Goal: Task Accomplishment & Management: Use online tool/utility

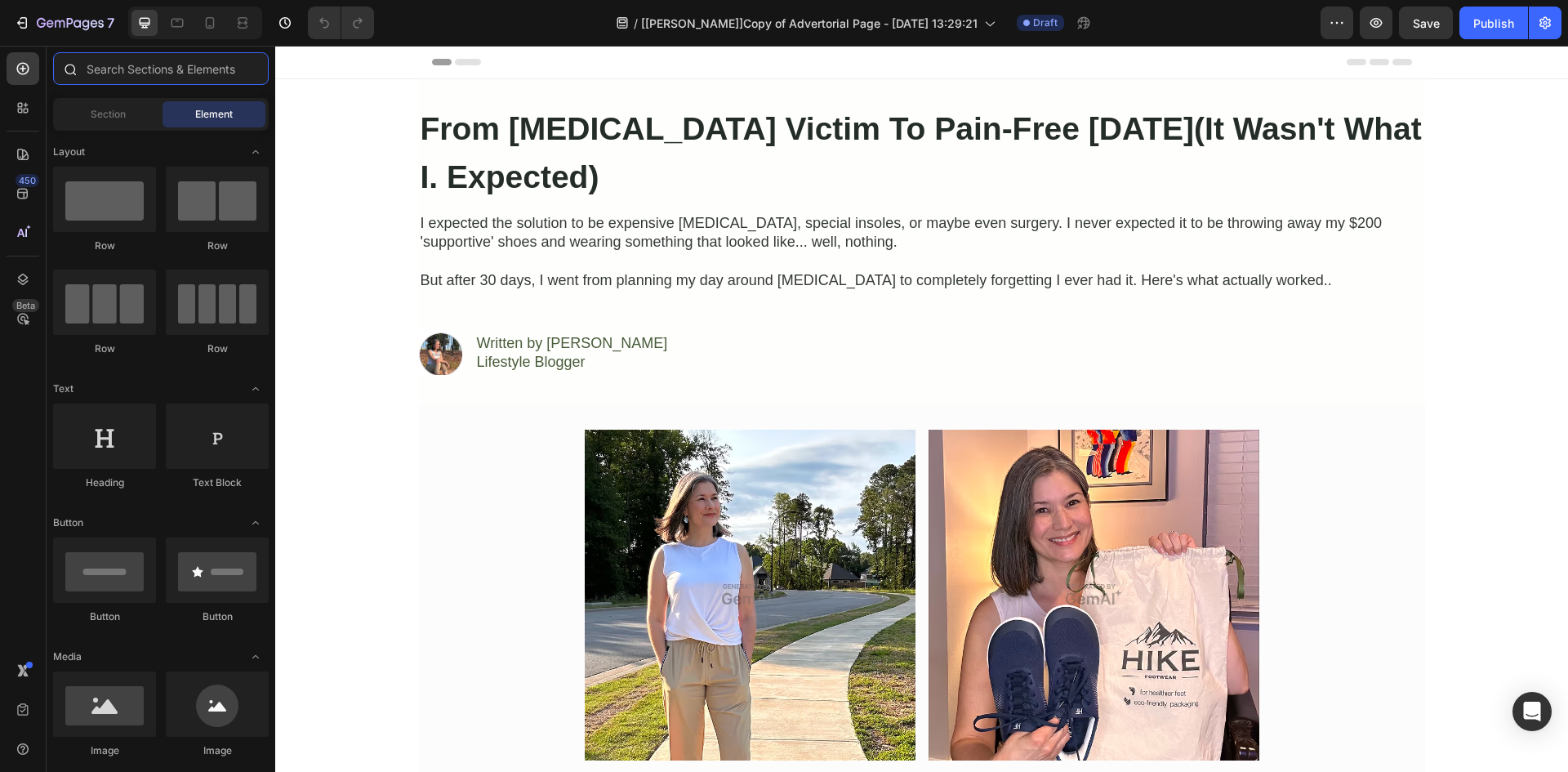
click at [111, 69] on input "text" at bounding box center [160, 68] width 216 height 33
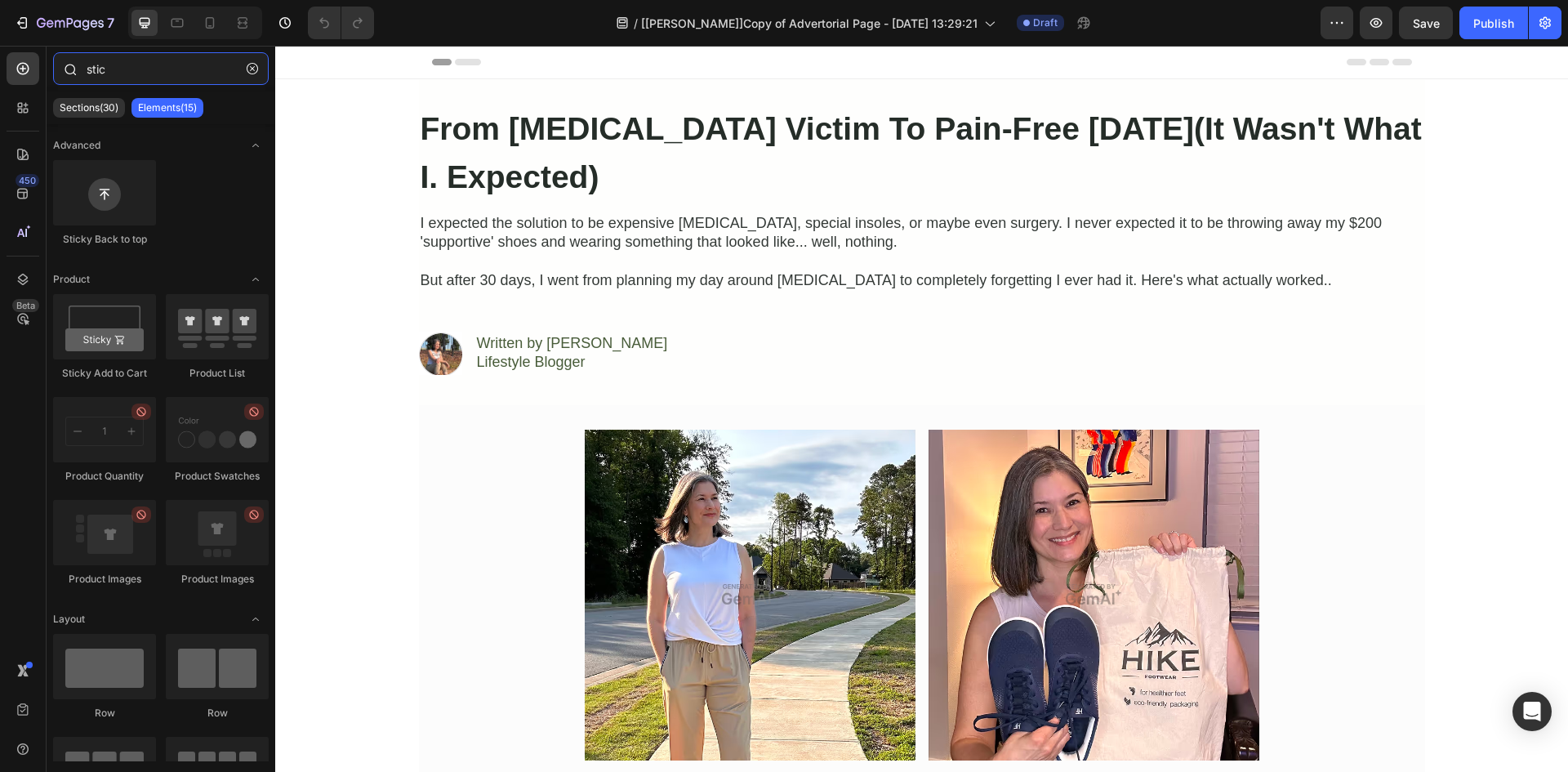
click at [147, 67] on input "stic" at bounding box center [160, 68] width 216 height 33
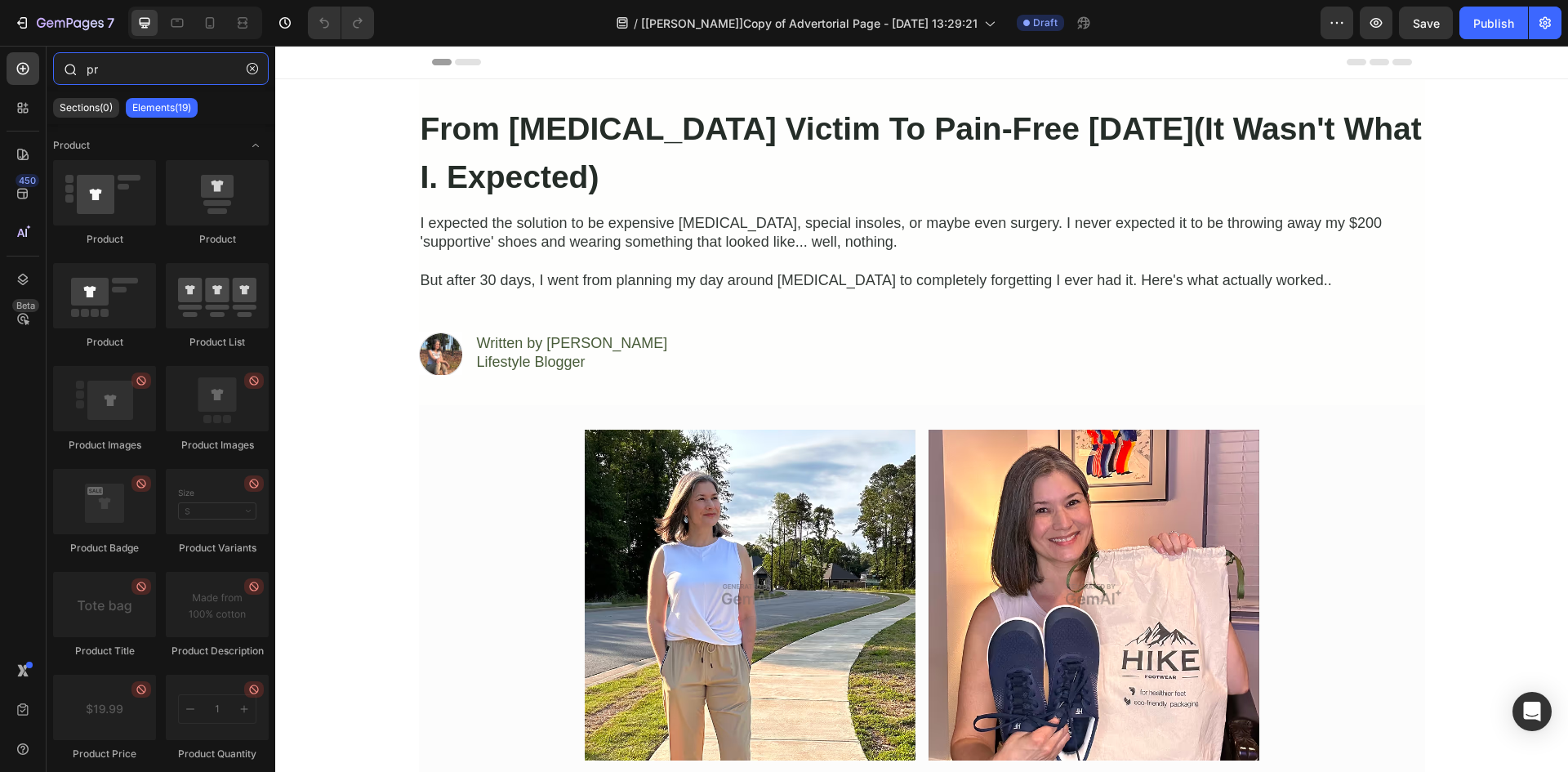
type input "p"
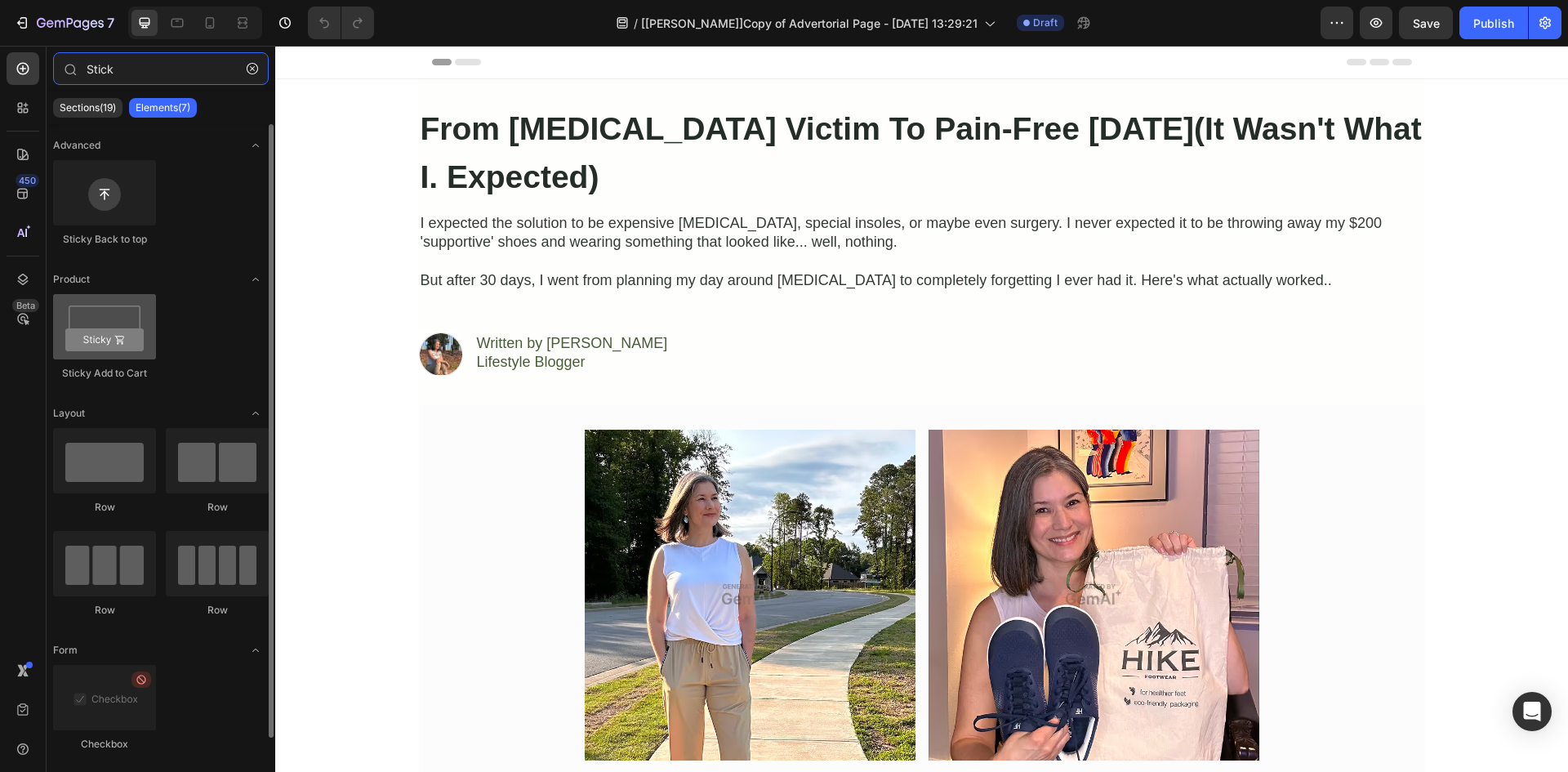
type input "Stick"
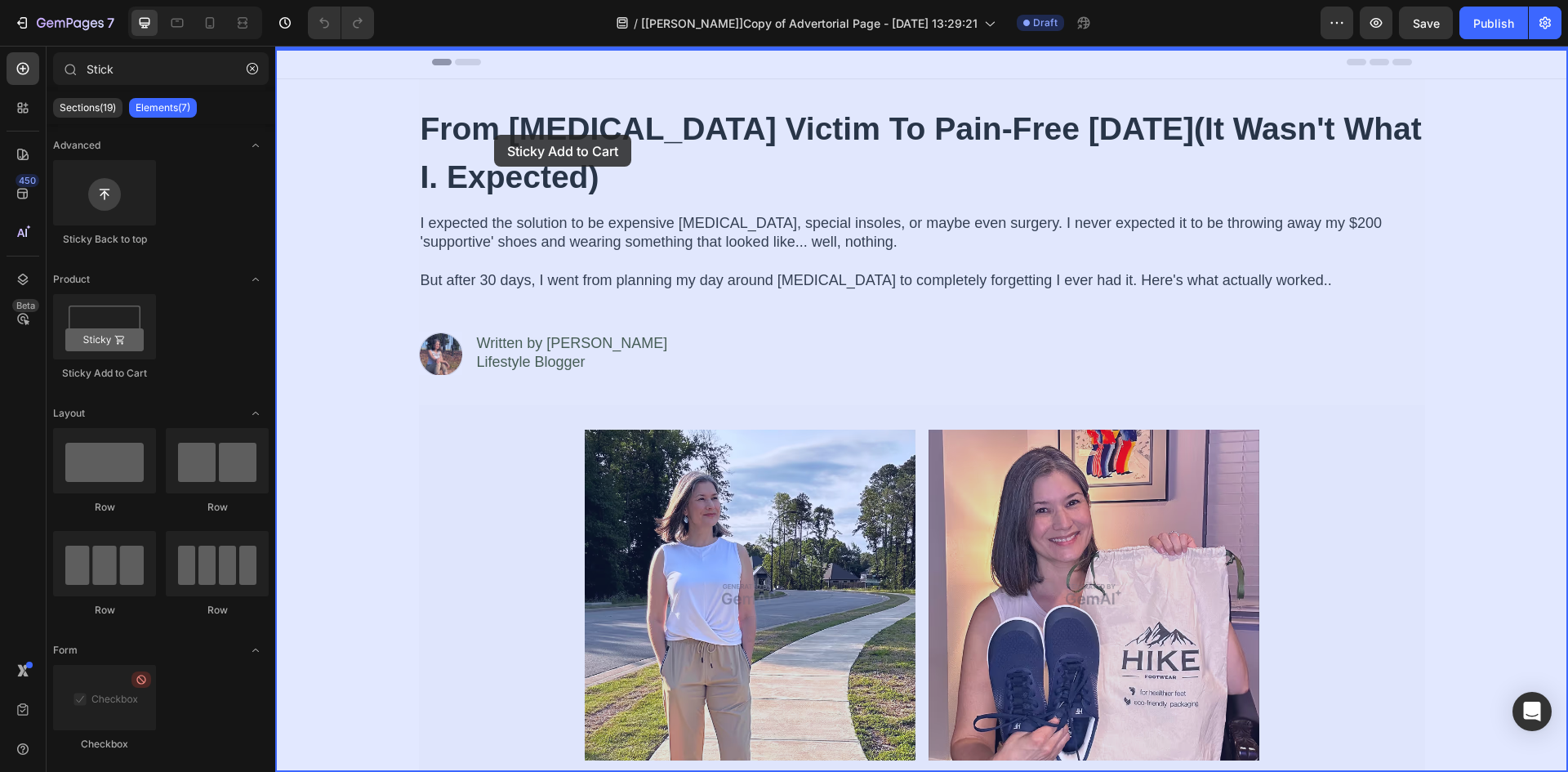
drag, startPoint x: 377, startPoint y: 372, endPoint x: 545, endPoint y: 320, distance: 175.9
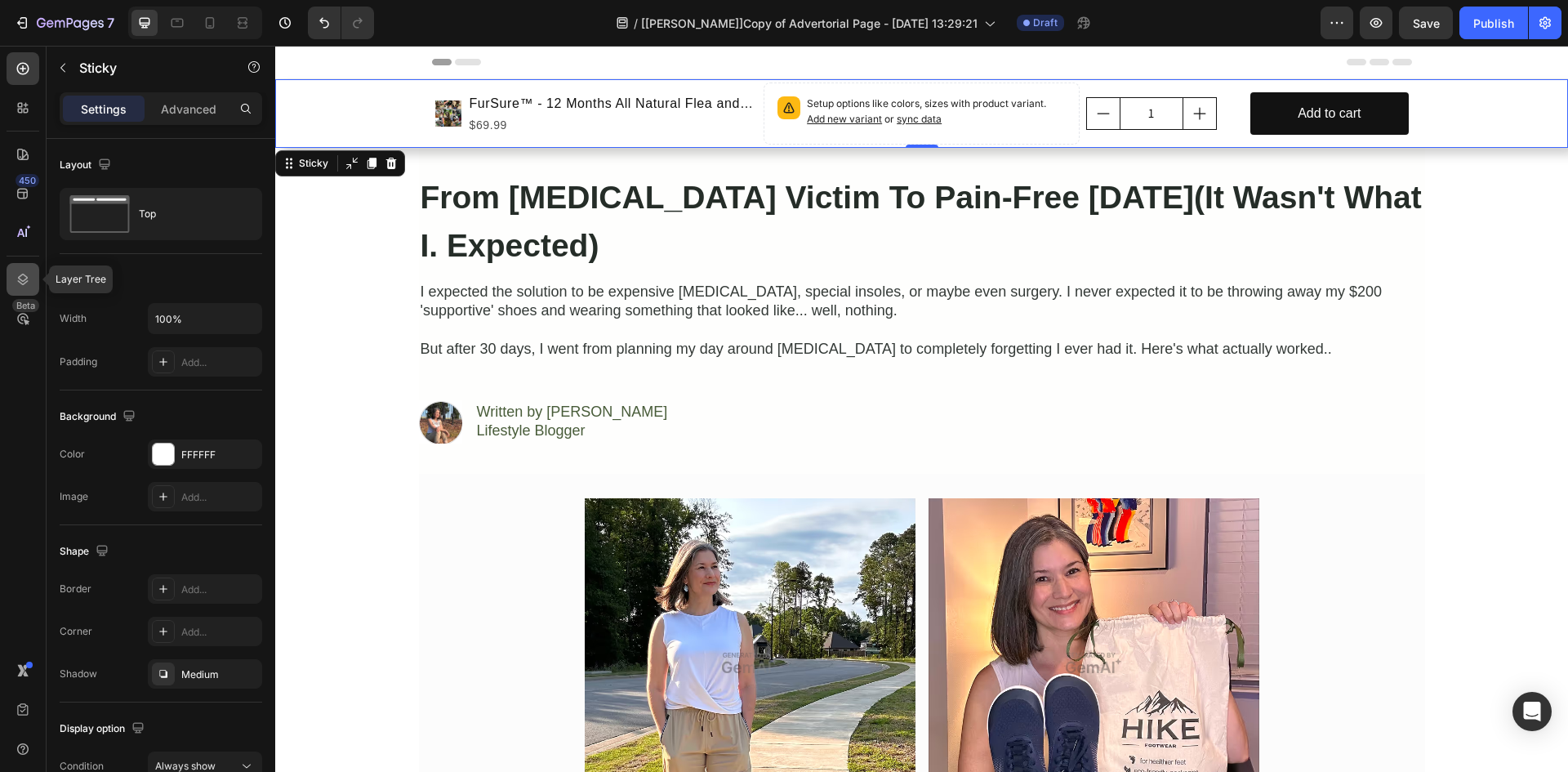
click at [23, 275] on icon at bounding box center [23, 279] width 16 height 16
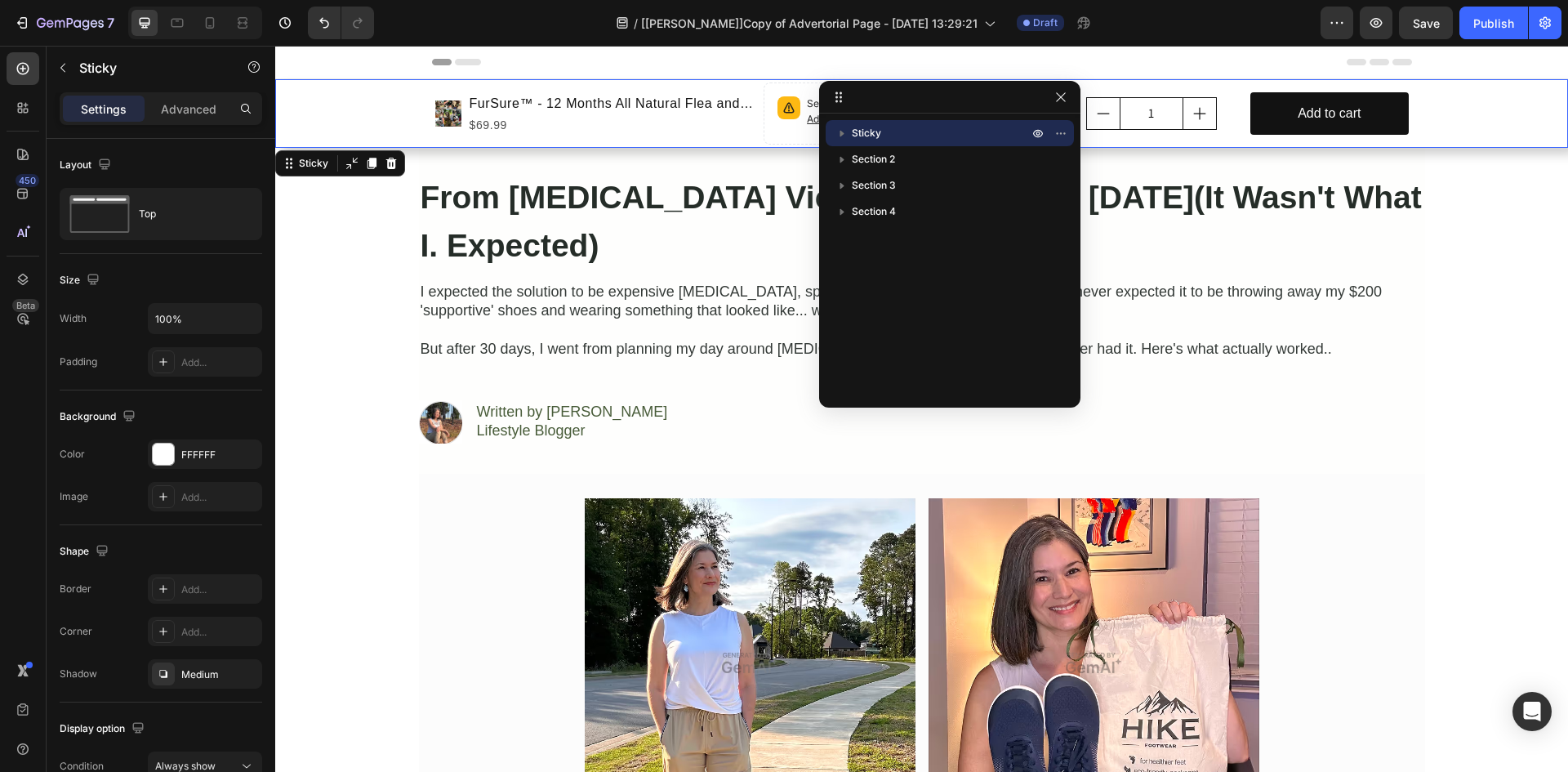
click at [842, 135] on icon "button" at bounding box center [842, 134] width 4 height 6
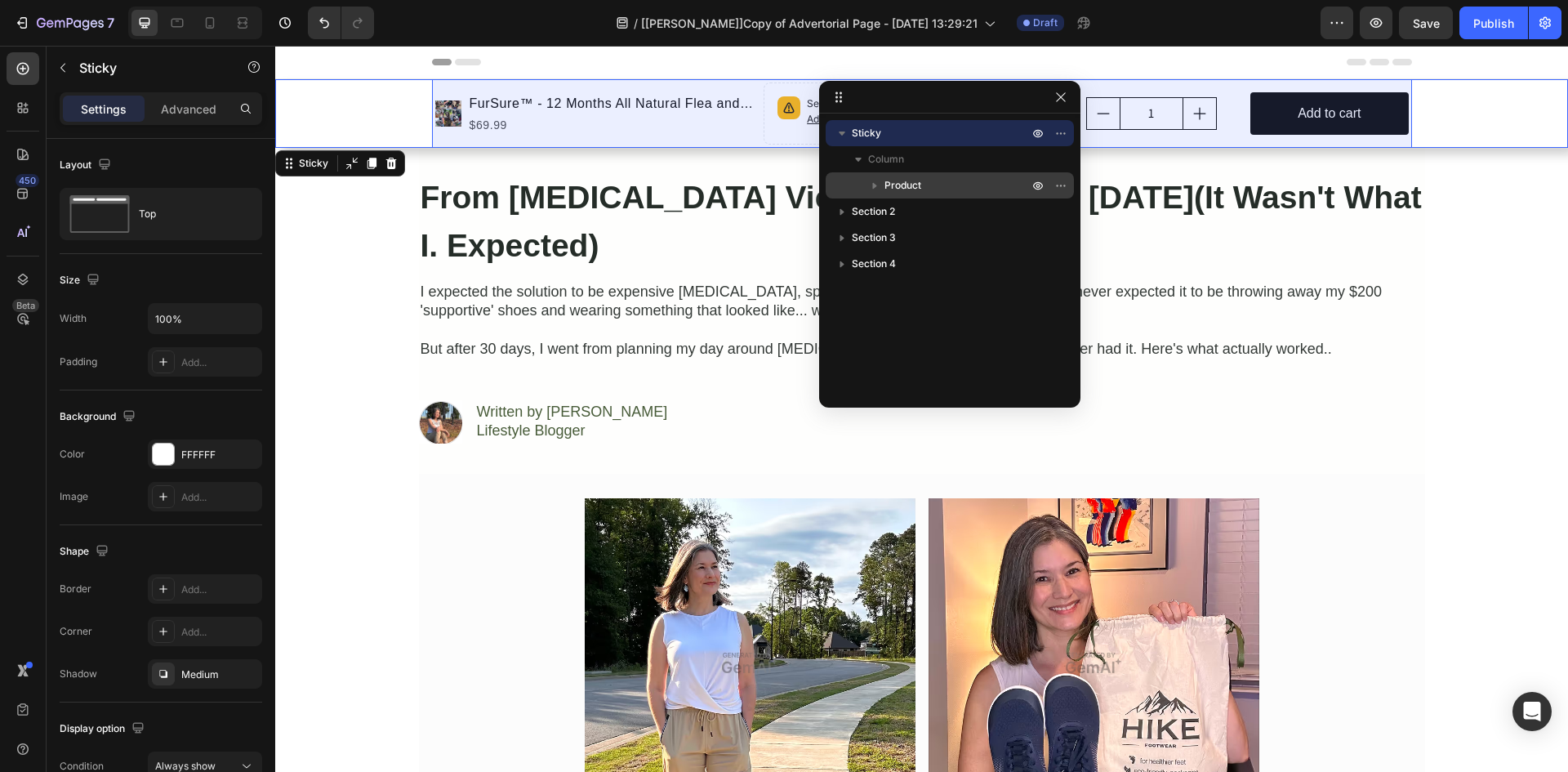
click at [875, 183] on icon "button" at bounding box center [875, 186] width 16 height 16
click at [891, 186] on span "Product" at bounding box center [903, 186] width 36 height 16
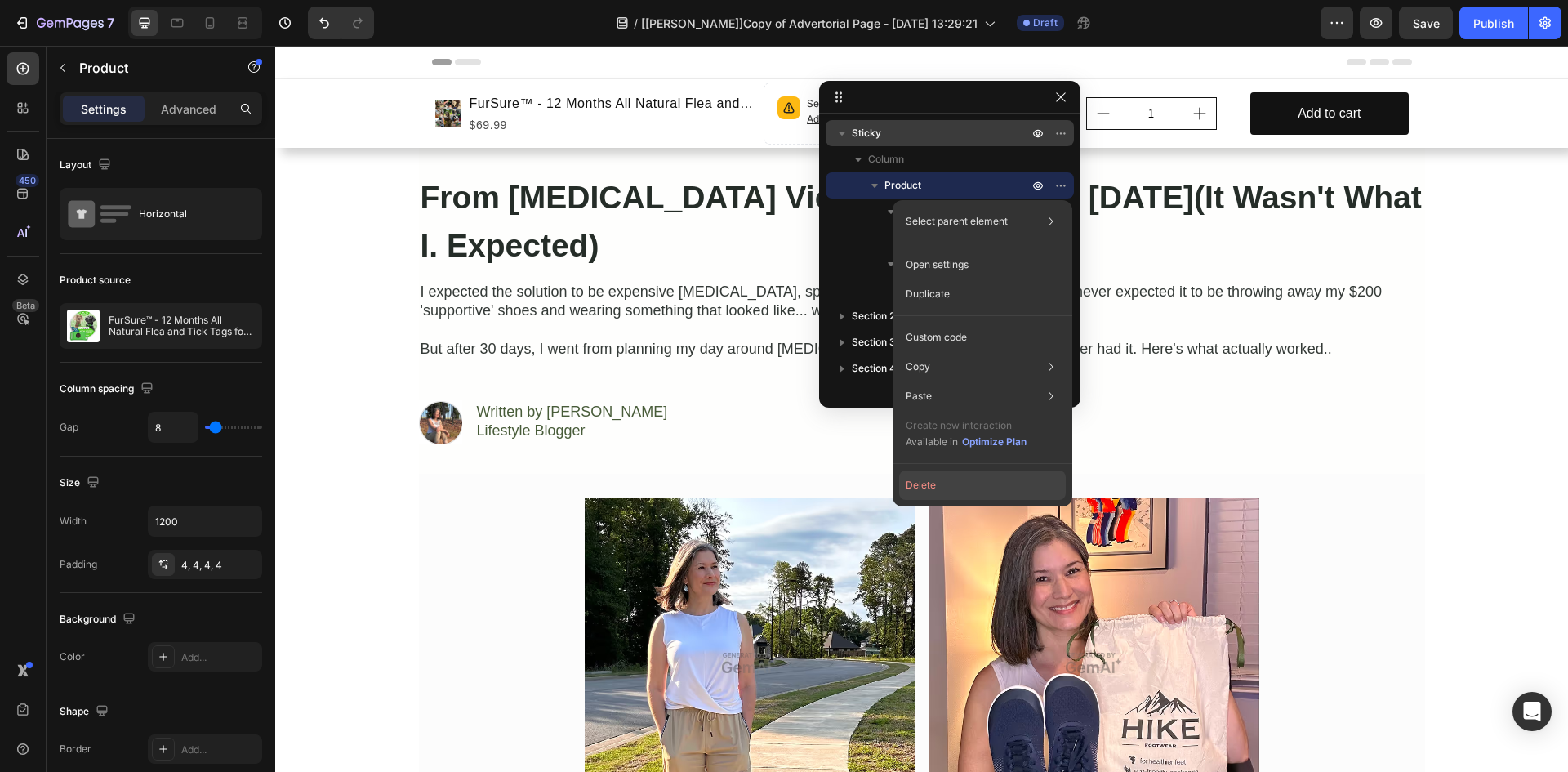
click at [931, 484] on button "Delete" at bounding box center [982, 485] width 167 height 29
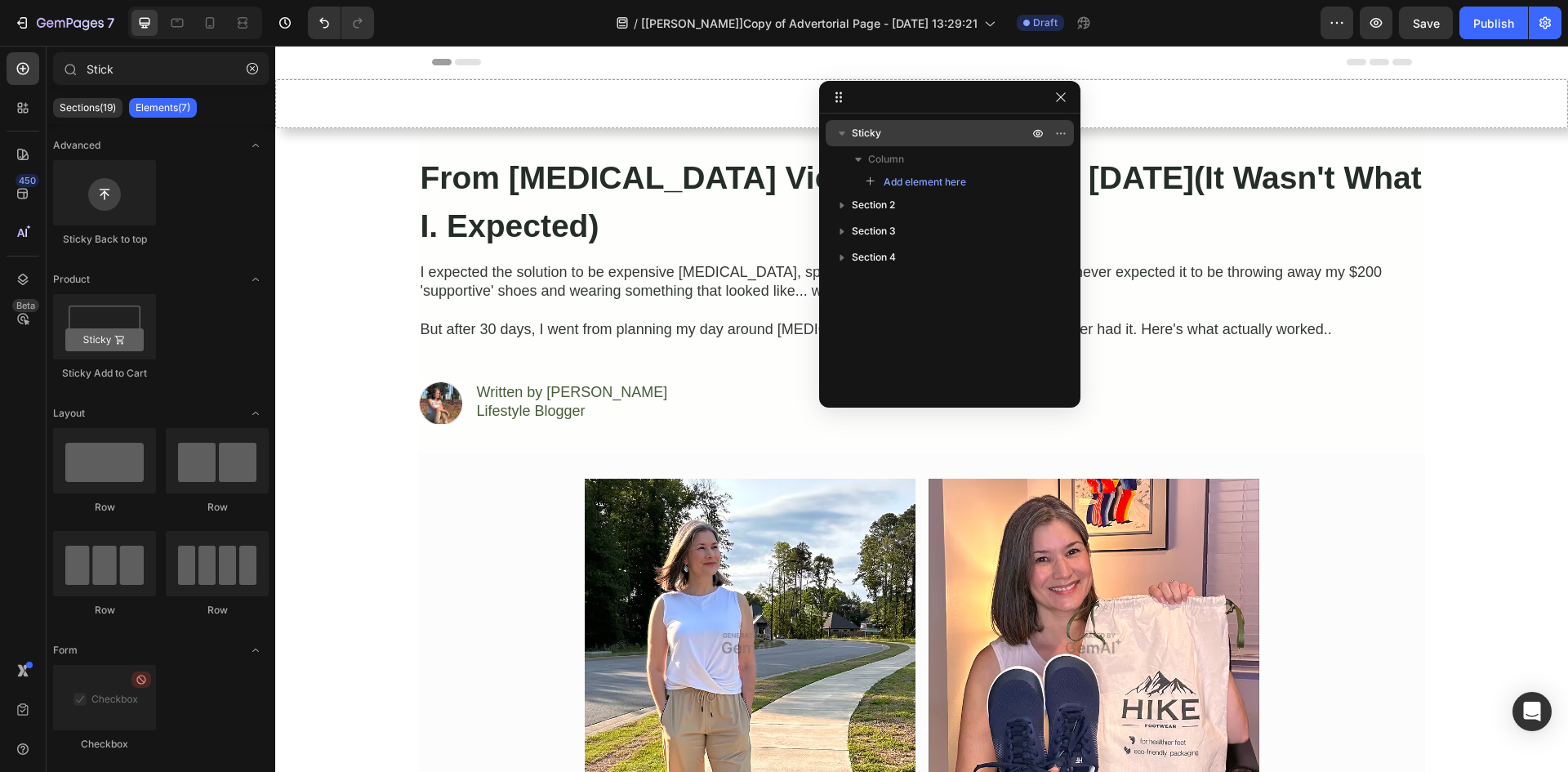
click at [549, 26] on div "/ [[PERSON_NAME]]Copy of Advertorial Page - [DATE] 13:29:21 Draft" at bounding box center [854, 23] width 934 height 33
click at [330, 93] on div "Drop element here" at bounding box center [921, 104] width 1292 height 49
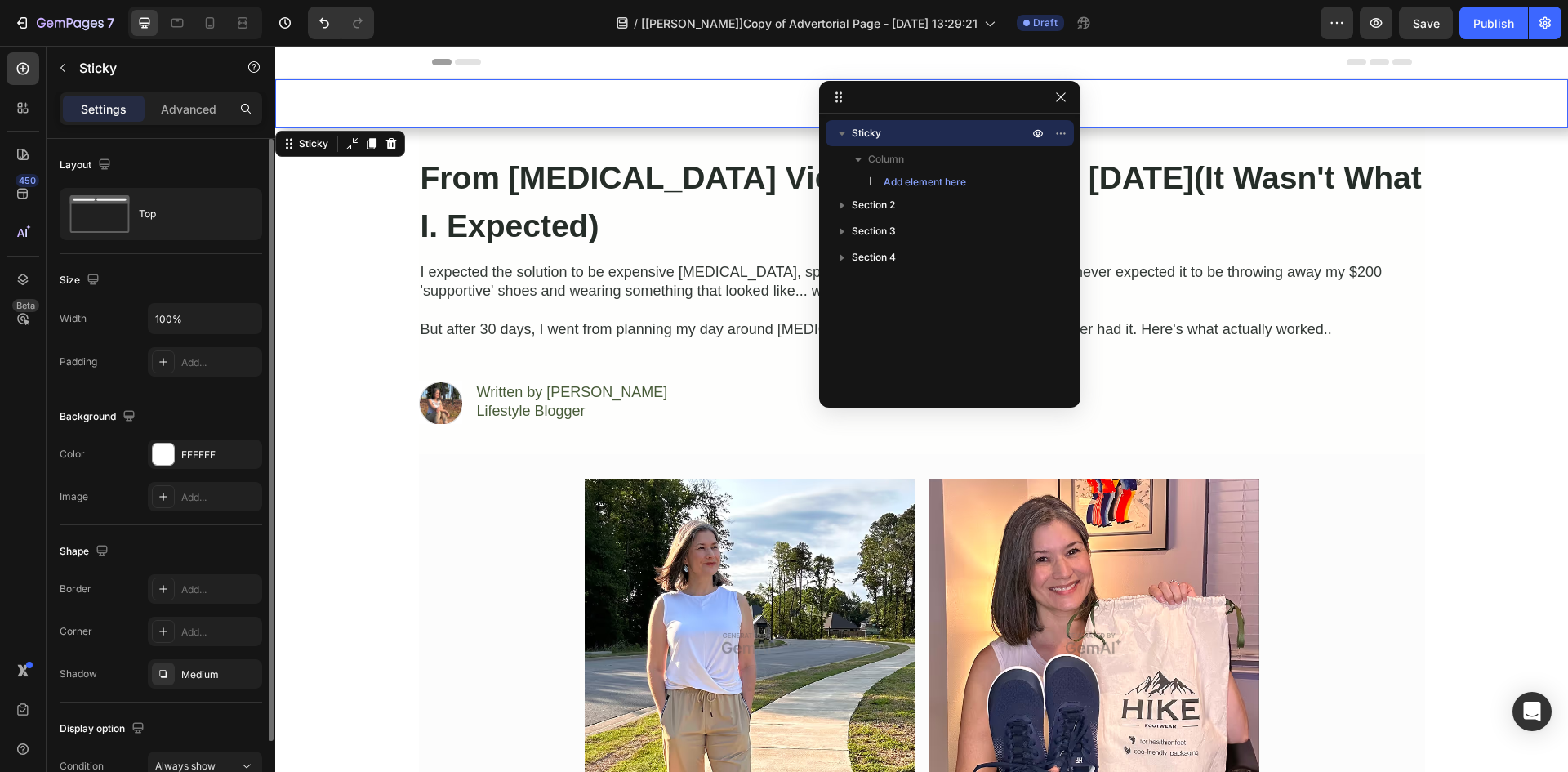
scroll to position [87, 0]
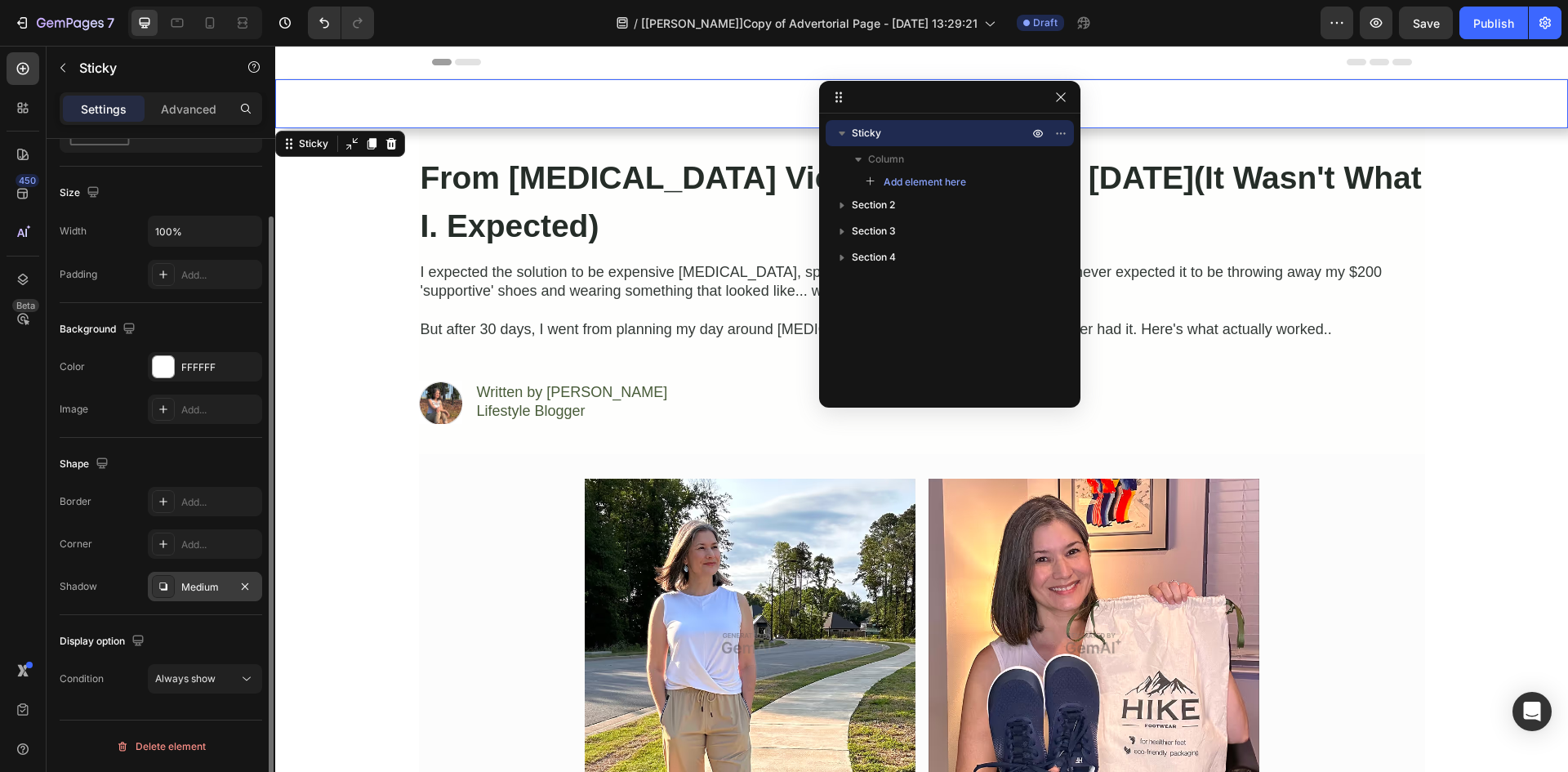
click at [198, 584] on div "Medium" at bounding box center [205, 587] width 47 height 15
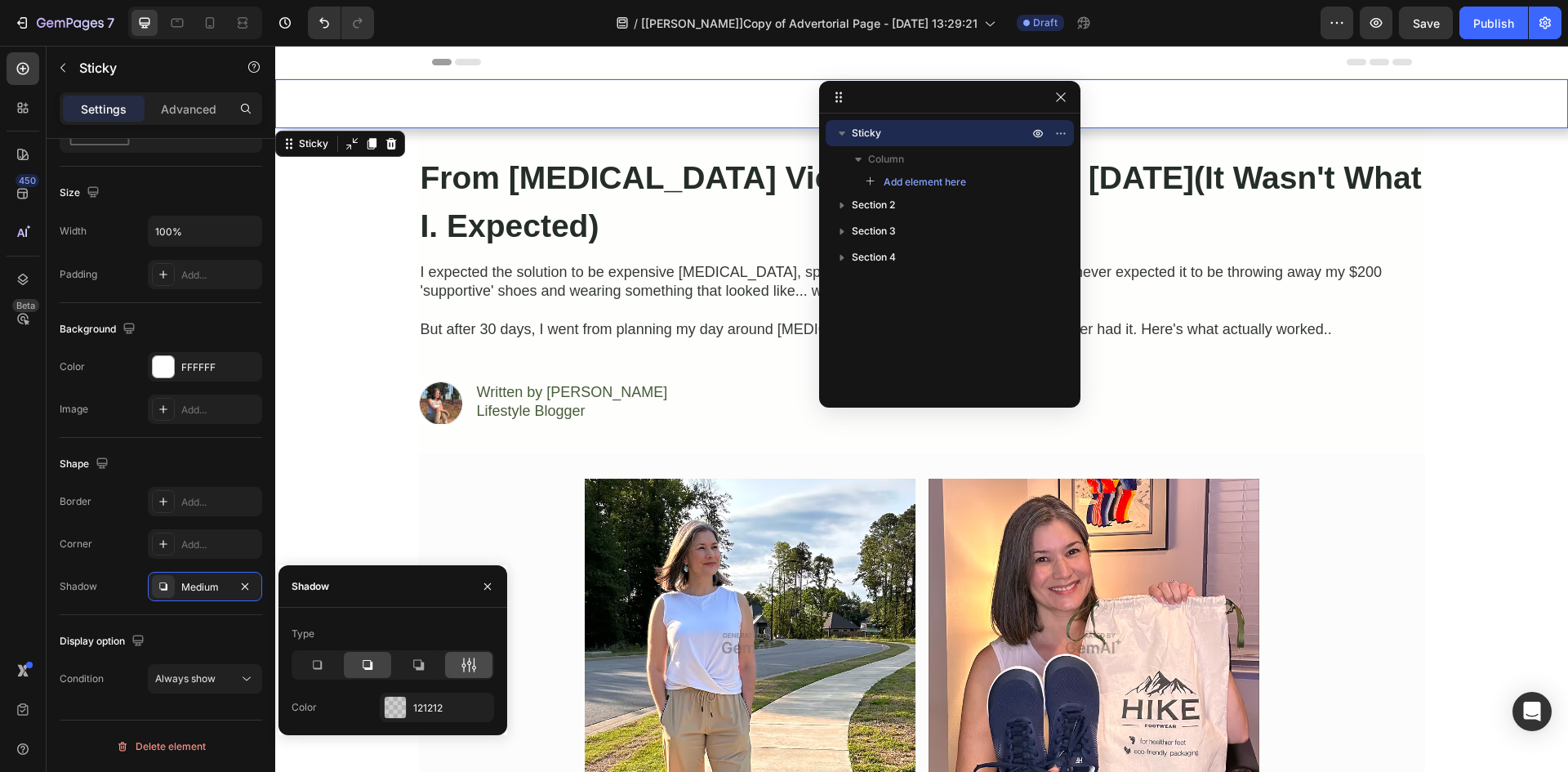
click at [471, 665] on icon at bounding box center [469, 665] width 16 height 16
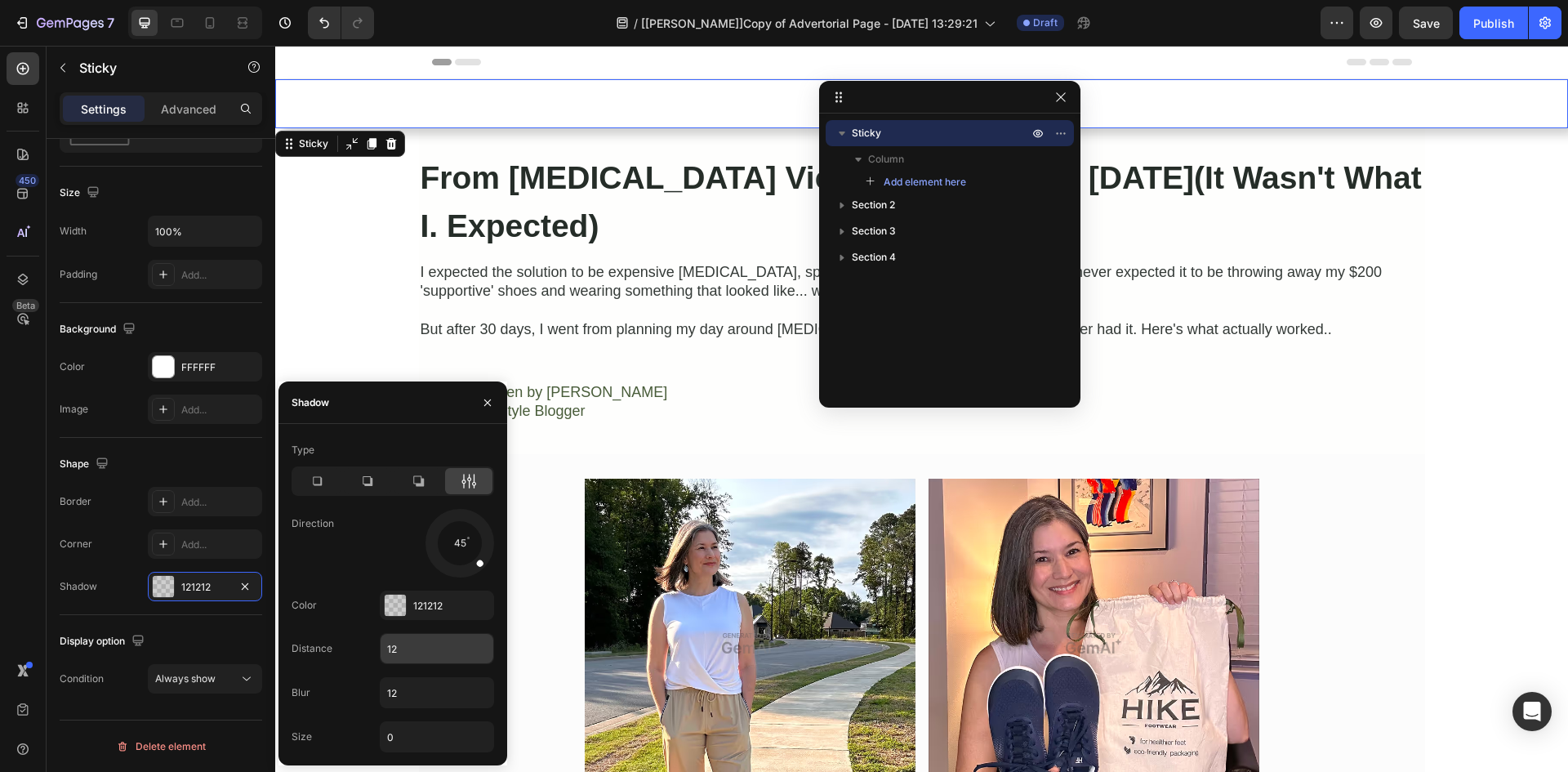
scroll to position [190, 0]
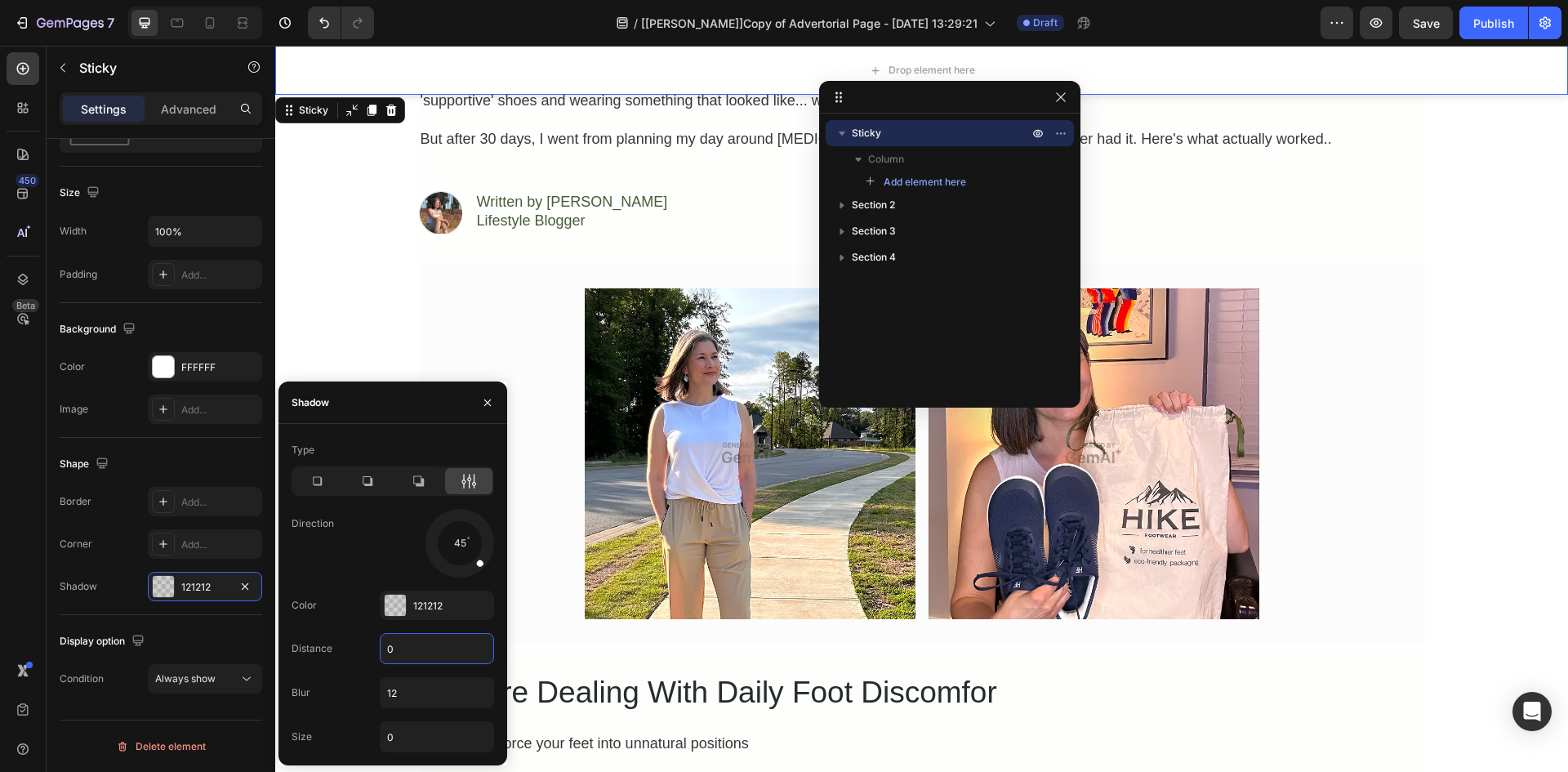
type input "0"
type input "5"
click at [418, 74] on div "Drop element here" at bounding box center [921, 70] width 1292 height 49
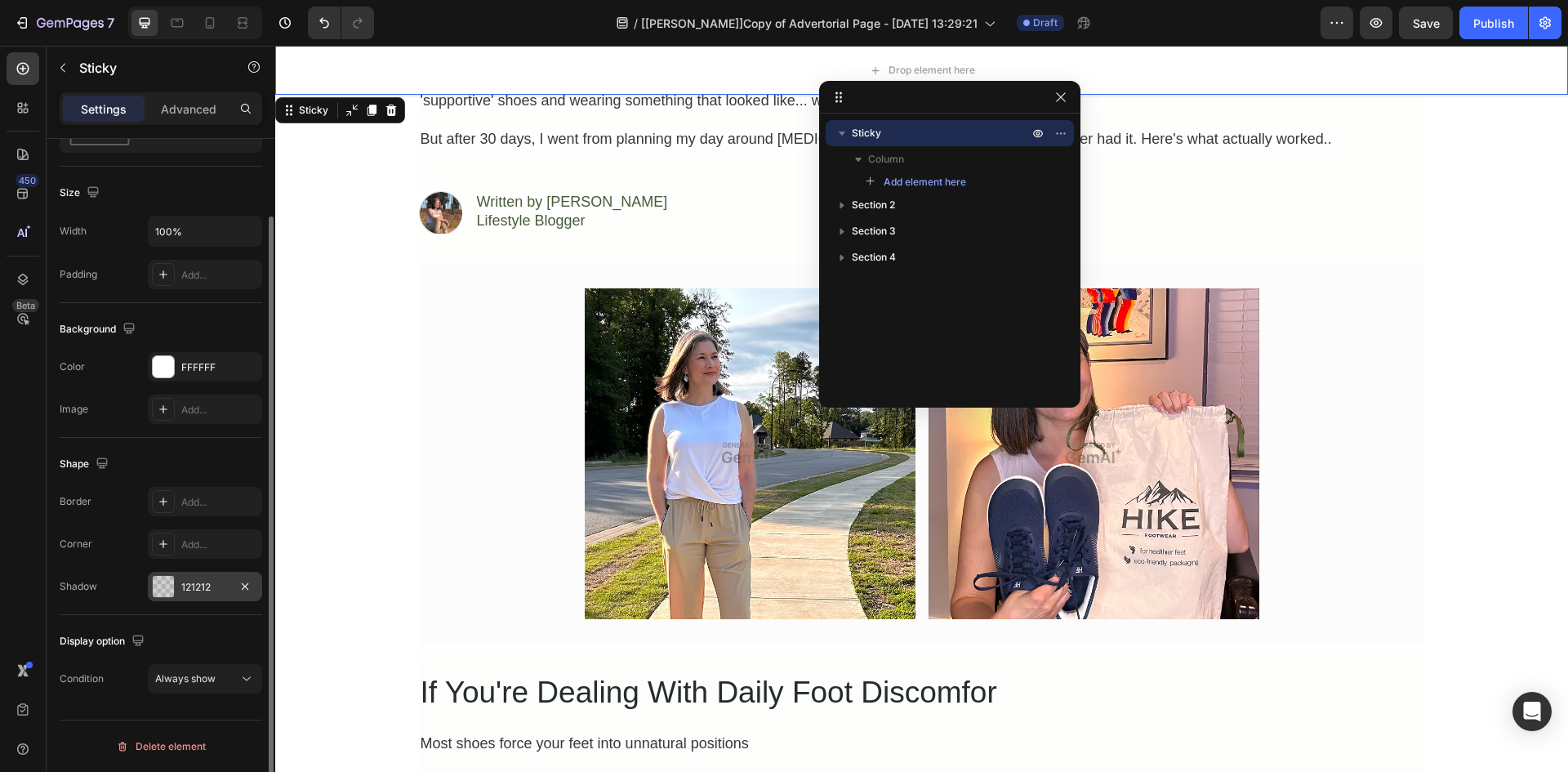
click at [187, 589] on div "121212" at bounding box center [205, 587] width 47 height 15
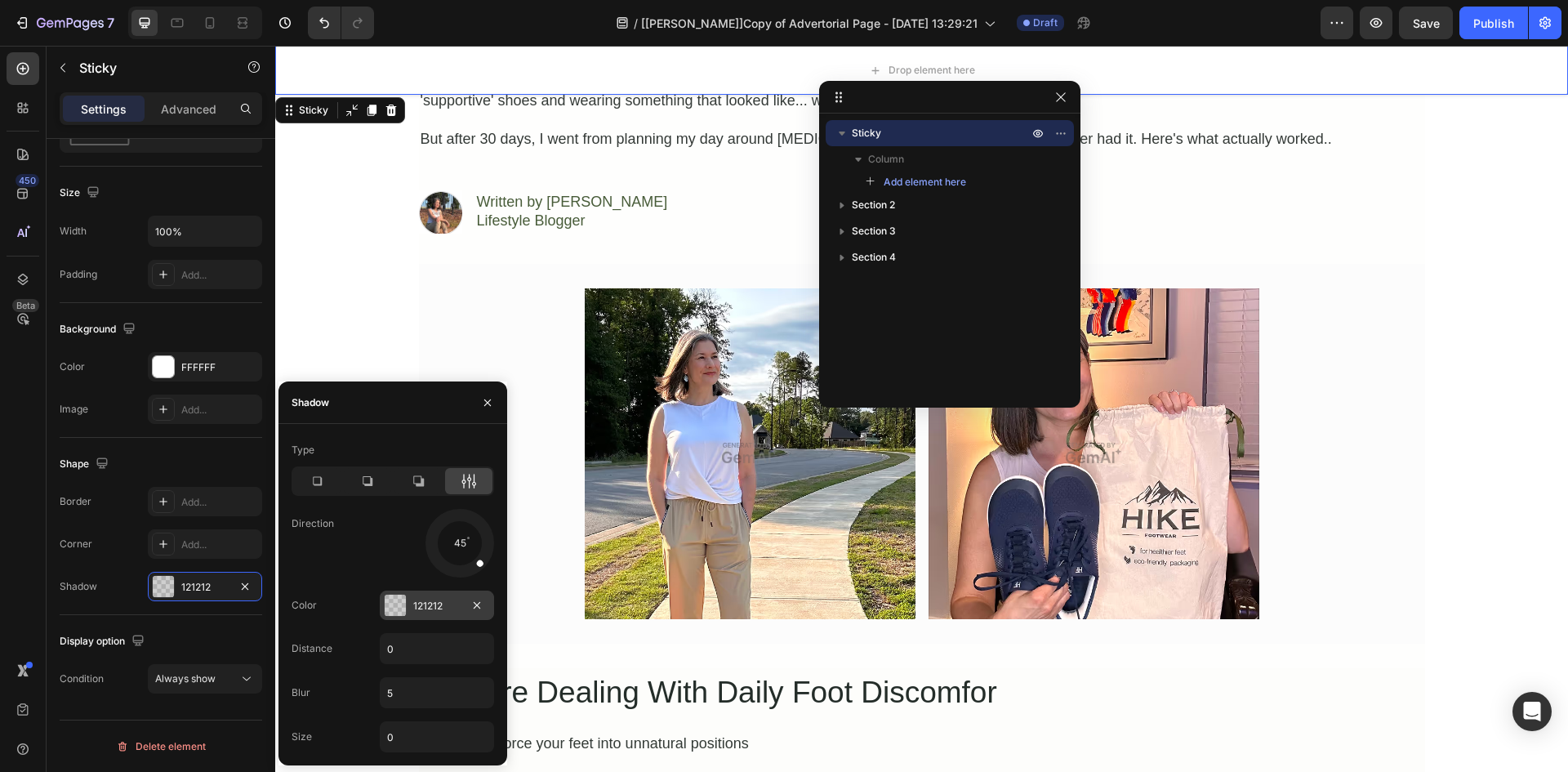
click at [433, 599] on div "121212" at bounding box center [437, 606] width 47 height 15
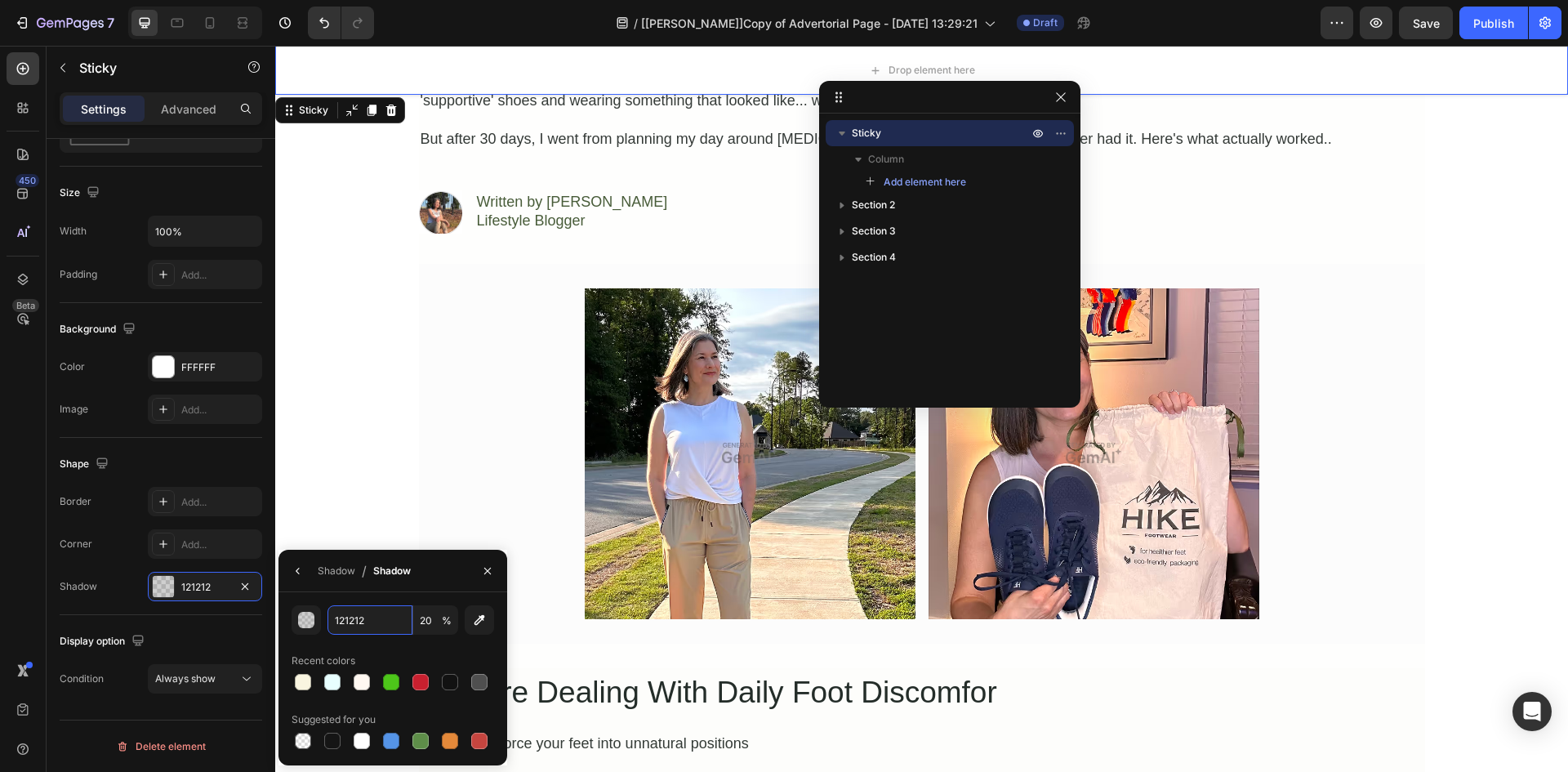
paste input "#2b392030"
click at [304, 565] on icon "button" at bounding box center [298, 571] width 13 height 13
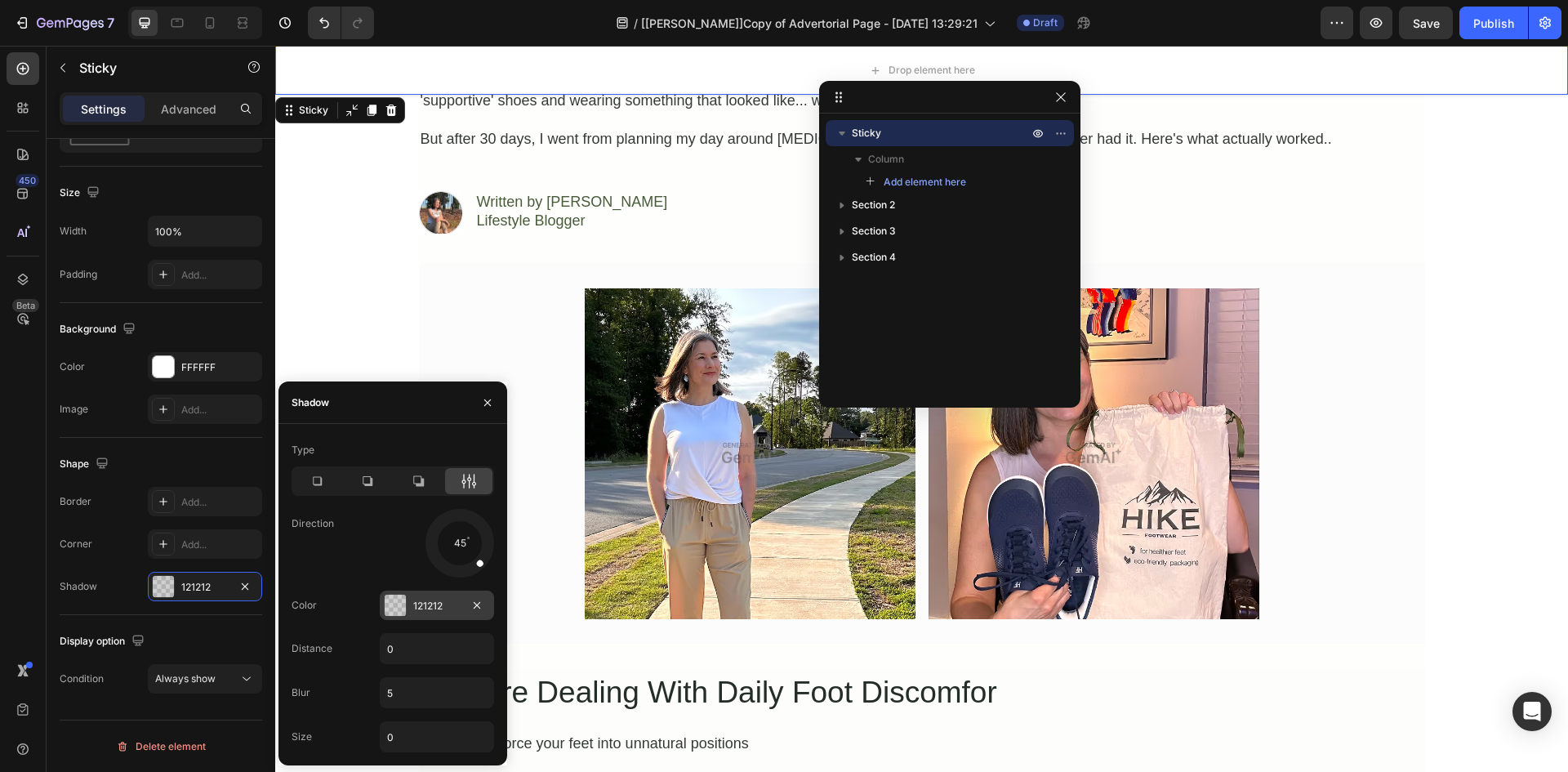
click at [410, 605] on div "121212" at bounding box center [437, 605] width 115 height 29
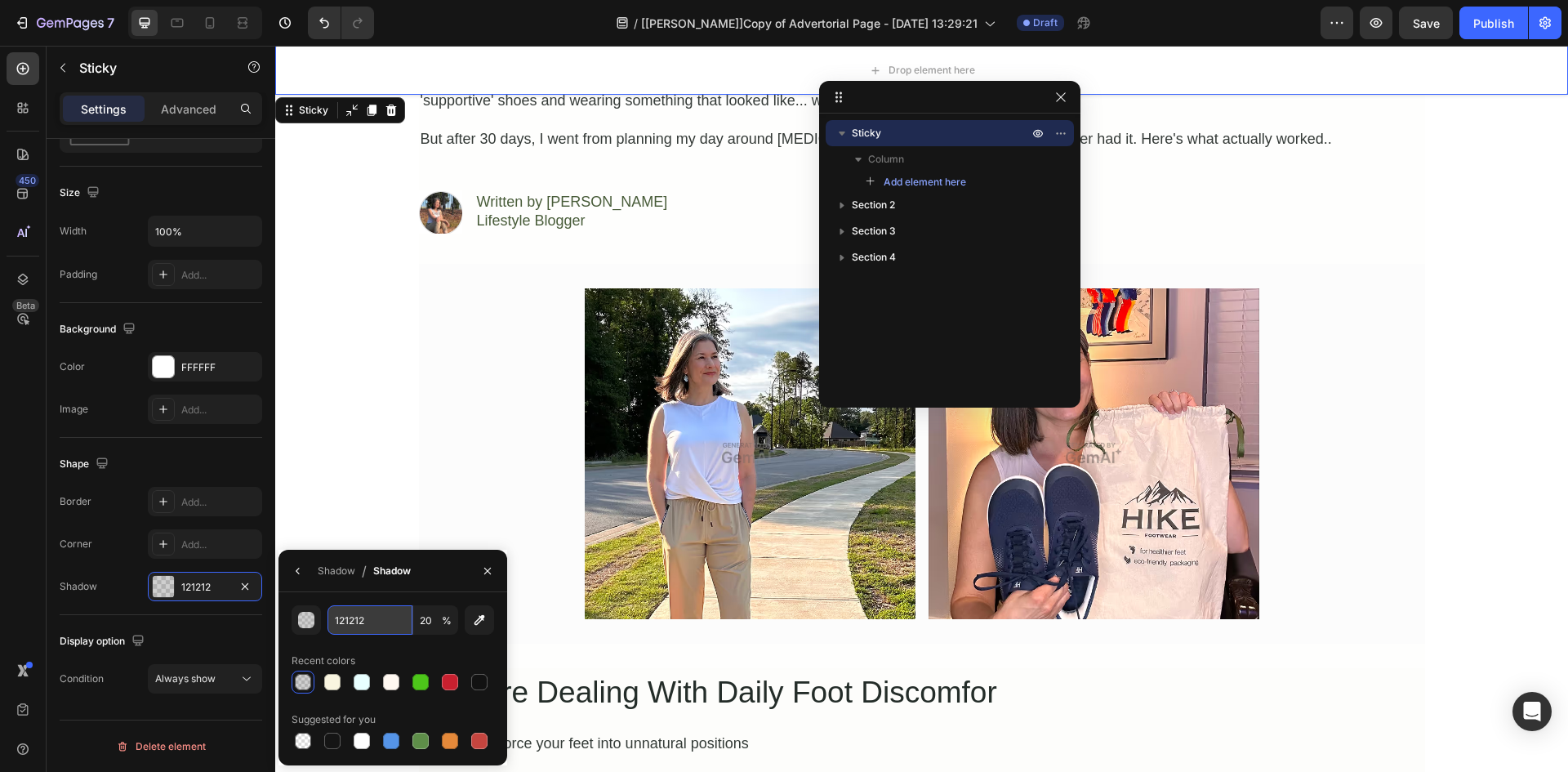
click at [383, 631] on input "121212" at bounding box center [369, 620] width 85 height 29
paste input "#2b392030"
click at [434, 584] on div "Shadow / Shadow" at bounding box center [392, 571] width 228 height 43
click at [417, 682] on div at bounding box center [420, 682] width 16 height 16
type input "4DC61A"
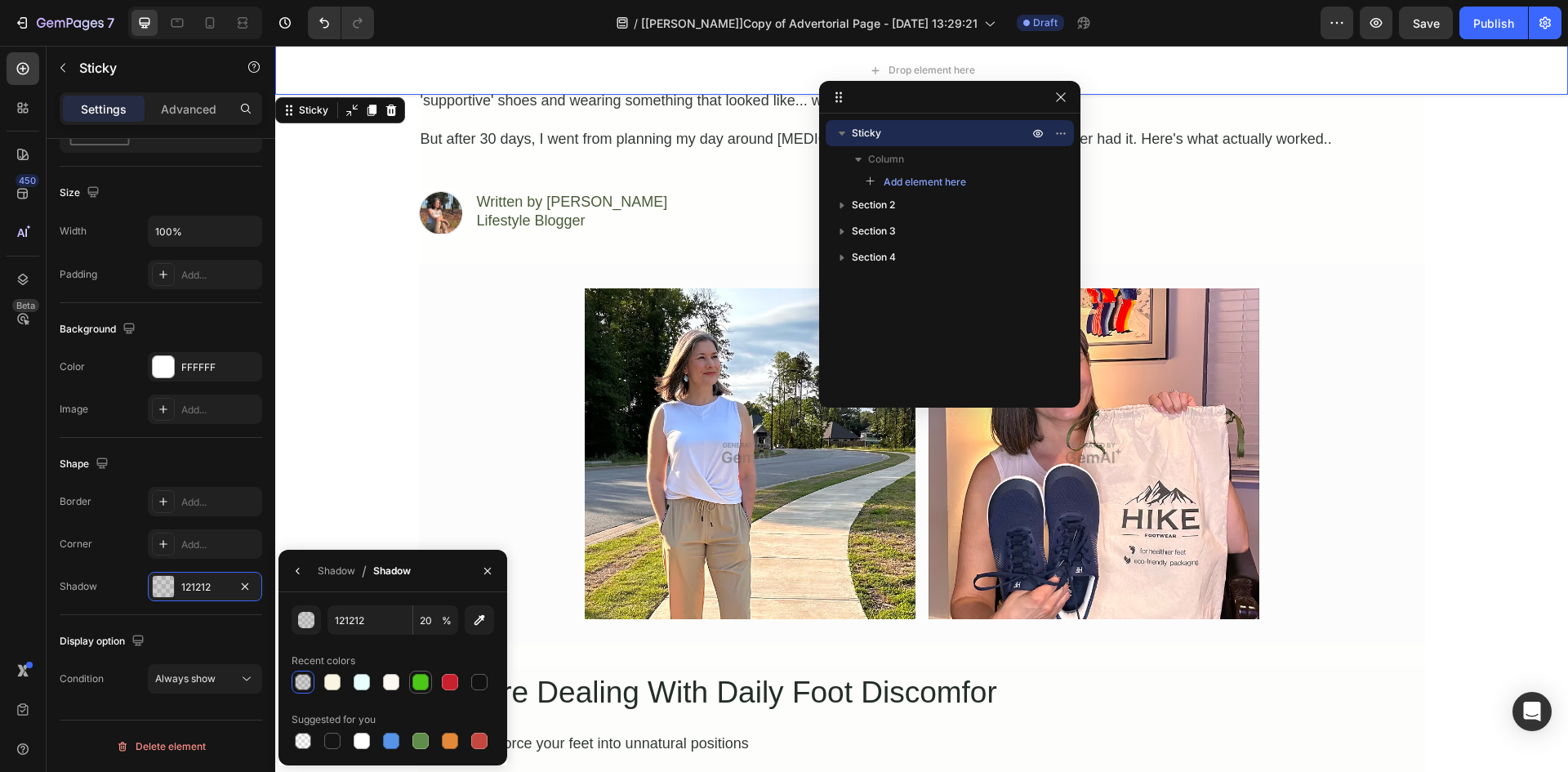
type input "100"
click at [425, 686] on div at bounding box center [392, 682] width 203 height 23
type input "110000"
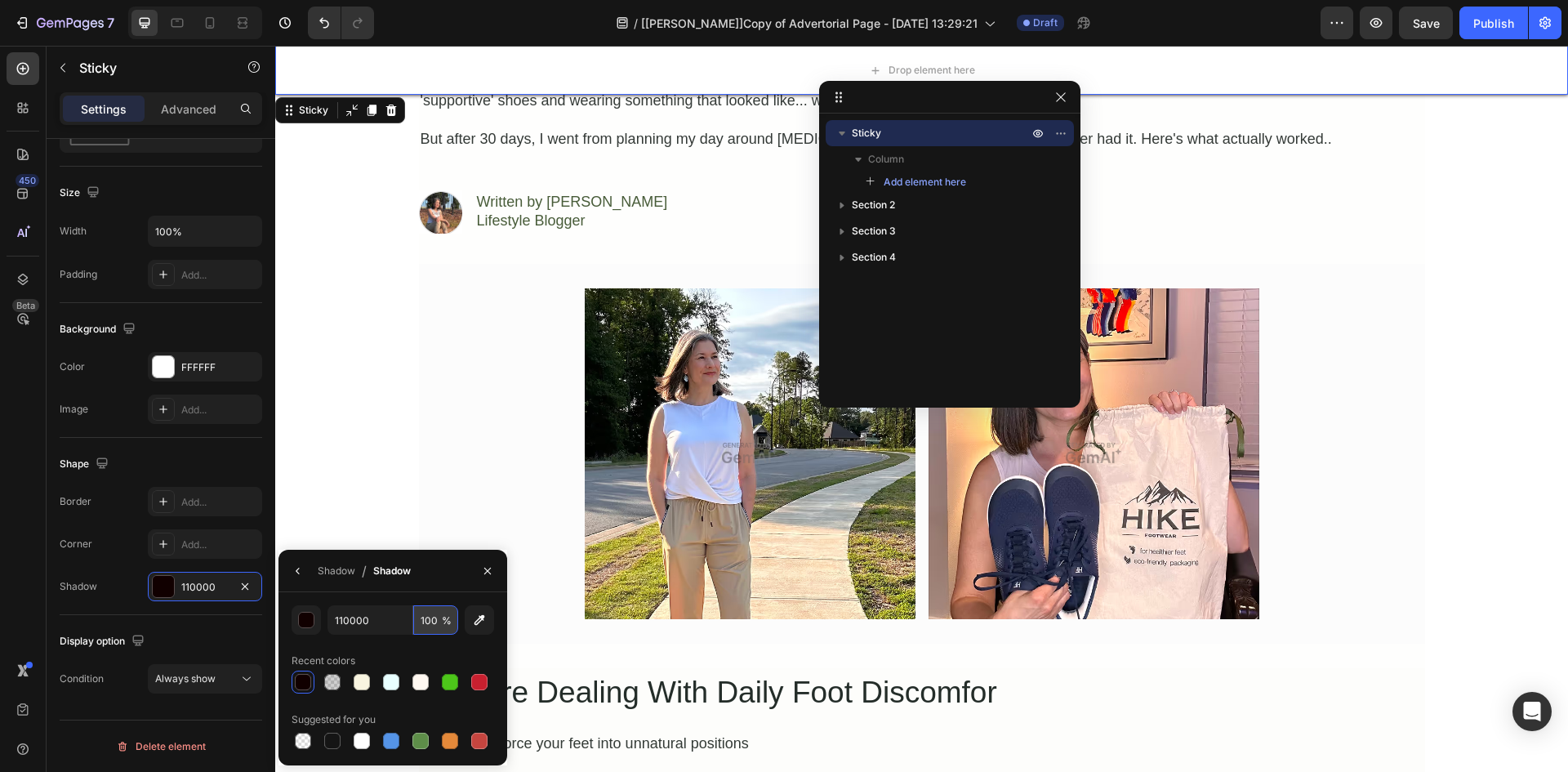
click at [438, 615] on input "100" at bounding box center [435, 620] width 45 height 29
type input "19"
click at [441, 562] on div "Shadow / Shadow" at bounding box center [392, 571] width 228 height 43
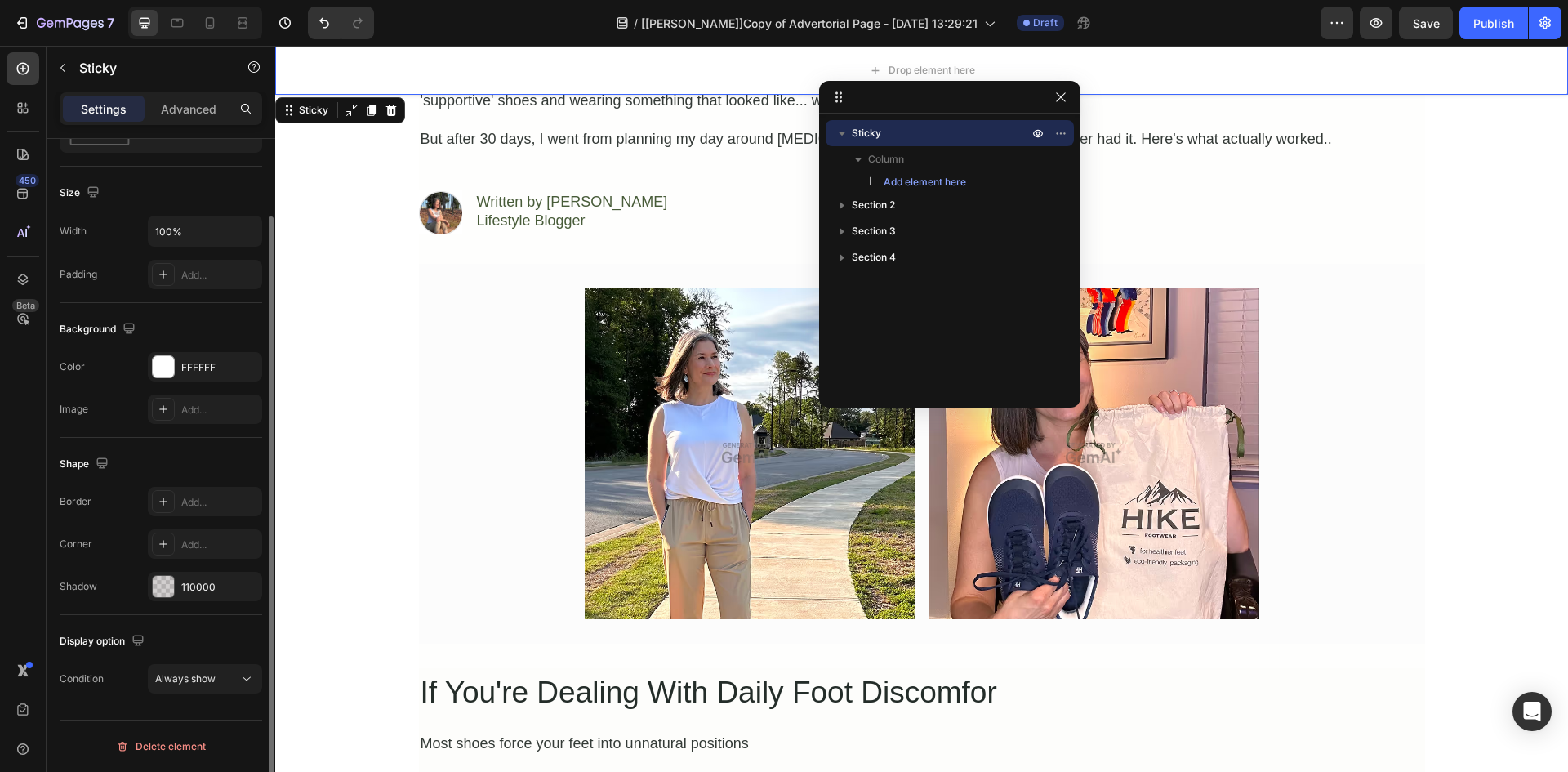
click at [187, 632] on div "Display option" at bounding box center [160, 641] width 203 height 26
click at [1062, 95] on icon "button" at bounding box center [1060, 97] width 13 height 13
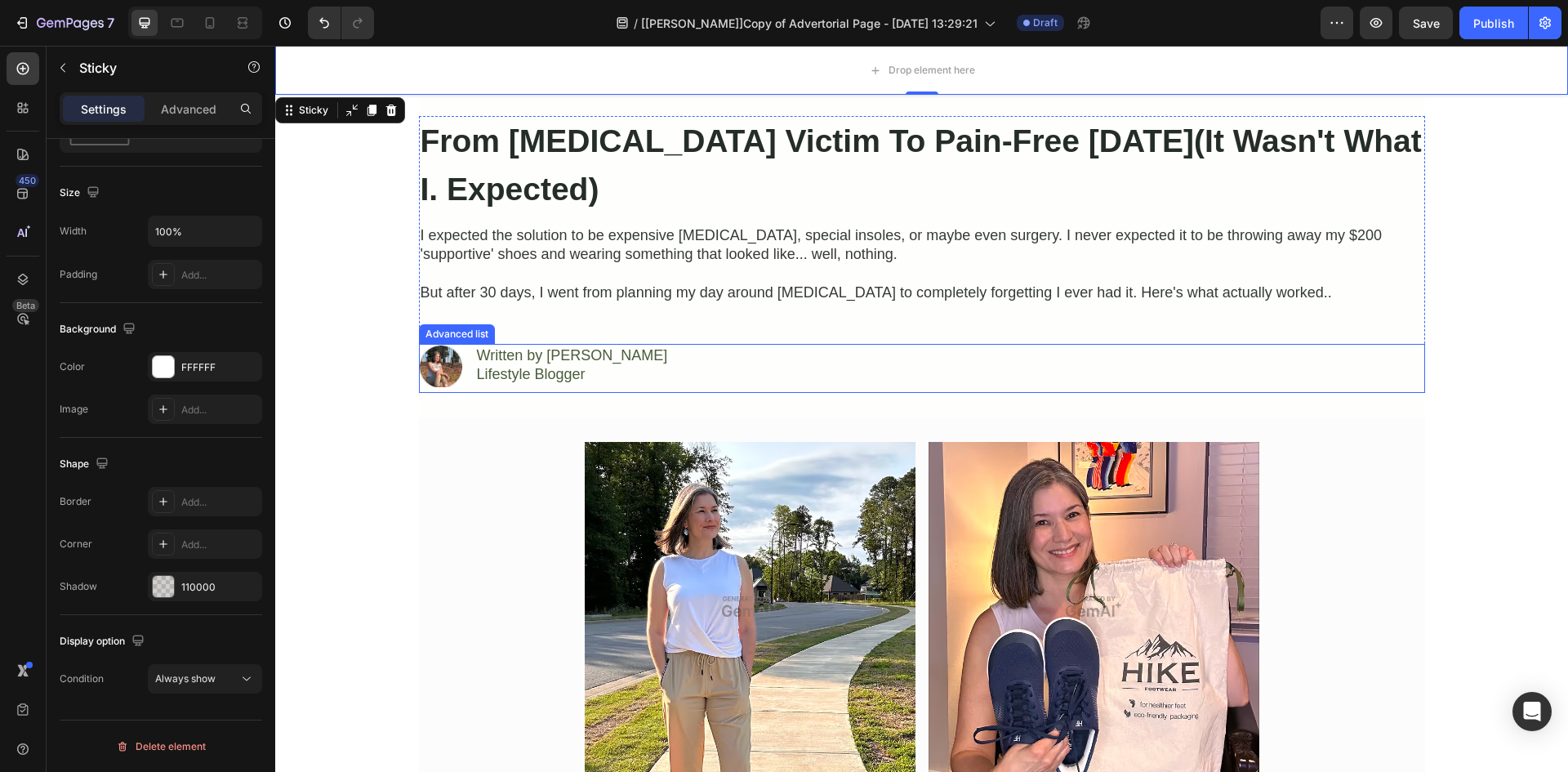
scroll to position [0, 0]
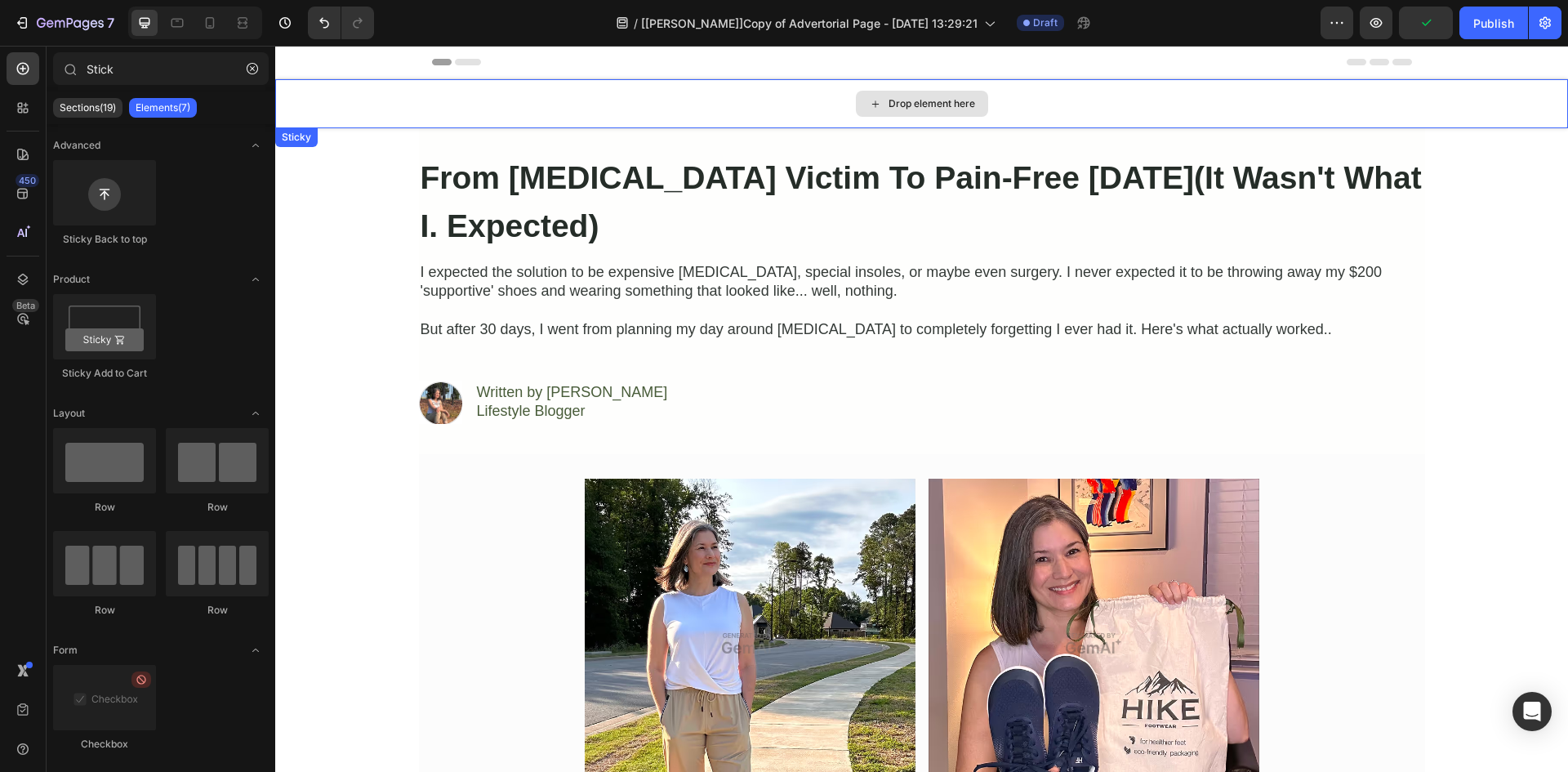
click at [568, 91] on div "Drop element here" at bounding box center [921, 104] width 1292 height 49
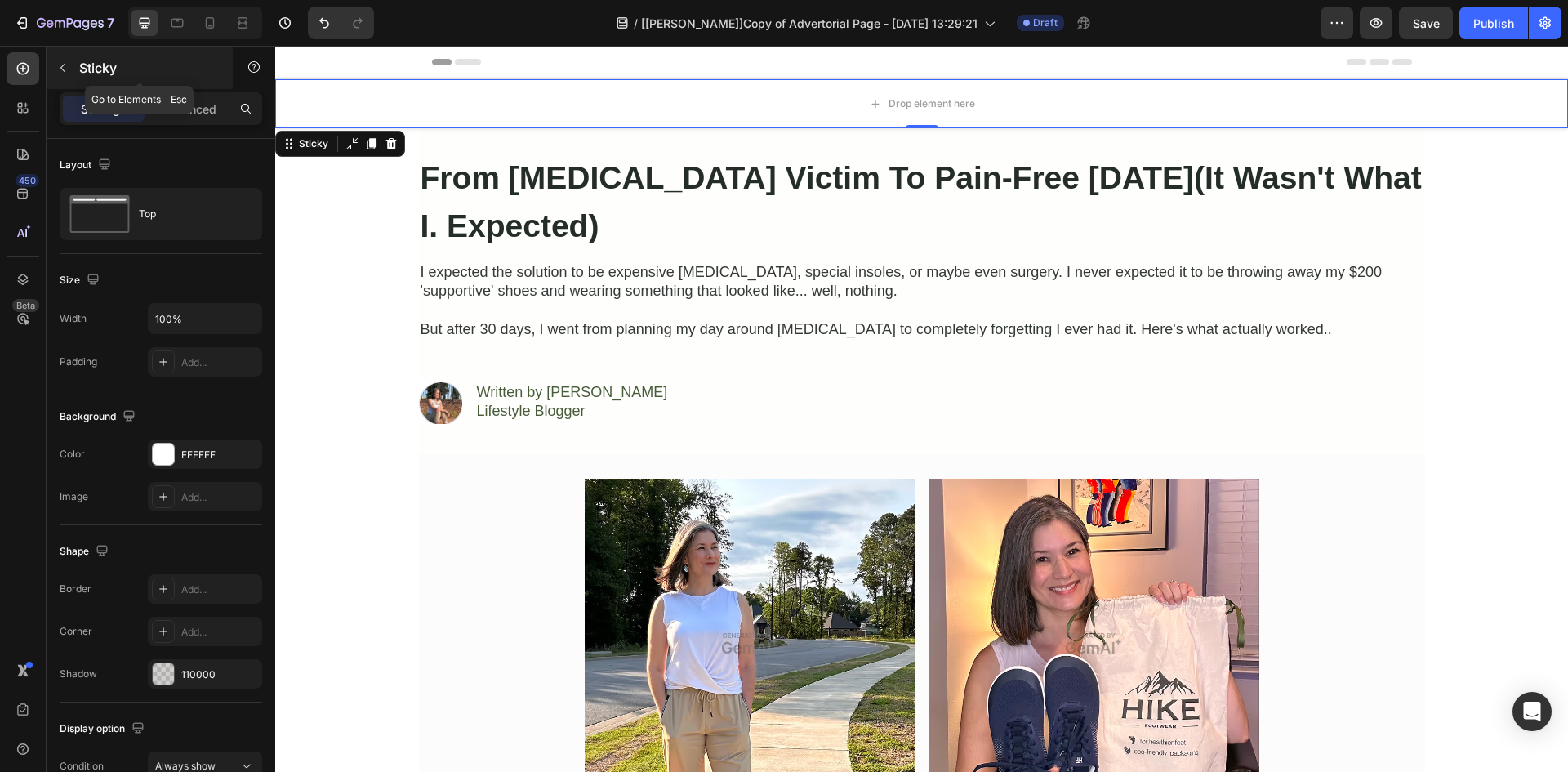
click at [64, 67] on icon "button" at bounding box center [63, 67] width 13 height 13
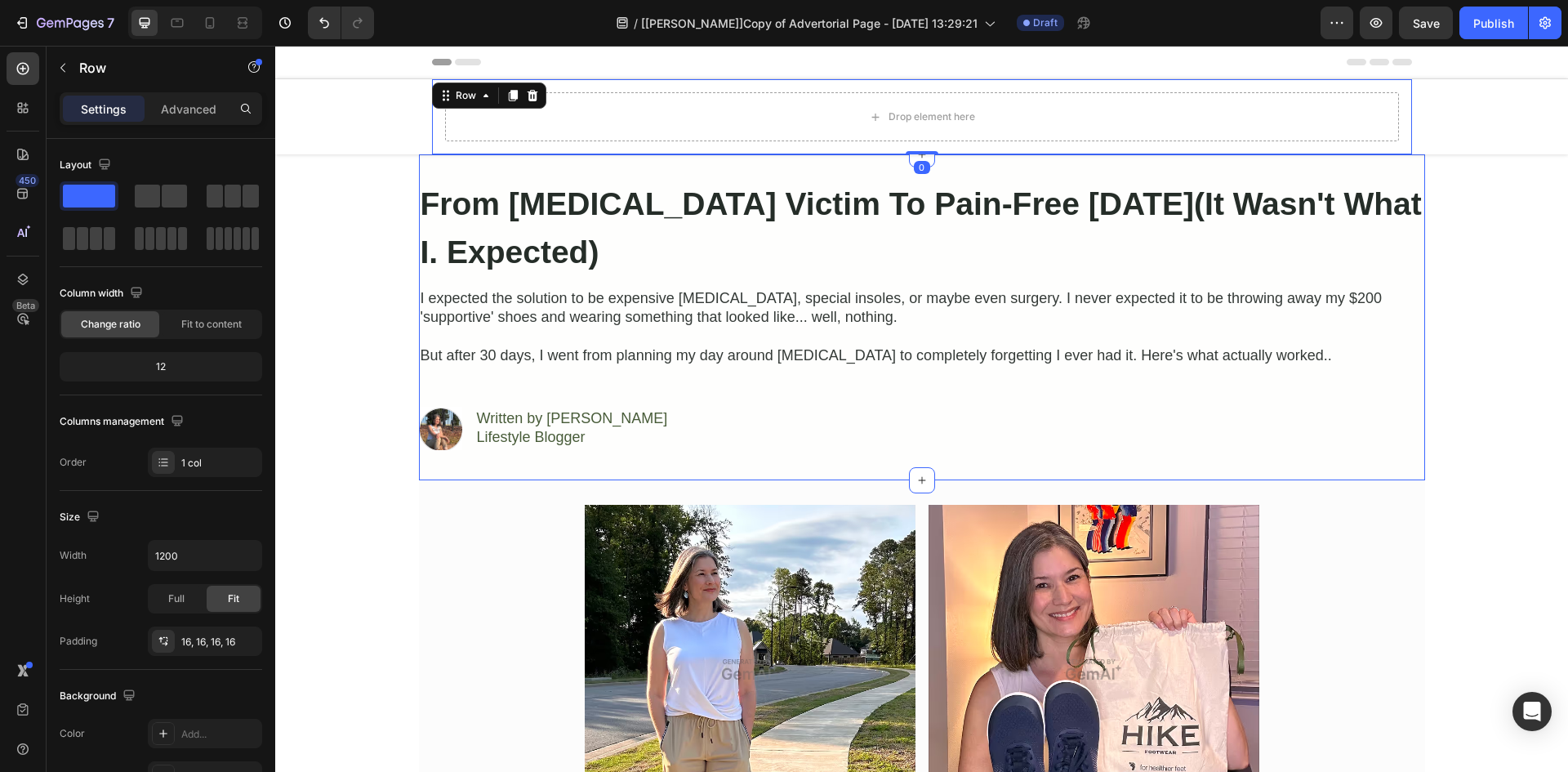
click at [419, 163] on div "From [MEDICAL_DATA] Victim To Pain-Free [DATE](It Wasn't What I. Expected) Head…" at bounding box center [921, 318] width 1006 height 326
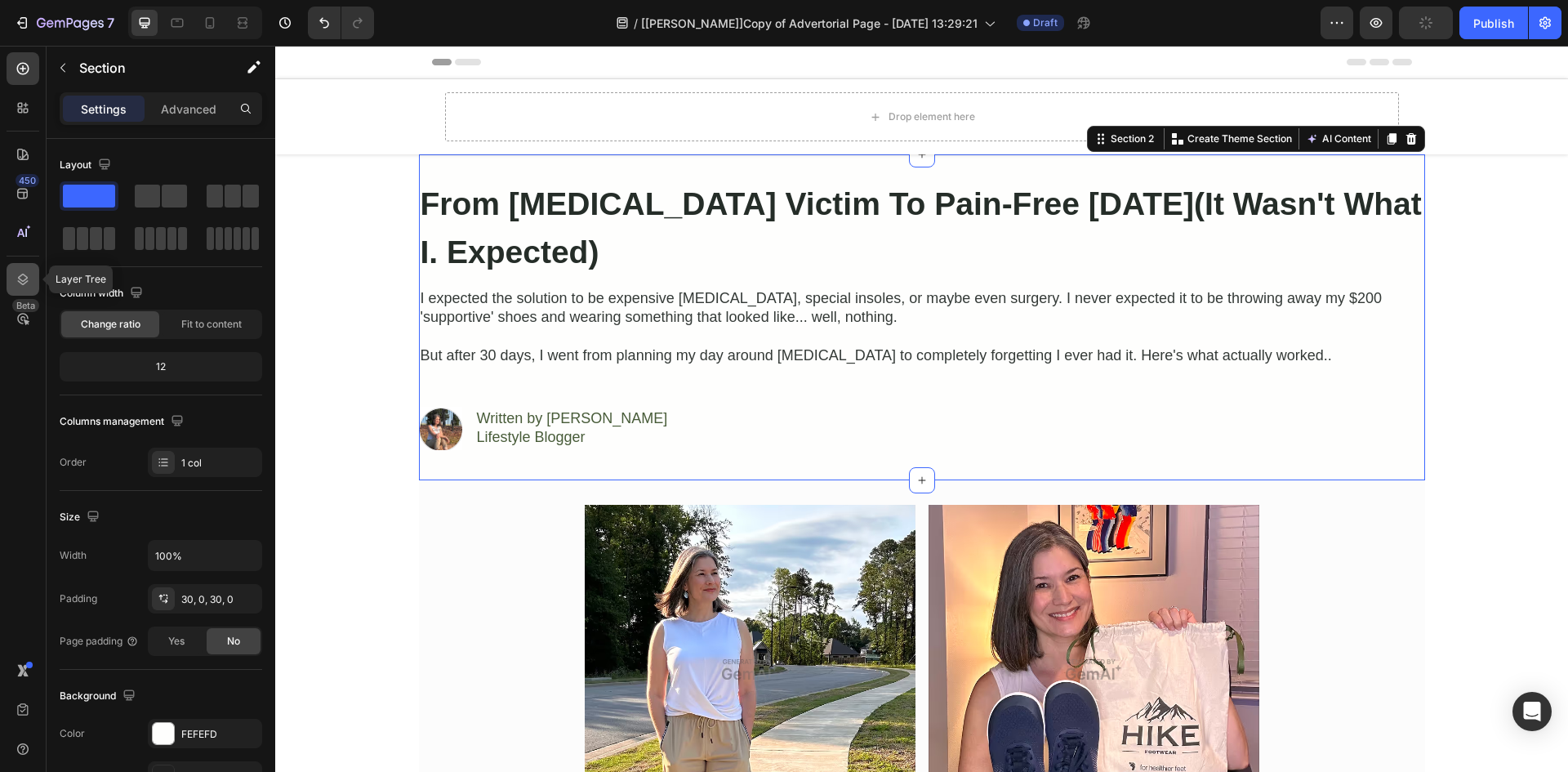
click at [20, 278] on icon at bounding box center [23, 279] width 16 height 16
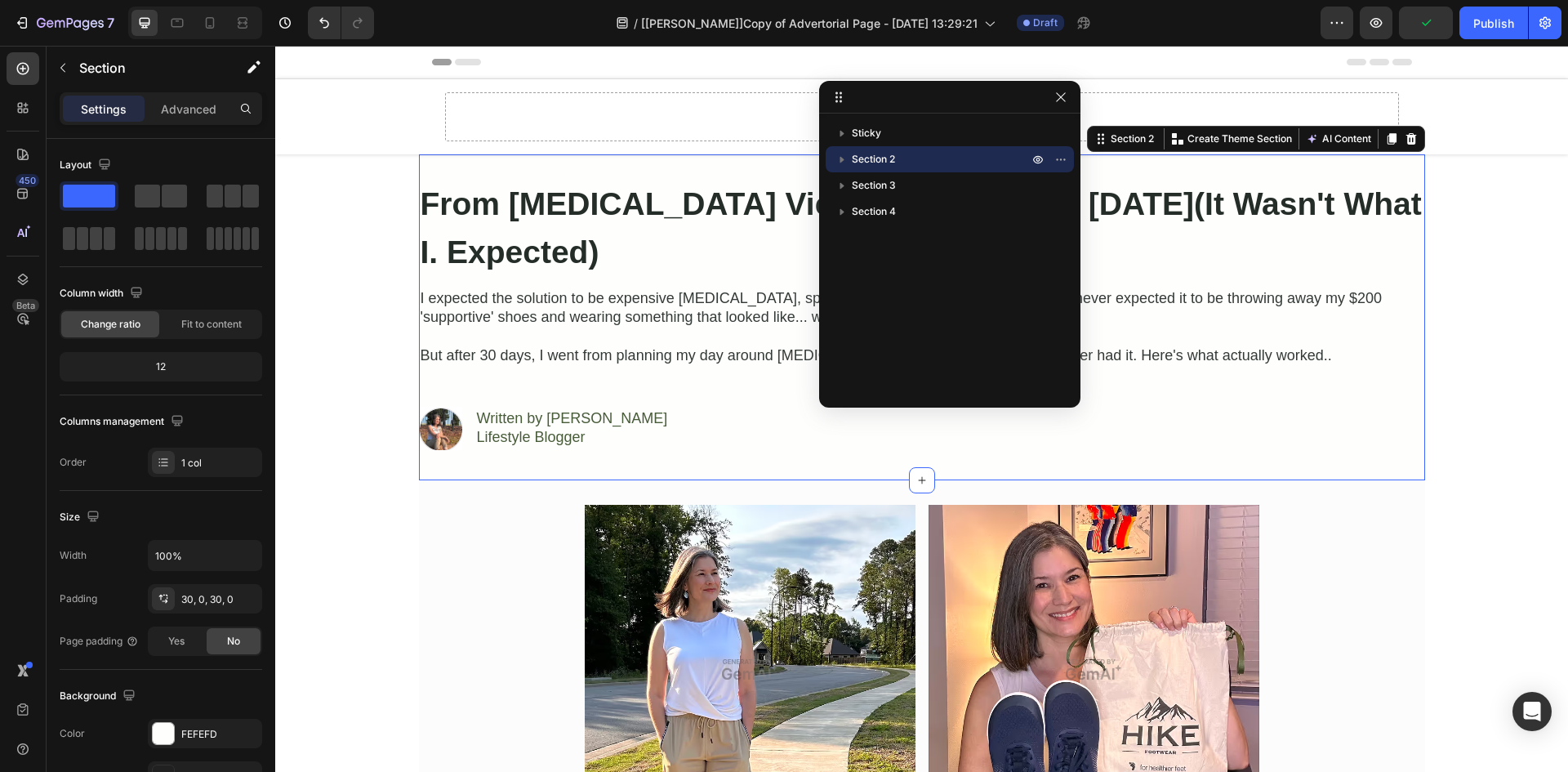
click at [841, 161] on icon "button" at bounding box center [842, 159] width 4 height 6
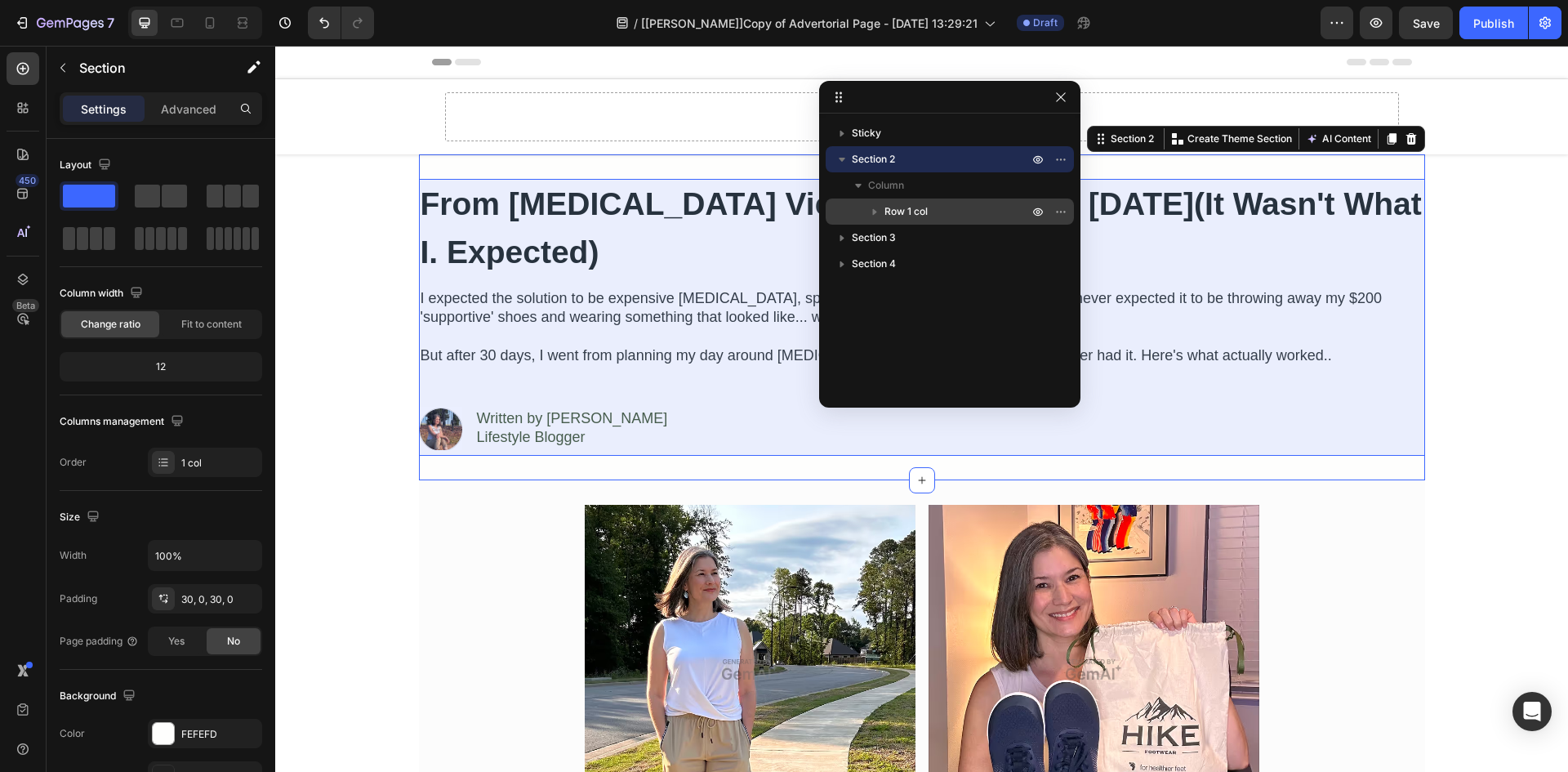
click at [907, 207] on span "Row 1 col" at bounding box center [906, 211] width 44 height 16
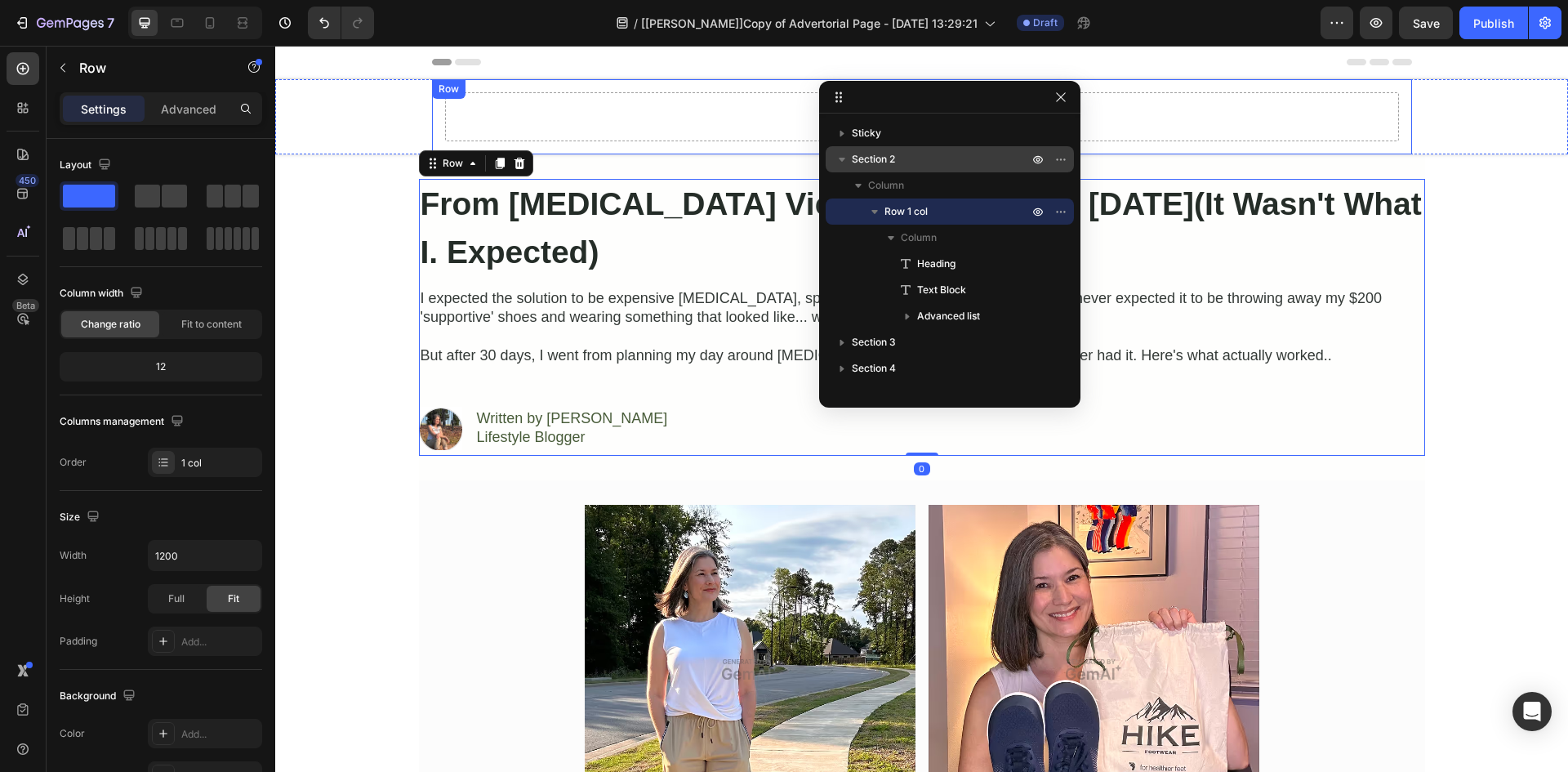
click at [543, 131] on div "Drop element here" at bounding box center [922, 117] width 954 height 49
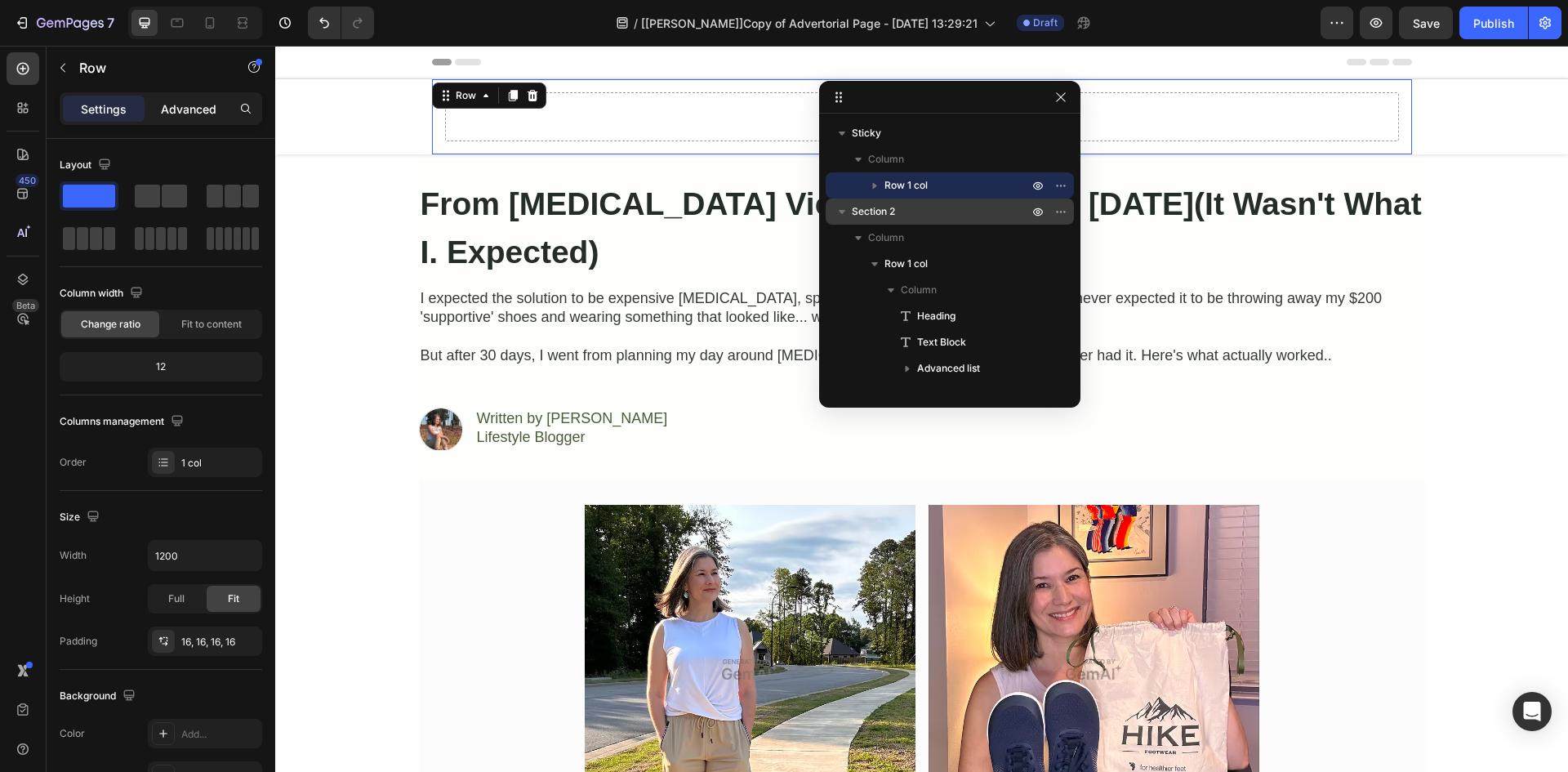
click at [195, 107] on p "Advanced" at bounding box center [188, 108] width 56 height 17
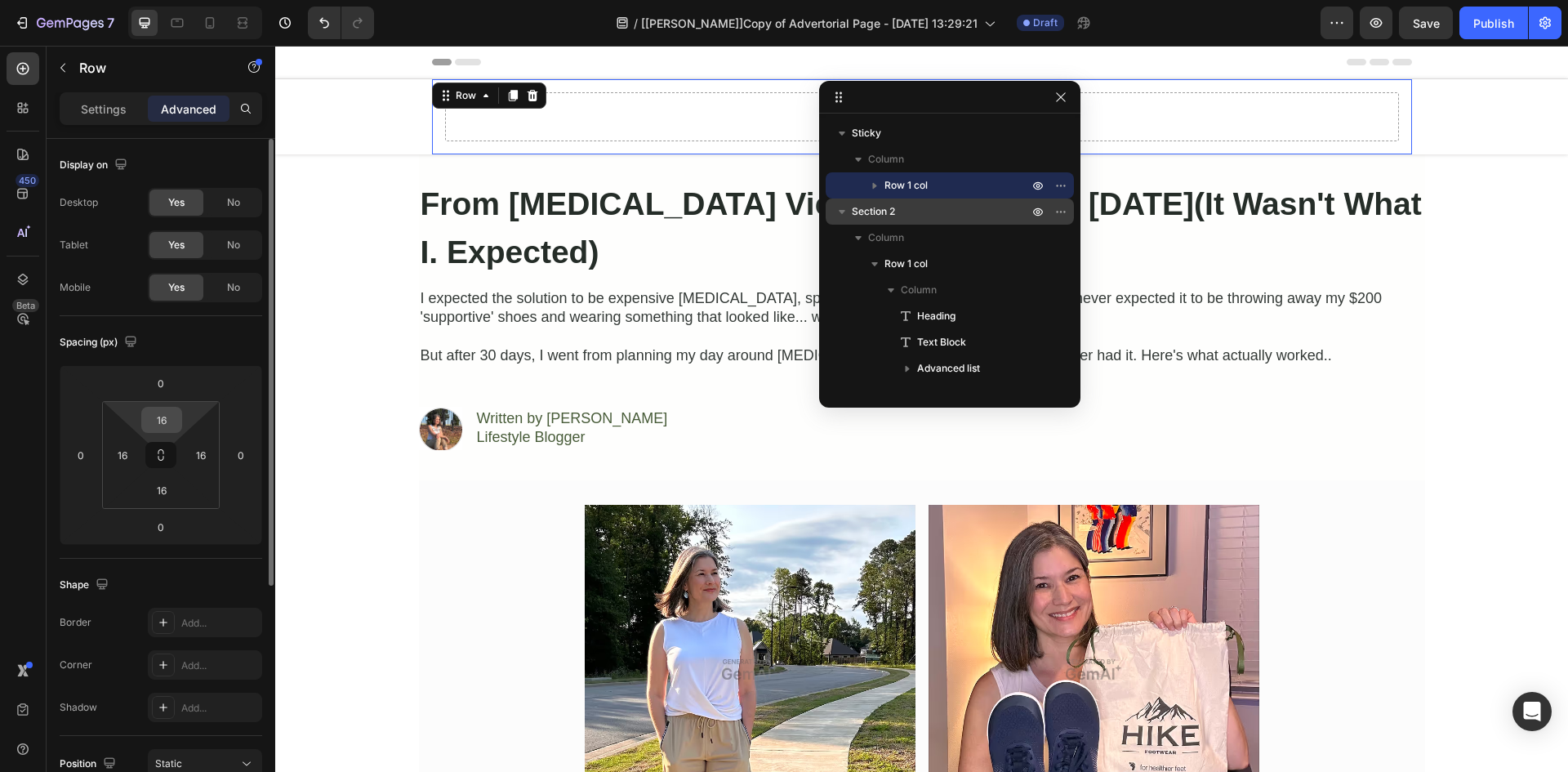
click at [167, 414] on input "16" at bounding box center [162, 420] width 33 height 25
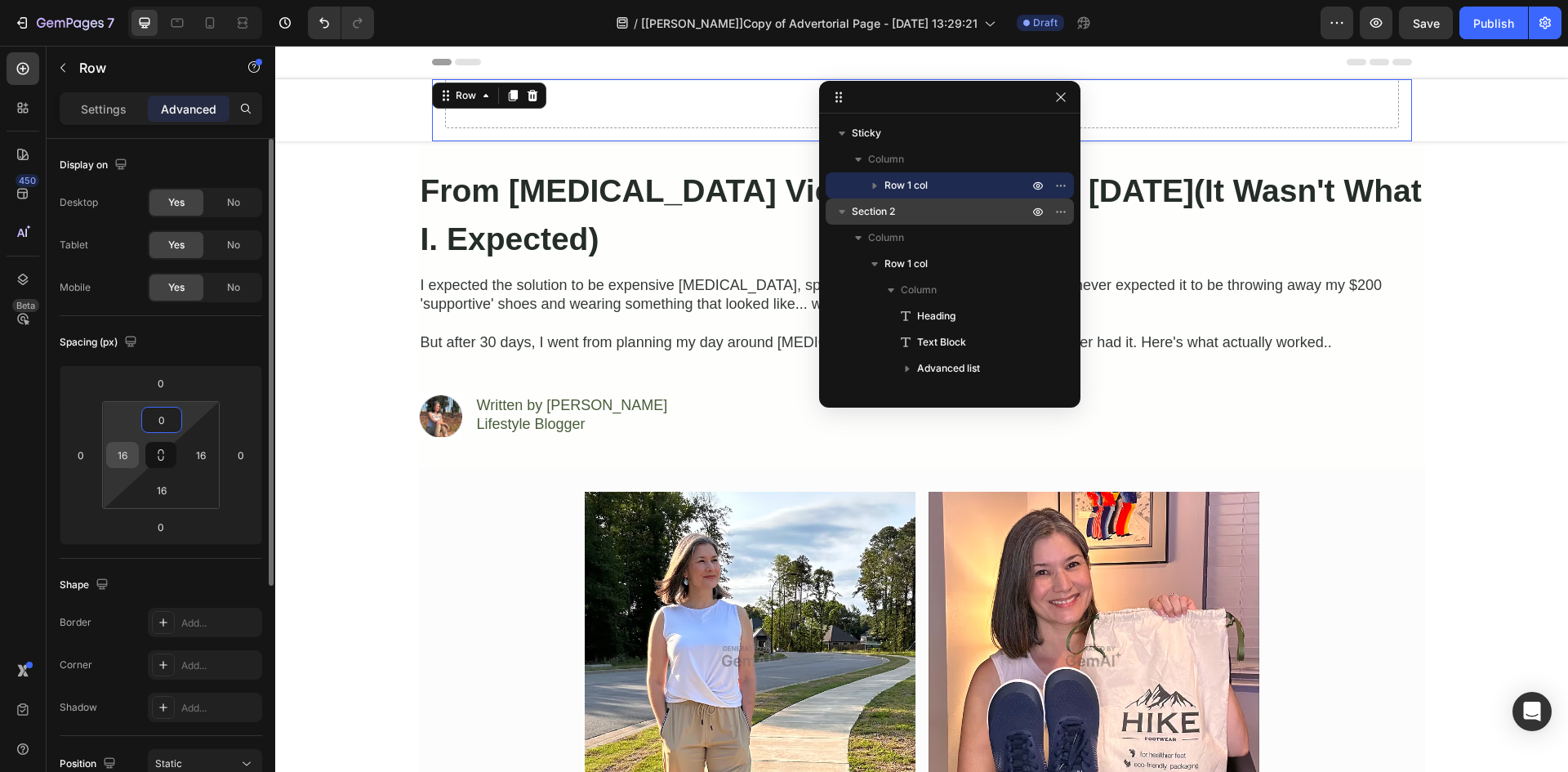
type input "0"
click at [126, 452] on input "16" at bounding box center [122, 454] width 25 height 25
type input "160"
click at [159, 488] on input "16" at bounding box center [162, 490] width 33 height 25
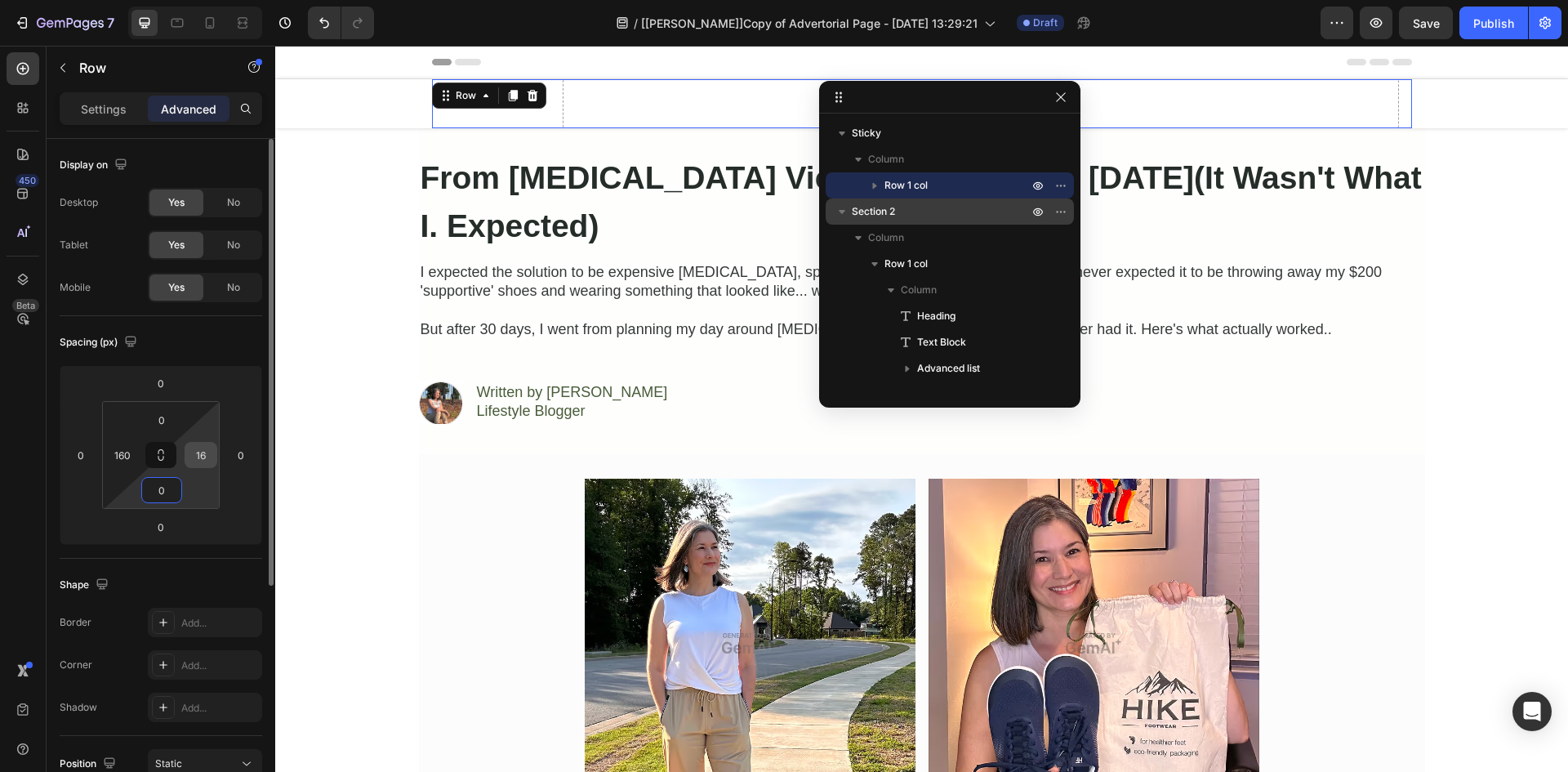
type input "0"
click at [198, 447] on input "16" at bounding box center [200, 454] width 25 height 25
type input "0"
click at [118, 455] on input "160" at bounding box center [122, 454] width 25 height 25
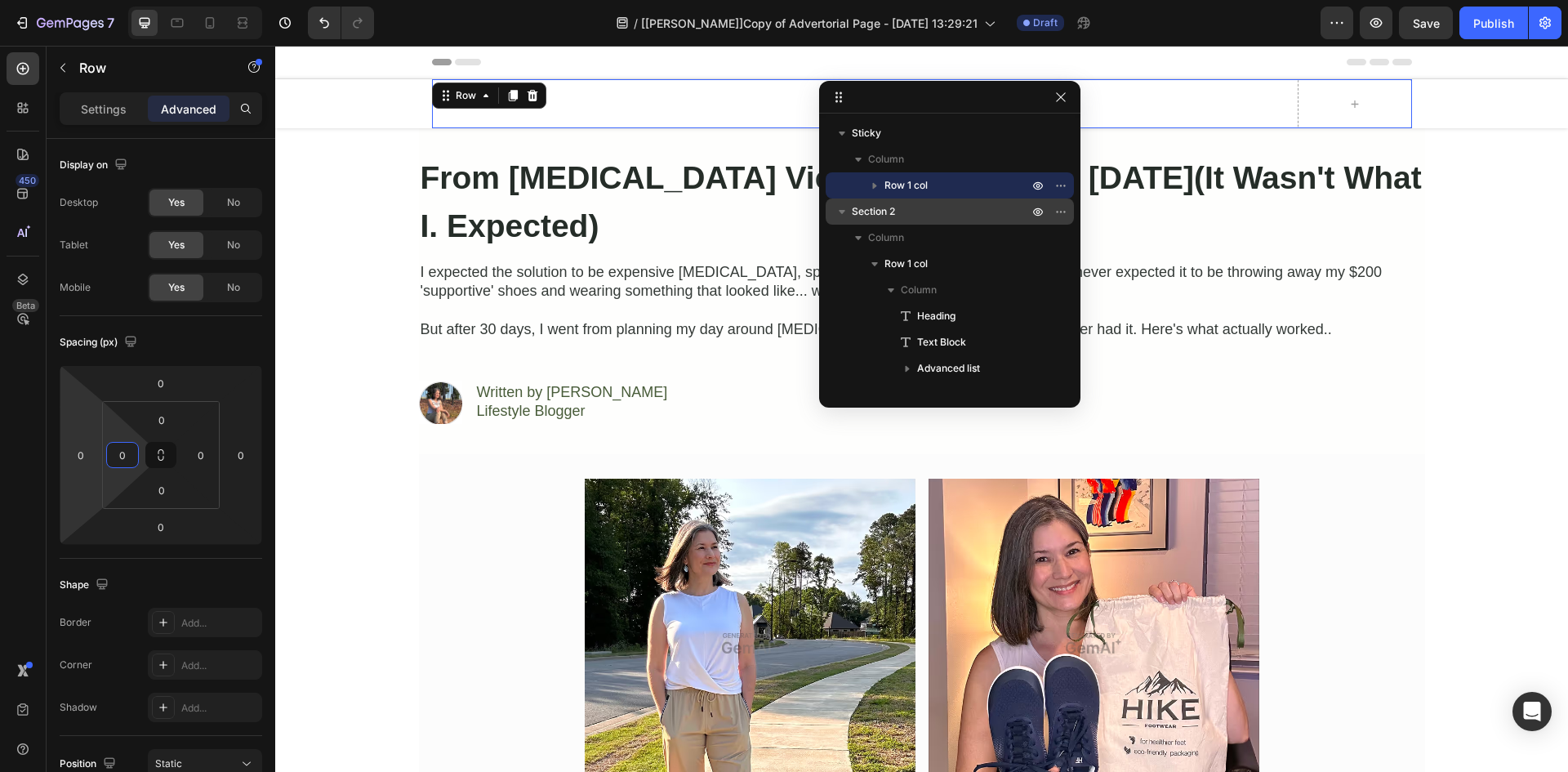
type input "0"
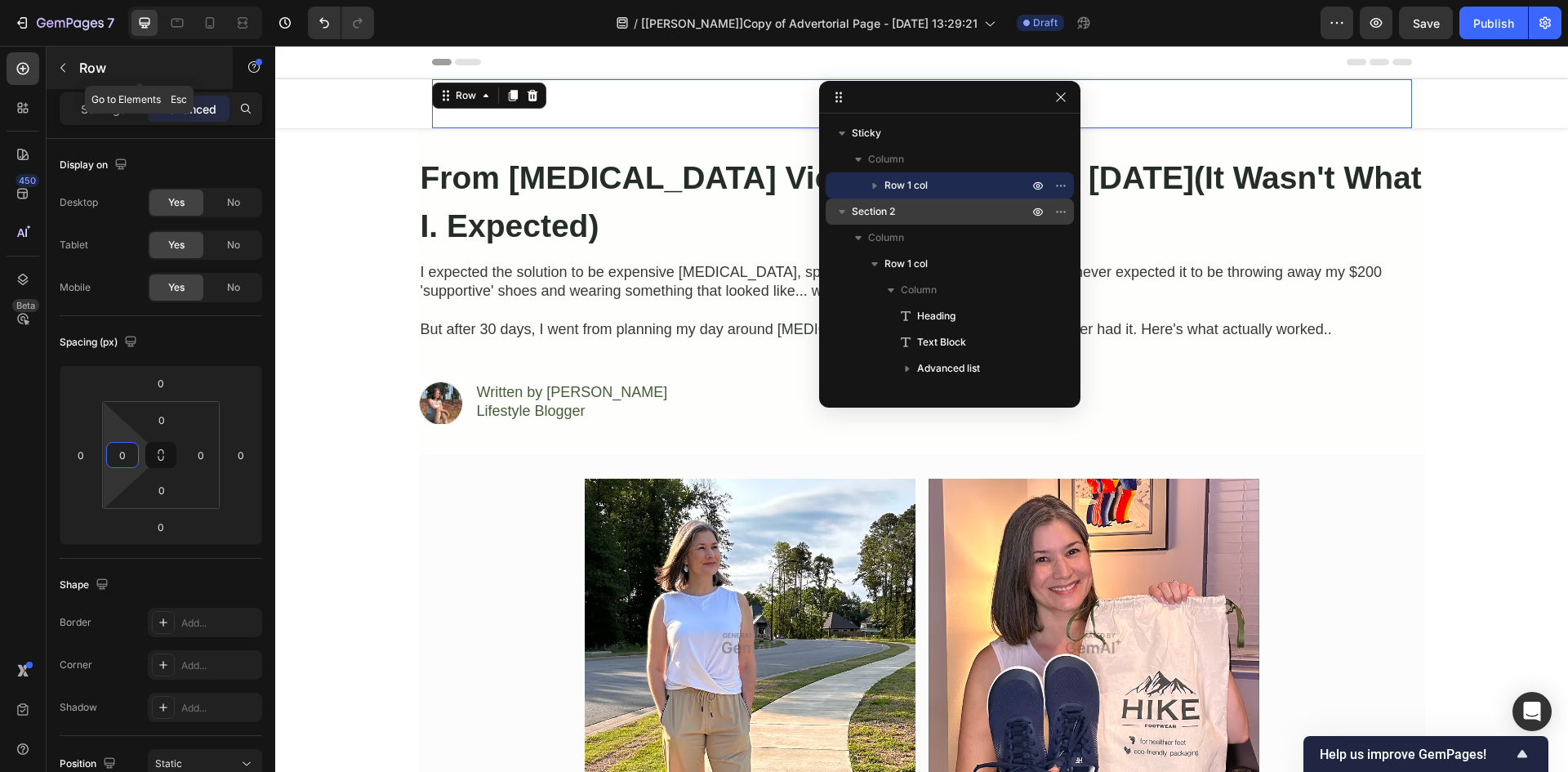
click at [64, 77] on button "button" at bounding box center [63, 67] width 26 height 26
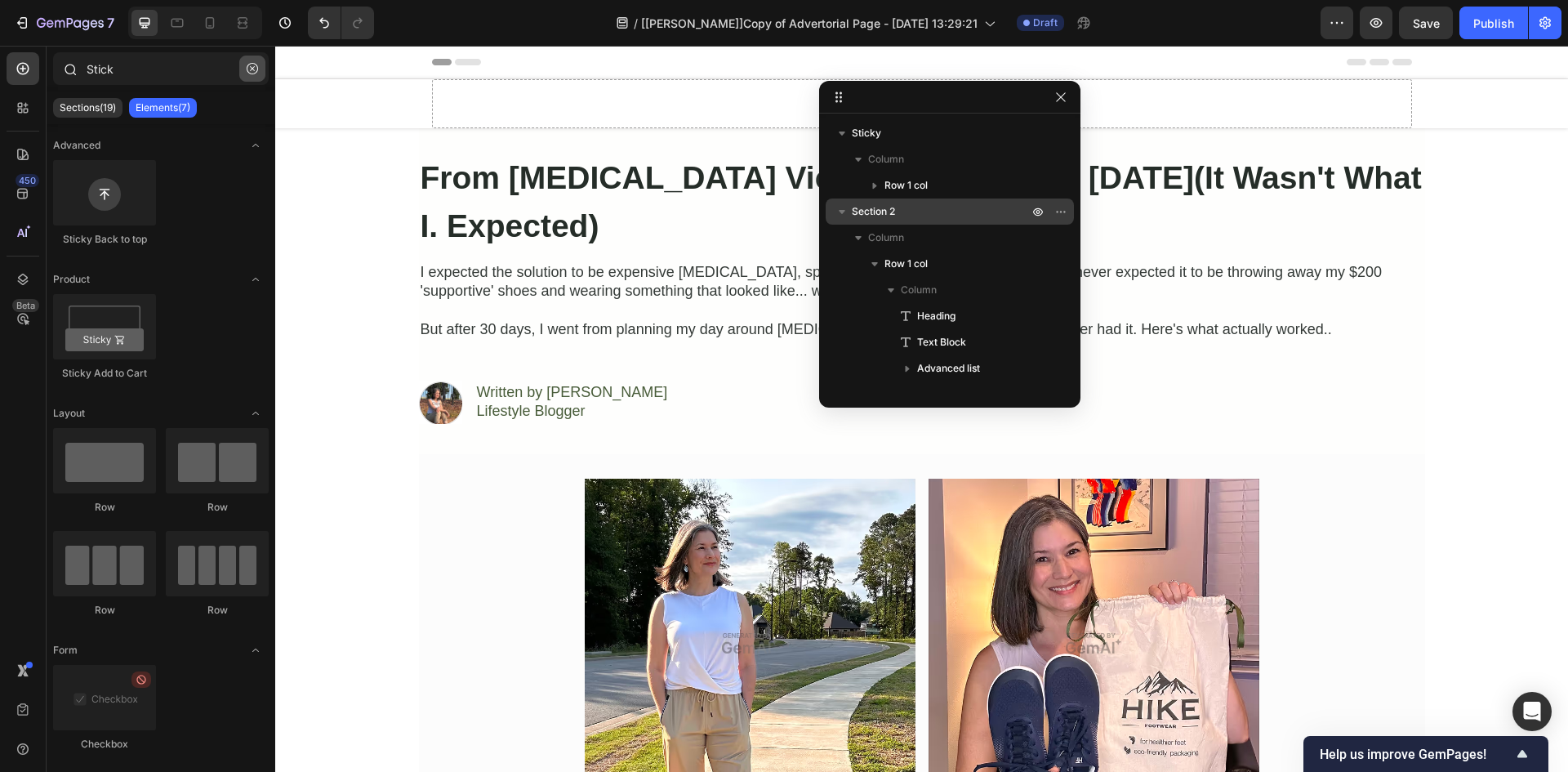
click at [253, 71] on icon "button" at bounding box center [252, 68] width 12 height 12
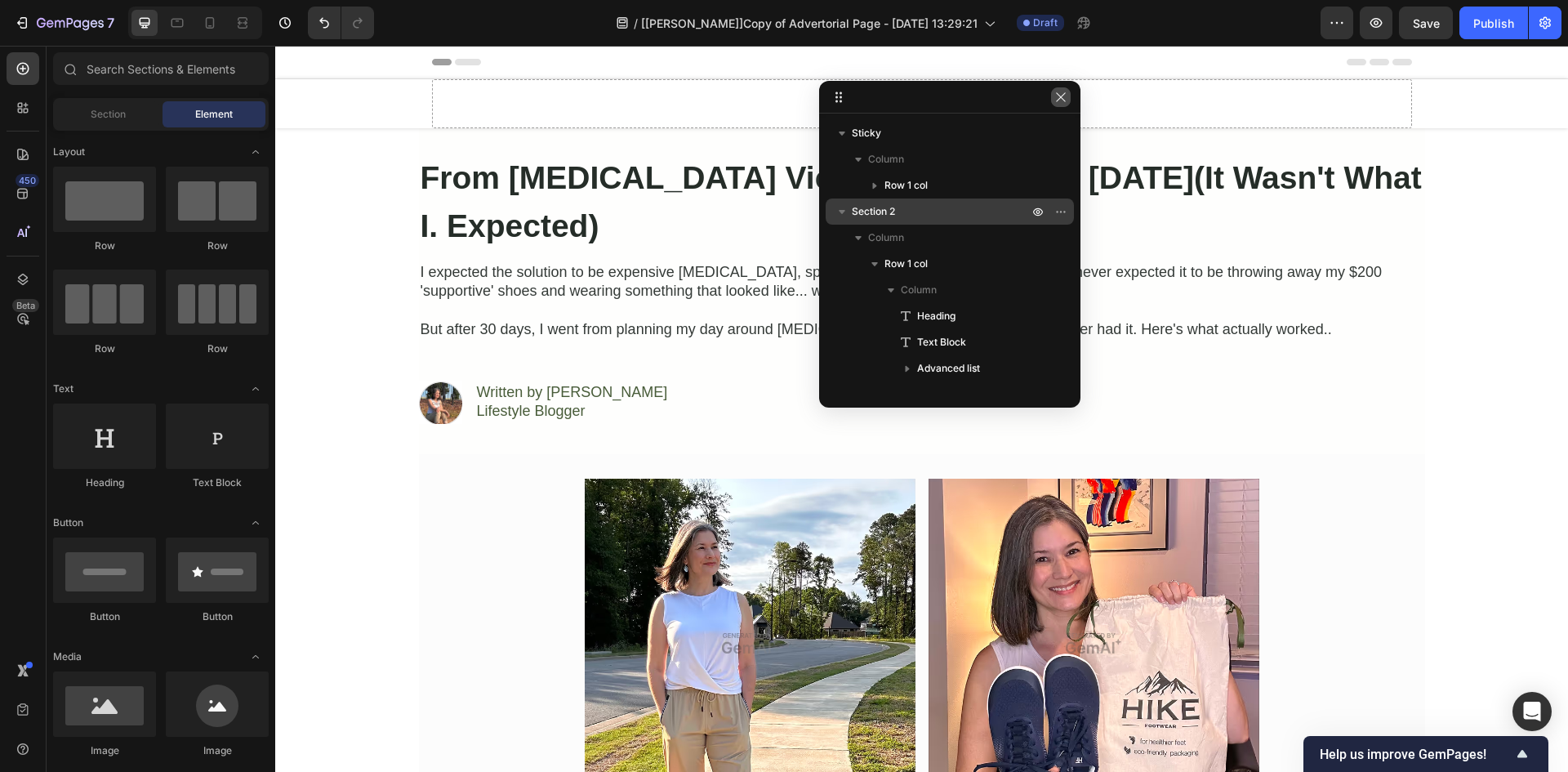
click at [1058, 98] on icon "button" at bounding box center [1060, 97] width 13 height 13
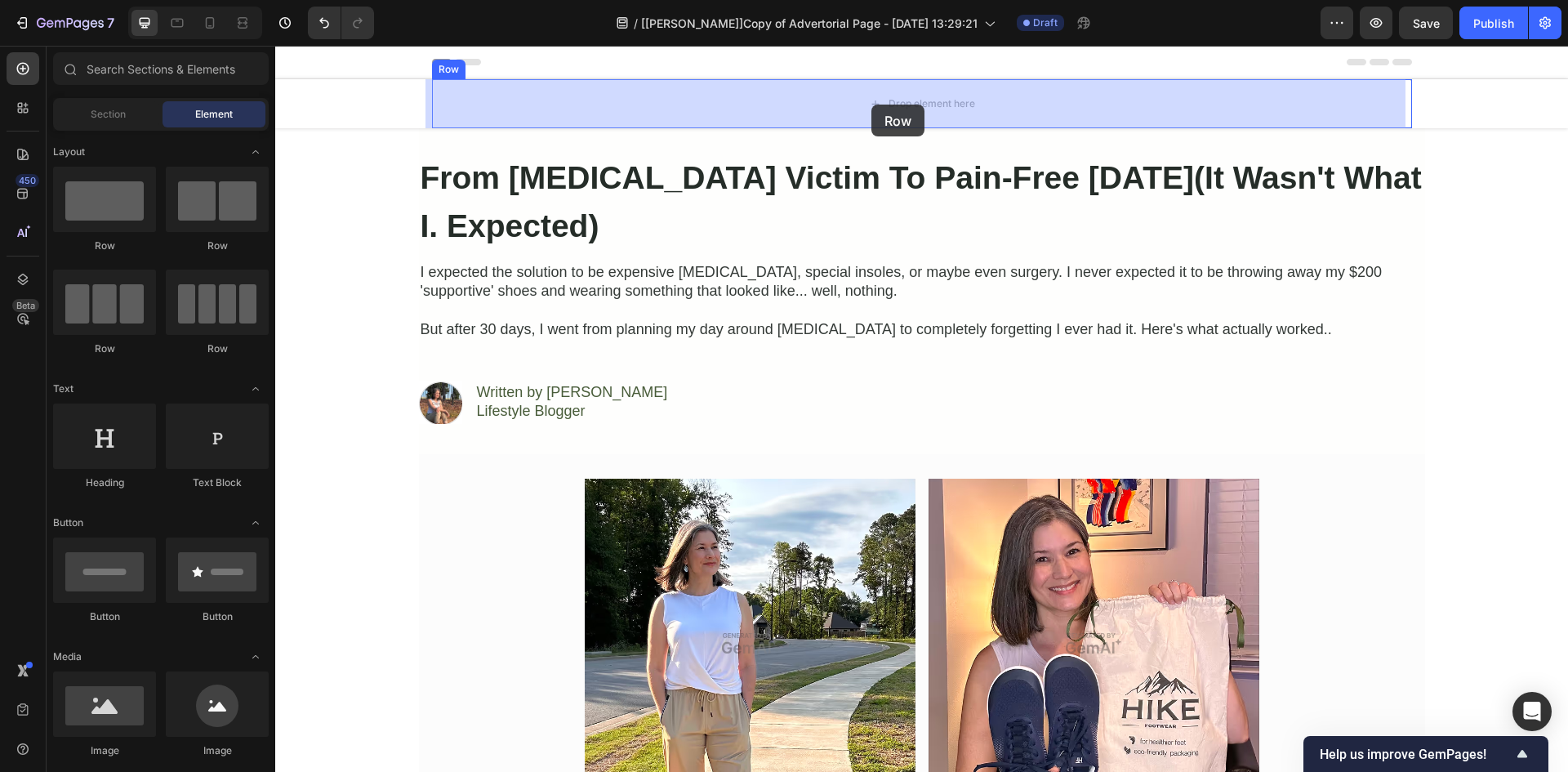
drag, startPoint x: 518, startPoint y: 243, endPoint x: 731, endPoint y: 127, distance: 242.5
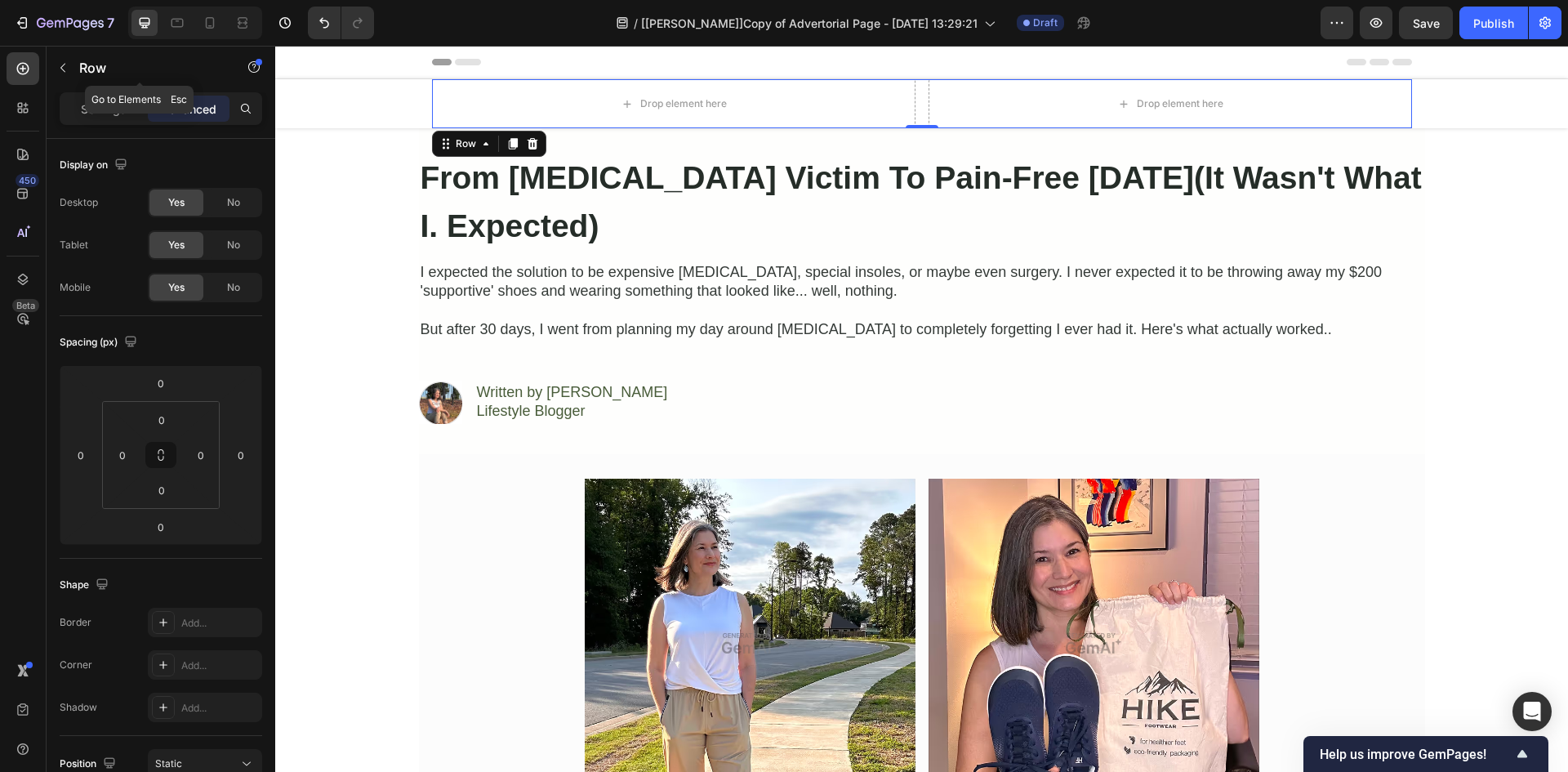
click at [61, 62] on icon "button" at bounding box center [63, 67] width 13 height 13
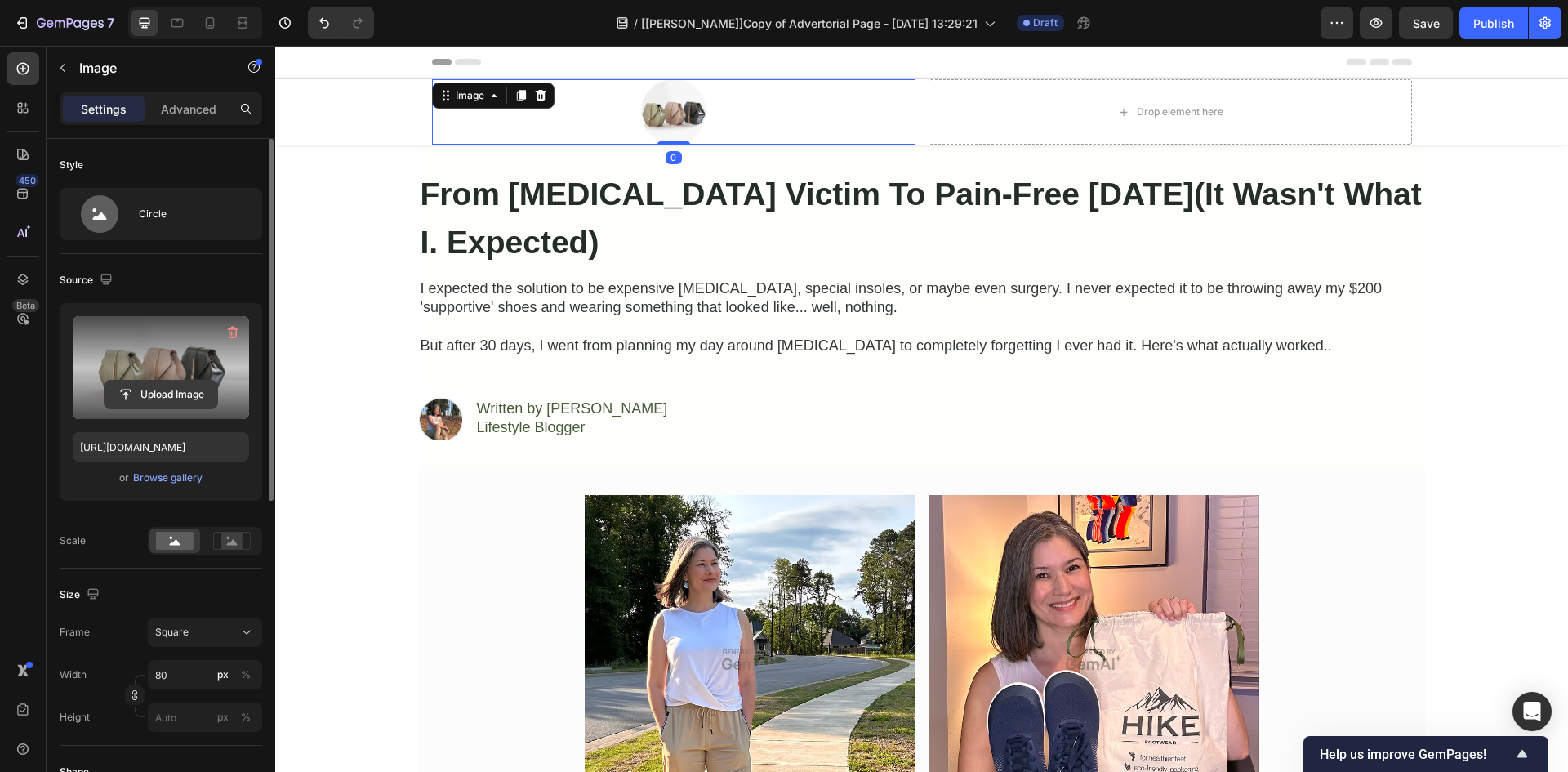
click at [158, 399] on input "file" at bounding box center [161, 394] width 113 height 28
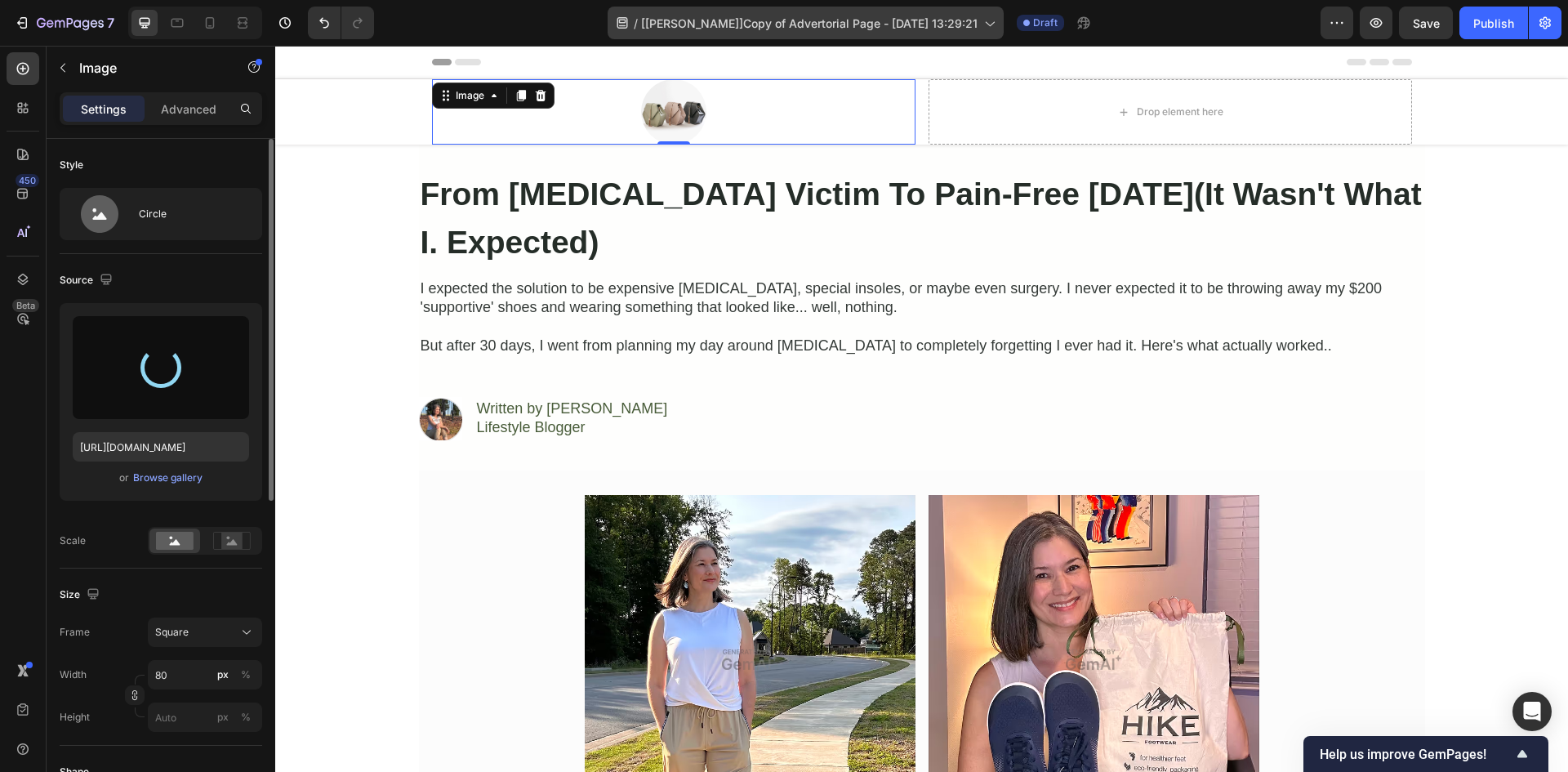
type input "[URL][DOMAIN_NAME]"
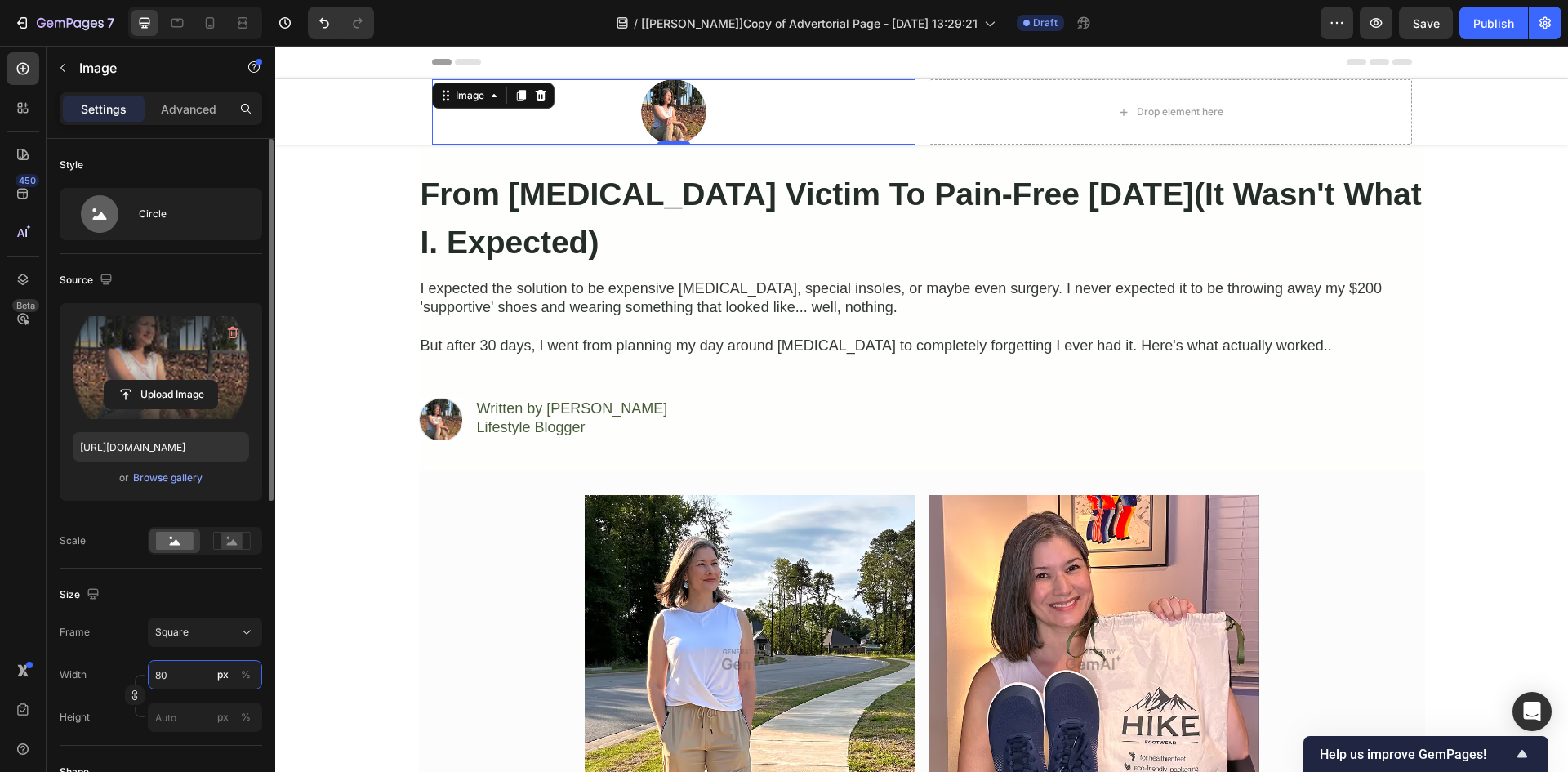
type input "4"
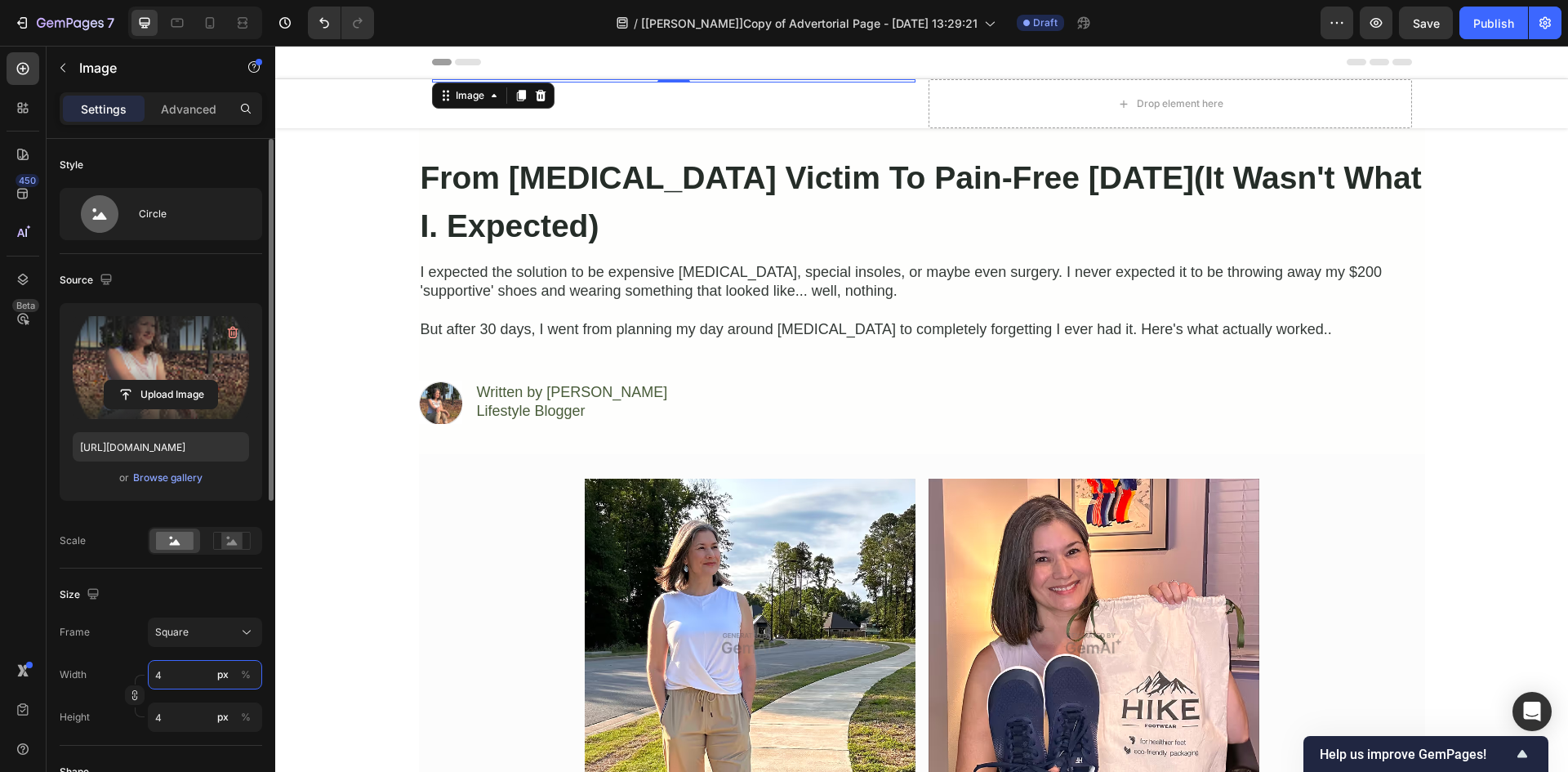
type input "40"
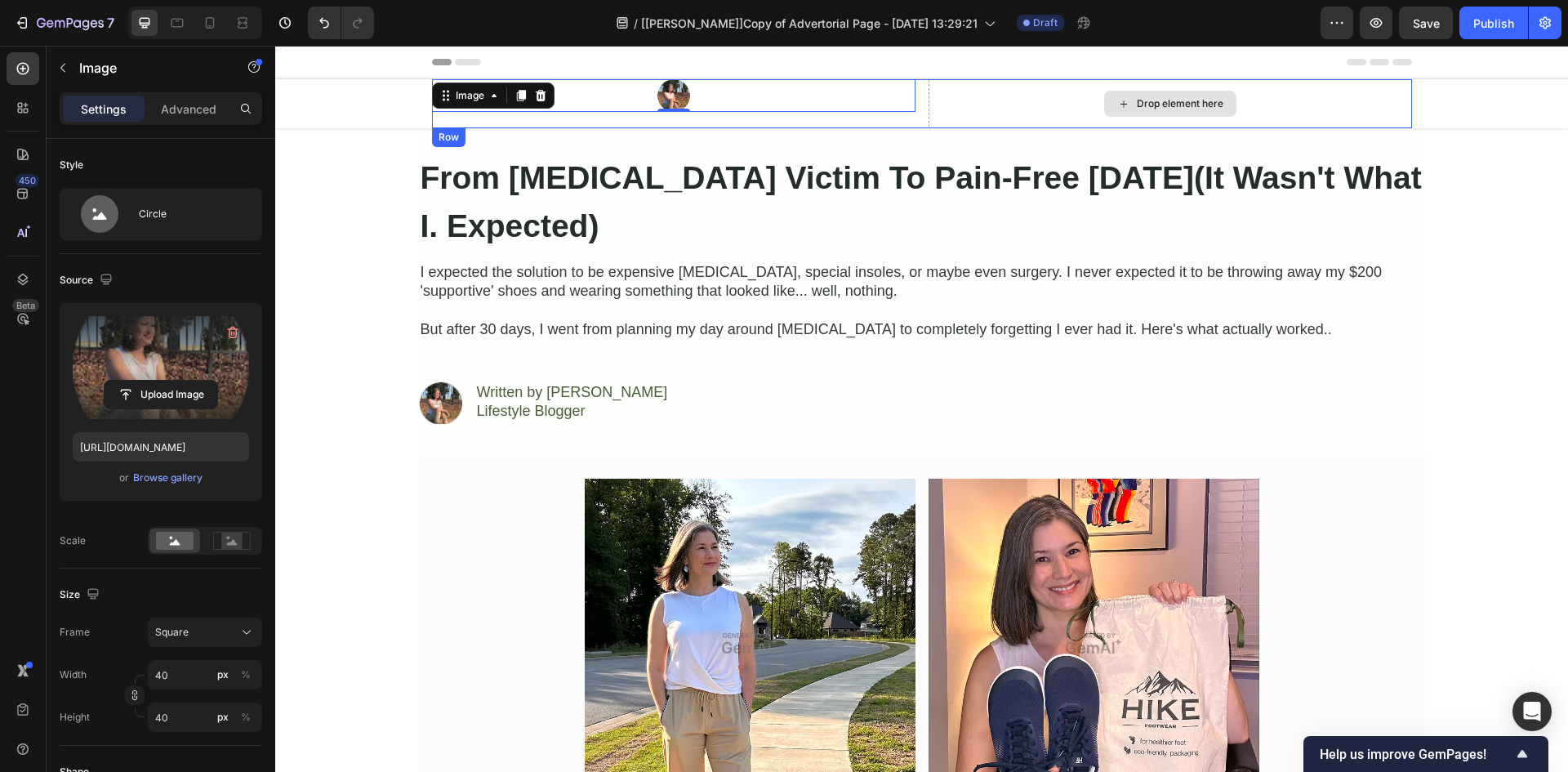
click at [1009, 96] on div "Drop element here" at bounding box center [1169, 104] width 483 height 49
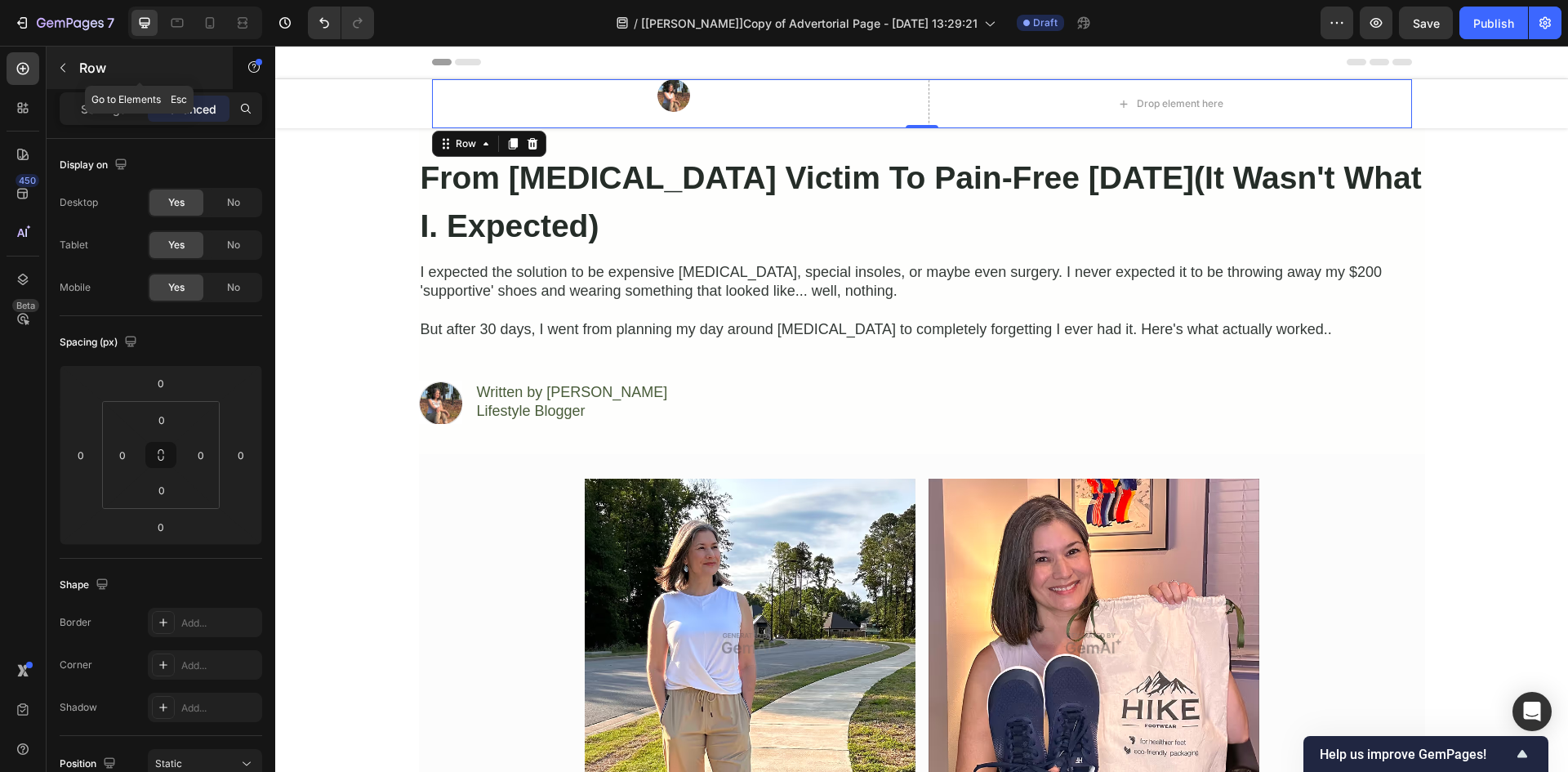
click at [64, 64] on icon "button" at bounding box center [63, 67] width 13 height 13
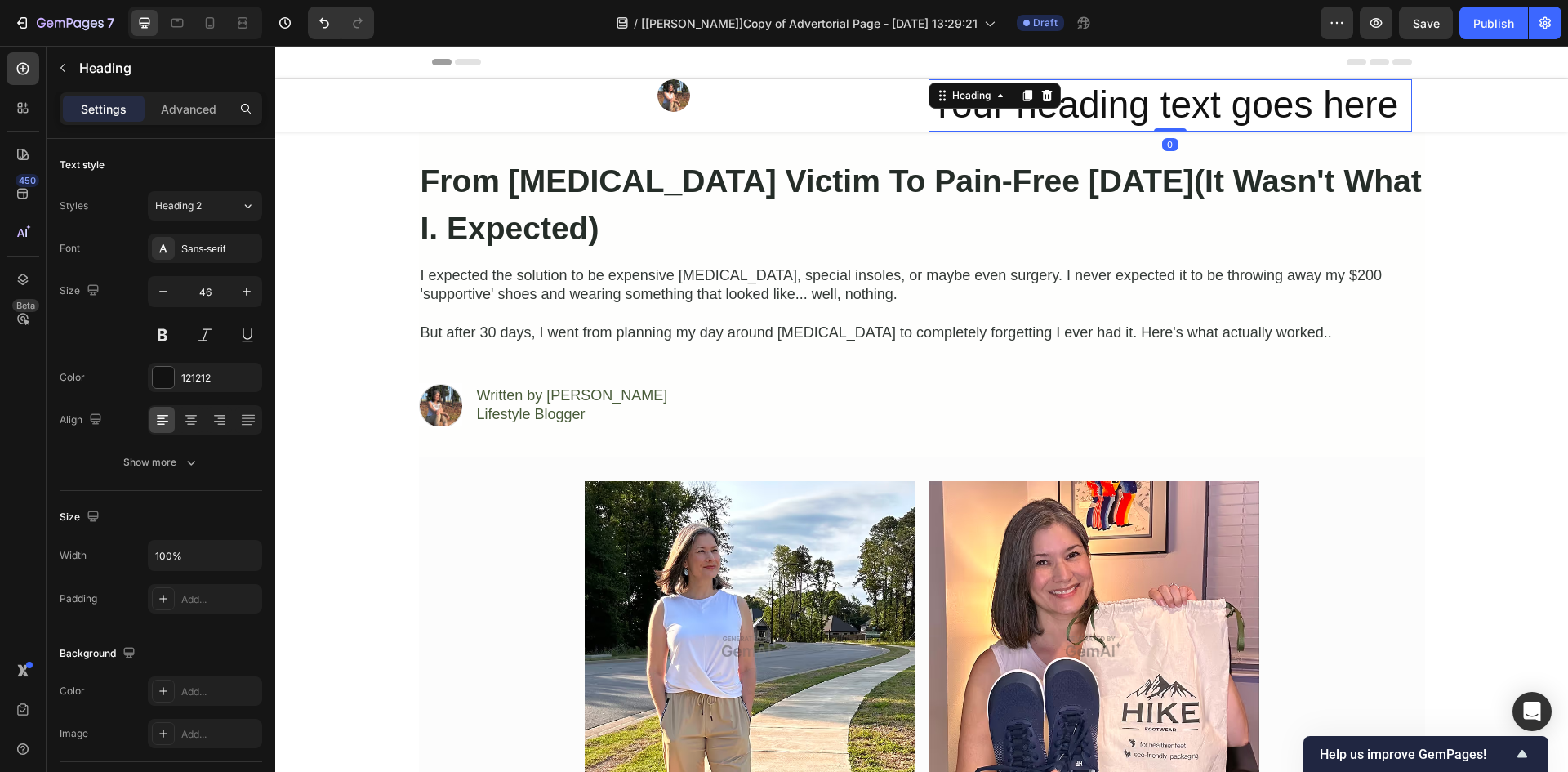
click at [1125, 109] on h2 "Your heading text goes here" at bounding box center [1169, 105] width 483 height 52
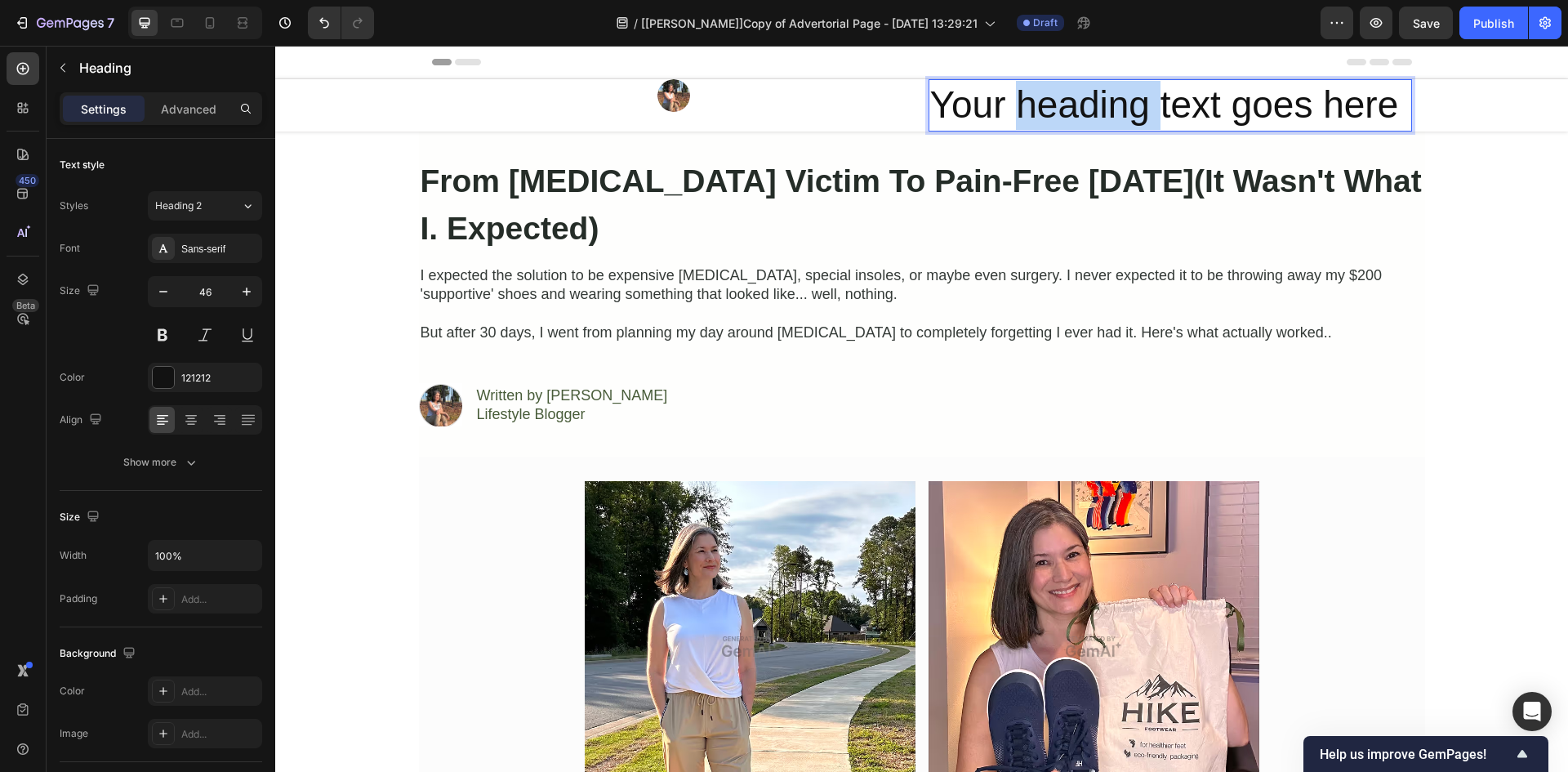
click at [1125, 109] on p "Your heading text goes here" at bounding box center [1170, 106] width 481 height 49
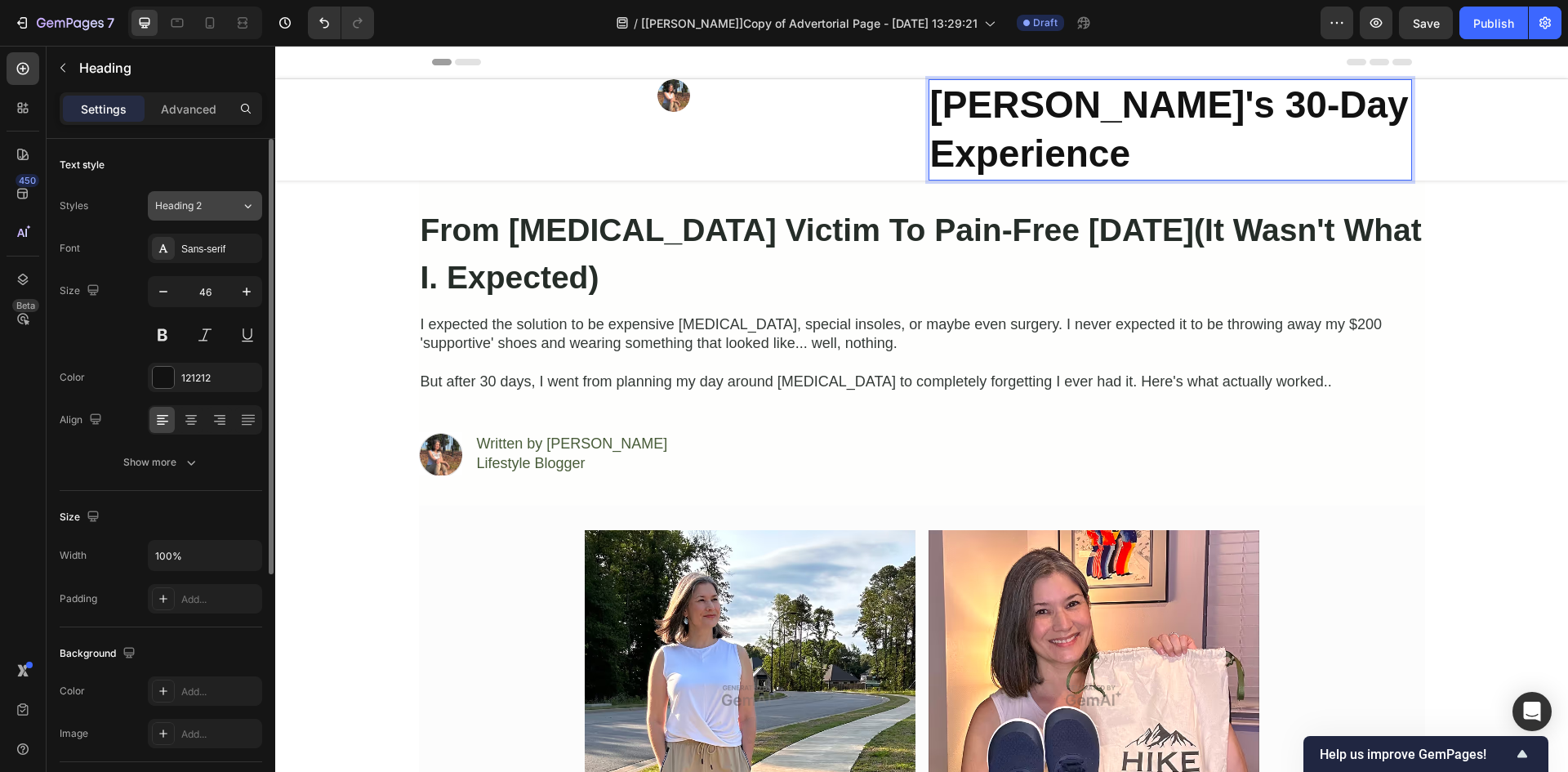
click at [210, 214] on button "Heading 2" at bounding box center [205, 206] width 115 height 29
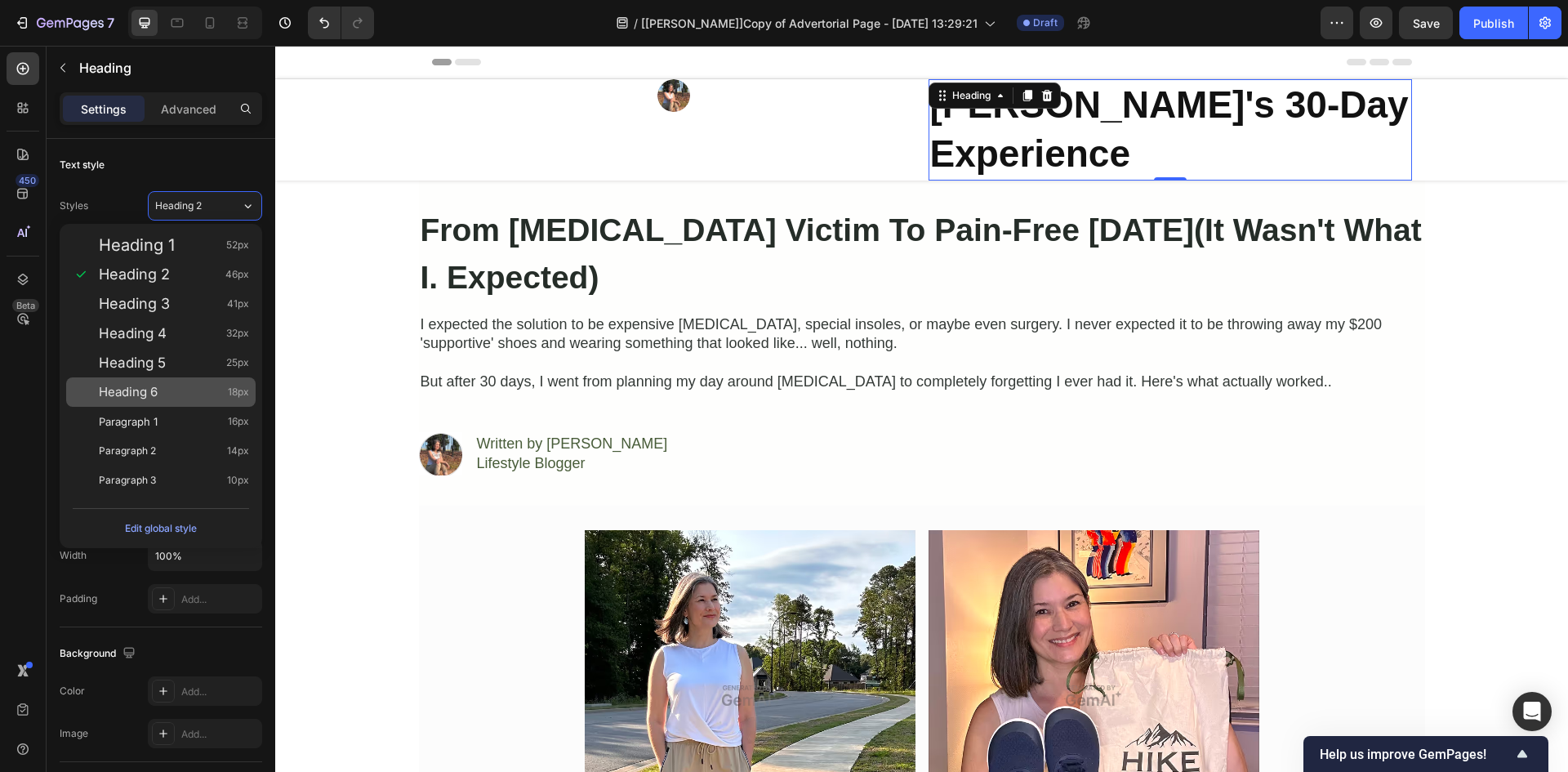
click at [192, 396] on div "Heading 6 18px" at bounding box center [174, 392] width 150 height 16
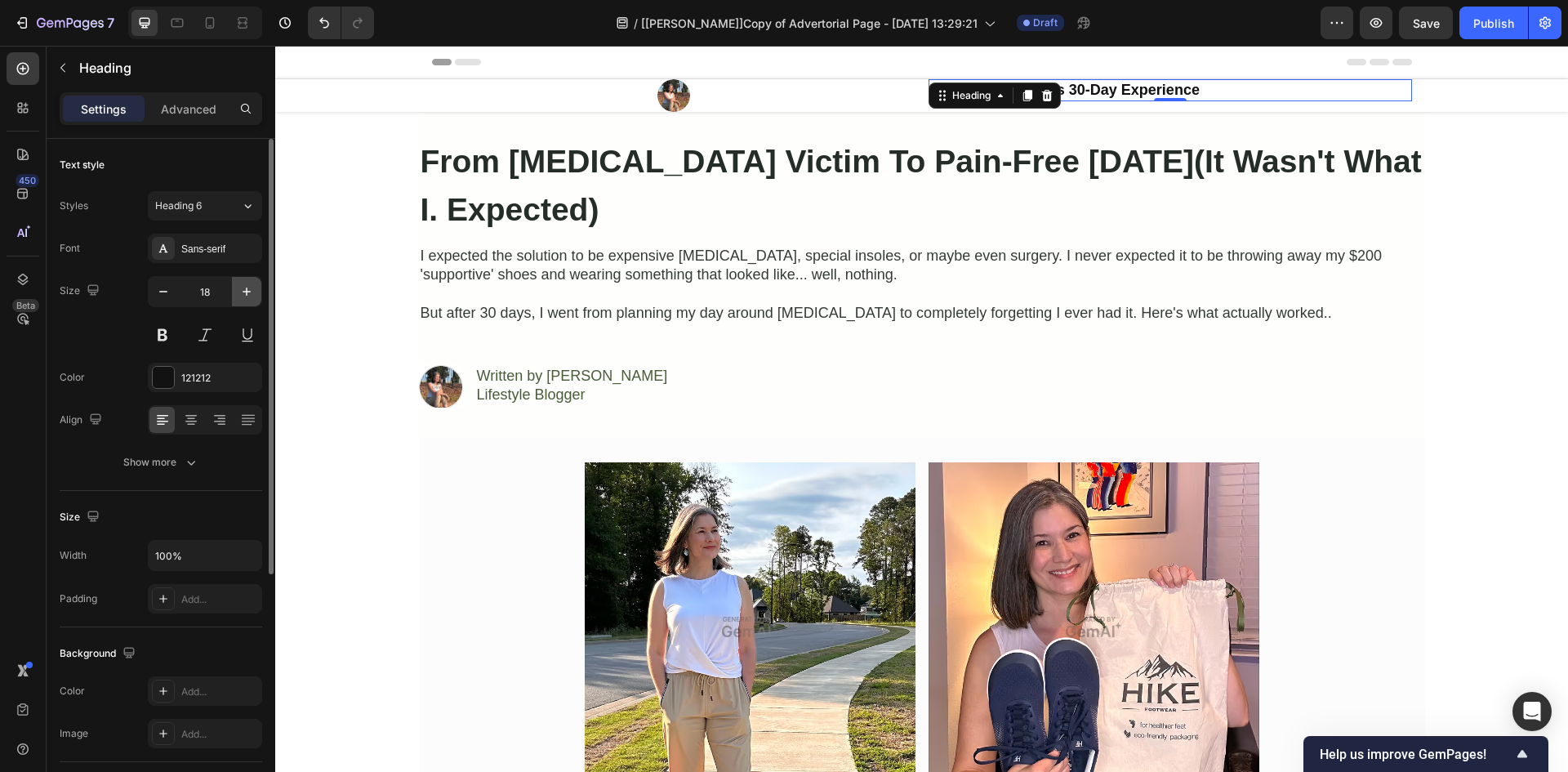
click at [242, 282] on button "button" at bounding box center [247, 291] width 29 height 29
click at [244, 282] on button "button" at bounding box center [247, 291] width 29 height 29
type input "20"
click at [218, 372] on div "121212" at bounding box center [205, 378] width 47 height 15
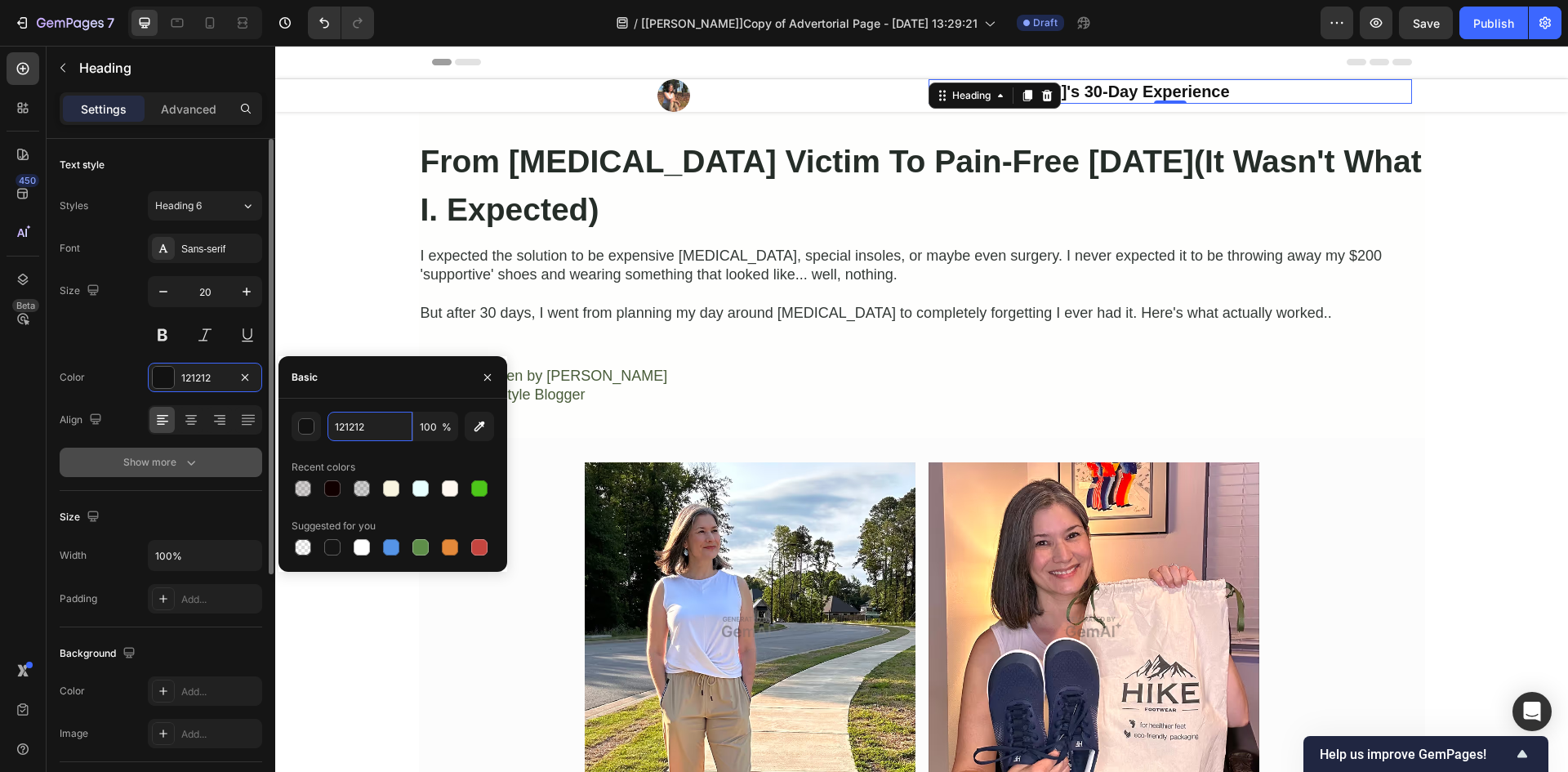
paste input "#f8faf8"
type input "#f8faf8"
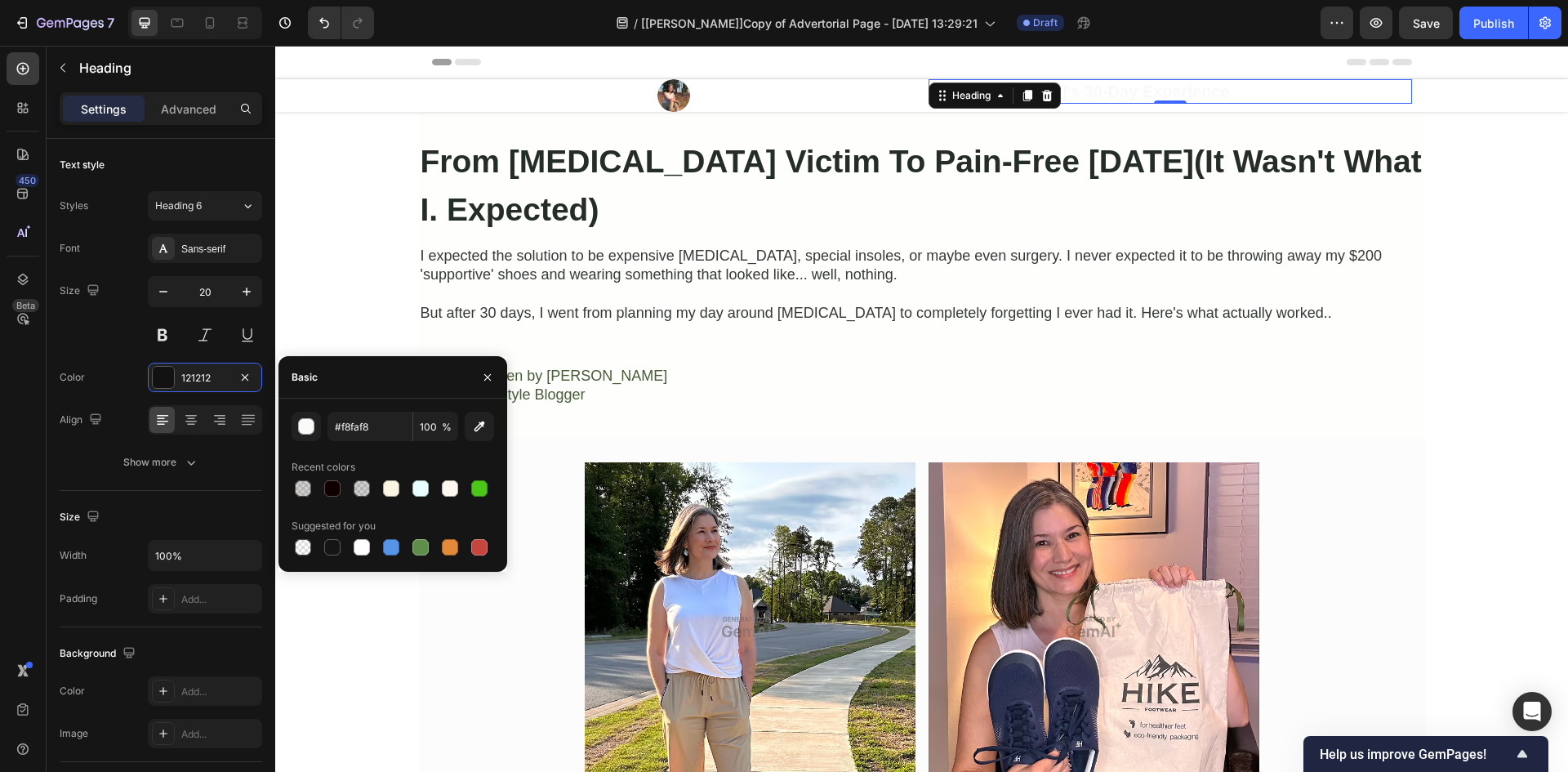
click at [18, 448] on div "450 Beta" at bounding box center [23, 352] width 33 height 602
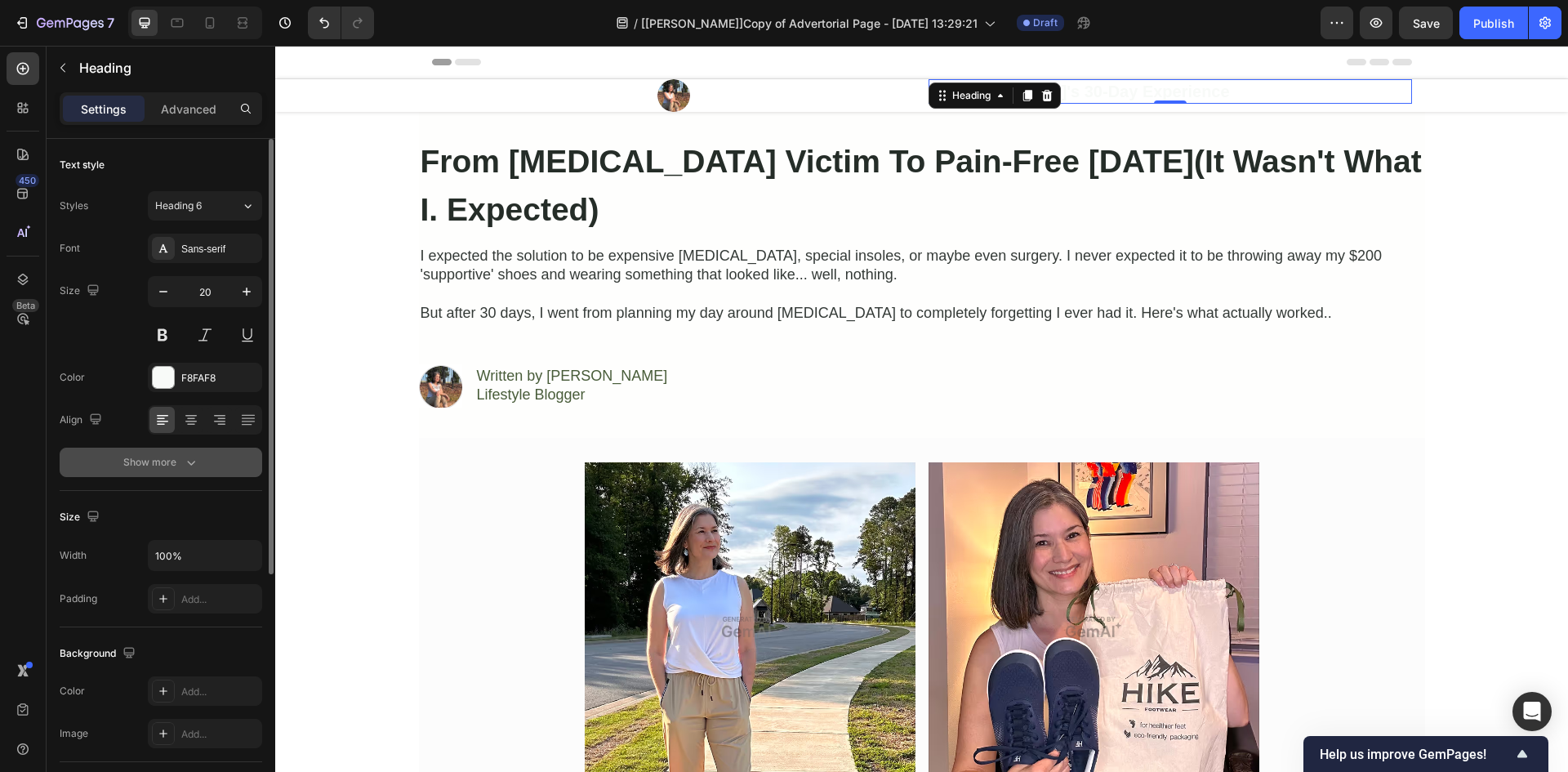
click at [149, 461] on div "Show more" at bounding box center [160, 462] width 76 height 16
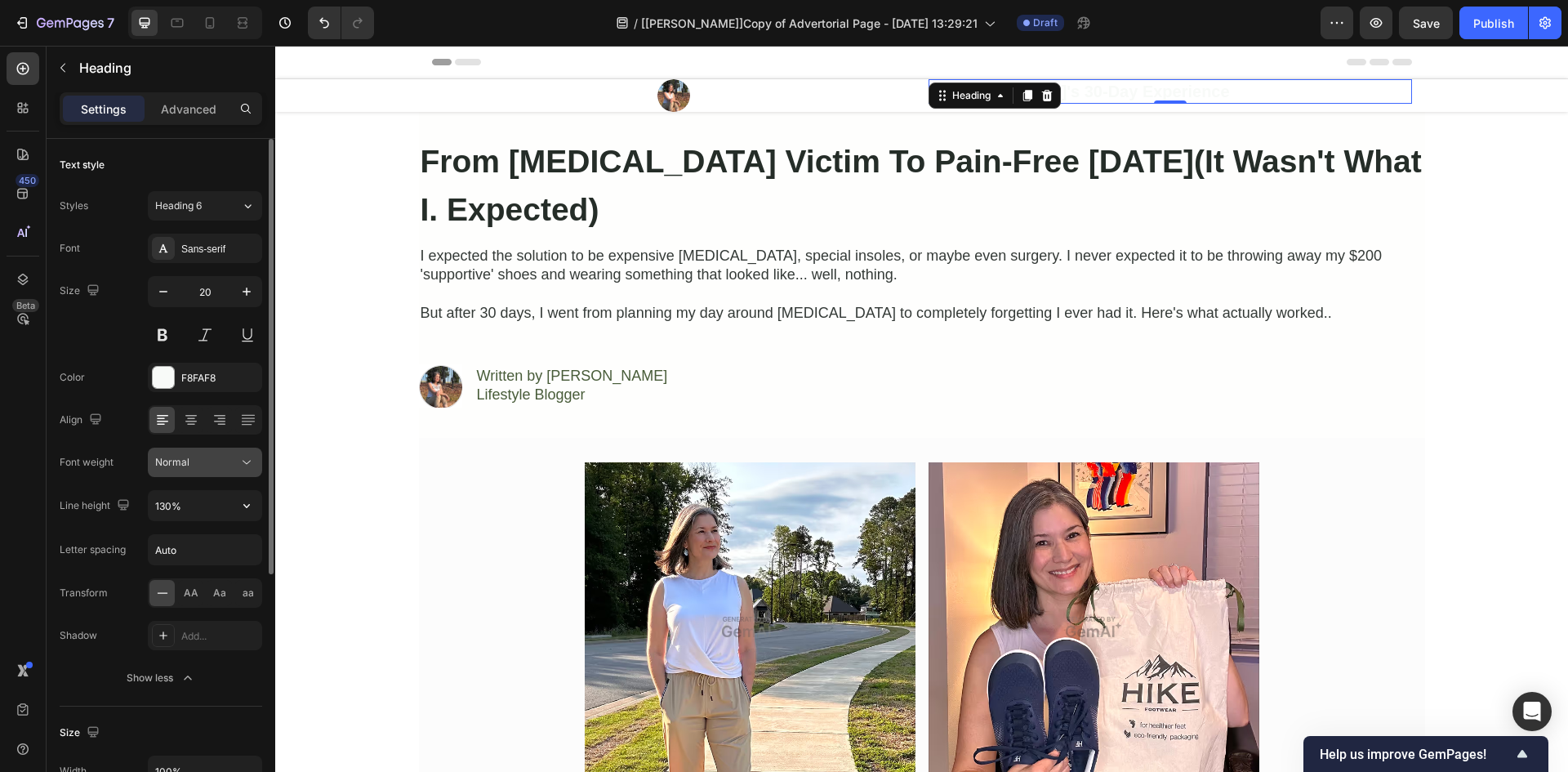
click at [198, 464] on div "Normal" at bounding box center [197, 462] width 84 height 15
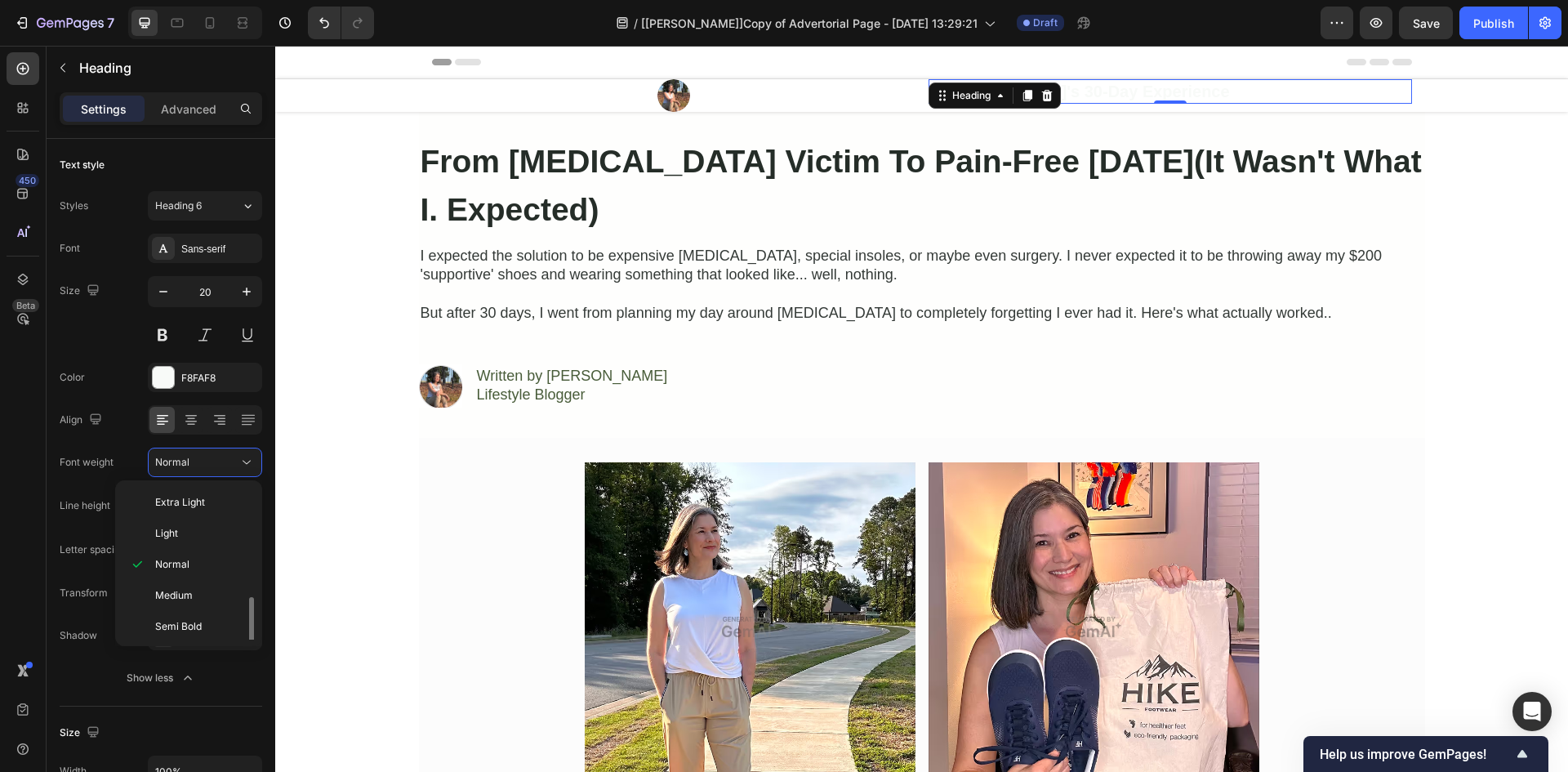
scroll to position [65, 0]
click at [180, 595] on p "Bold" at bounding box center [197, 593] width 86 height 15
click at [460, 95] on div at bounding box center [673, 96] width 483 height 33
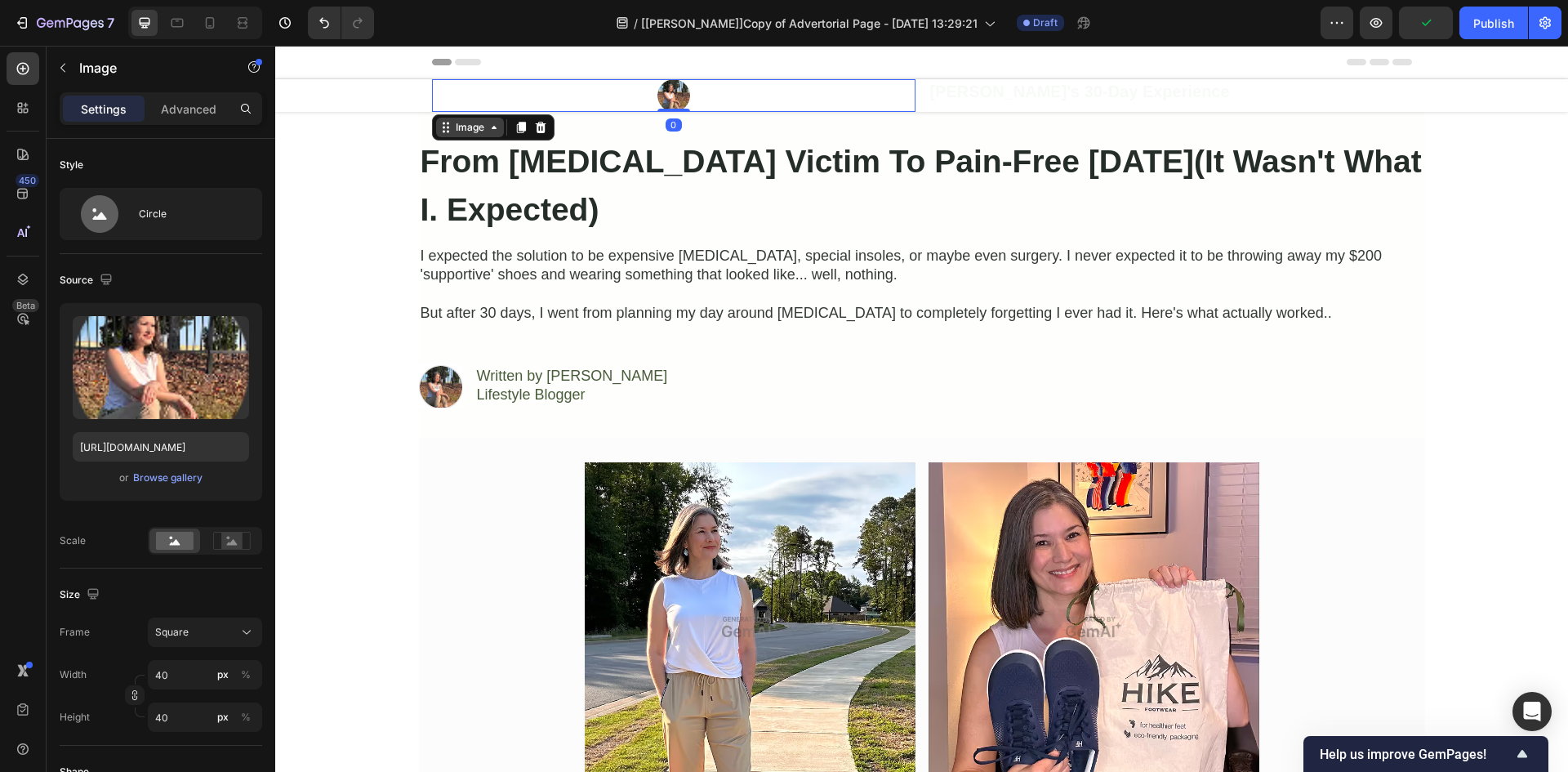
click at [459, 135] on div "Image" at bounding box center [470, 127] width 67 height 20
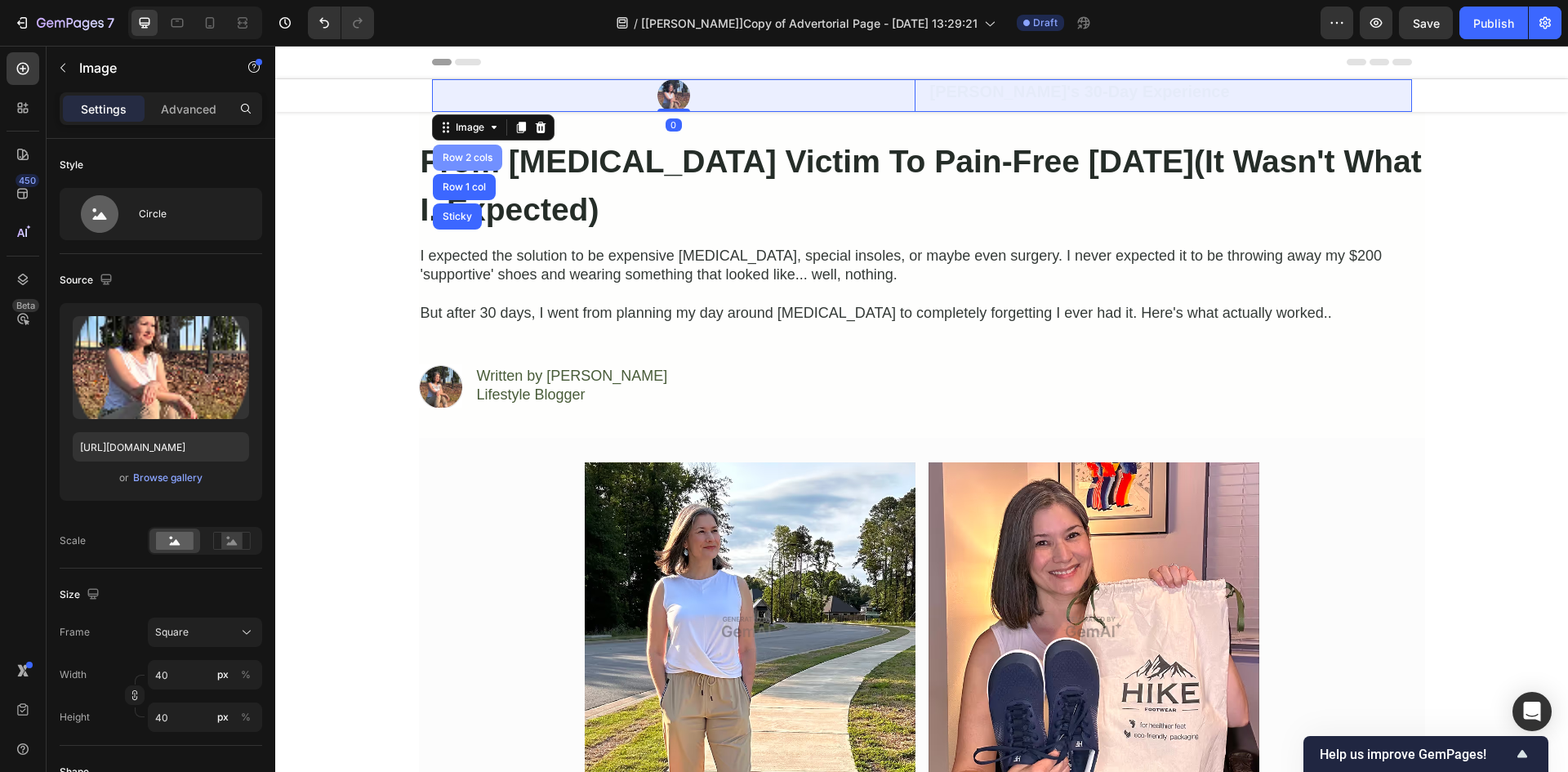
drag, startPoint x: 473, startPoint y: 161, endPoint x: 549, endPoint y: 229, distance: 102.0
click at [473, 161] on div "Row 2 cols" at bounding box center [468, 157] width 56 height 10
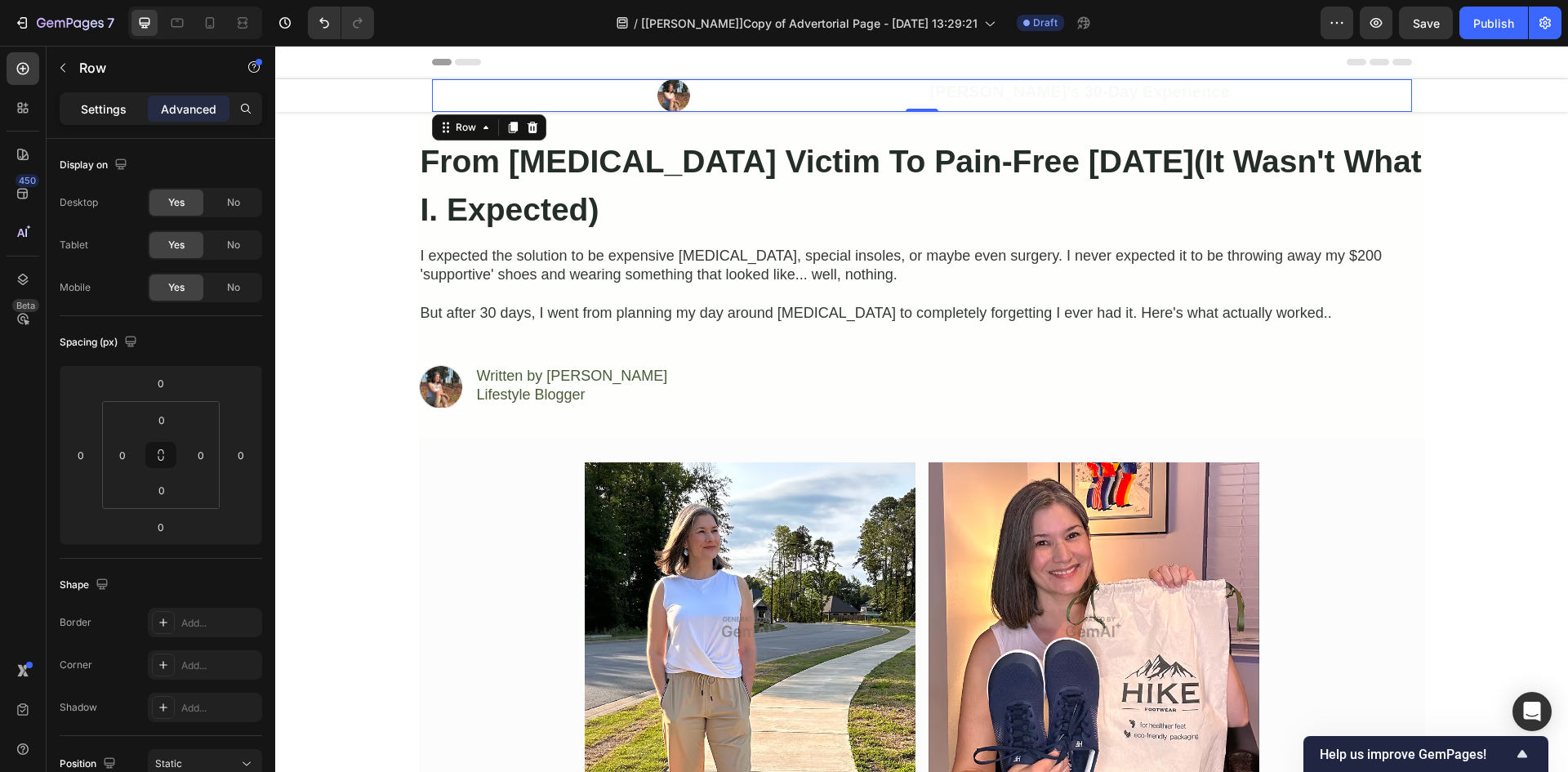
click at [101, 116] on p "Settings" at bounding box center [104, 108] width 46 height 17
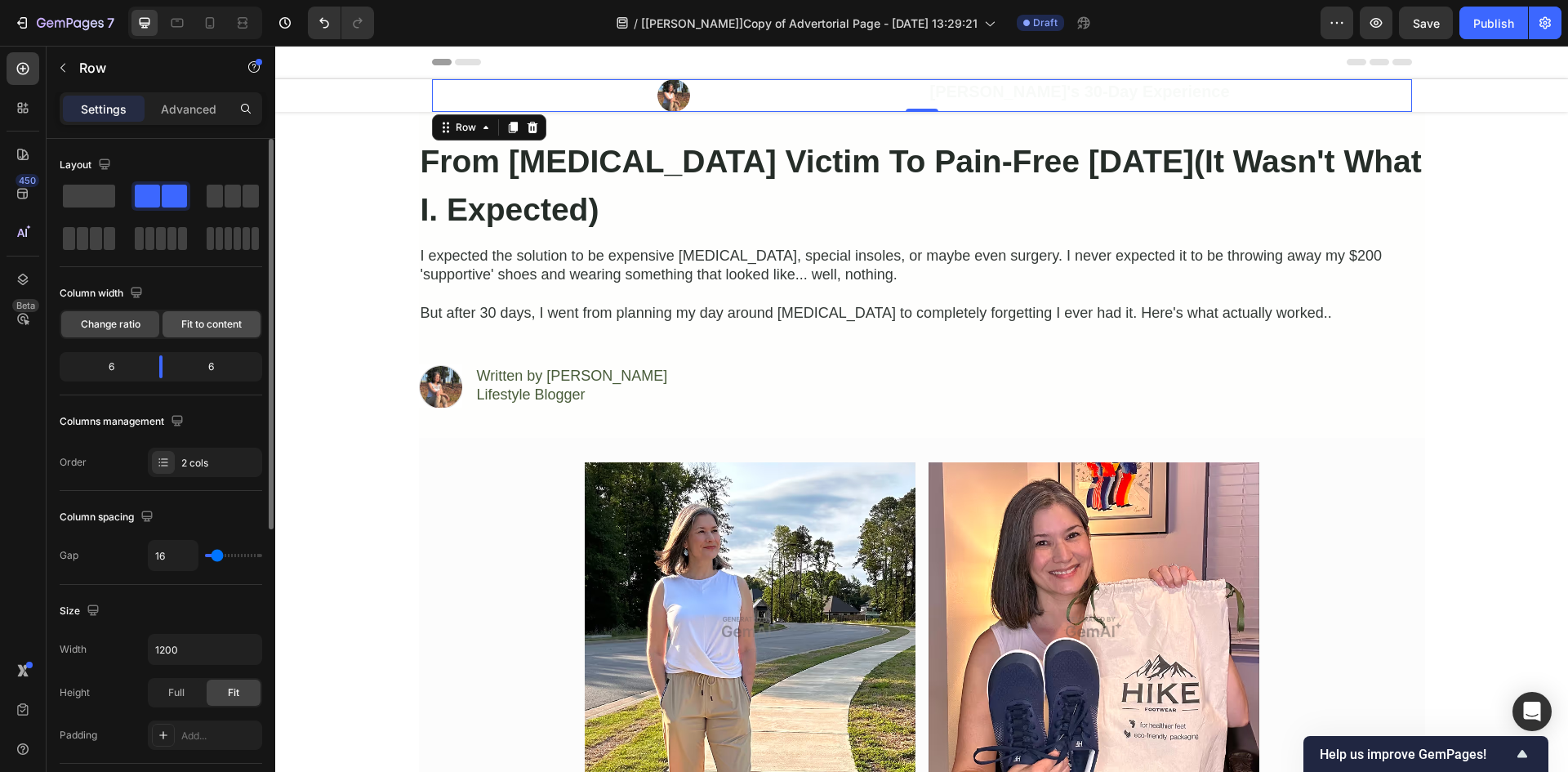
click at [206, 322] on span "Fit to content" at bounding box center [211, 324] width 60 height 15
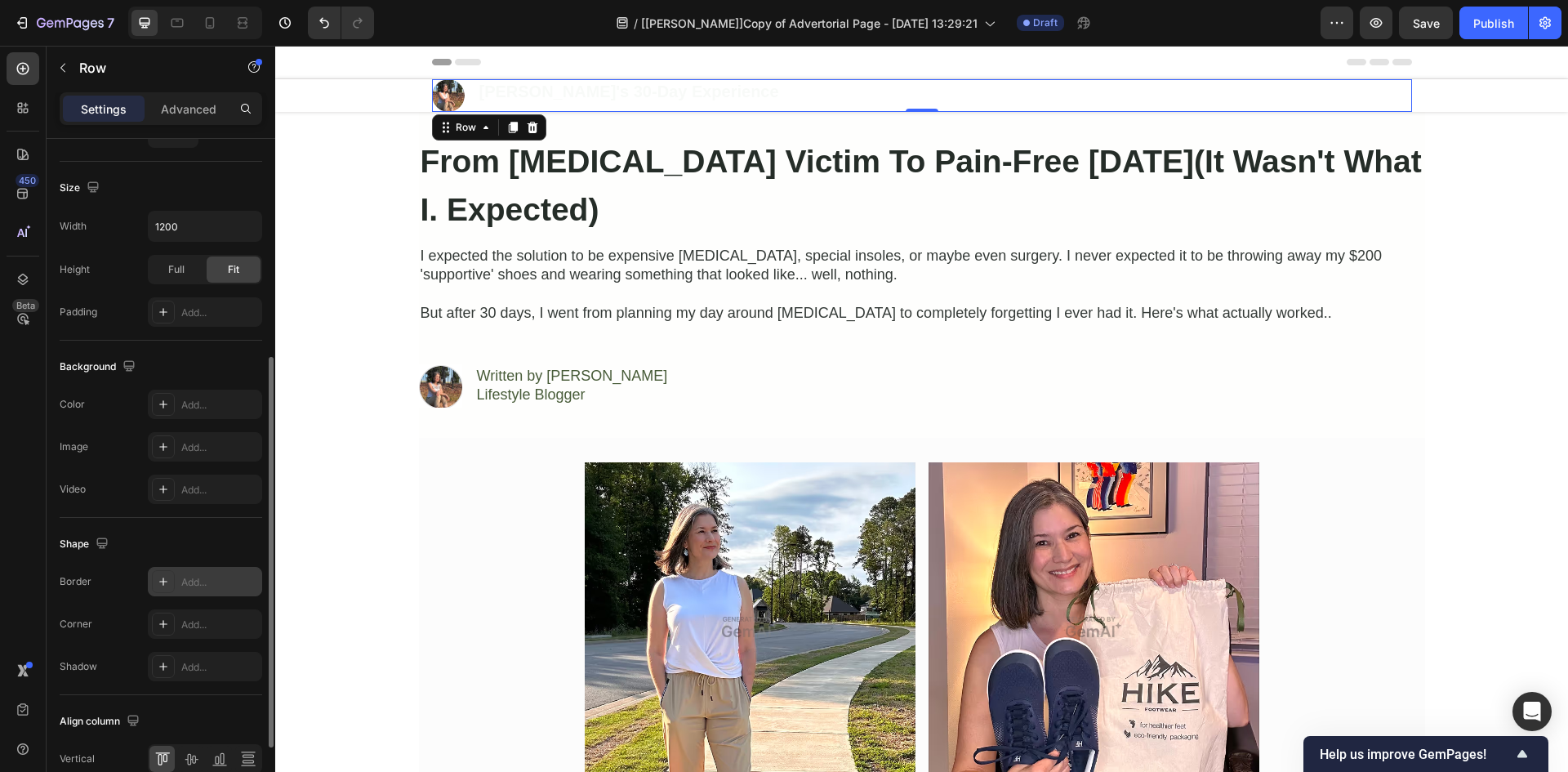
scroll to position [503, 0]
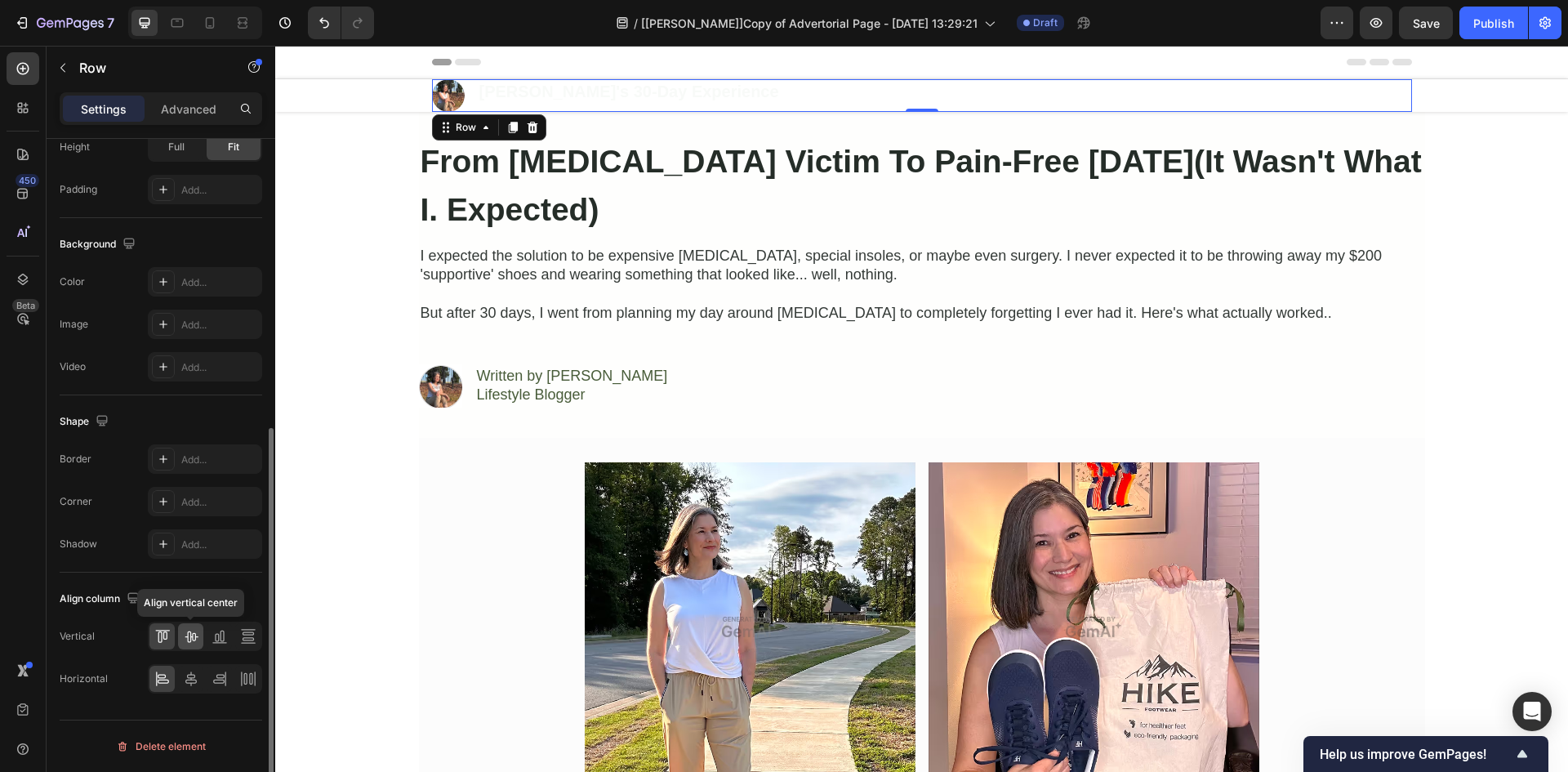
click at [191, 637] on icon at bounding box center [191, 637] width 13 height 12
click at [191, 686] on icon at bounding box center [191, 679] width 12 height 15
click at [35, 401] on div "450 Beta" at bounding box center [23, 352] width 33 height 602
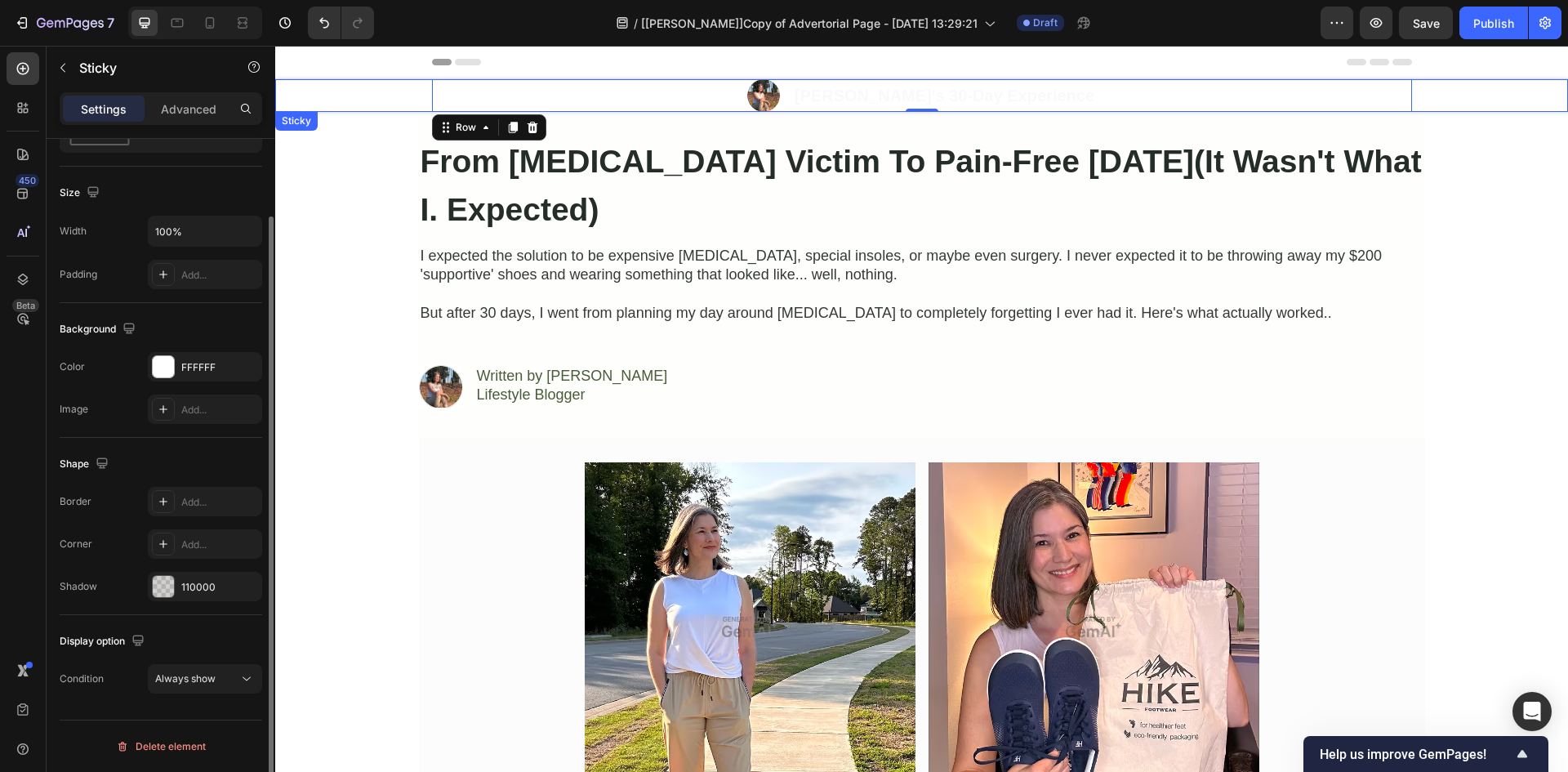
click at [319, 99] on div "Image ⁠⁠⁠⁠⁠⁠⁠ [PERSON_NAME]'s 30-Day Experience Heading Row 0 Row" at bounding box center [921, 96] width 1292 height 33
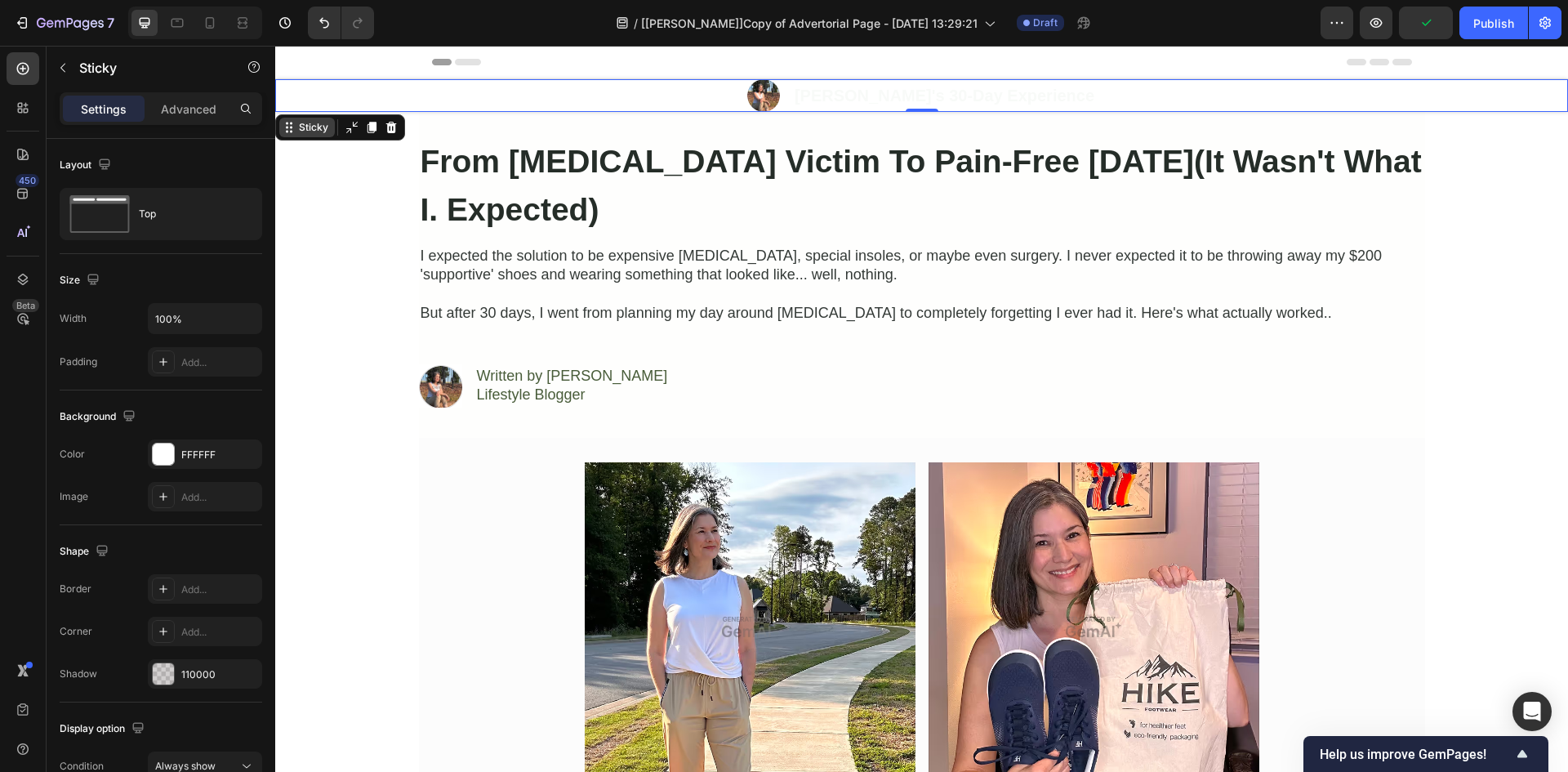
click at [317, 130] on div "Sticky" at bounding box center [313, 127] width 35 height 15
click at [449, 85] on div "Image ⁠⁠⁠⁠⁠⁠⁠ [PERSON_NAME]'s 30-Day Experience Heading Row" at bounding box center [922, 96] width 980 height 33
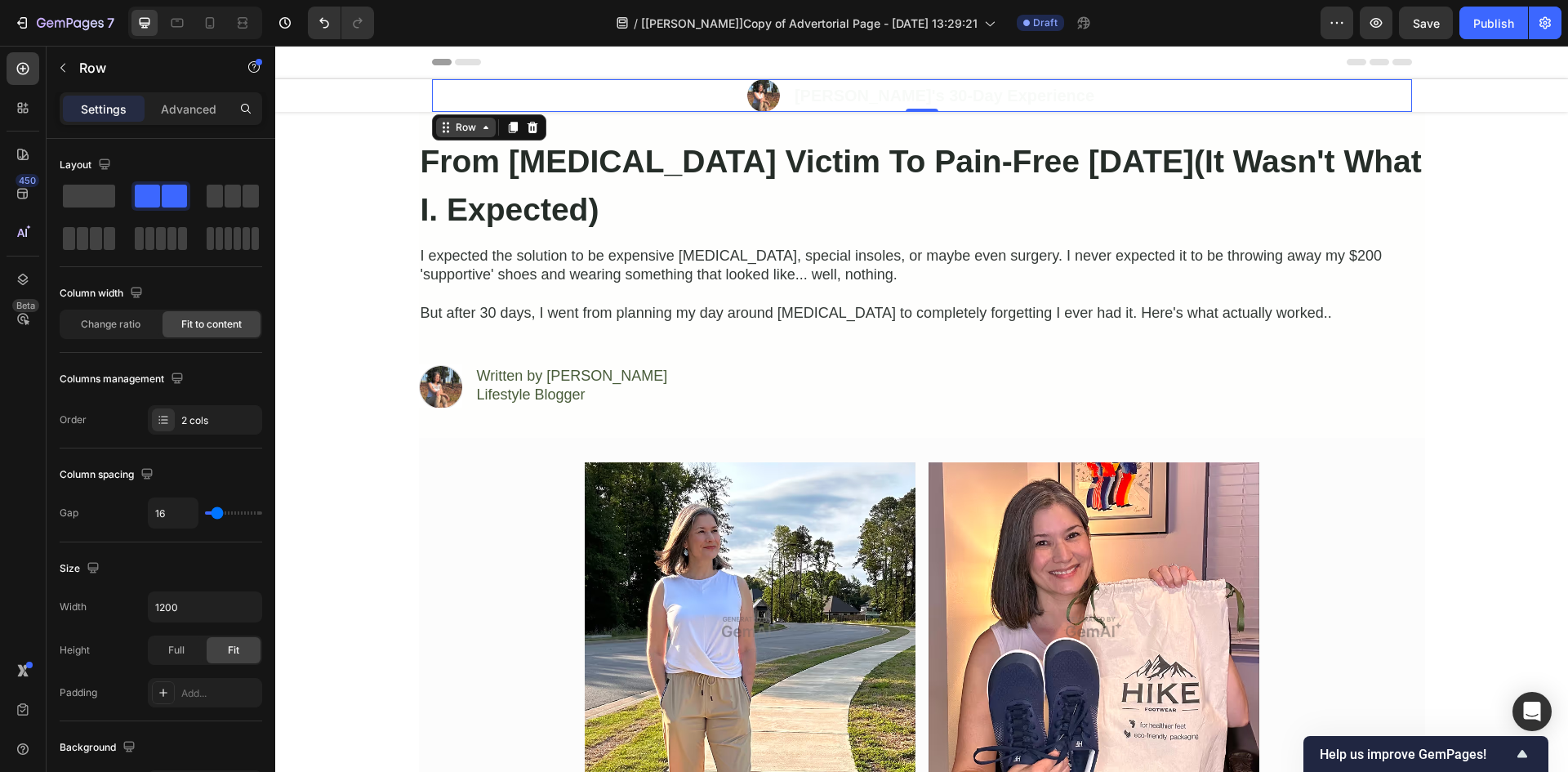
click at [456, 128] on div "Row" at bounding box center [466, 127] width 27 height 15
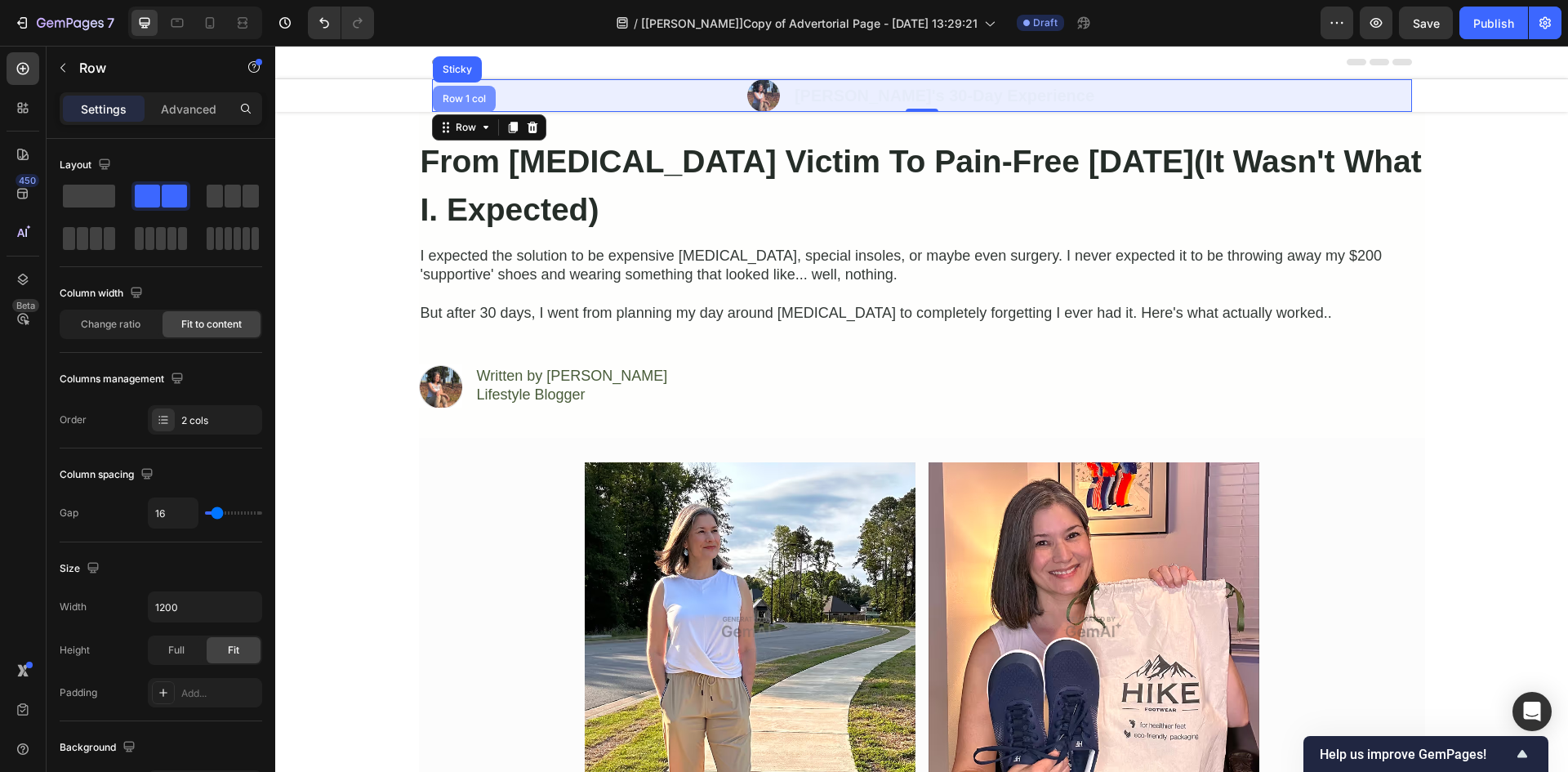
click at [459, 105] on div "Row 1 col" at bounding box center [464, 98] width 63 height 26
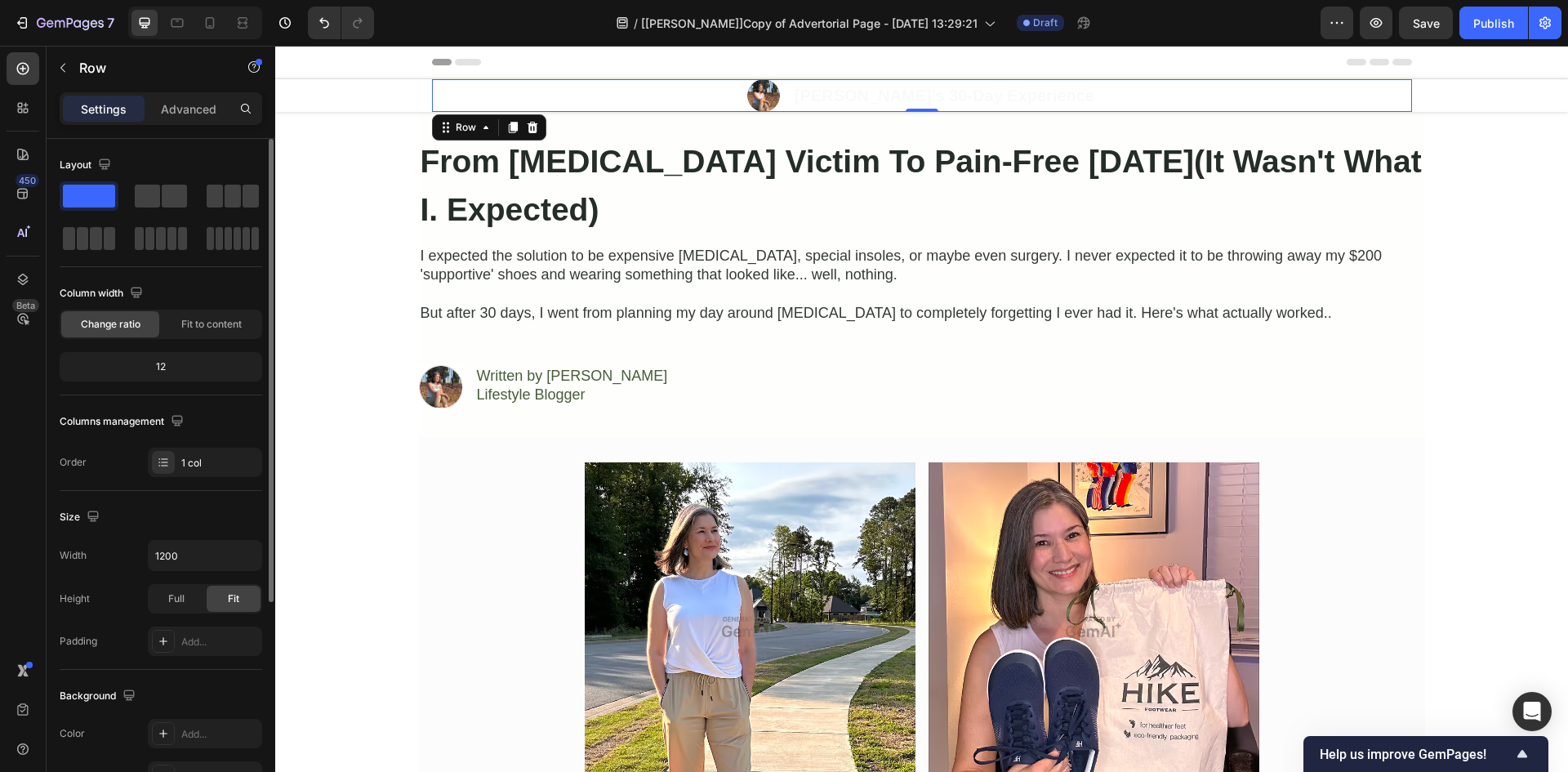
scroll to position [317, 0]
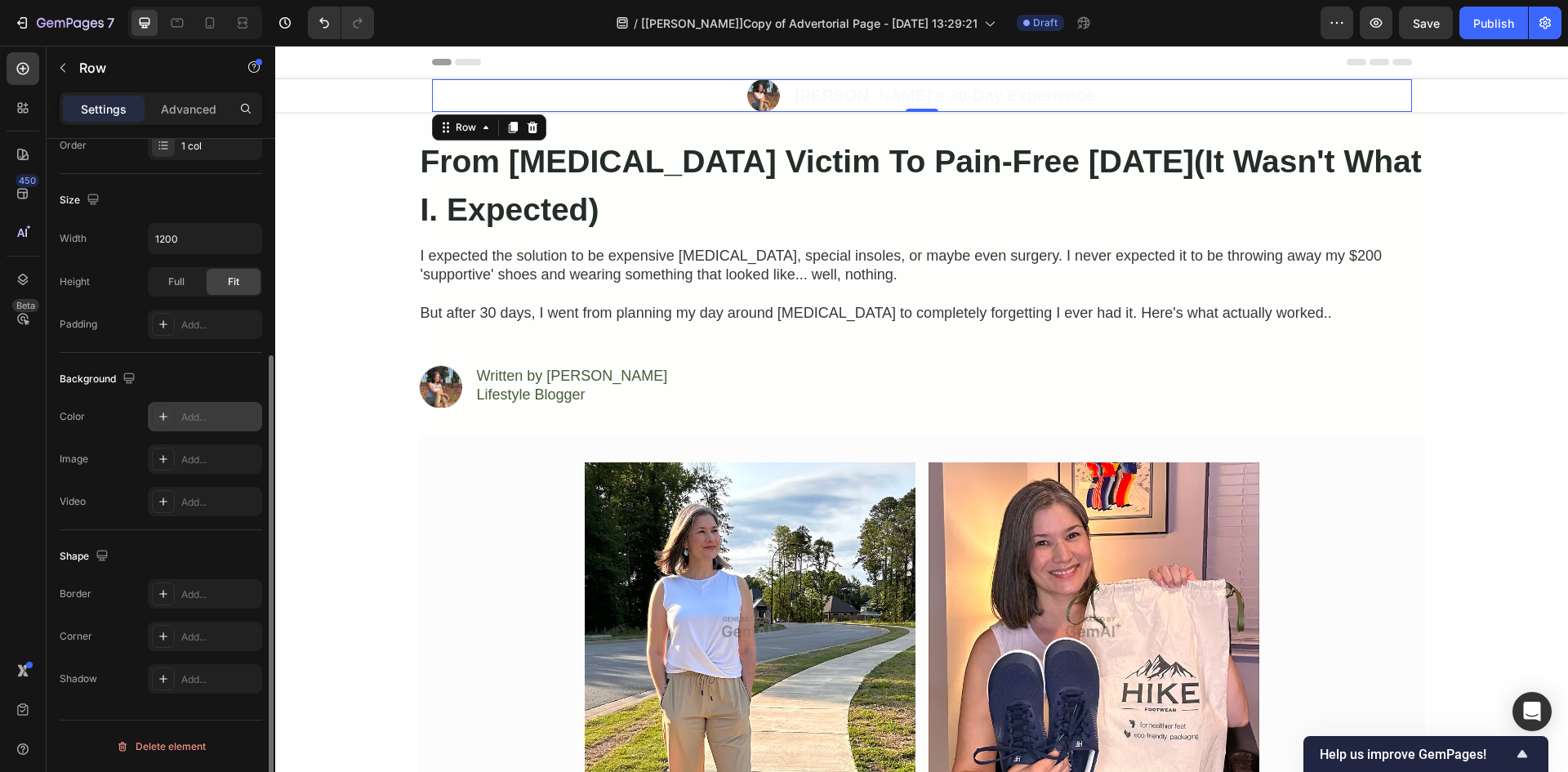
click at [198, 409] on div "Add..." at bounding box center [205, 416] width 115 height 29
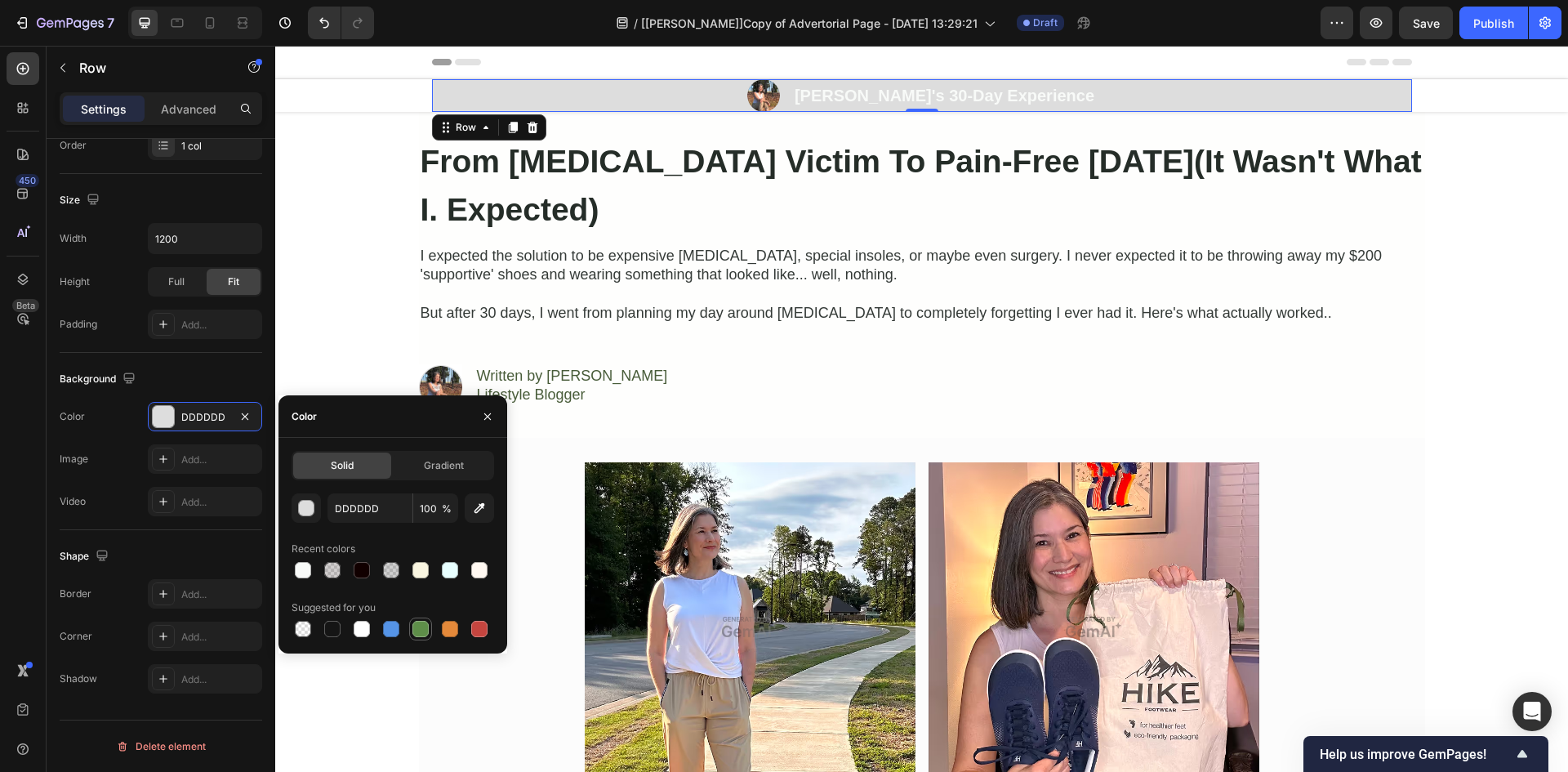
click at [423, 625] on div at bounding box center [420, 629] width 16 height 16
type input "5E8E49"
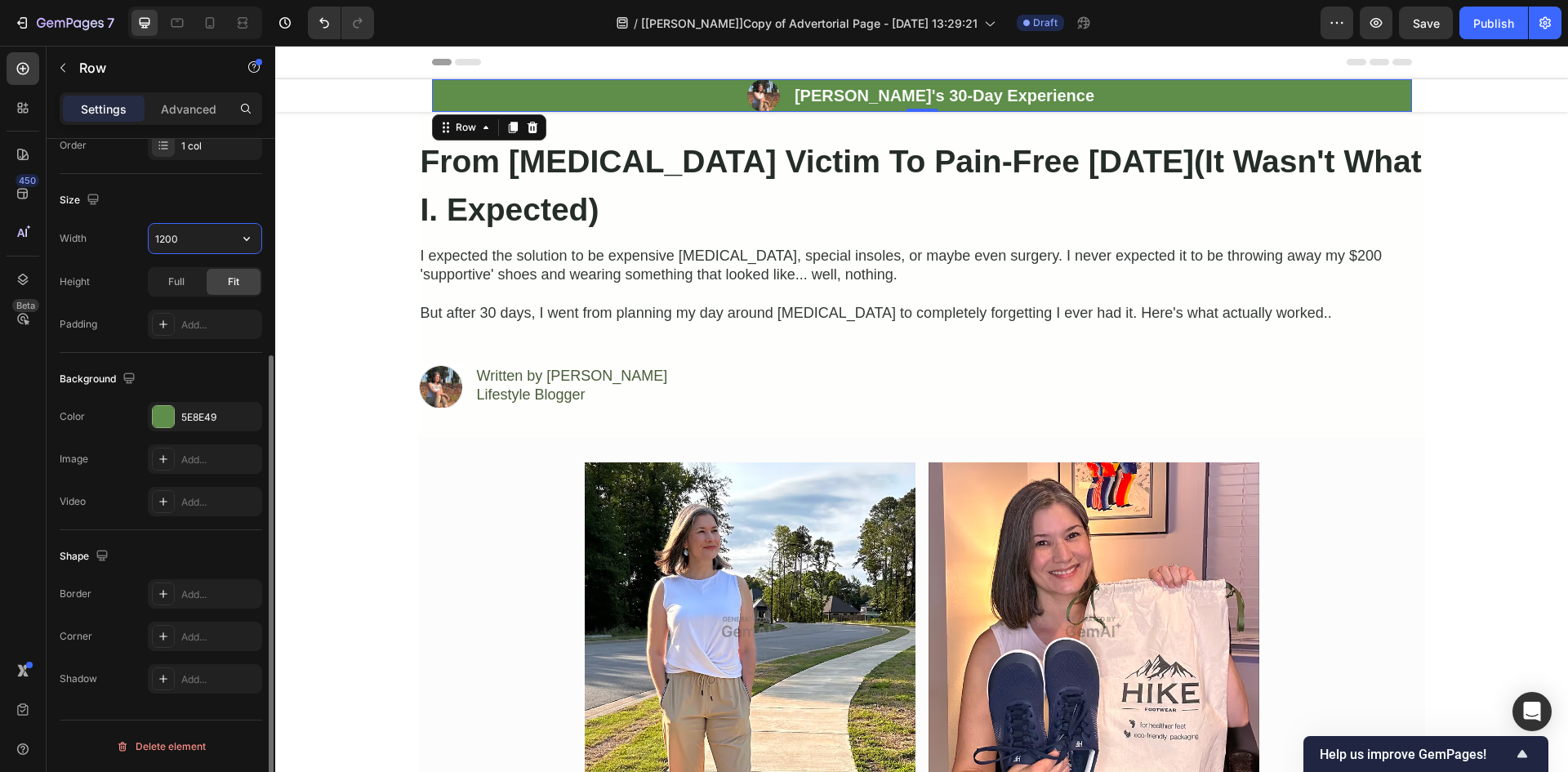
click at [194, 250] on input "1200" at bounding box center [205, 239] width 113 height 29
click at [238, 239] on icon "button" at bounding box center [247, 239] width 16 height 16
click at [183, 310] on p "Full 100%" at bounding box center [201, 311] width 93 height 15
type input "100%"
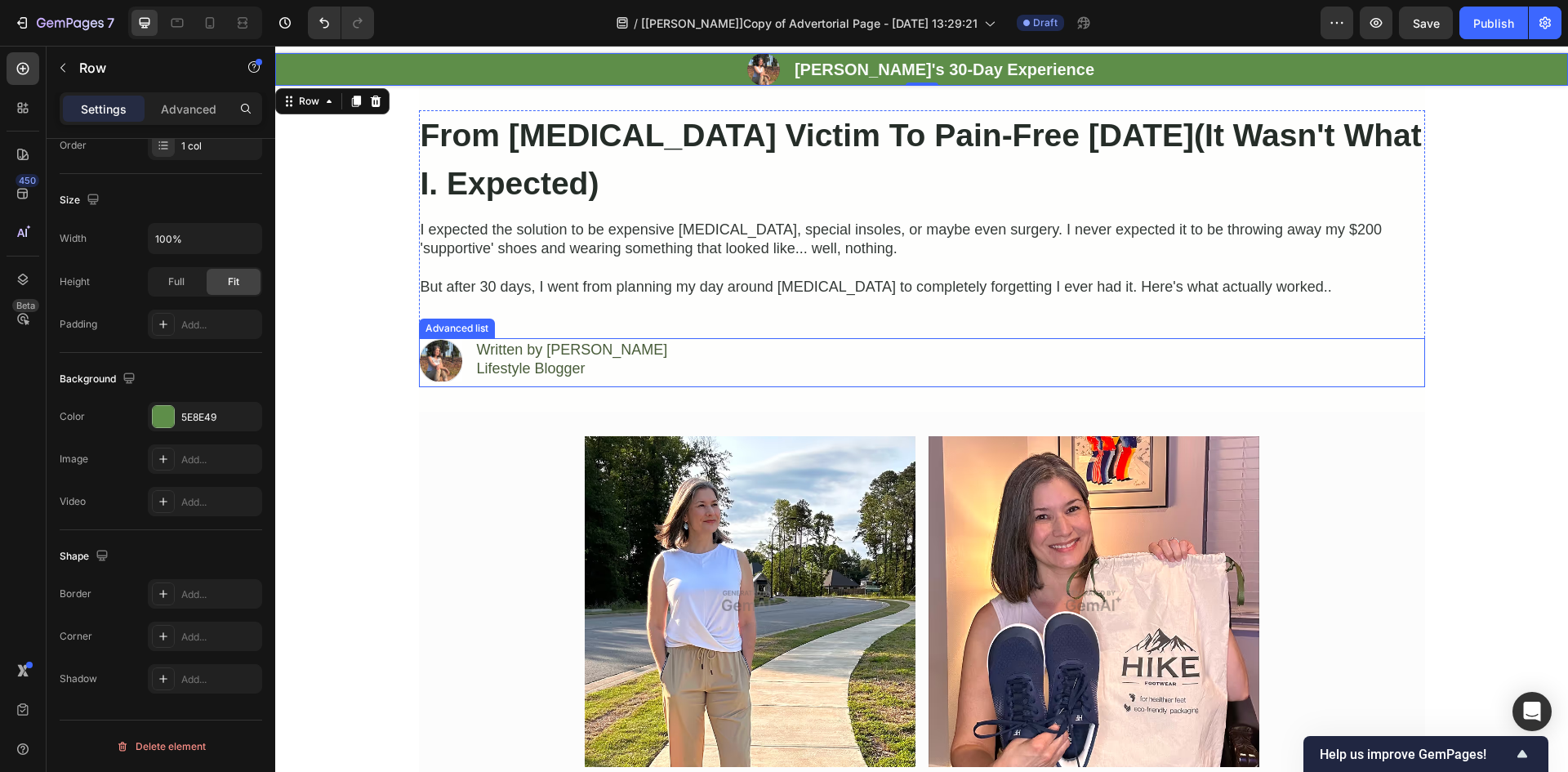
scroll to position [0, 0]
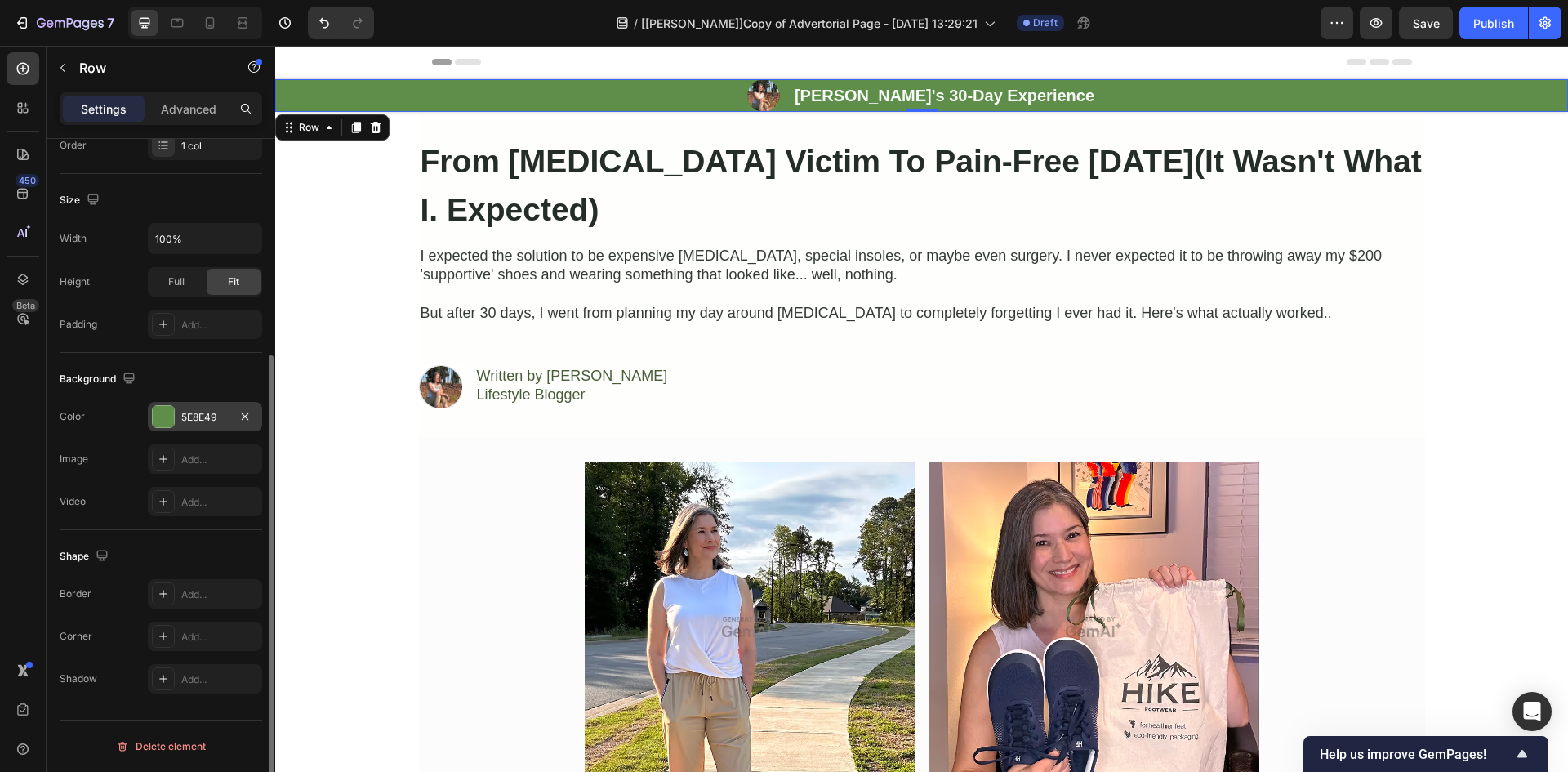
click at [203, 412] on div "5E8E49" at bounding box center [205, 417] width 47 height 15
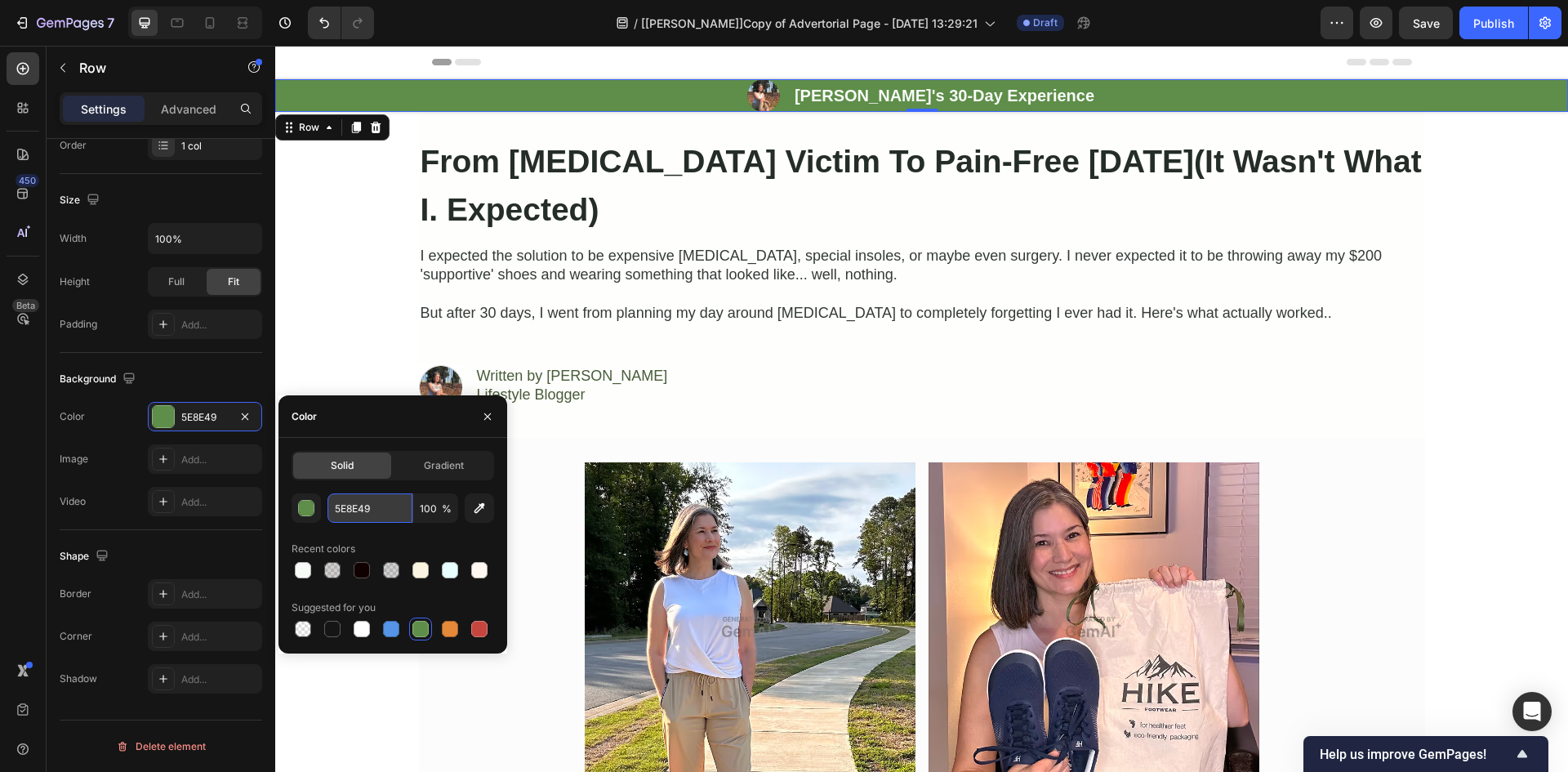
click at [363, 505] on input "5E8E49" at bounding box center [369, 508] width 85 height 29
paste input "#334b33"
type input "#334b33"
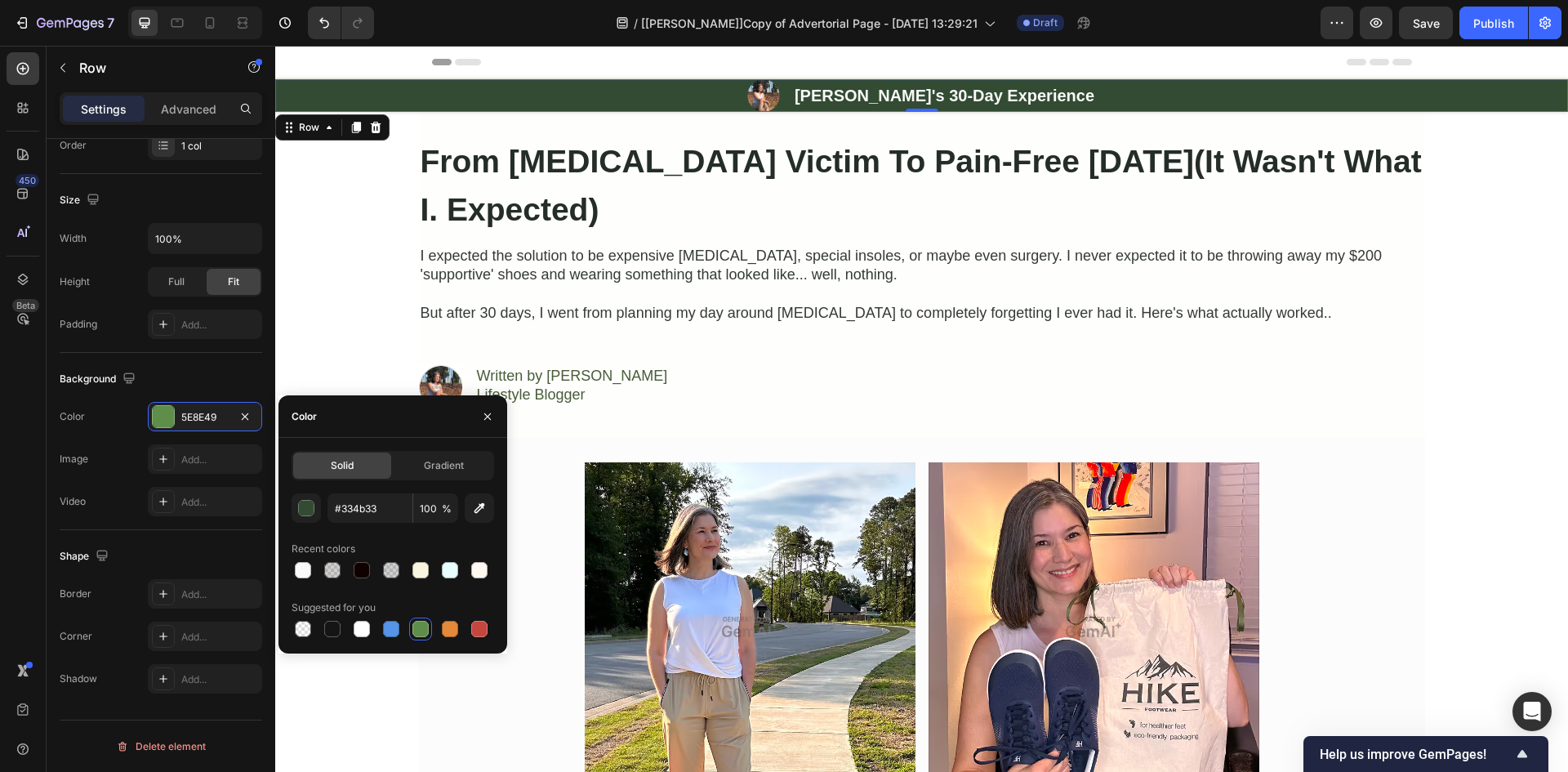
click at [22, 511] on div "450 Beta" at bounding box center [23, 352] width 33 height 602
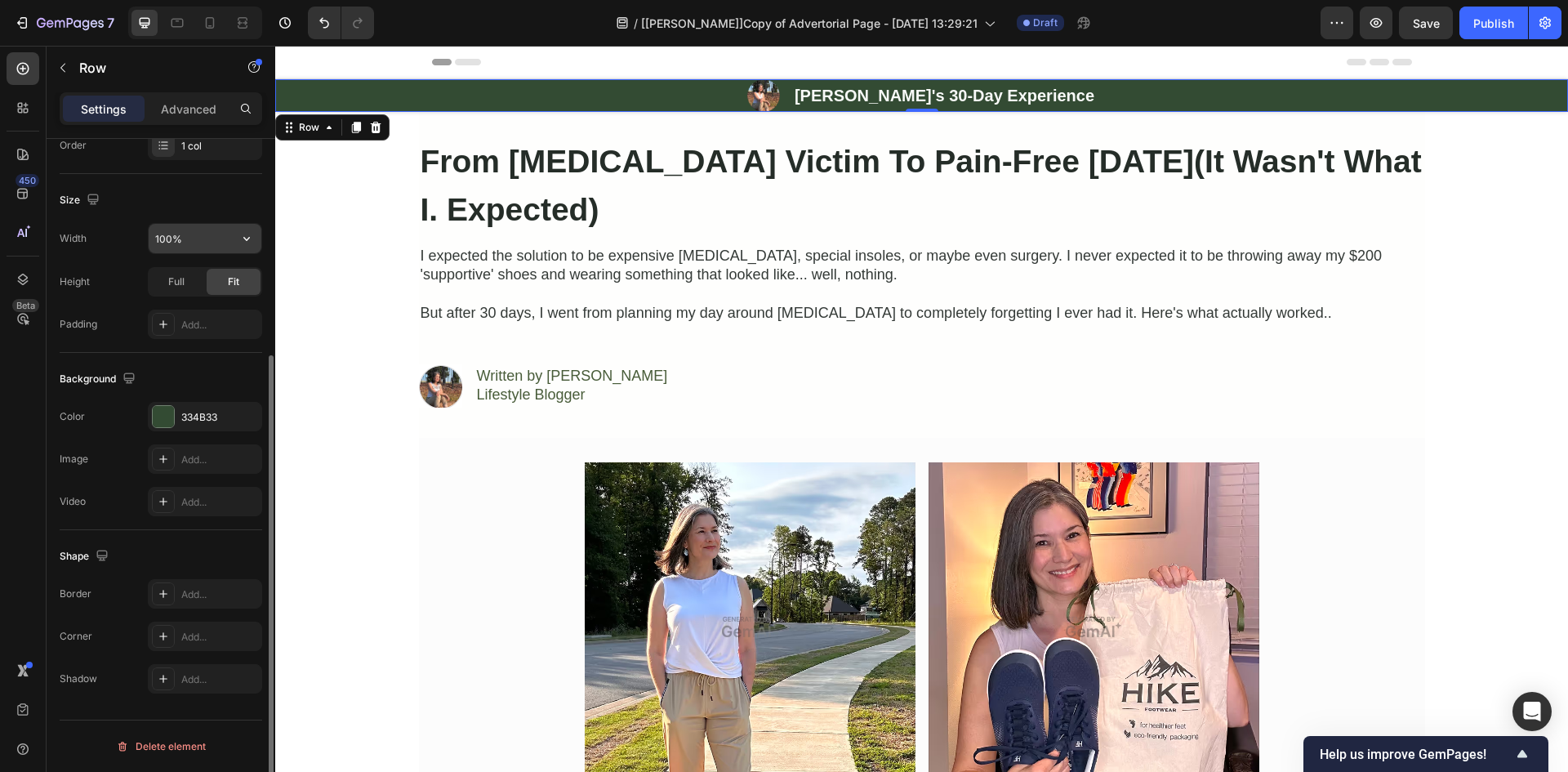
scroll to position [127, 0]
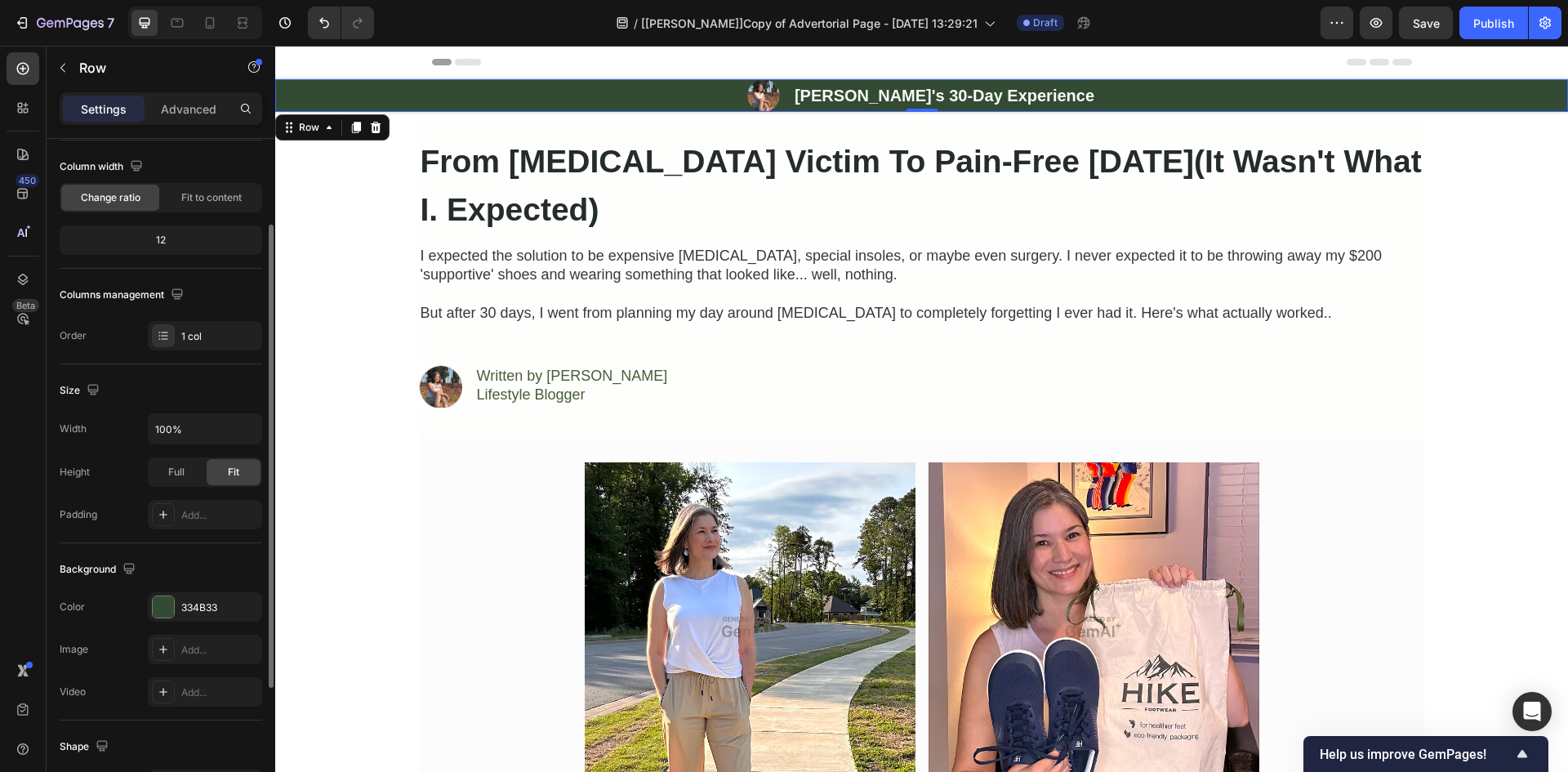
drag, startPoint x: 187, startPoint y: 114, endPoint x: 172, endPoint y: 235, distance: 121.9
click at [187, 114] on p "Advanced" at bounding box center [188, 108] width 56 height 17
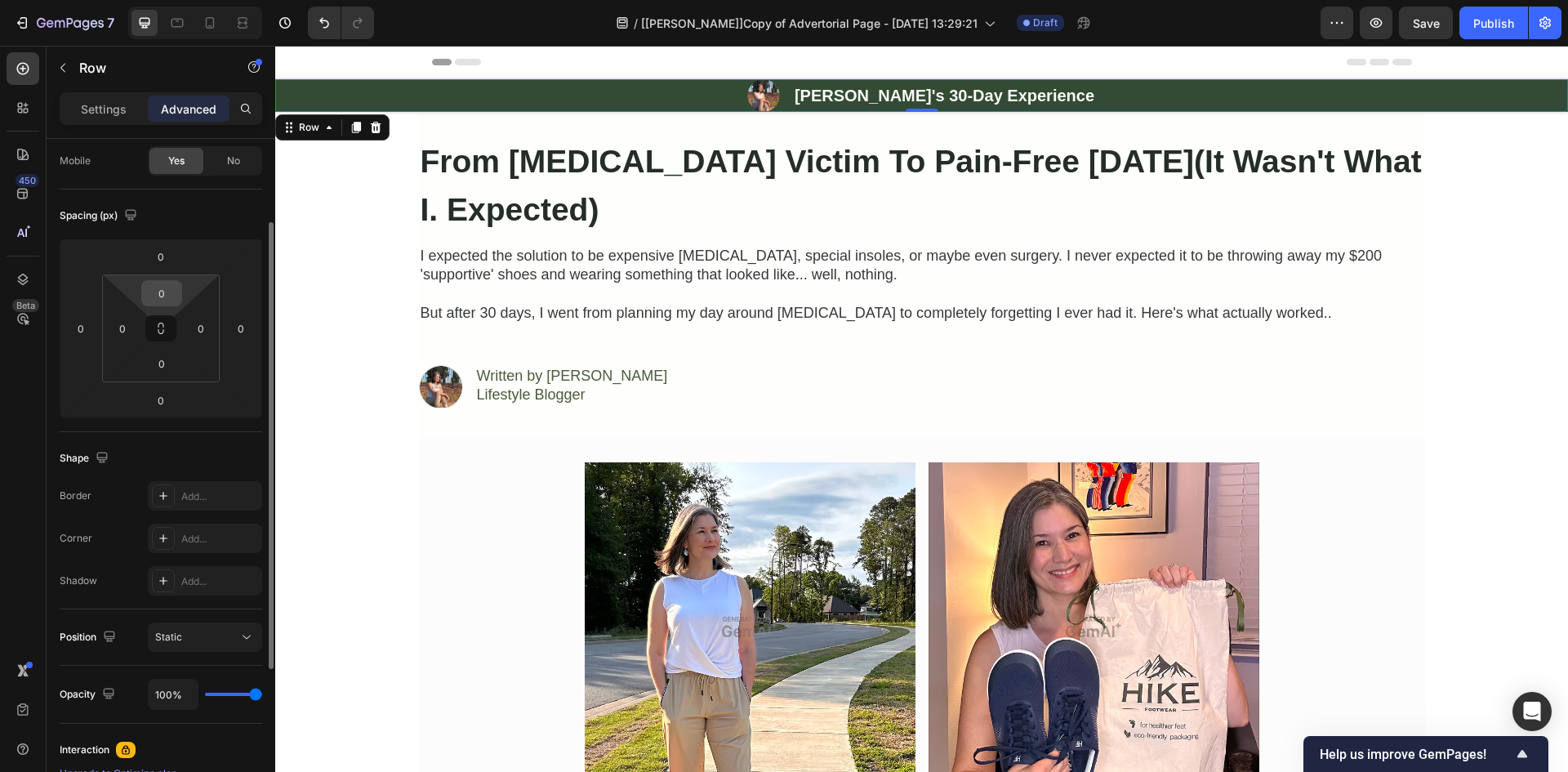
click at [163, 294] on input "0" at bounding box center [162, 293] width 33 height 25
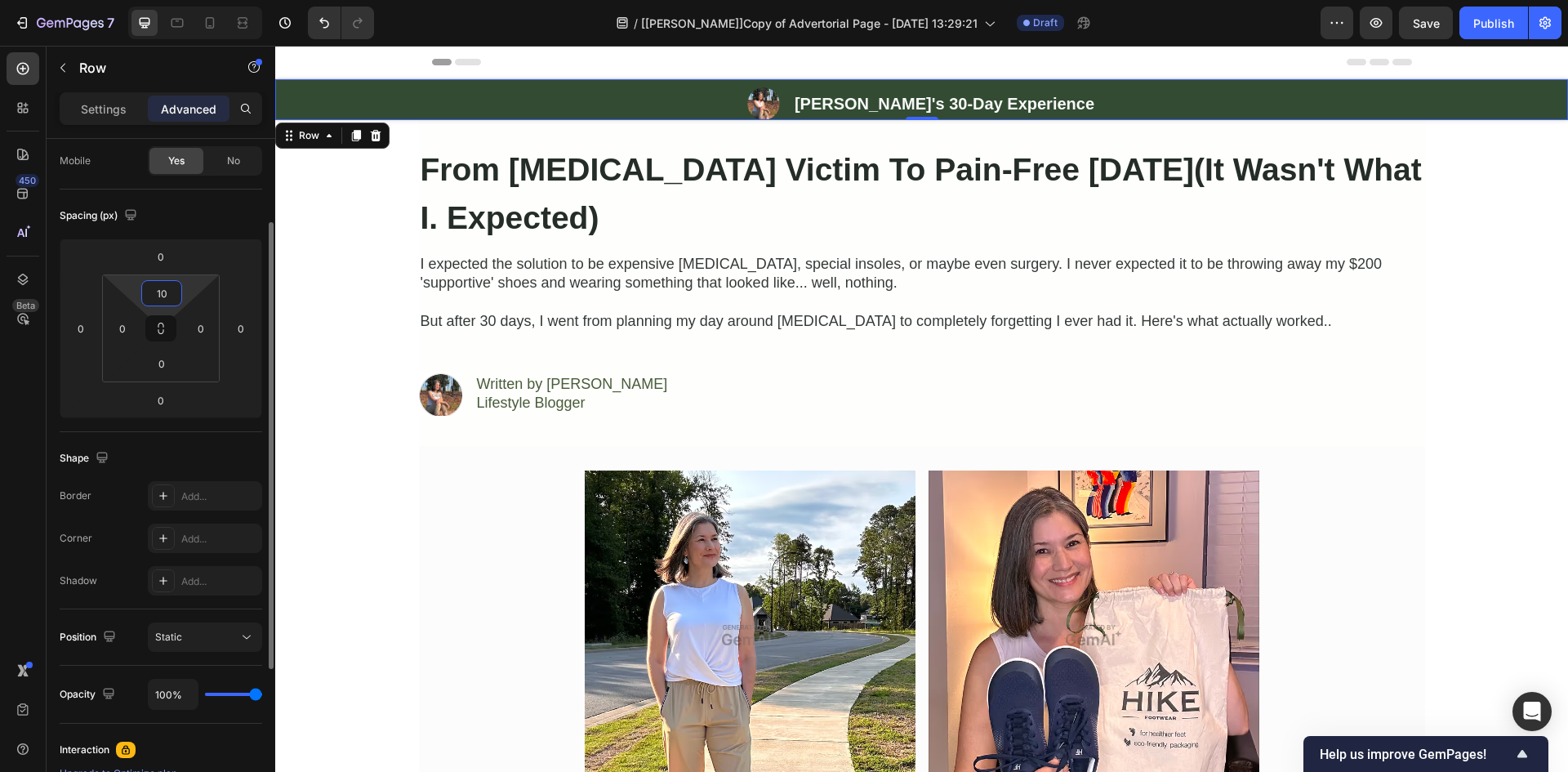
type input "10"
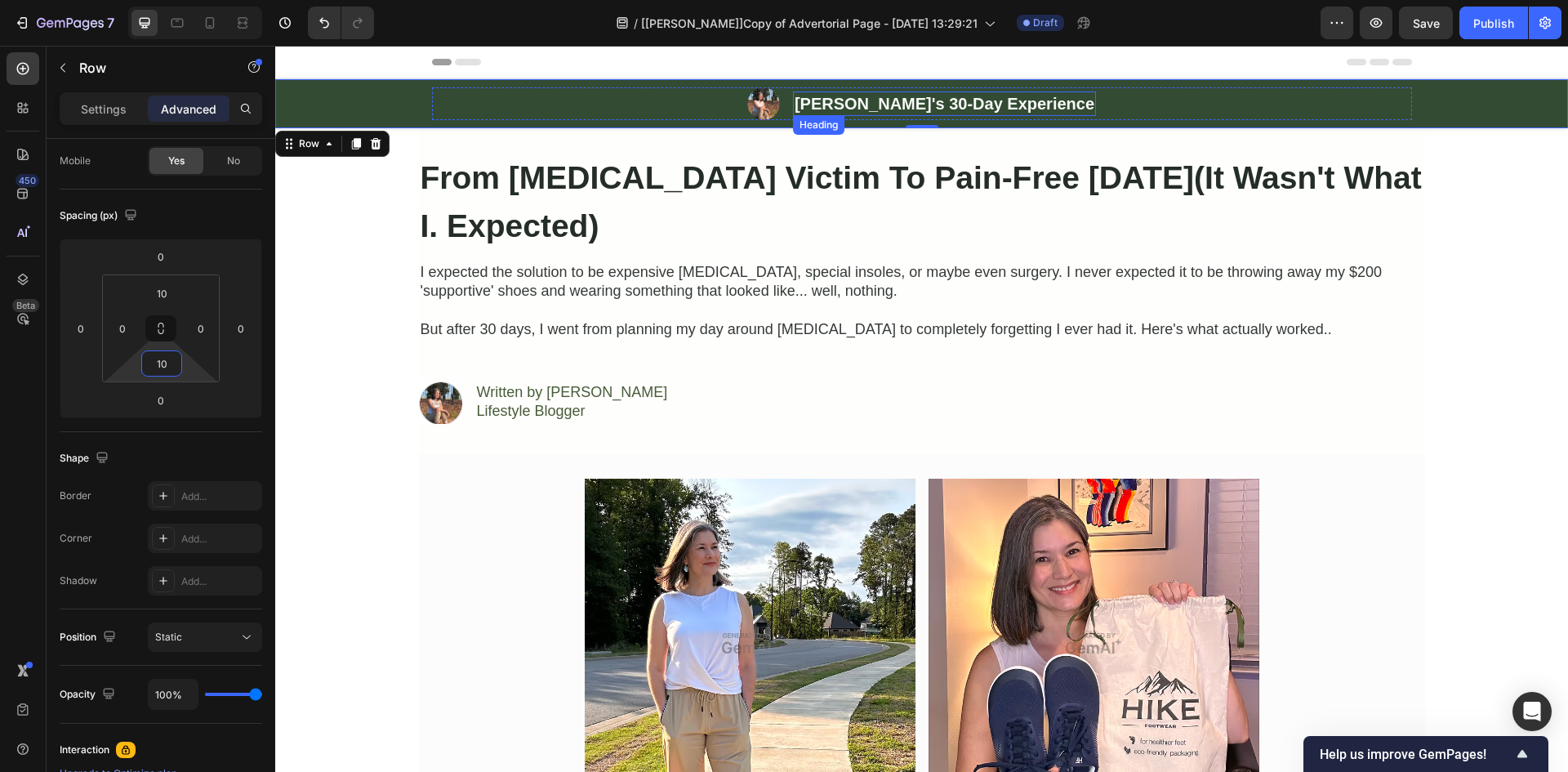
click at [909, 97] on strong "[PERSON_NAME]'s 30-Day Experience" at bounding box center [944, 104] width 299 height 18
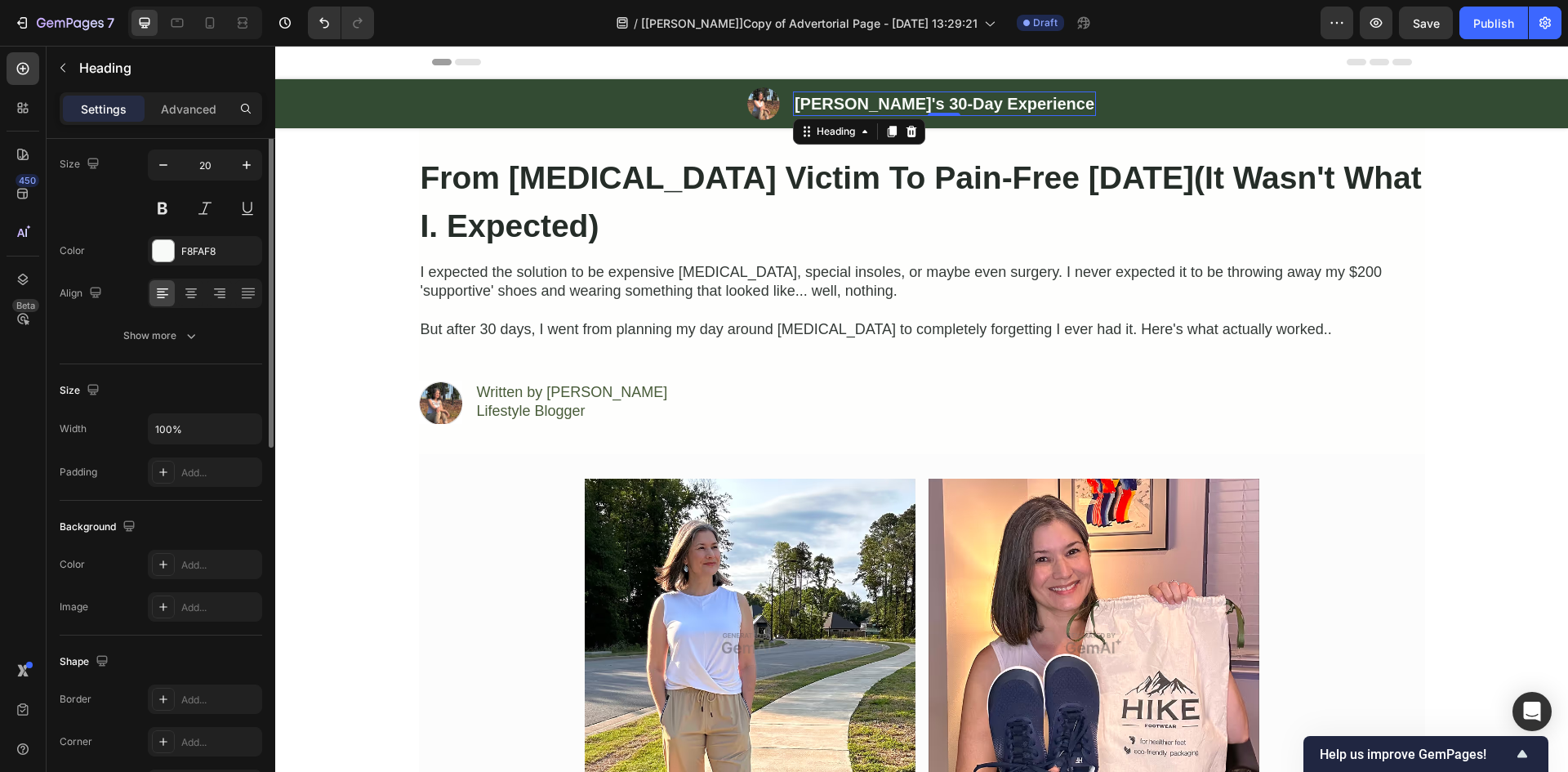
scroll to position [0, 0]
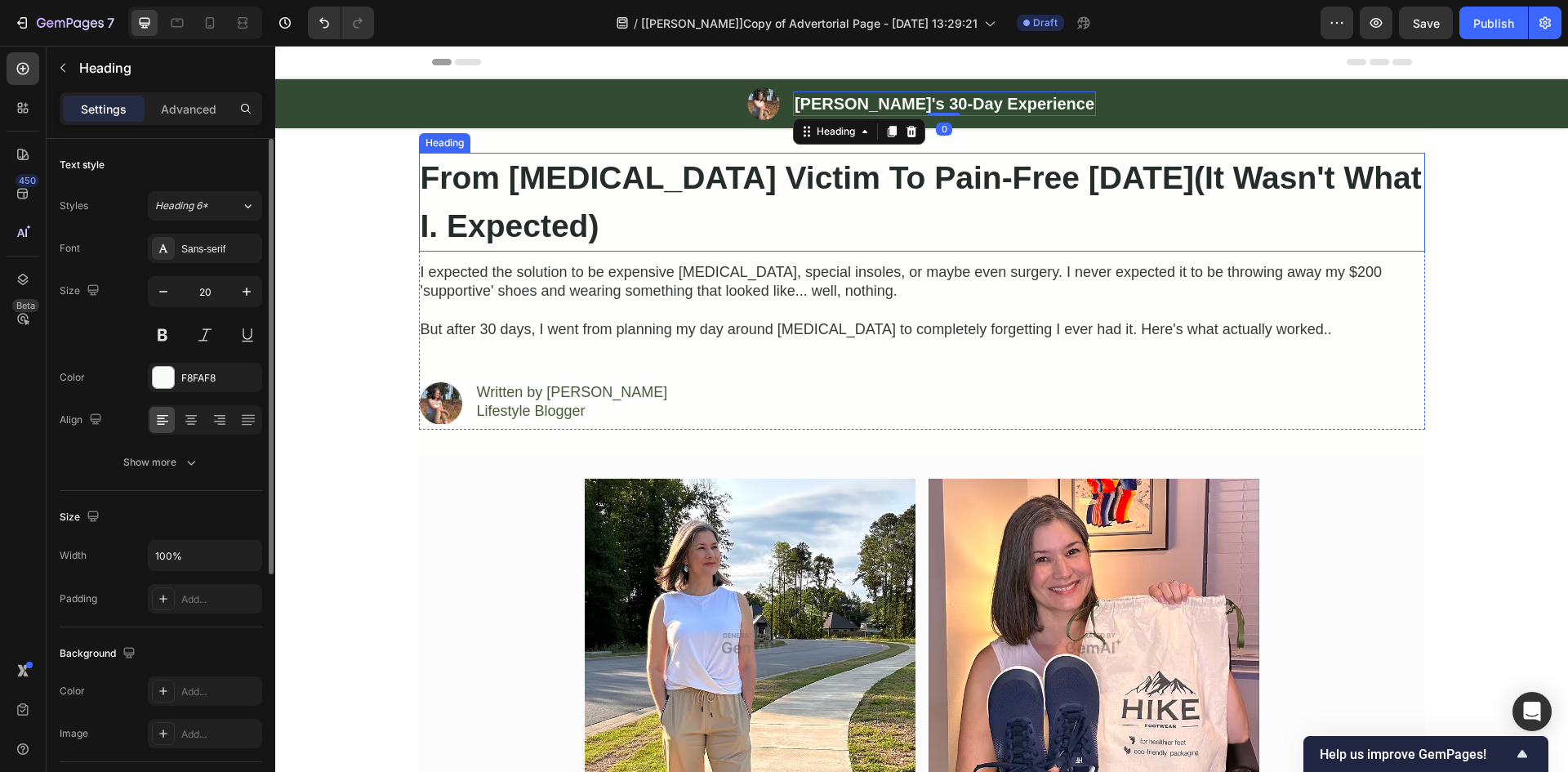
click at [561, 182] on strong "From [MEDICAL_DATA] Victim To Pain-Free [DATE](It Wasn't What I. Expected)" at bounding box center [921, 202] width 1001 height 84
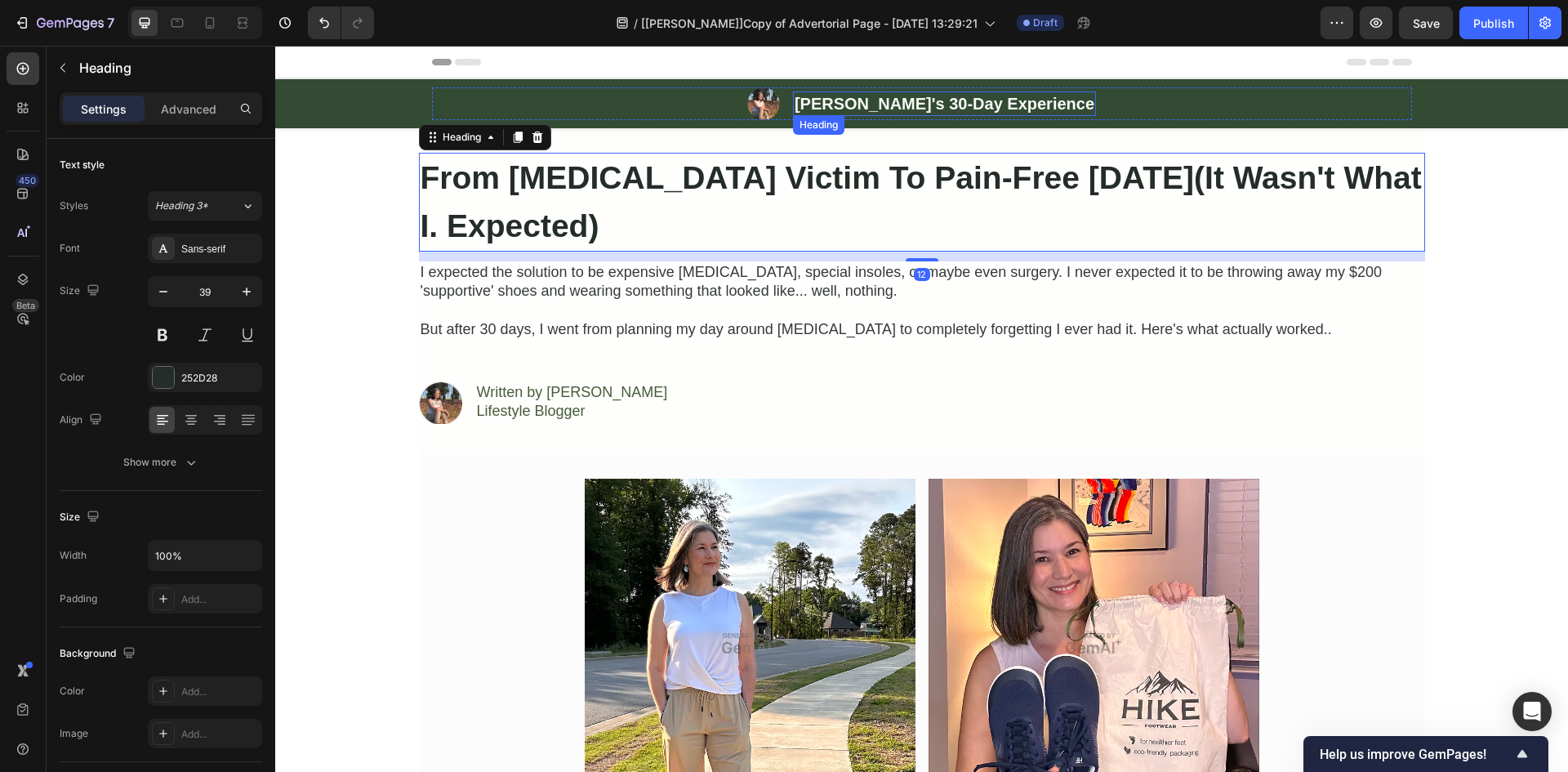
click at [976, 97] on strong "[PERSON_NAME]'s 30-Day Experience" at bounding box center [944, 104] width 299 height 18
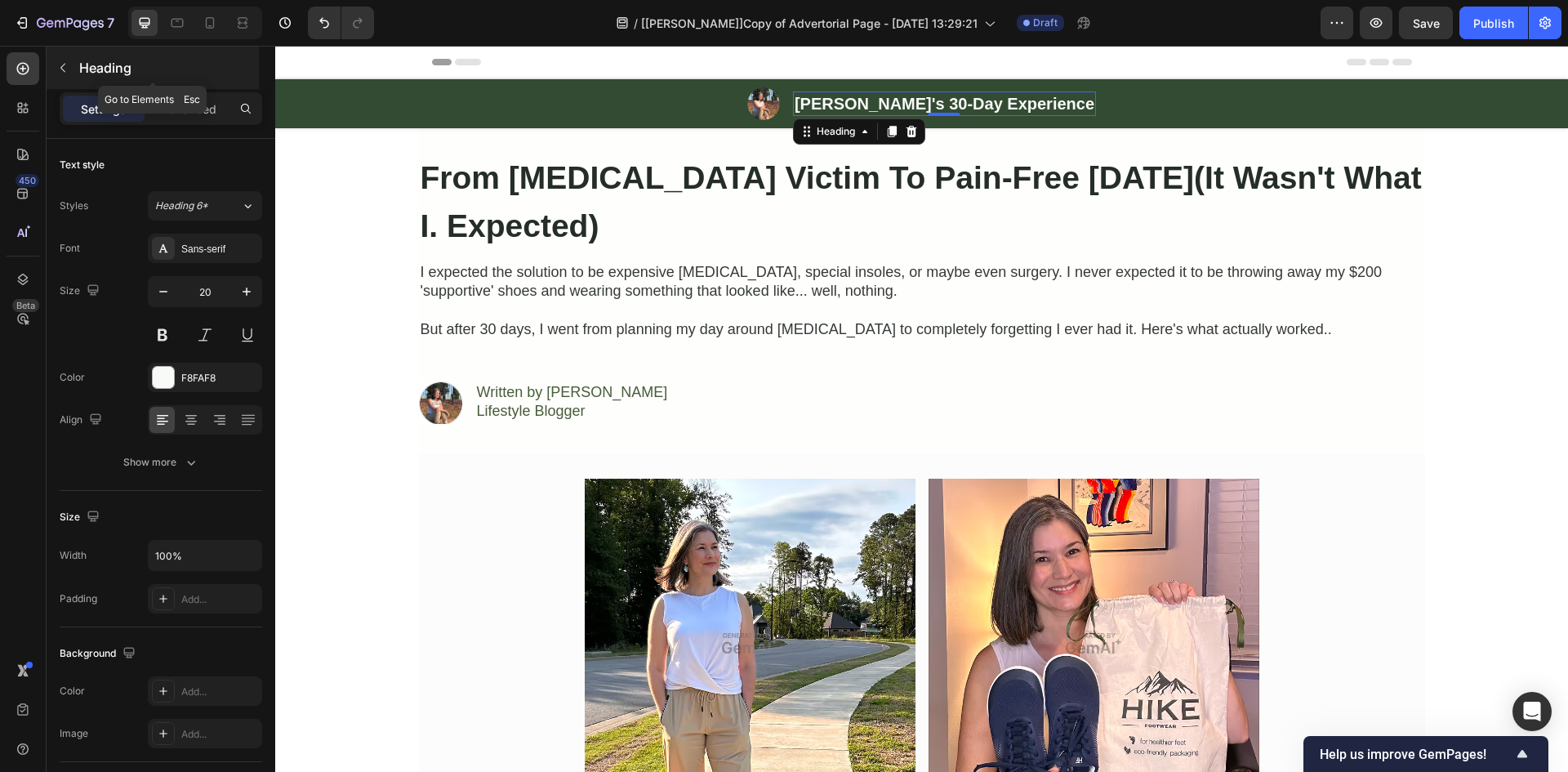
click at [59, 67] on icon "button" at bounding box center [63, 67] width 13 height 13
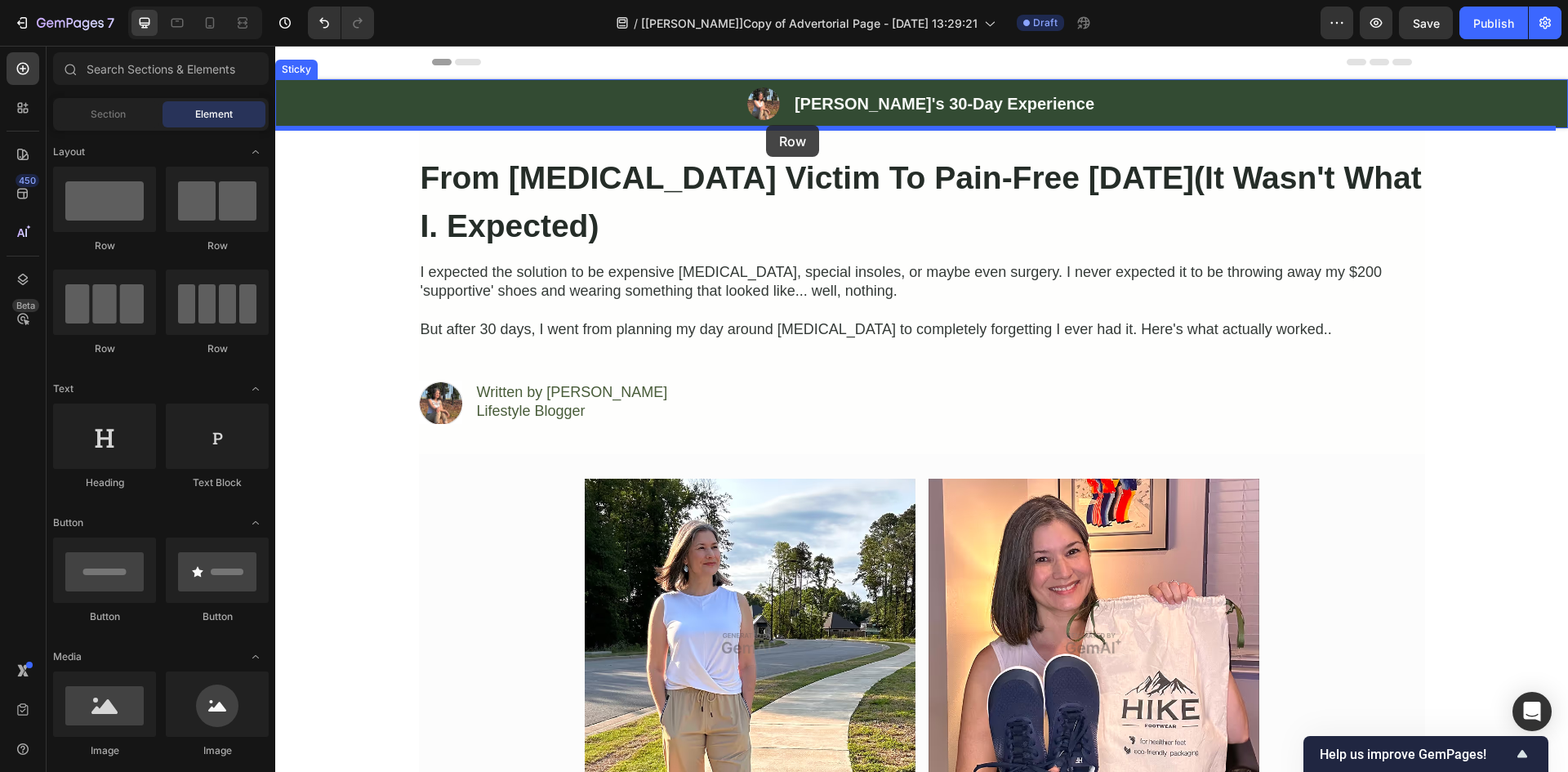
drag, startPoint x: 382, startPoint y: 250, endPoint x: 766, endPoint y: 125, distance: 403.8
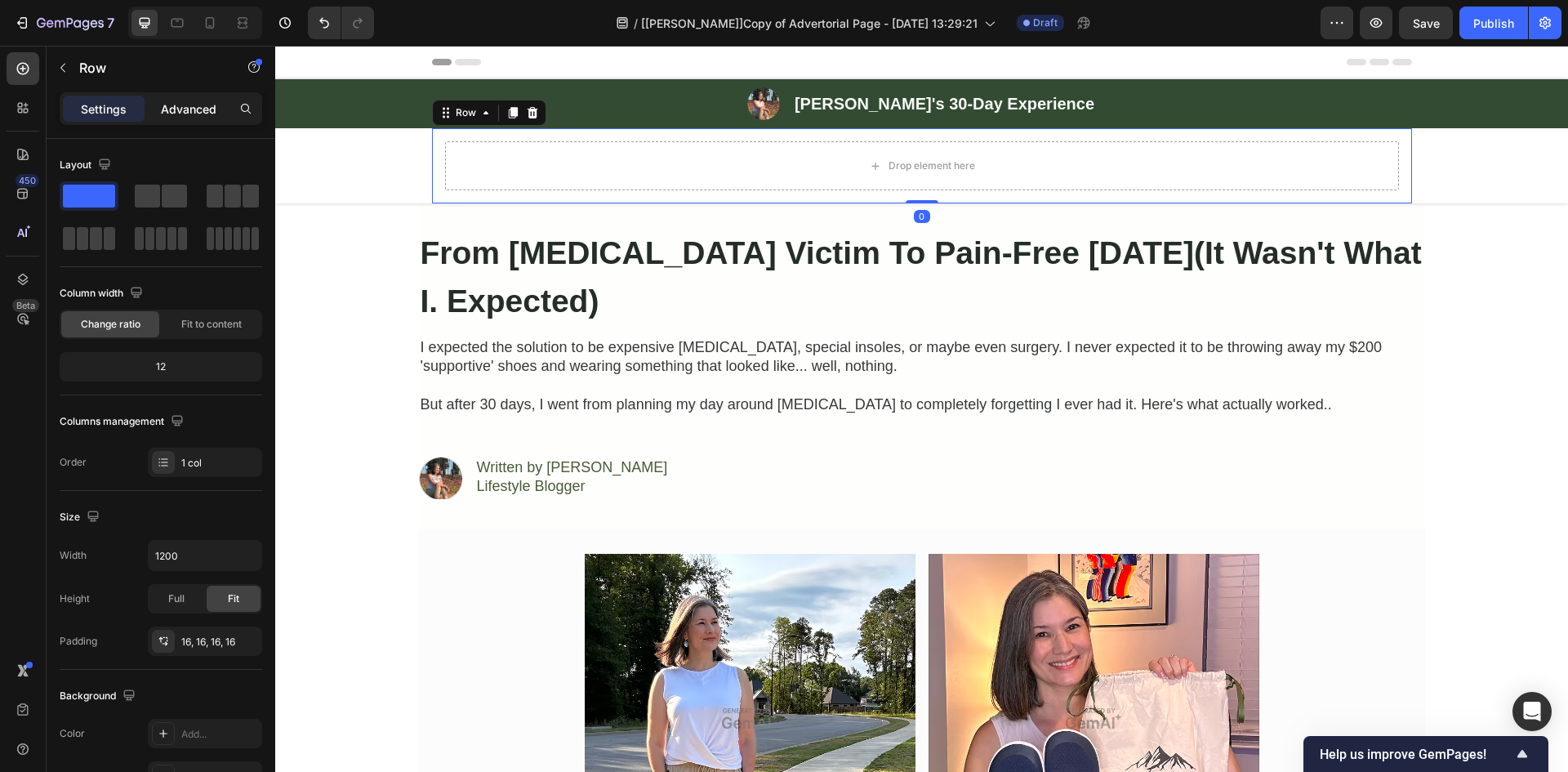
click at [198, 116] on p "Advanced" at bounding box center [188, 108] width 56 height 17
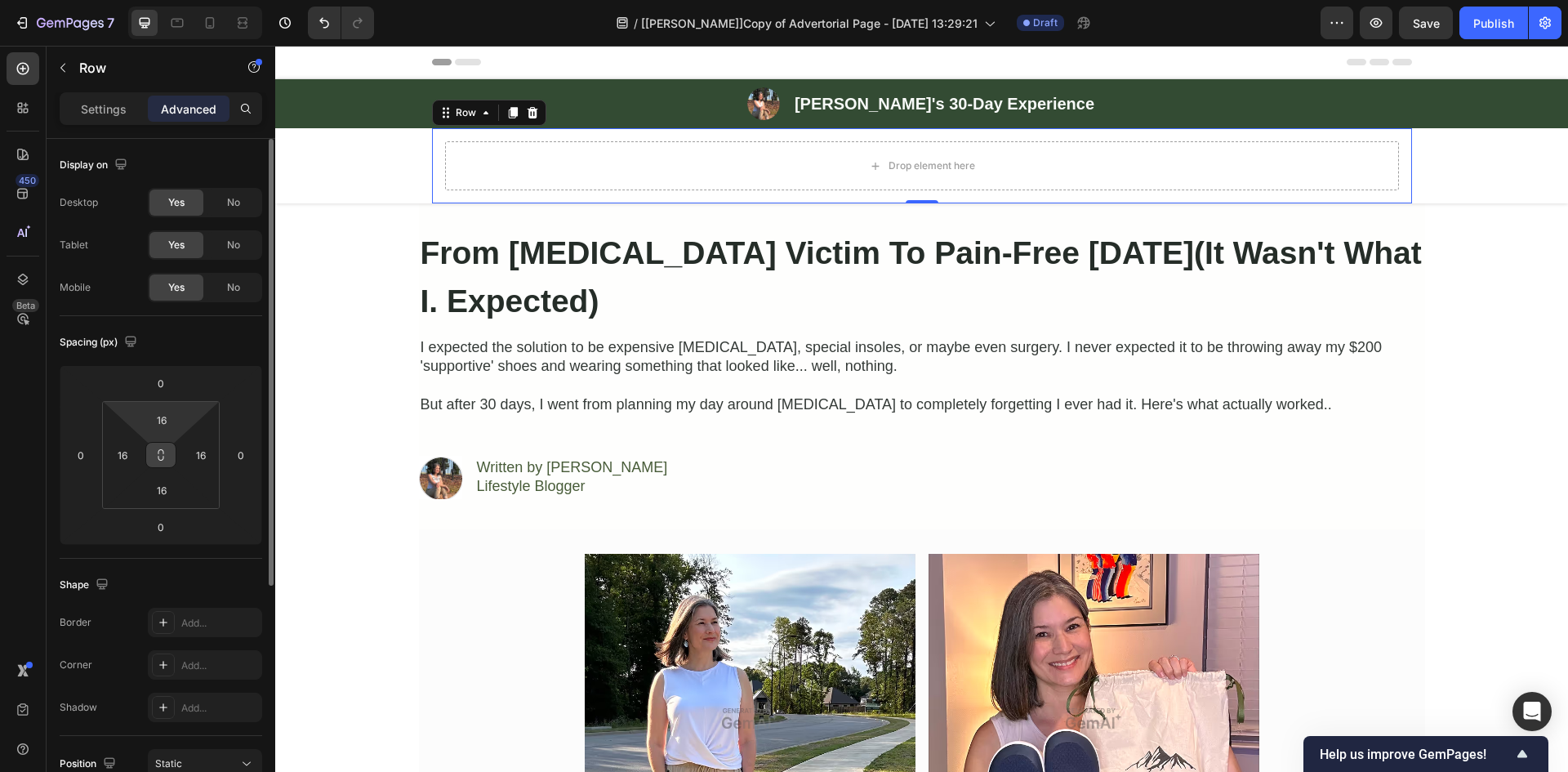
click at [160, 465] on button at bounding box center [161, 454] width 31 height 26
click at [160, 426] on input "16" at bounding box center [162, 420] width 33 height 25
type input "0"
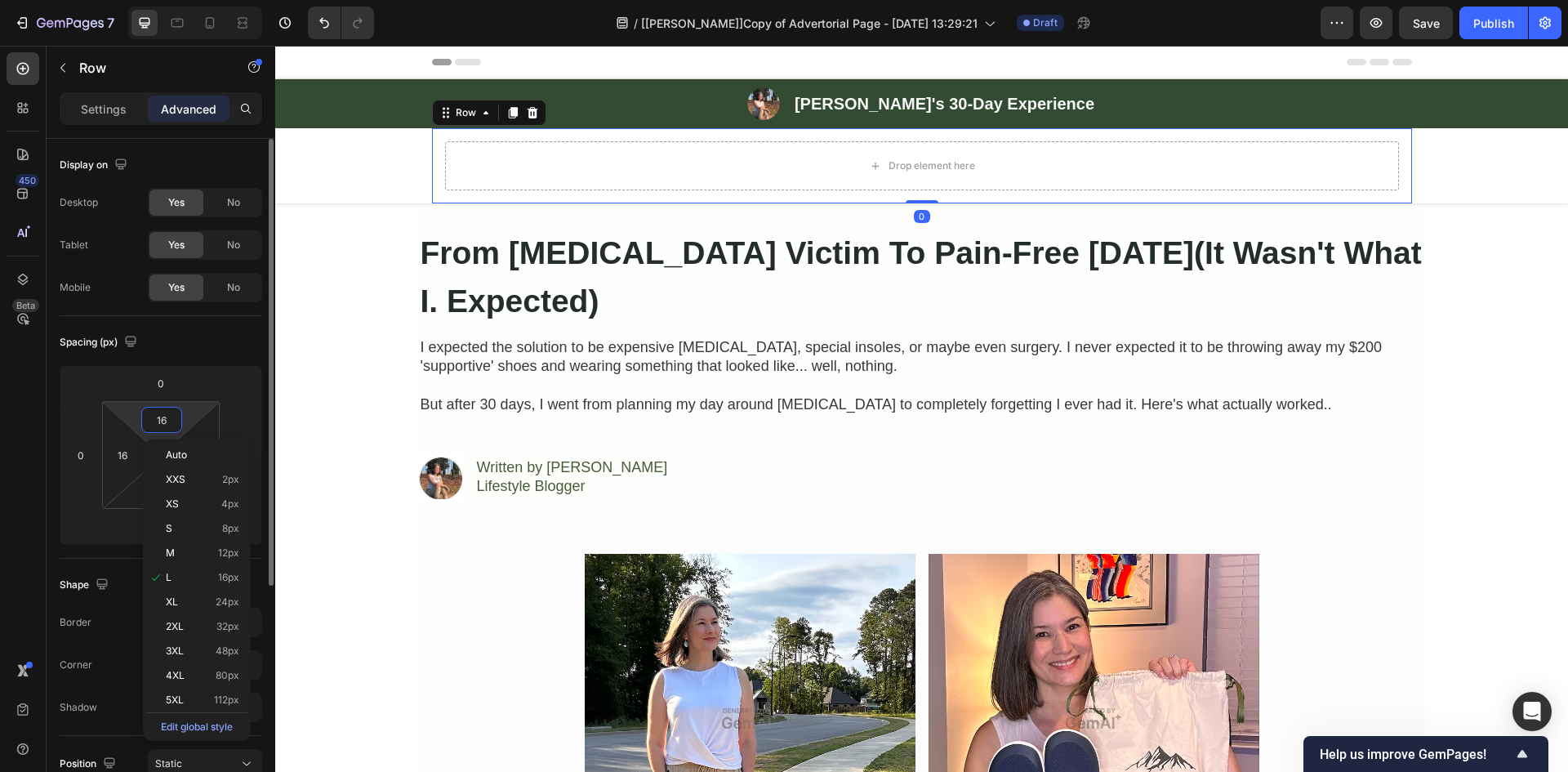
type input "0"
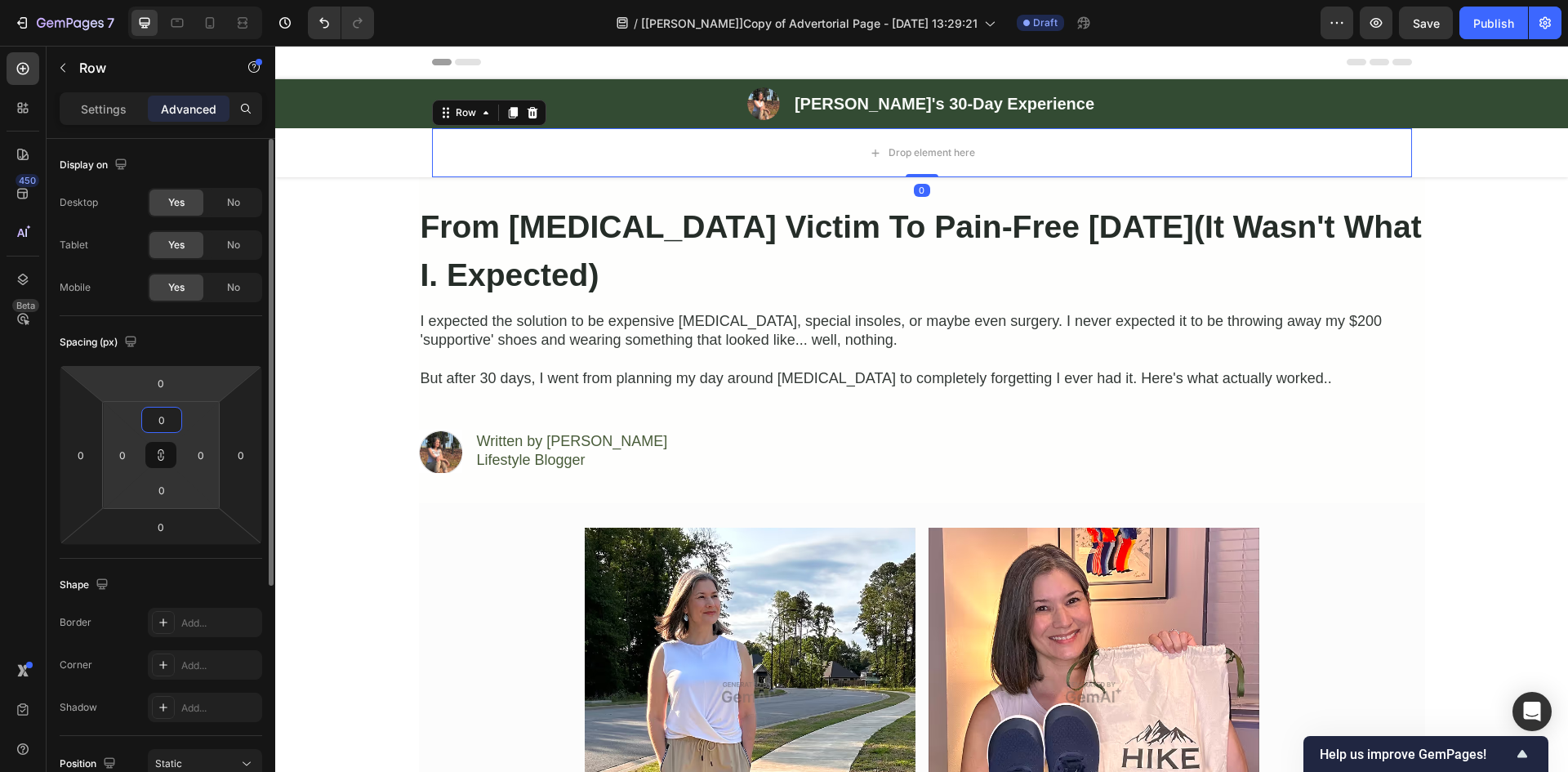
type input "0"
click at [218, 342] on div "Spacing (px)" at bounding box center [160, 342] width 203 height 26
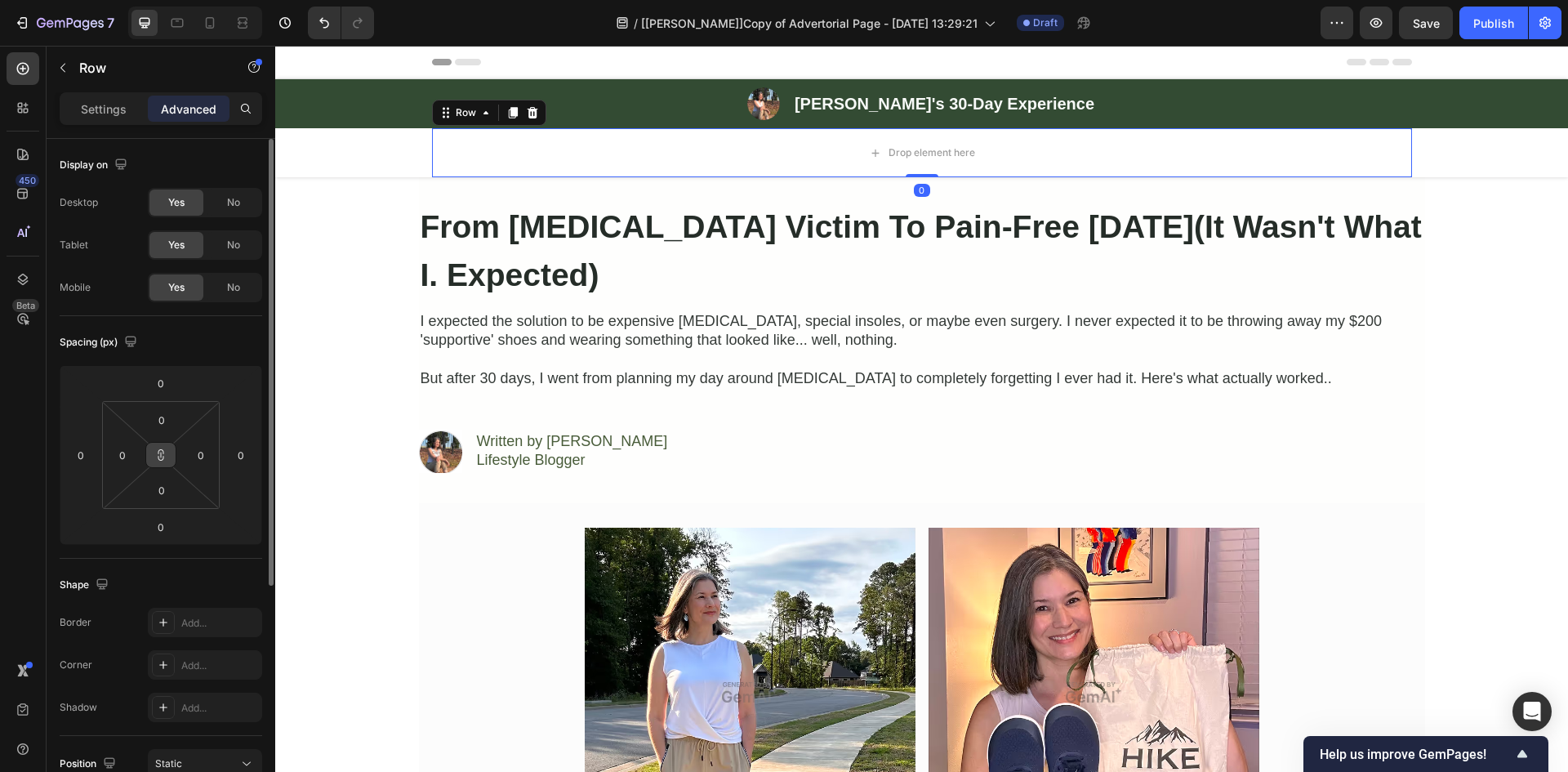
click at [161, 455] on icon at bounding box center [161, 455] width 1 height 5
click at [359, 139] on div "Image ⁠⁠⁠⁠⁠⁠⁠ [PERSON_NAME]'s 30-Day Experience Heading Row Row Drop element he…" at bounding box center [921, 128] width 1292 height 98
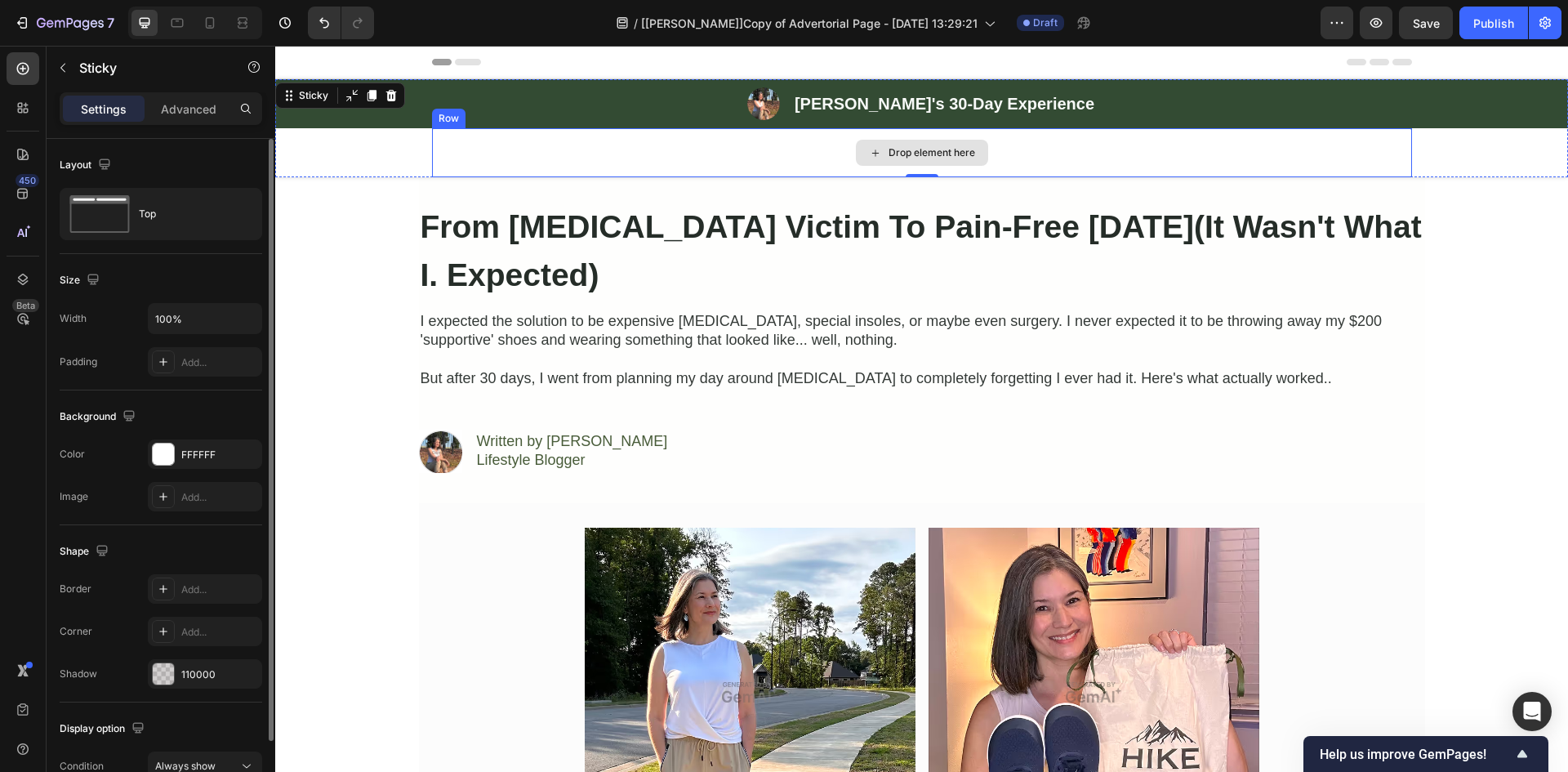
click at [440, 144] on div "Drop element here" at bounding box center [922, 153] width 980 height 49
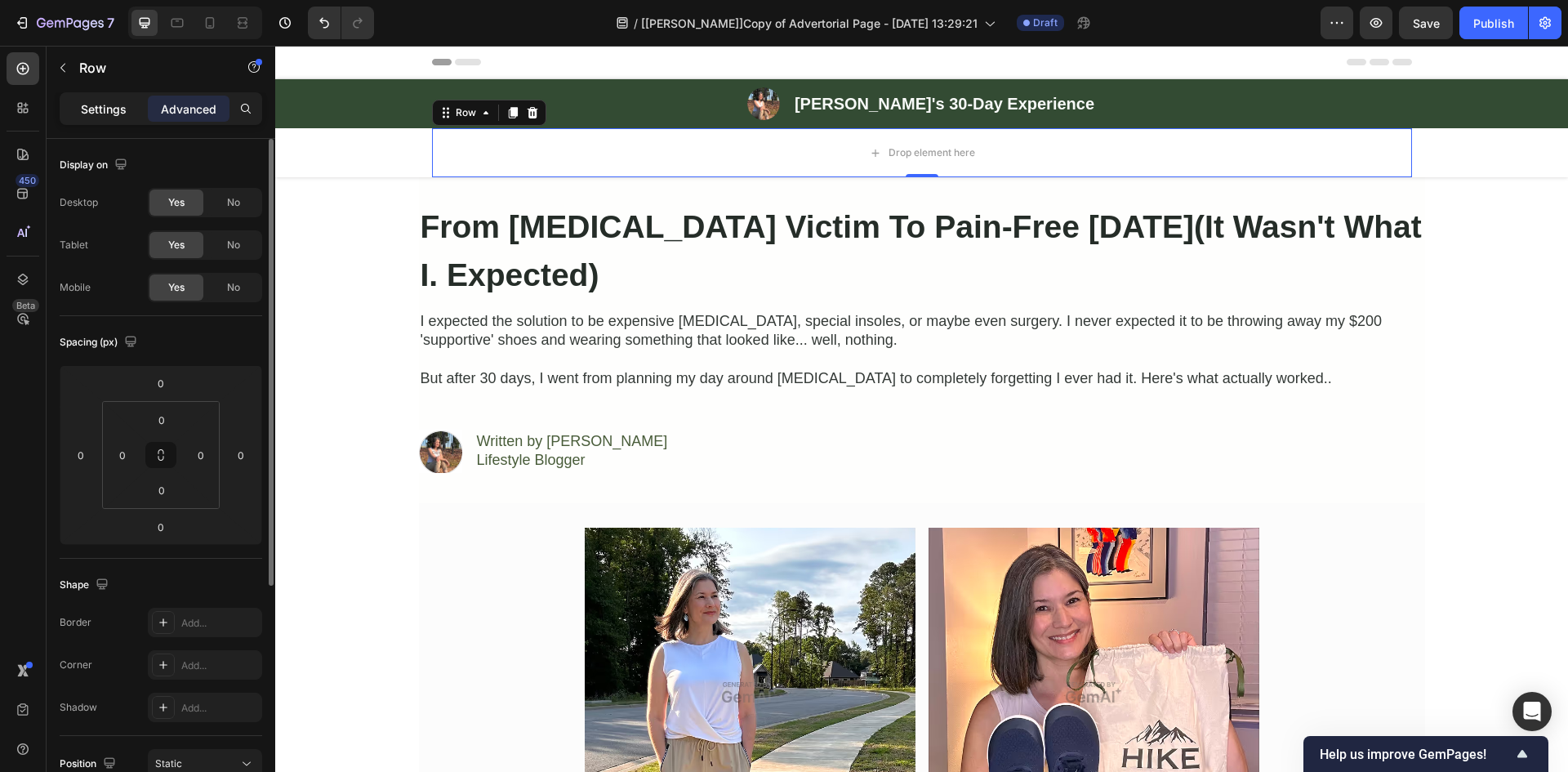
click at [83, 110] on p "Settings" at bounding box center [104, 108] width 46 height 17
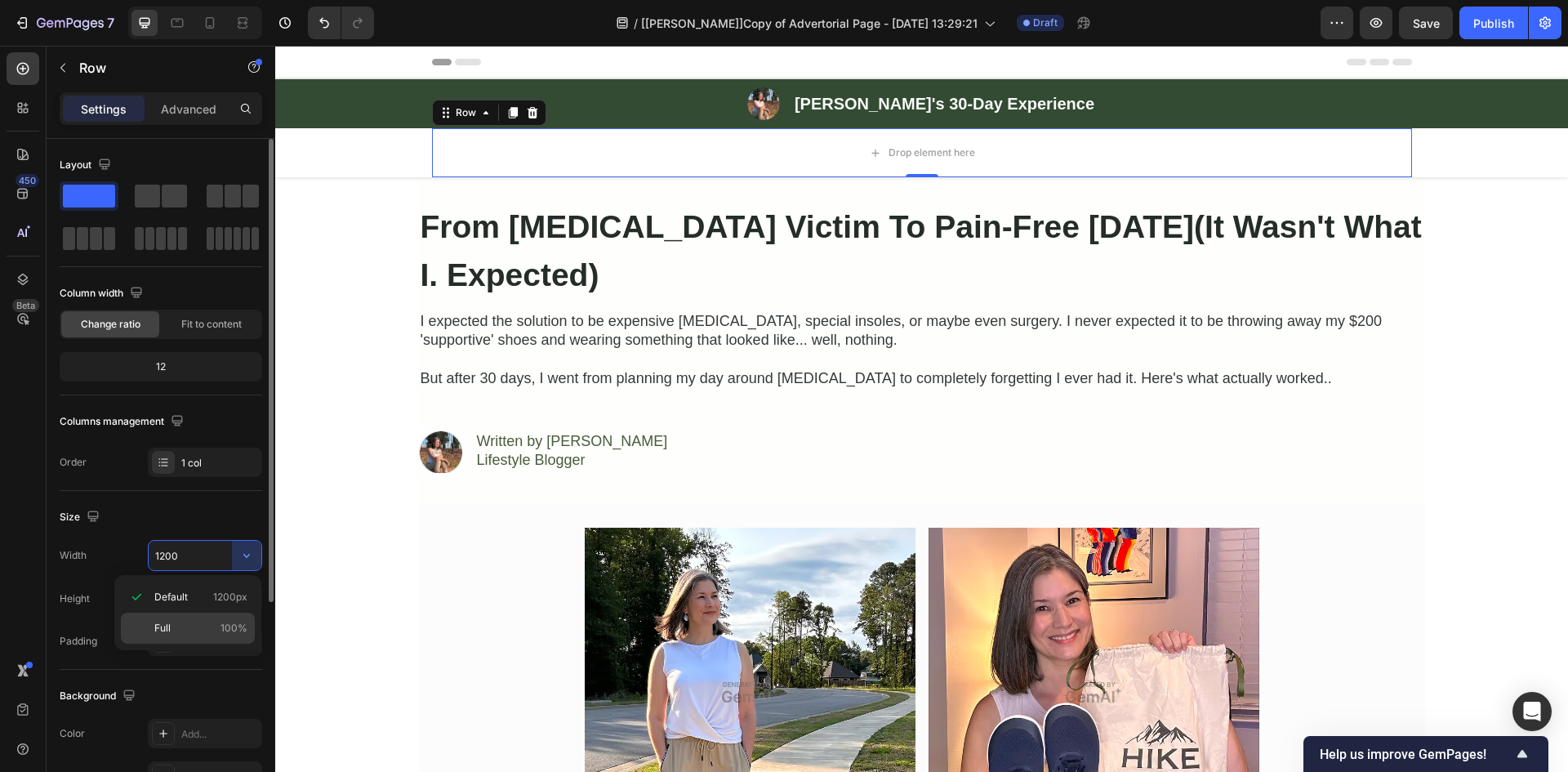
click at [197, 616] on div "Full 100%" at bounding box center [187, 628] width 134 height 31
type input "100%"
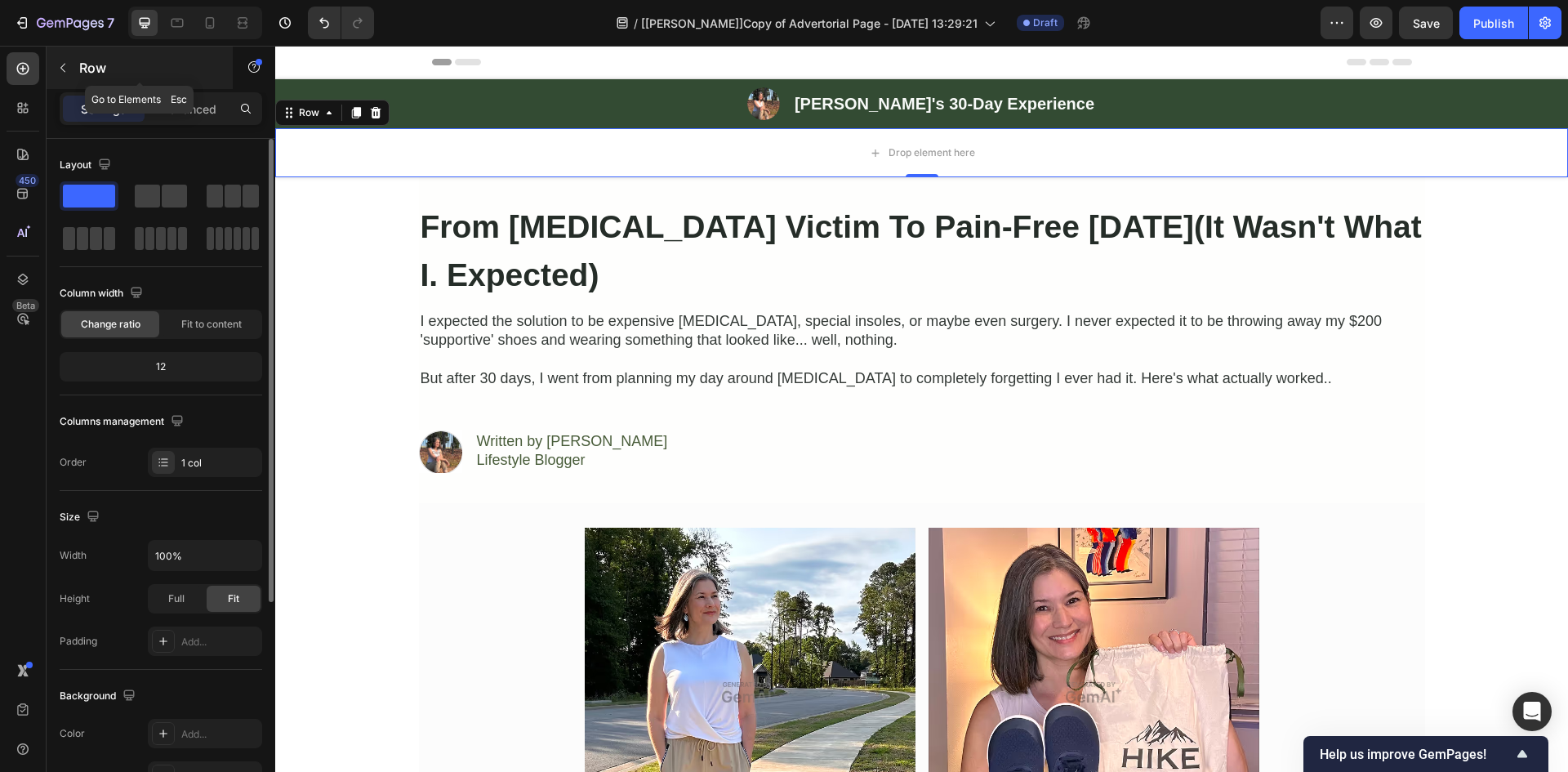
click at [63, 59] on button "button" at bounding box center [63, 67] width 26 height 26
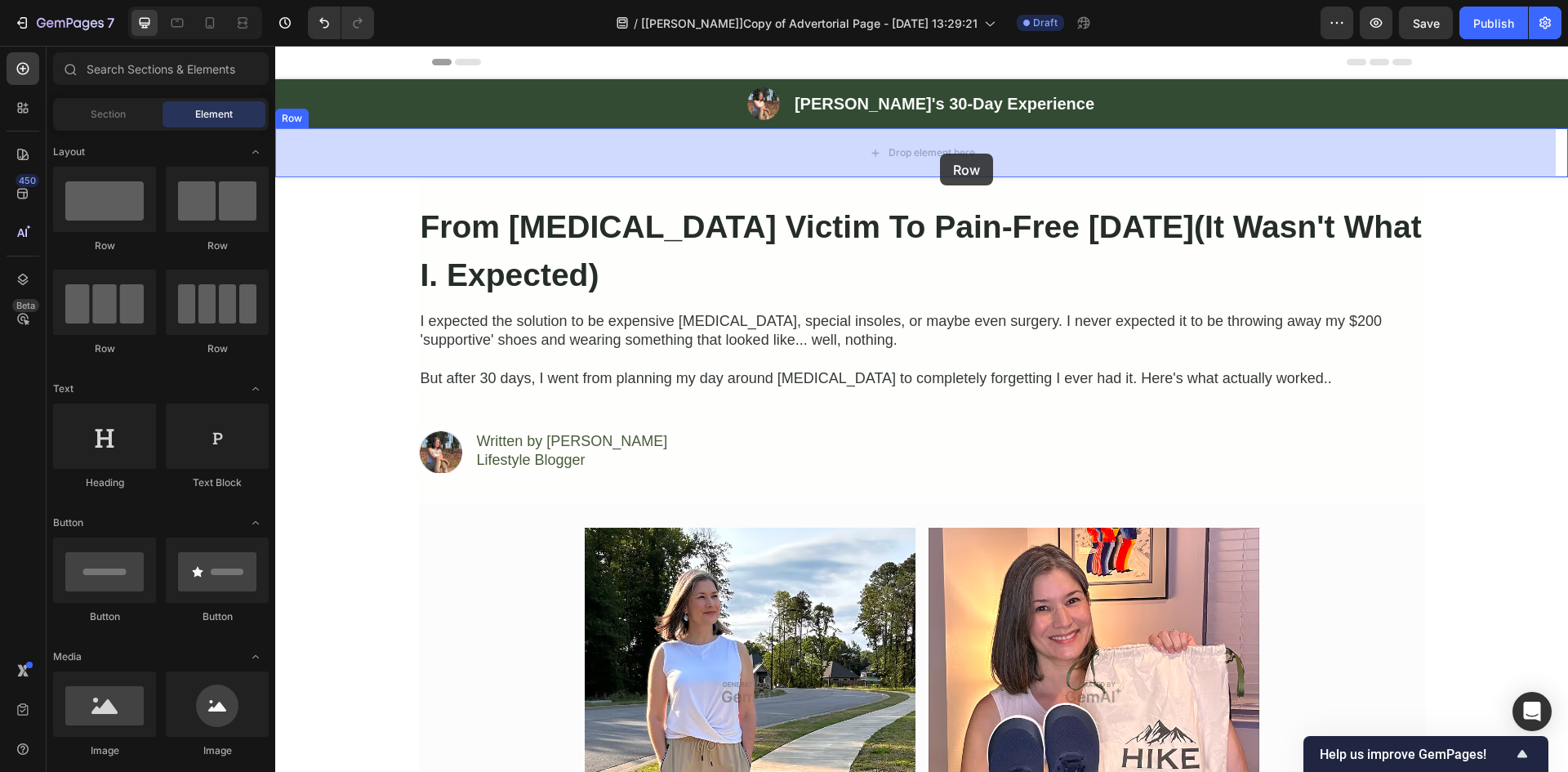
drag, startPoint x: 430, startPoint y: 256, endPoint x: 681, endPoint y: 170, distance: 265.3
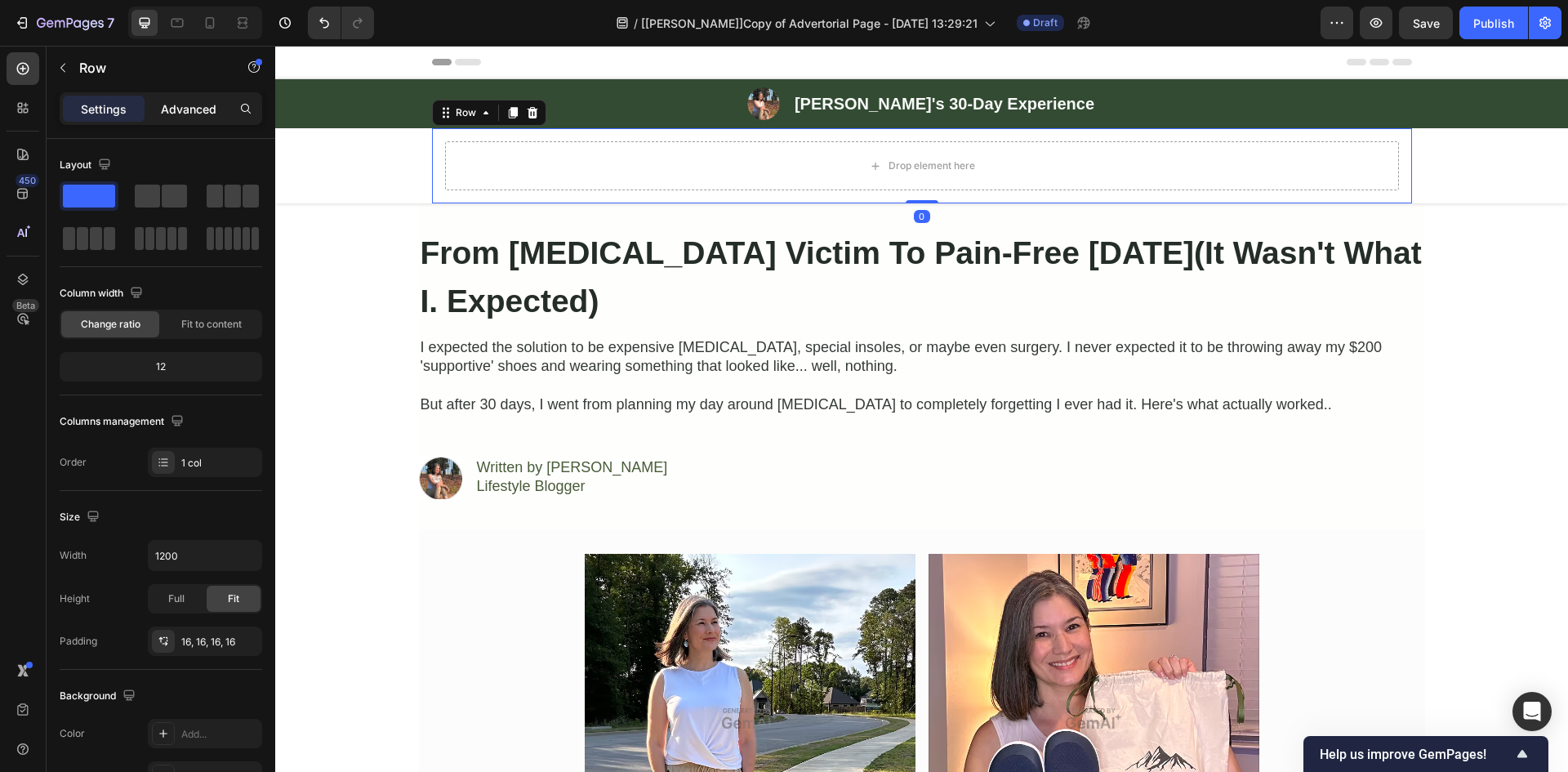
click at [192, 106] on p "Advanced" at bounding box center [188, 108] width 56 height 17
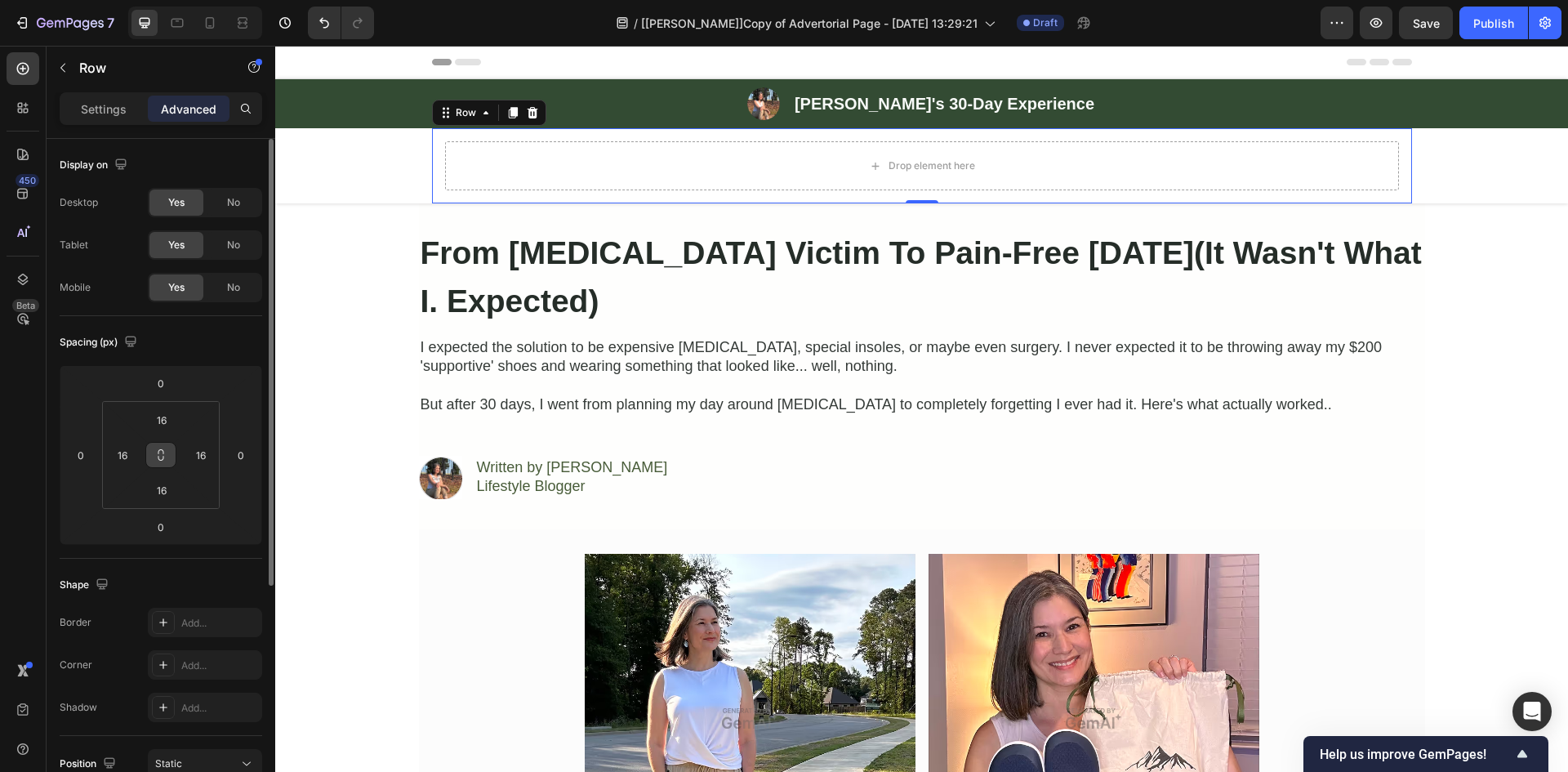
click at [159, 448] on button at bounding box center [161, 454] width 31 height 26
click at [163, 424] on input "16" at bounding box center [162, 420] width 33 height 25
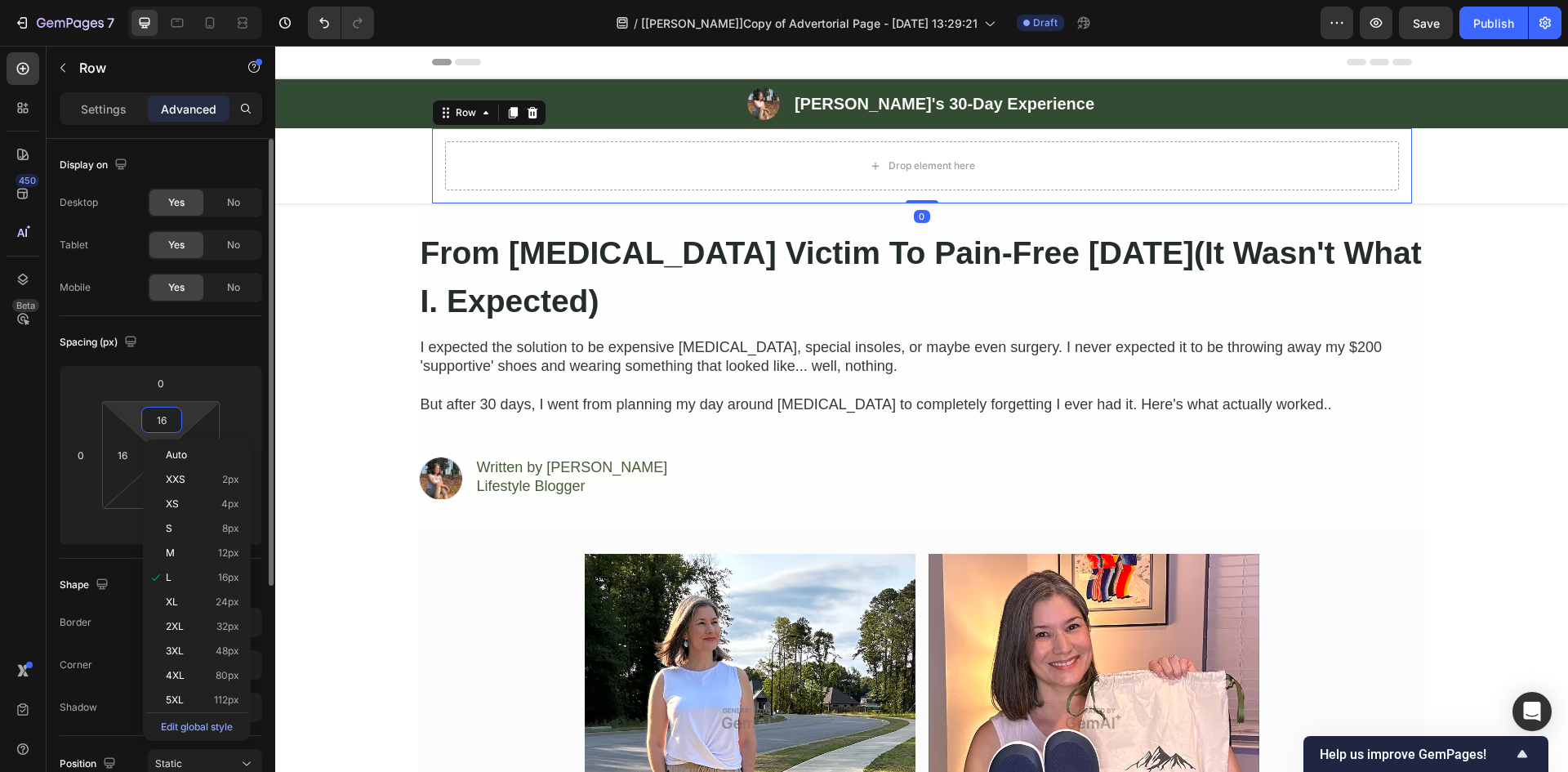
type input "0"
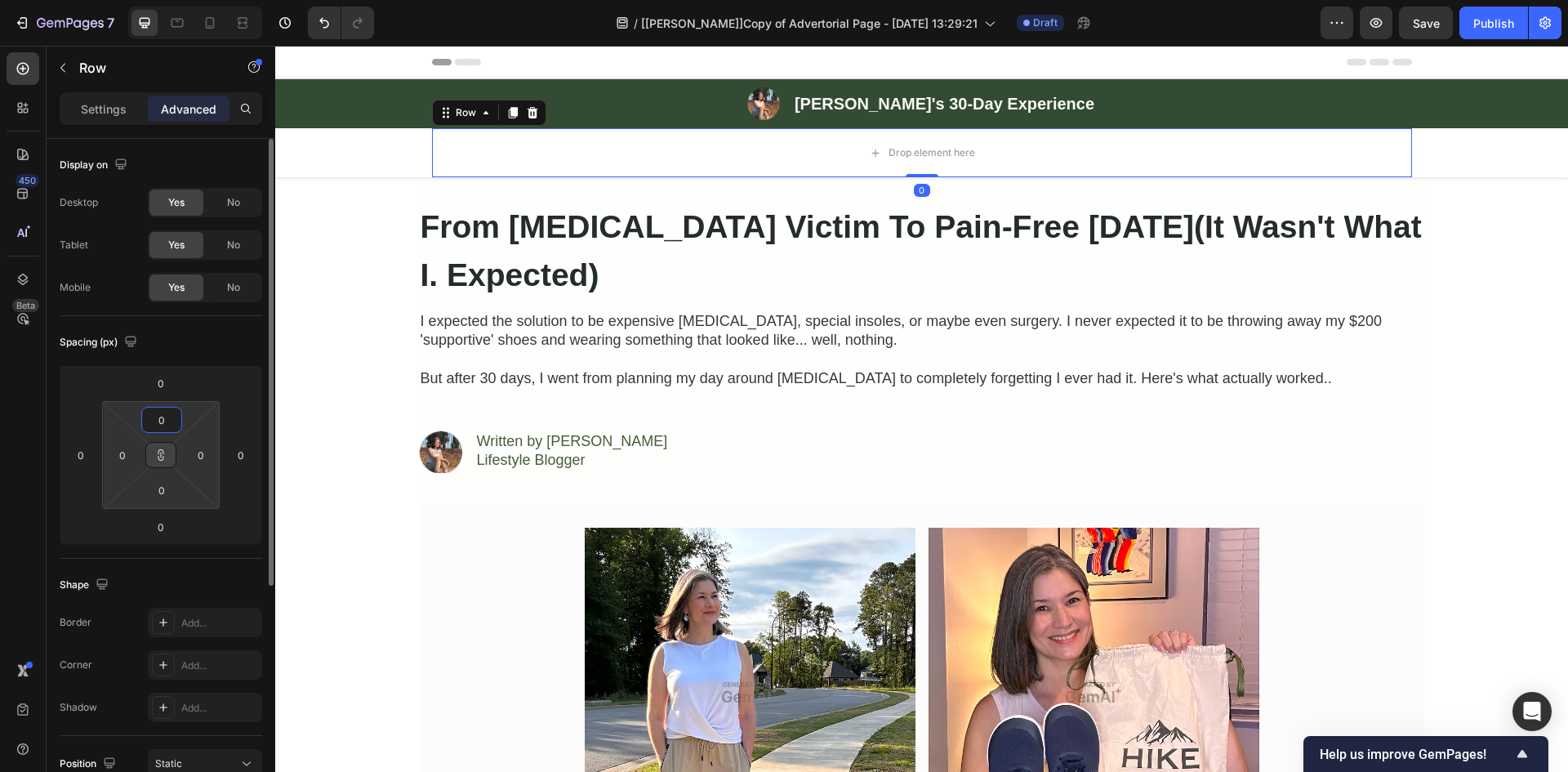
type input "0"
click at [162, 458] on icon at bounding box center [161, 455] width 13 height 13
click at [224, 318] on div "Spacing (px) 0 0 0 0 0 0 0 0" at bounding box center [160, 437] width 203 height 242
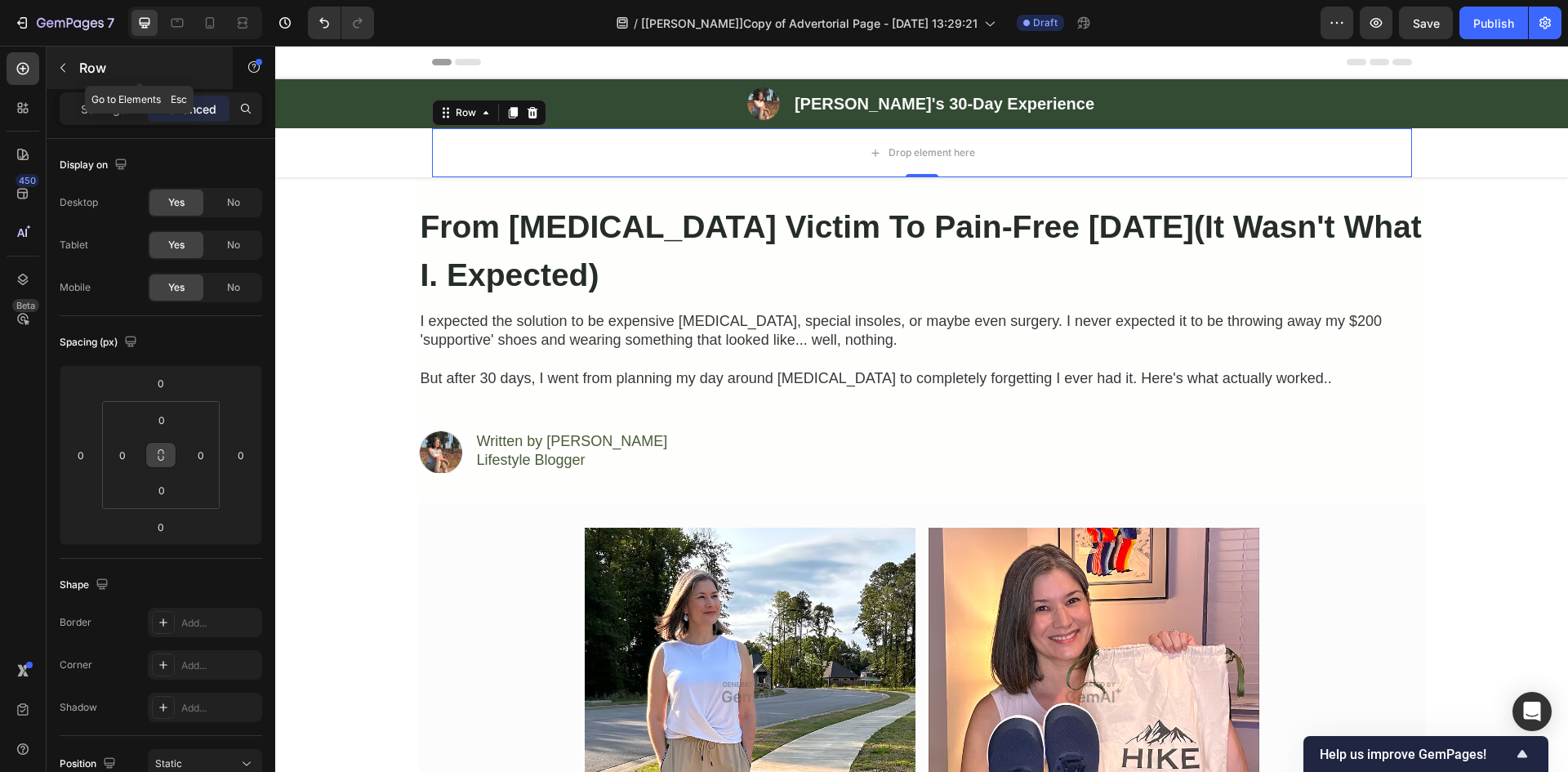
click at [65, 71] on icon "button" at bounding box center [62, 68] width 5 height 9
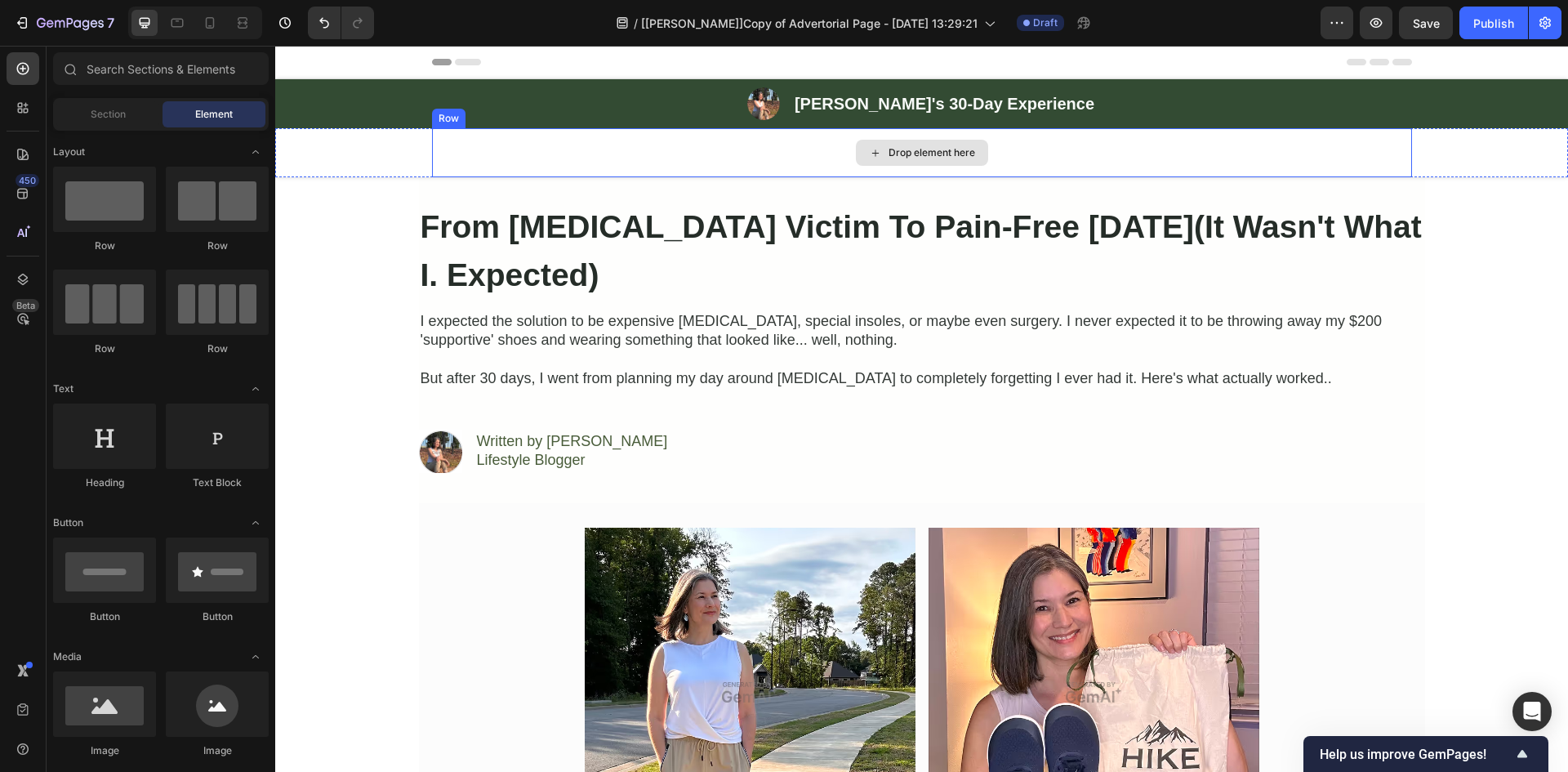
click at [555, 167] on div "Drop element here" at bounding box center [922, 153] width 980 height 49
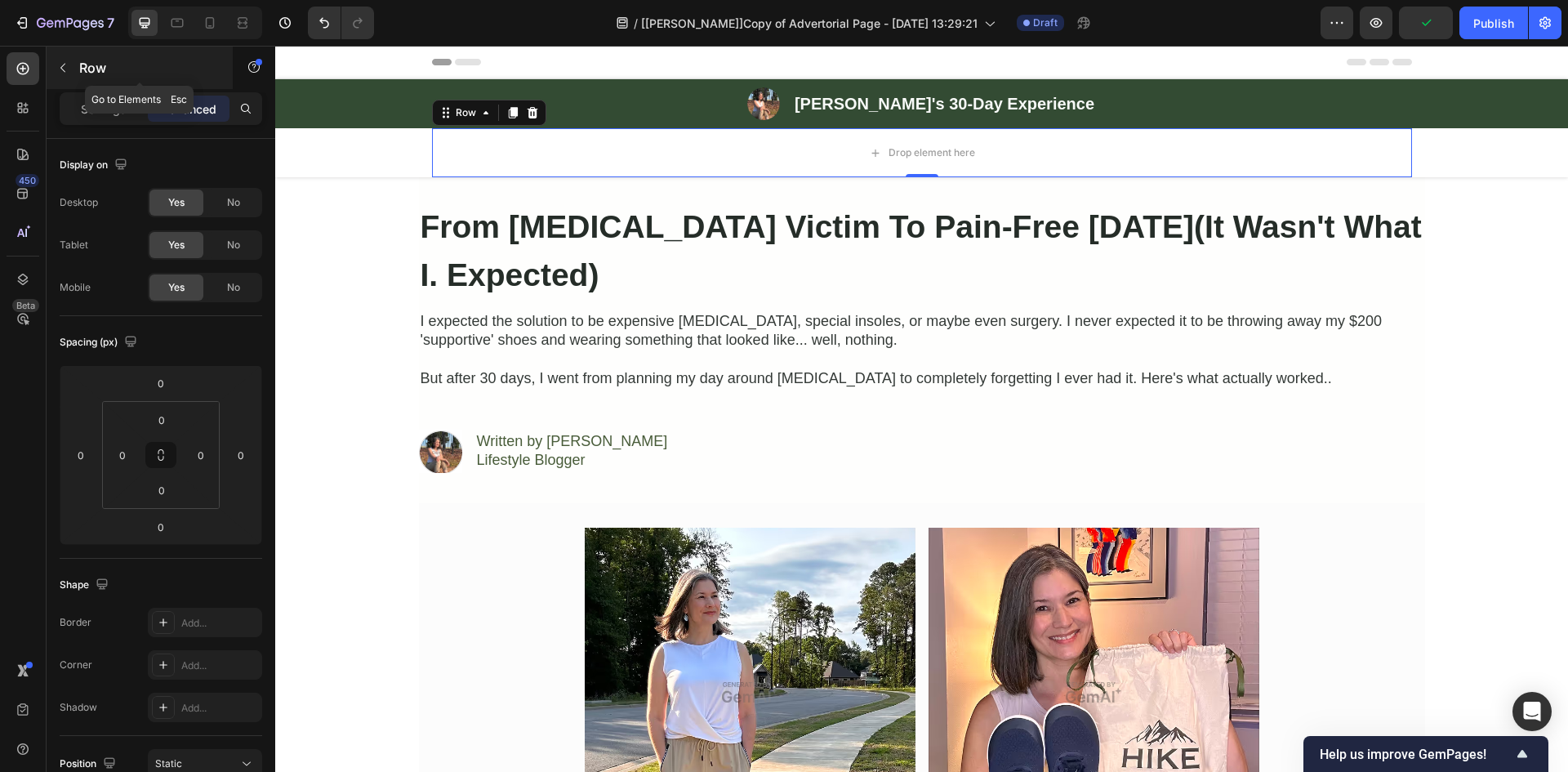
click at [64, 61] on icon "button" at bounding box center [63, 67] width 13 height 13
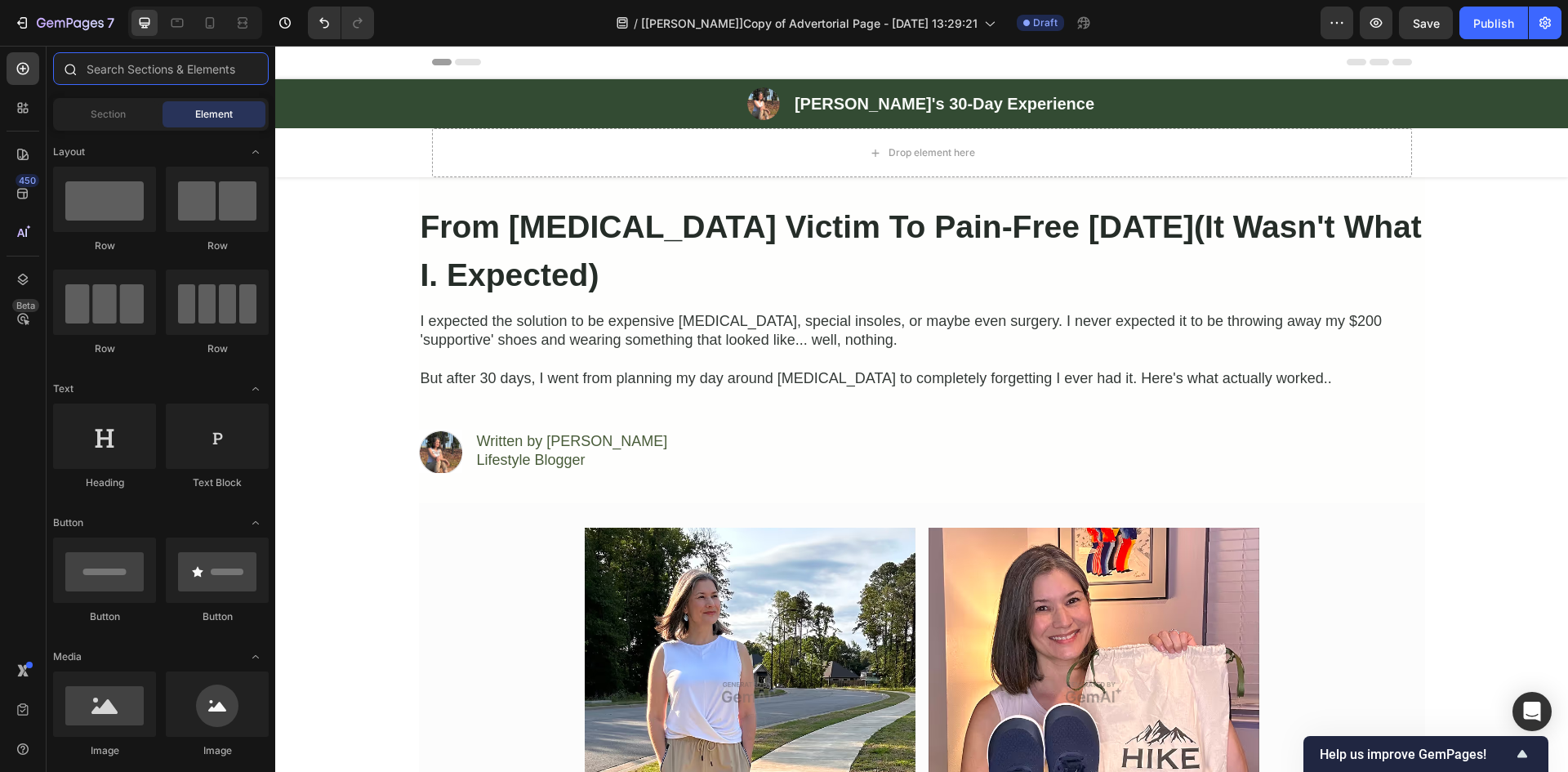
click at [142, 66] on input "text" at bounding box center [160, 68] width 216 height 33
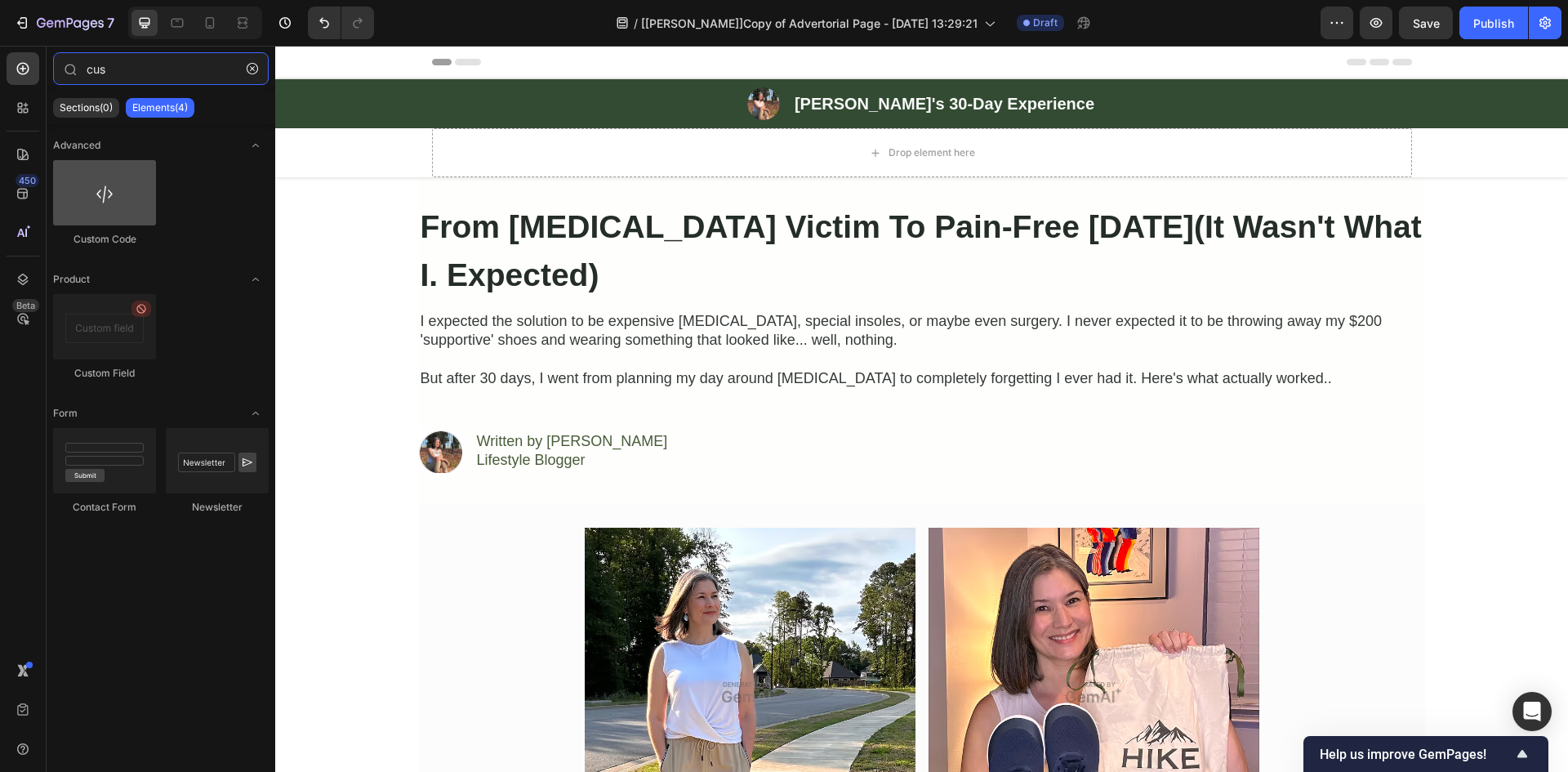
type input "cus"
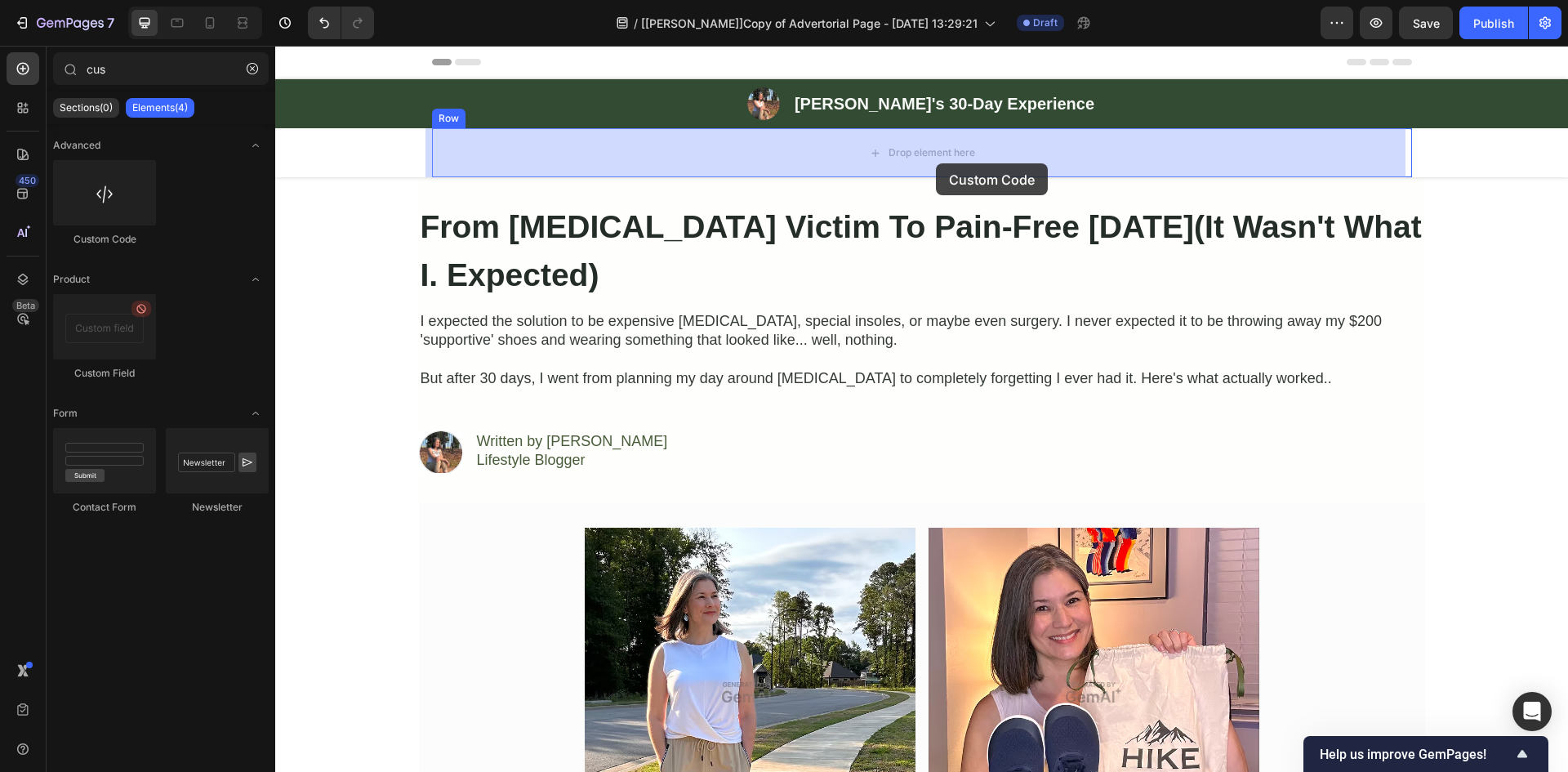
drag, startPoint x: 400, startPoint y: 241, endPoint x: 552, endPoint y: 175, distance: 165.7
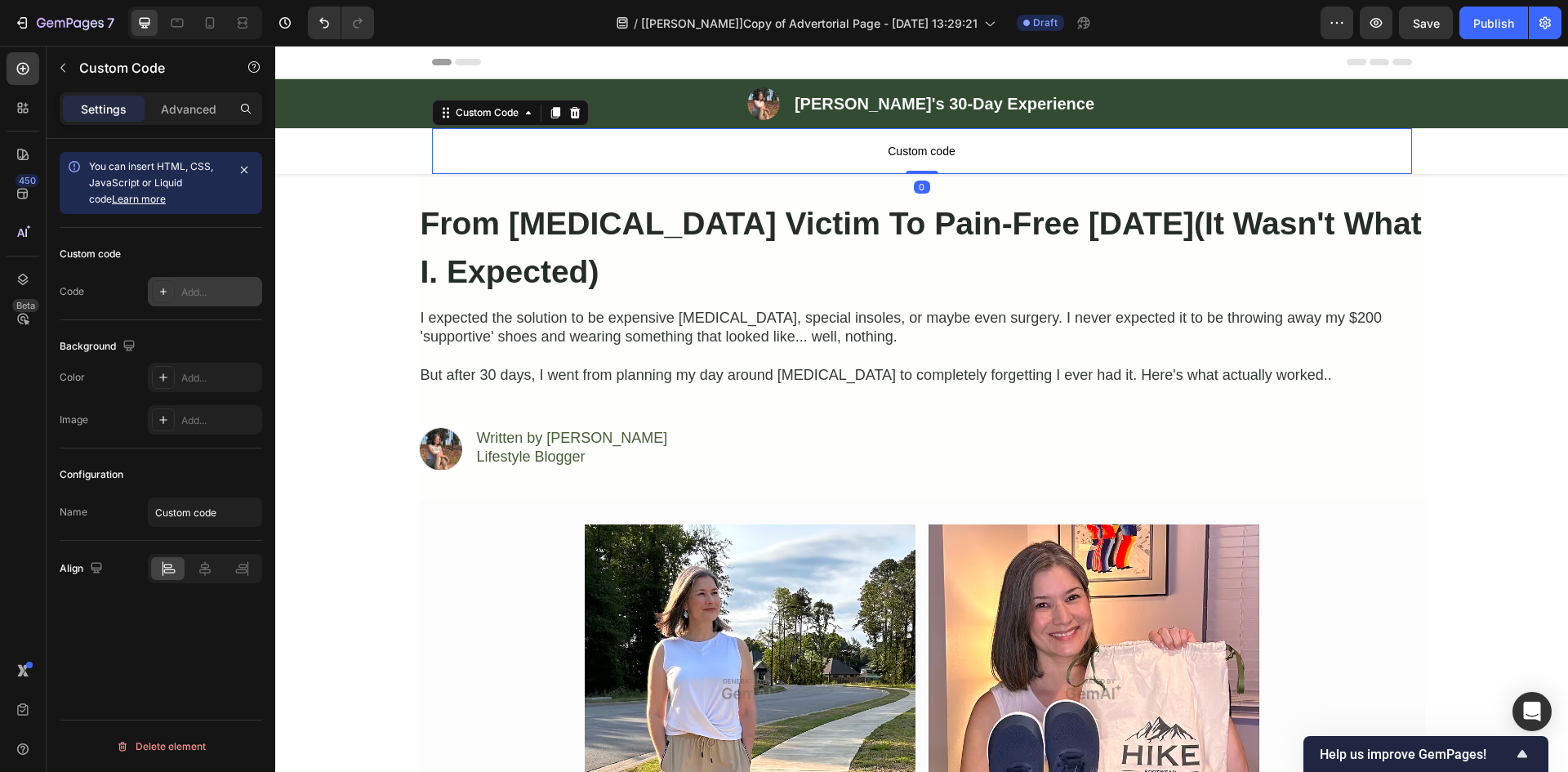
click at [188, 275] on div "Custom code Code Add..." at bounding box center [160, 273] width 203 height 92
click at [188, 285] on div "Add..." at bounding box center [219, 292] width 76 height 15
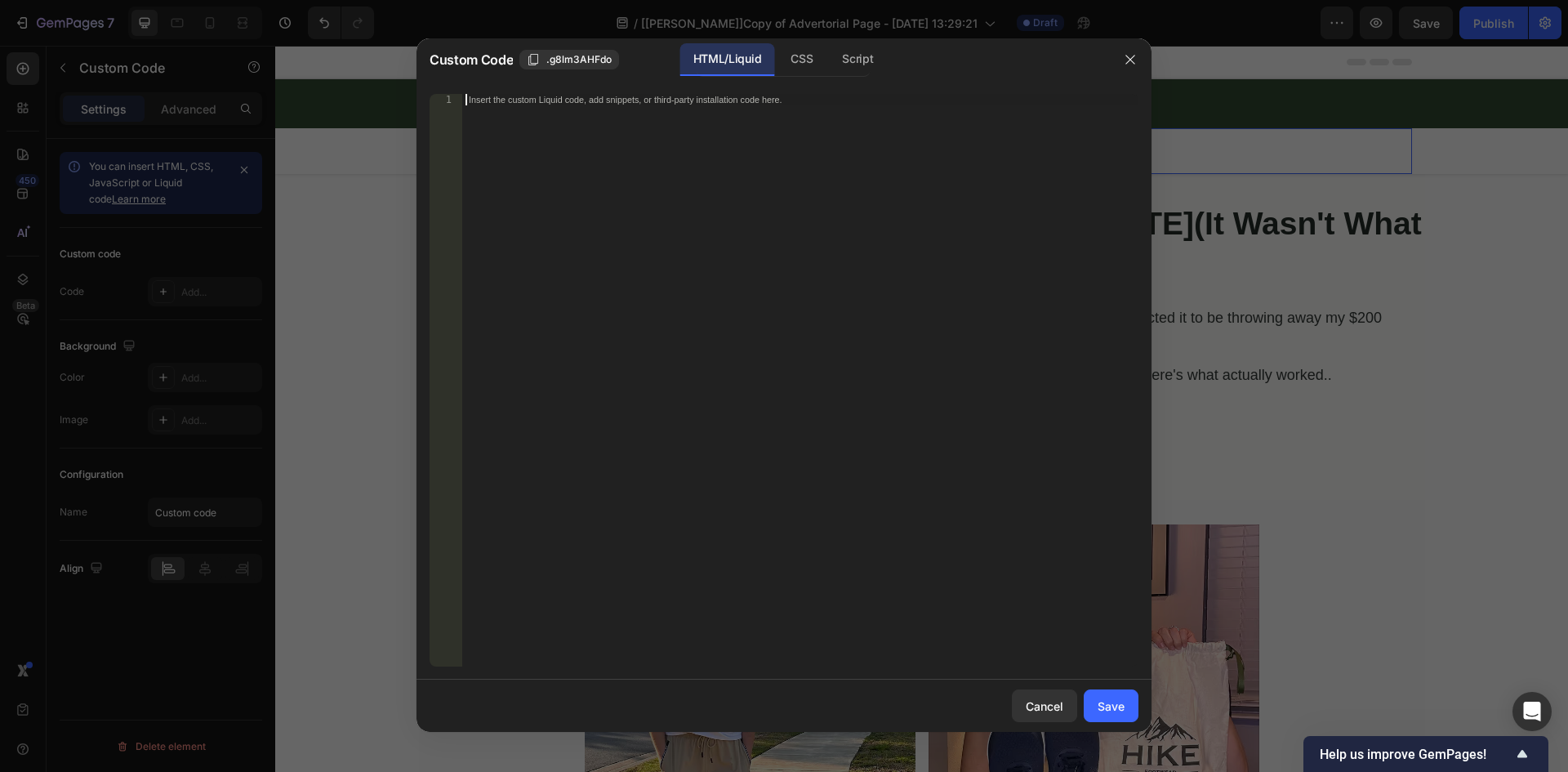
click at [807, 146] on div "Insert the custom Liquid code, add snippets, or third-party installation code h…" at bounding box center [800, 391] width 676 height 595
click at [817, 117] on div "Insert the custom Liquid code, add snippets, or third-party installation code h…" at bounding box center [800, 391] width 676 height 595
paste textarea "<div id="progress-bar"></div>"
type textarea "<div id="progress-bar"></div>"
click at [1103, 698] on div "Save" at bounding box center [1111, 706] width 27 height 17
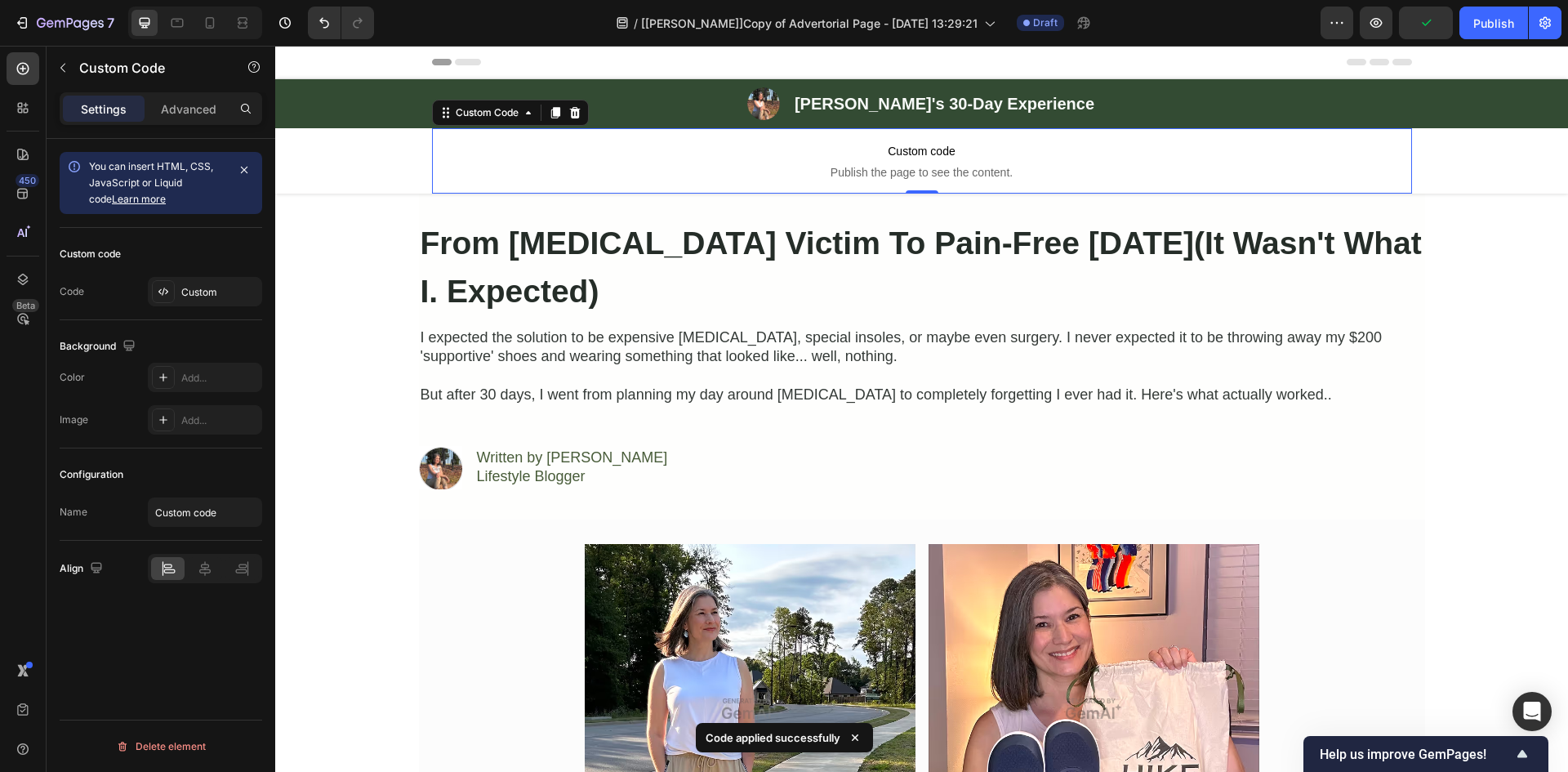
click at [195, 487] on div "Configuration" at bounding box center [160, 474] width 203 height 26
click at [198, 513] on input "Custom code" at bounding box center [205, 512] width 115 height 29
click at [219, 513] on input "Custom code" at bounding box center [205, 512] width 115 height 29
type input "Custom"
drag, startPoint x: 877, startPoint y: 153, endPoint x: 792, endPoint y: 152, distance: 85.0
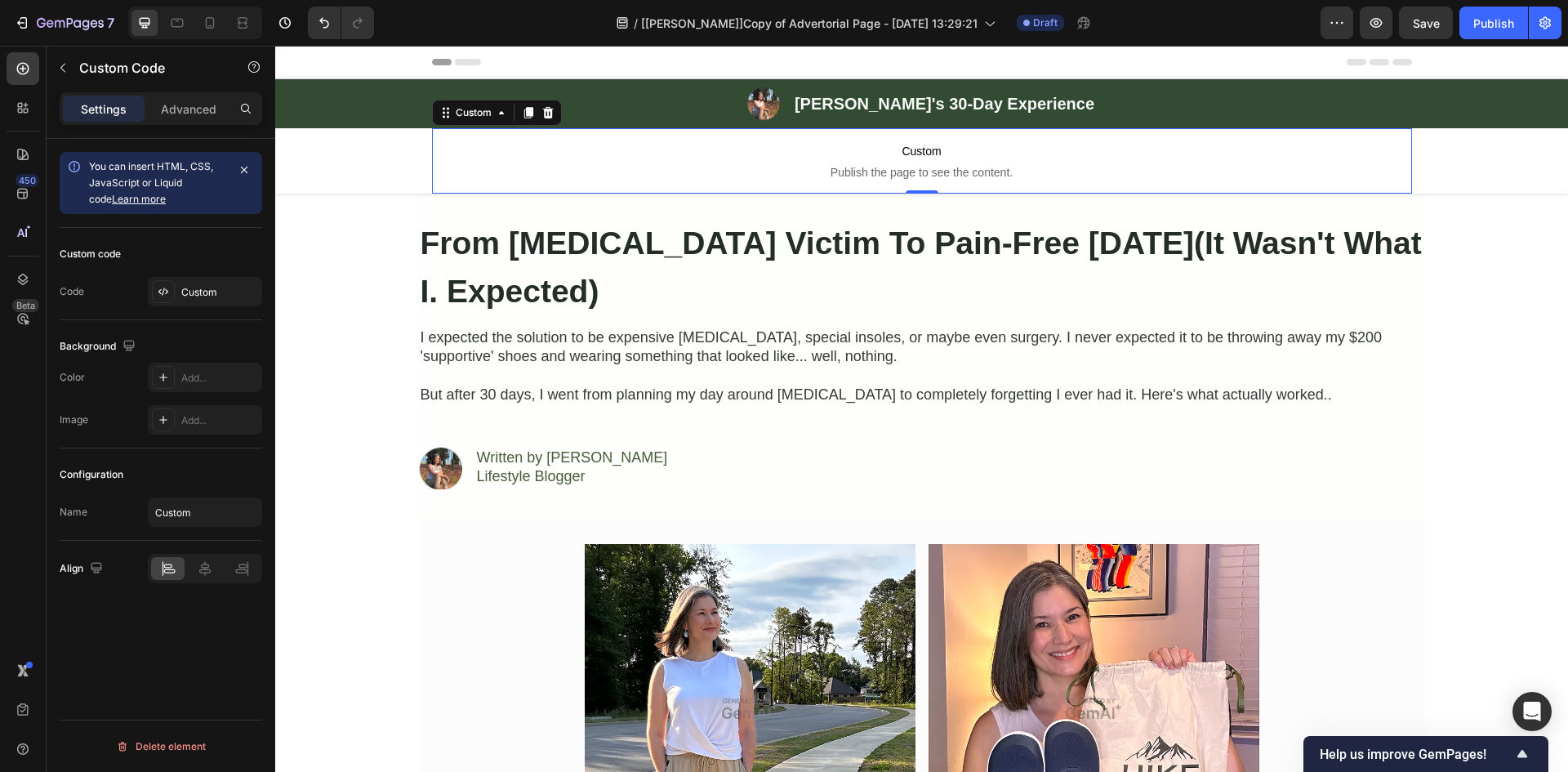
click at [877, 153] on span "Custom" at bounding box center [922, 151] width 980 height 20
click at [188, 296] on div "Custom" at bounding box center [219, 292] width 76 height 15
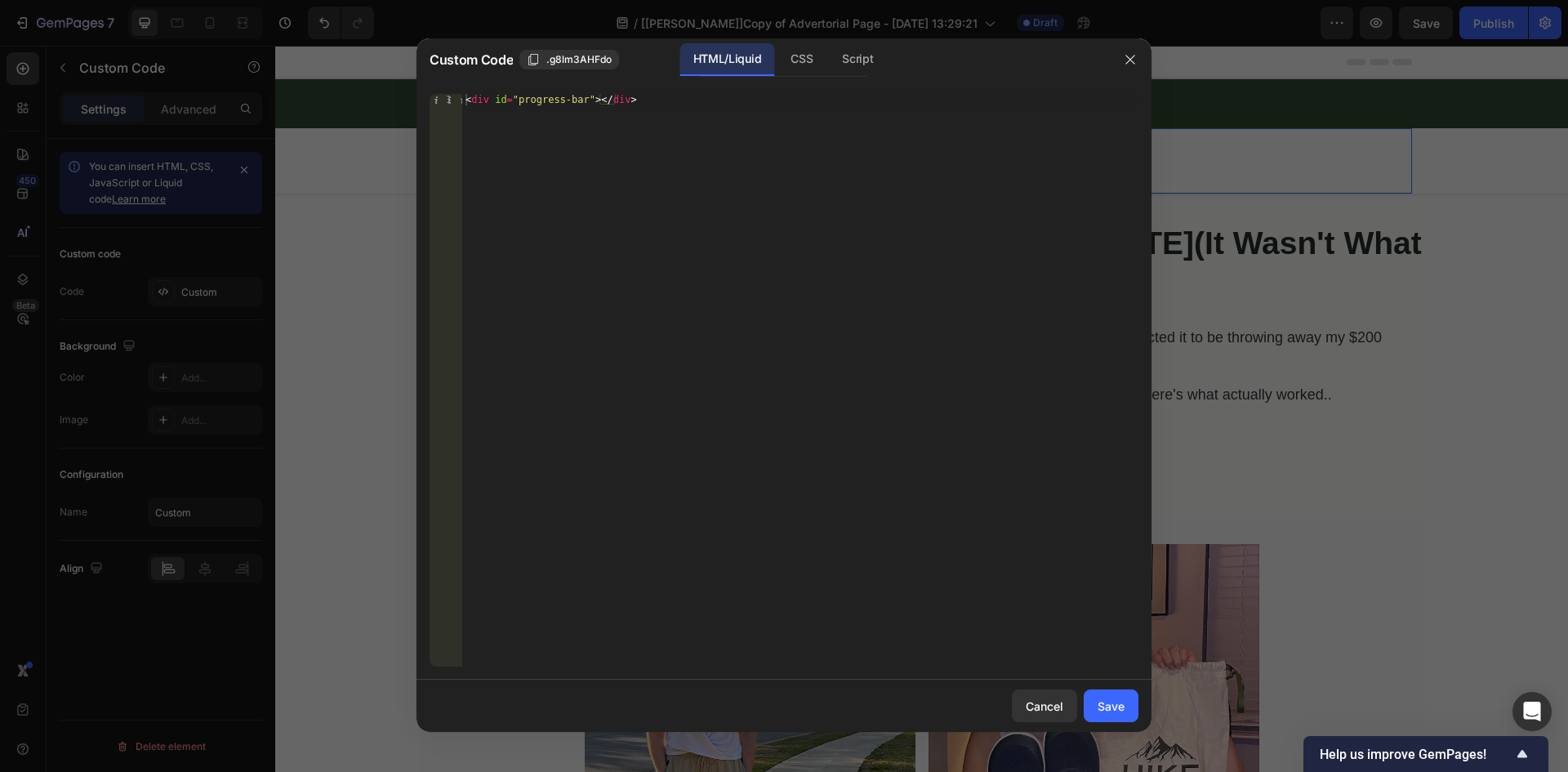
type textarea "<div id="progress-bar"></div>"
click at [518, 99] on div "< div id = "progress-bar" > </ div >" at bounding box center [800, 391] width 676 height 595
click at [1139, 56] on button "button" at bounding box center [1129, 59] width 26 height 26
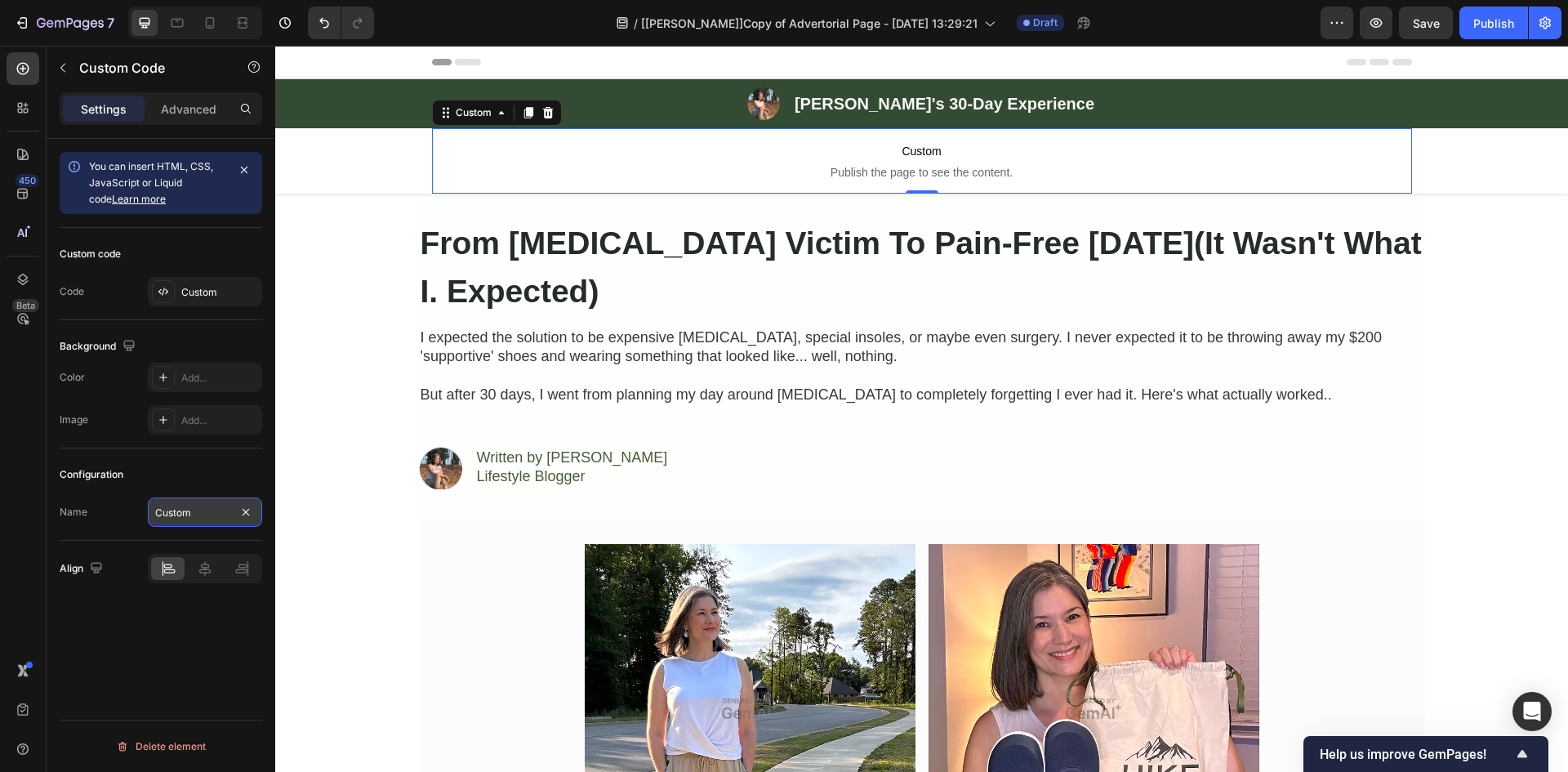
click at [213, 507] on input "Custom" at bounding box center [205, 512] width 115 height 29
click at [210, 512] on input "Custom codeCustom" at bounding box center [205, 512] width 115 height 29
drag, startPoint x: 467, startPoint y: 558, endPoint x: 303, endPoint y: 513, distance: 170.1
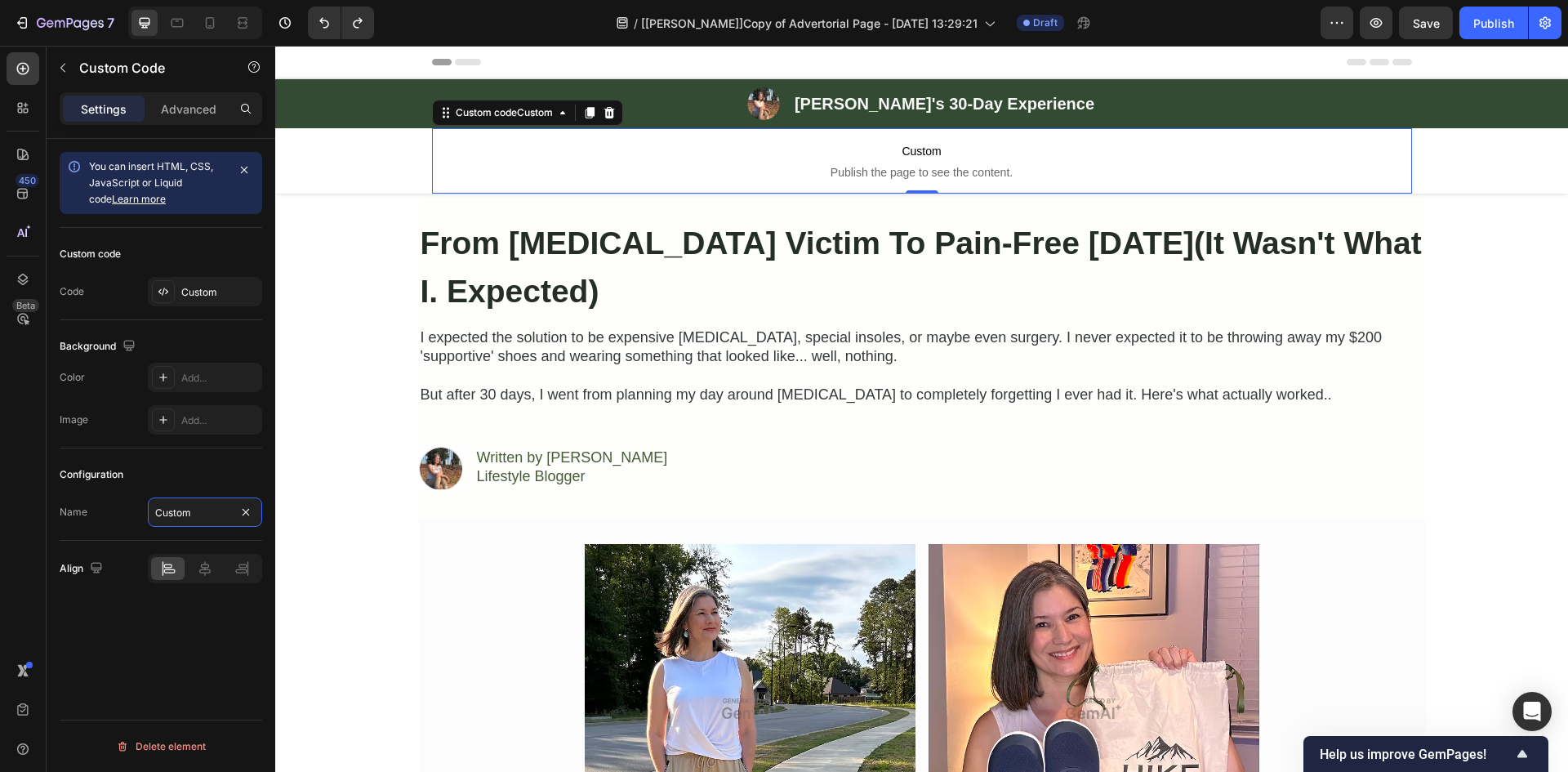
paste input "progress"
type input "Custom Progress Bar"
click at [235, 468] on div "Configuration" at bounding box center [160, 474] width 203 height 26
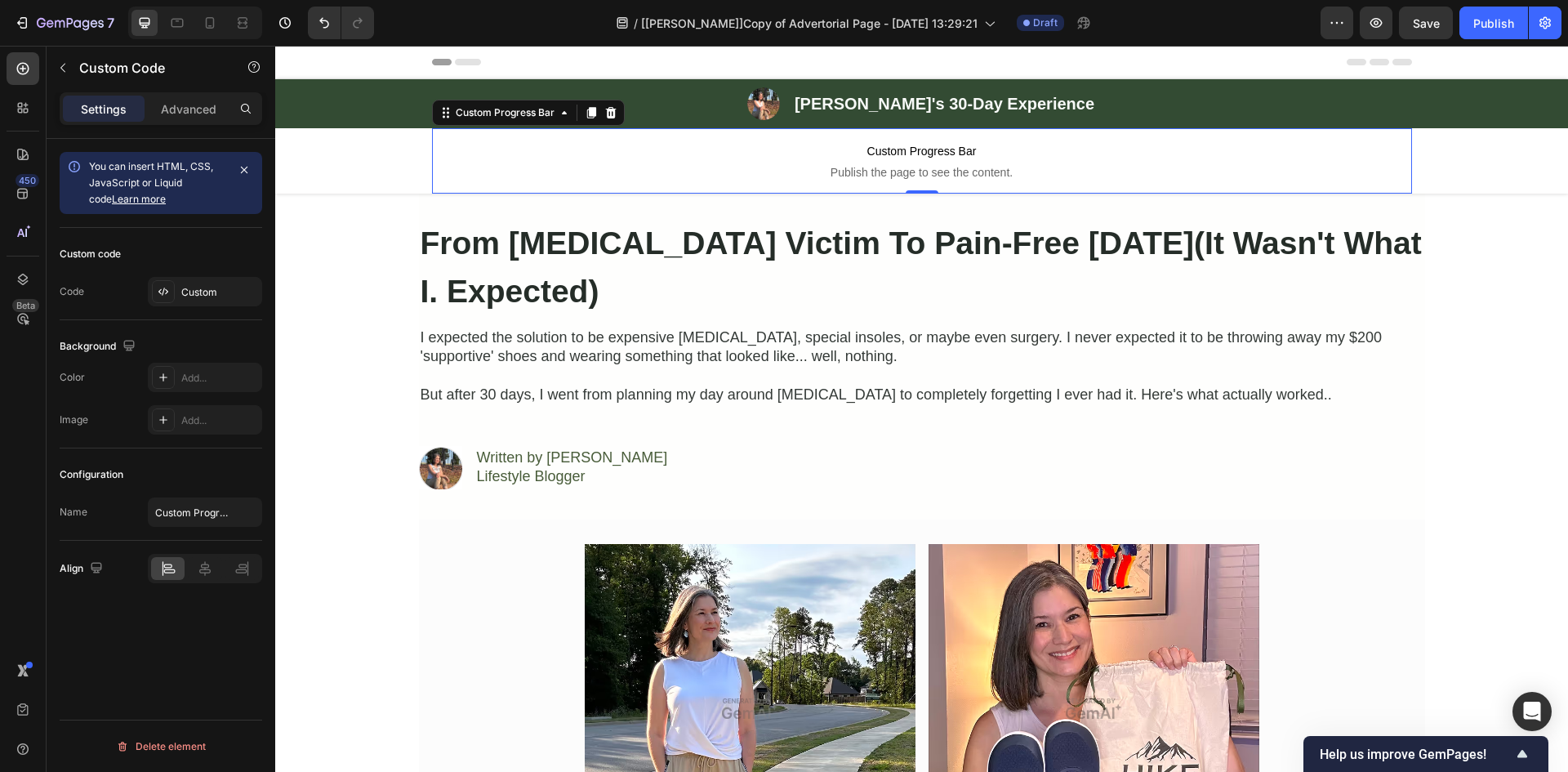
click at [871, 174] on span "Publish the page to see the content." at bounding box center [922, 172] width 980 height 16
click at [201, 288] on div "Custom" at bounding box center [219, 292] width 76 height 15
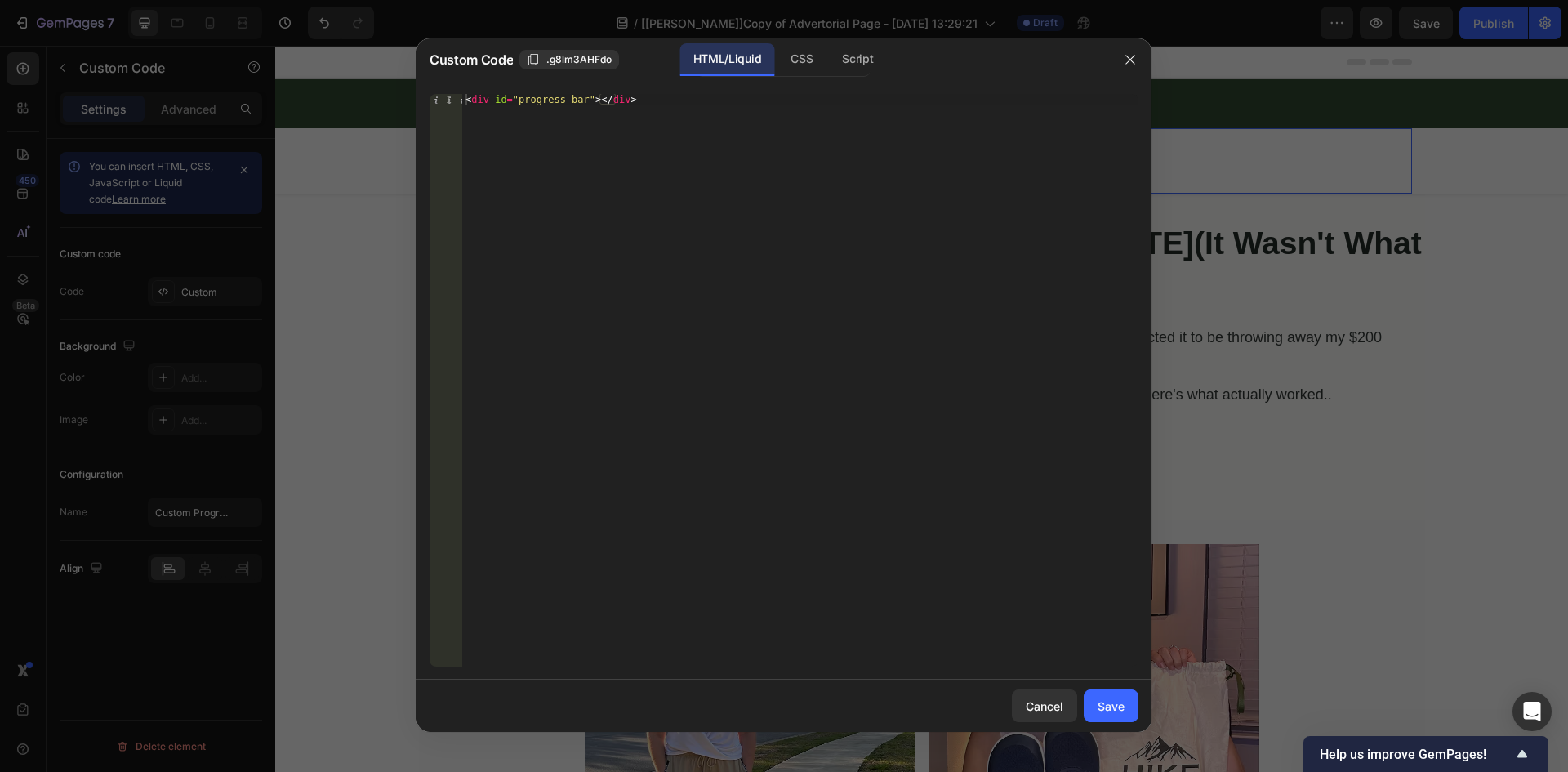
type textarea "<div id="progress-bar"></div>"
click at [658, 167] on div "< div id = "progress-bar" > </ div >" at bounding box center [800, 391] width 676 height 595
click at [809, 46] on div "CSS" at bounding box center [801, 60] width 48 height 33
click at [731, 145] on div "Insert the CSS code to style your content here." at bounding box center [800, 391] width 676 height 595
paste textarea "}"
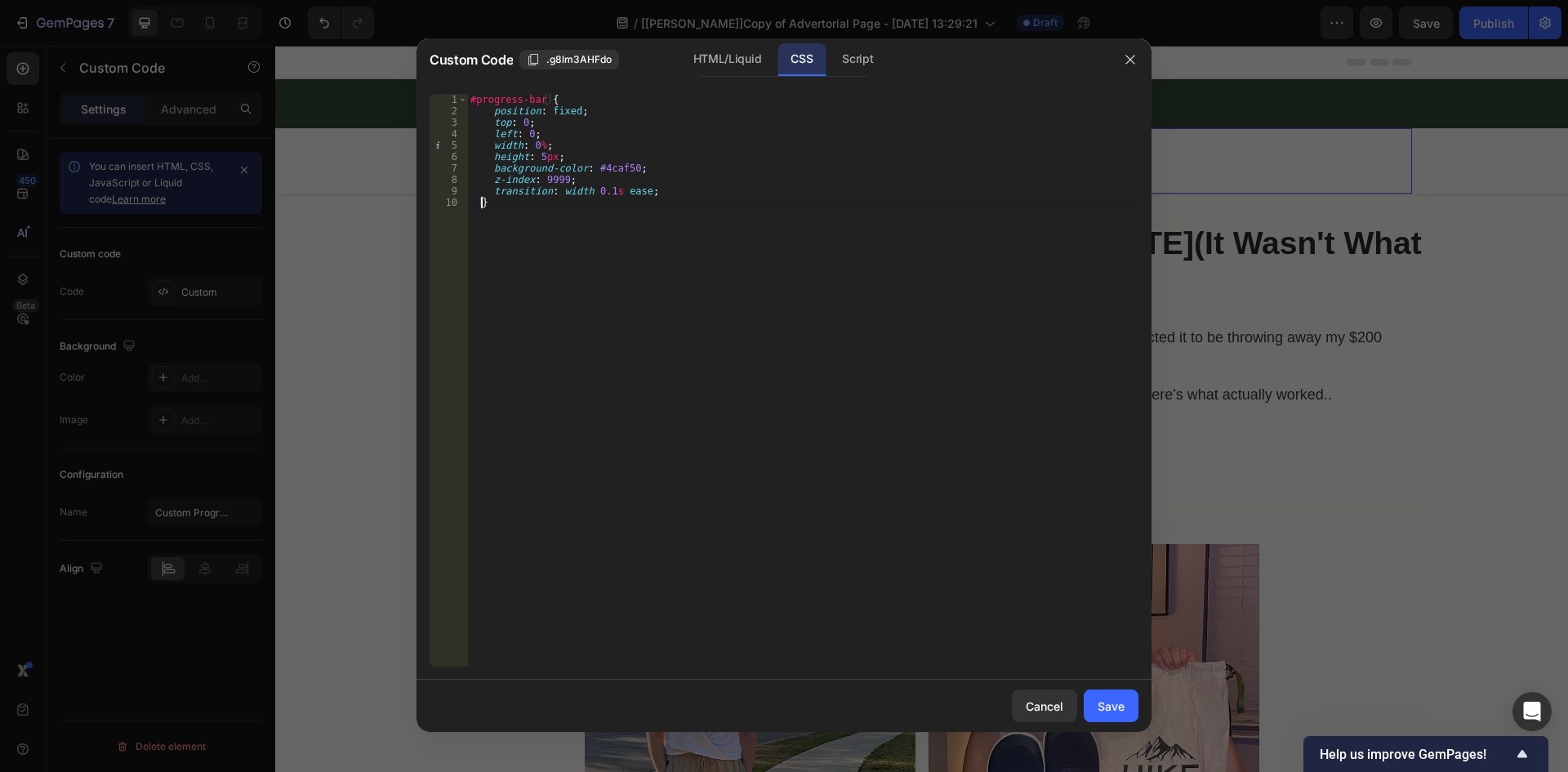
click at [481, 201] on div "#progress-bar { position : fixed ; top : 0 ; left : 0 ; width : 0 % ; height : …" at bounding box center [803, 391] width 672 height 595
click at [543, 132] on div "#progress-bar { position : fixed ; top : 0 ; left : 0 ; width : 0 % ; height : …" at bounding box center [803, 391] width 672 height 595
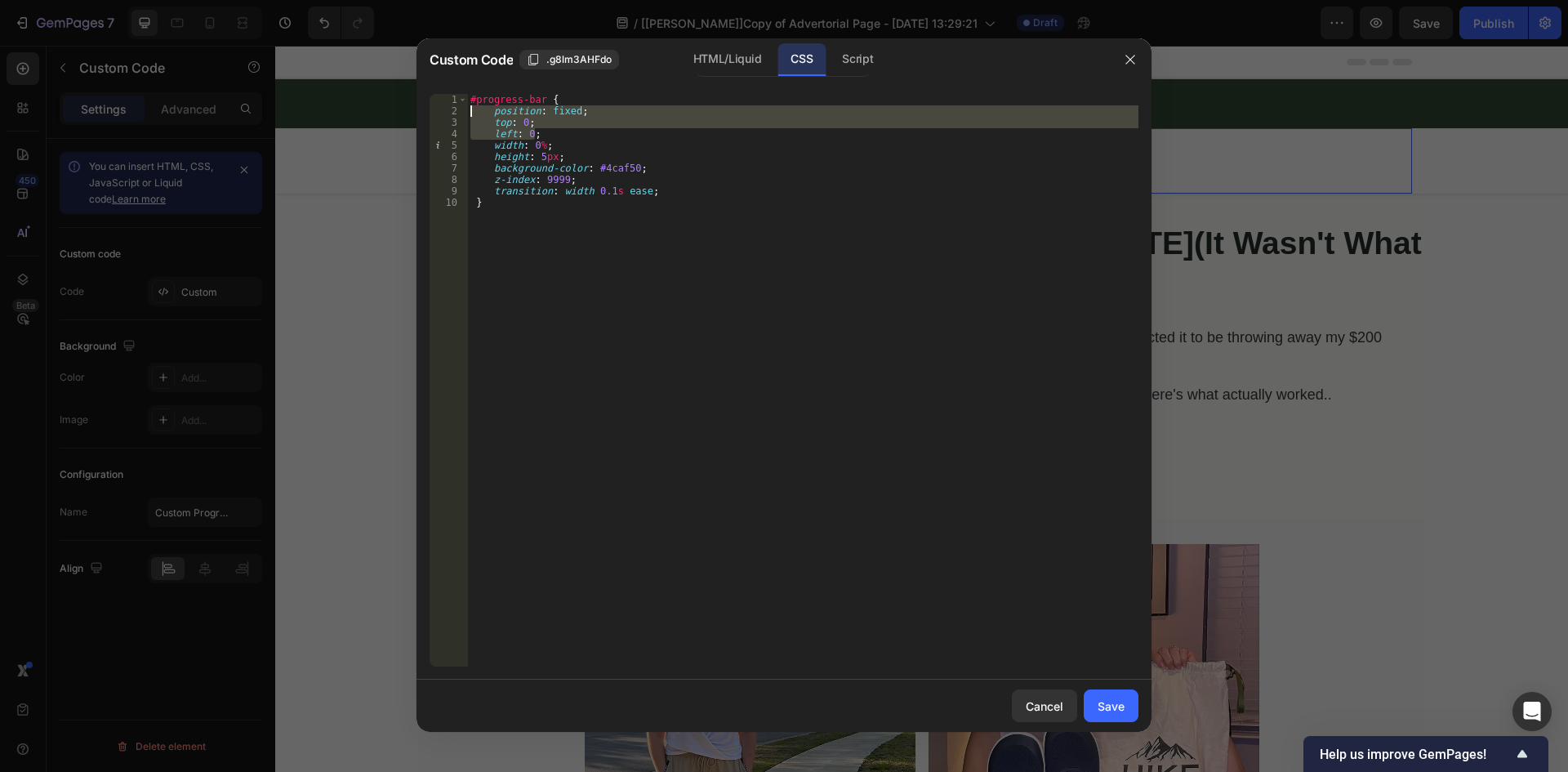
drag, startPoint x: 546, startPoint y: 134, endPoint x: 444, endPoint y: 112, distance: 104.3
click at [444, 112] on div "left: 0; 1 2 3 4 5 6 7 8 9 10 #progress-bar { position : fixed ; top : 0 ; left…" at bounding box center [784, 380] width 709 height 573
type textarea "position: fixed; top: 0;"
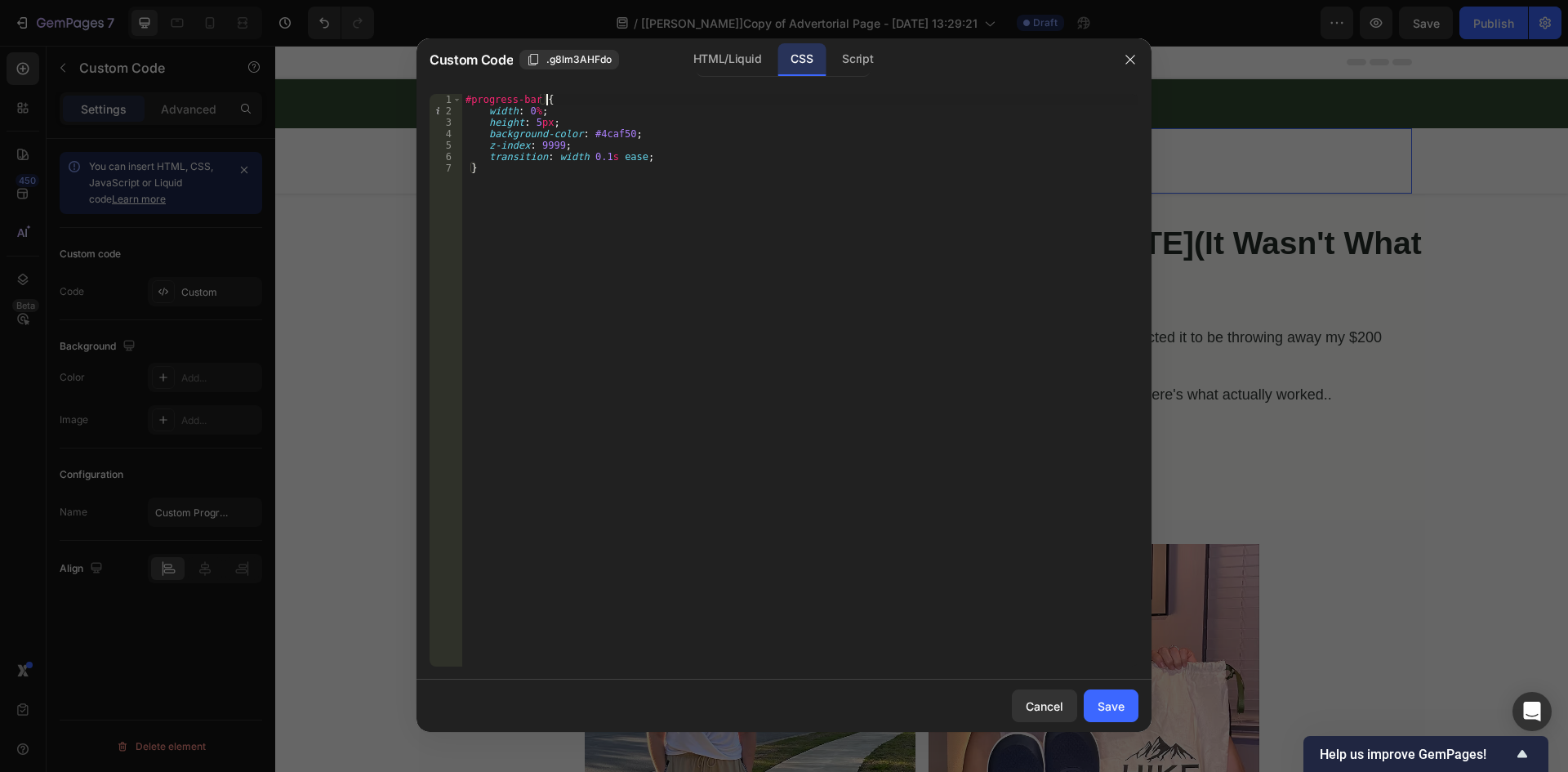
click at [525, 109] on div "#progress-bar { width : 0 % ; height : 5 px ; background-color : #4caf50 ; z-in…" at bounding box center [800, 391] width 676 height 595
click at [744, 56] on div "HTML/Liquid" at bounding box center [726, 60] width 94 height 33
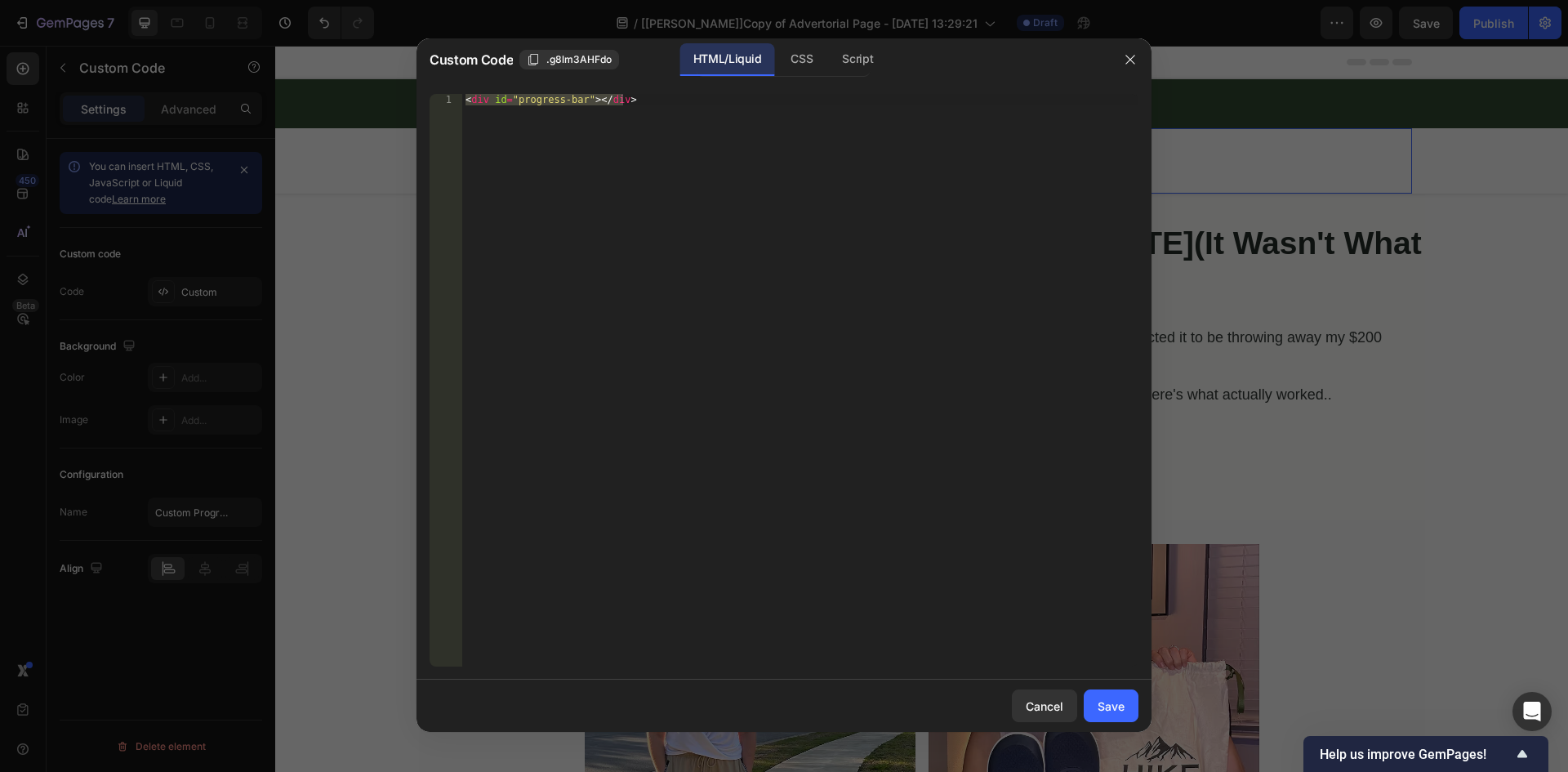
click at [512, 144] on div "< div id = "progress-bar" > </ div >" at bounding box center [800, 380] width 676 height 573
click at [595, 123] on div "< div id = "progress-bar" > </ div >" at bounding box center [800, 391] width 676 height 595
paste textarea "progress"
click at [632, 155] on div "progress" at bounding box center [800, 391] width 676 height 595
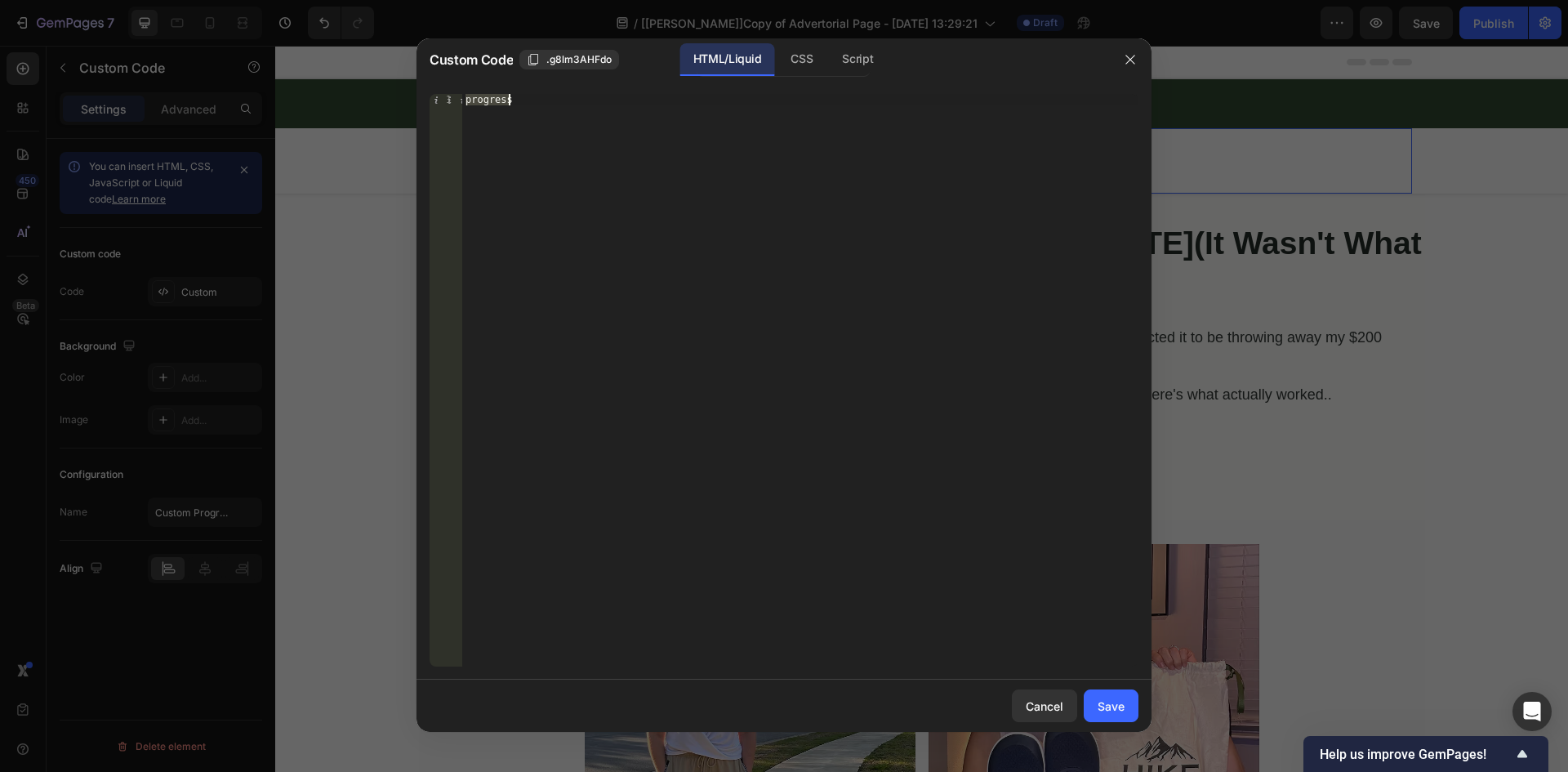
paste textarea "</div>"
click at [788, 55] on div "CSS" at bounding box center [801, 60] width 48 height 33
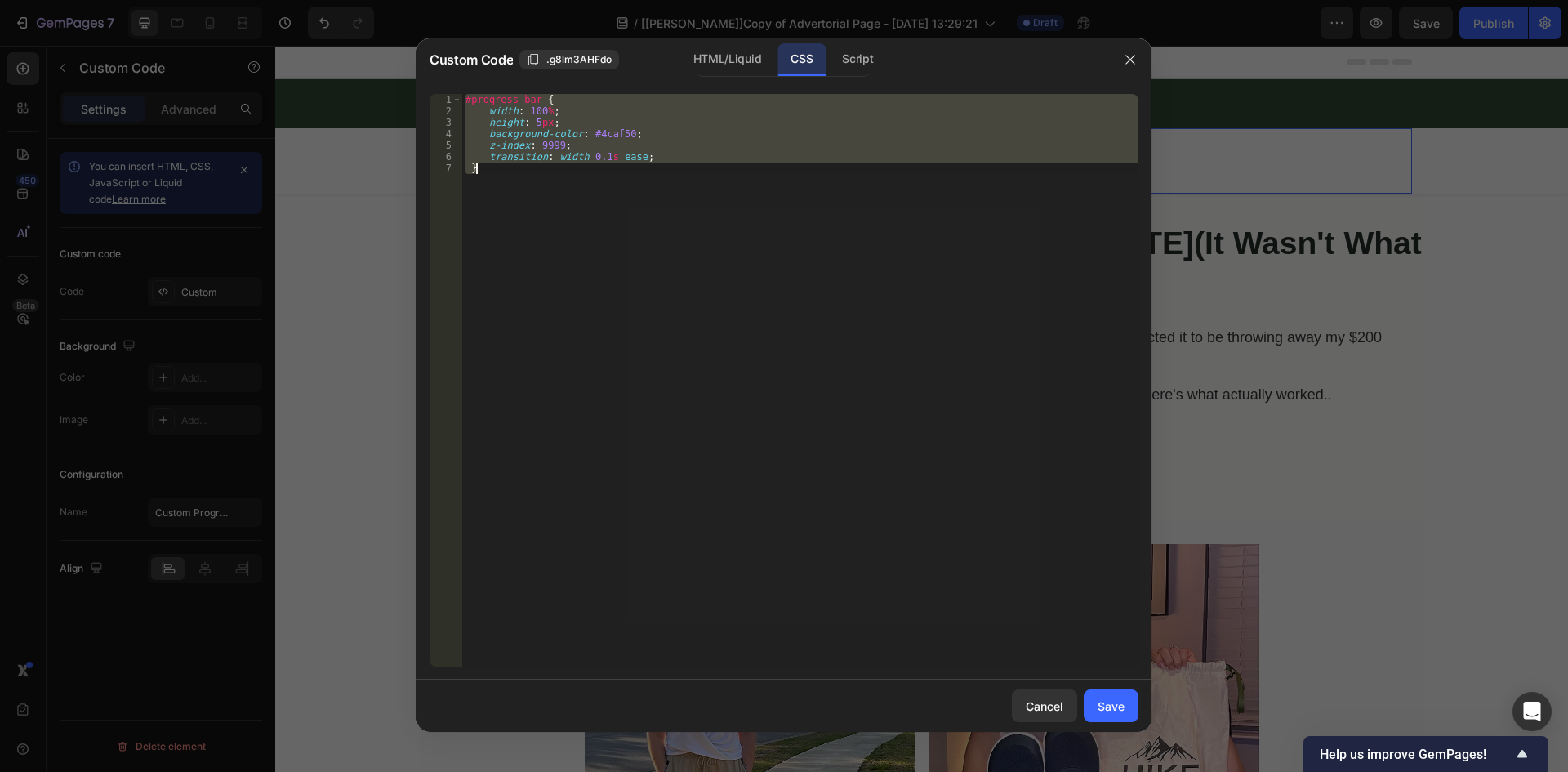
click at [667, 195] on div "#progress-bar { width : 100 % ; height : 5 px ; background-color : #4caf50 ; z-…" at bounding box center [800, 380] width 676 height 573
paste textarea
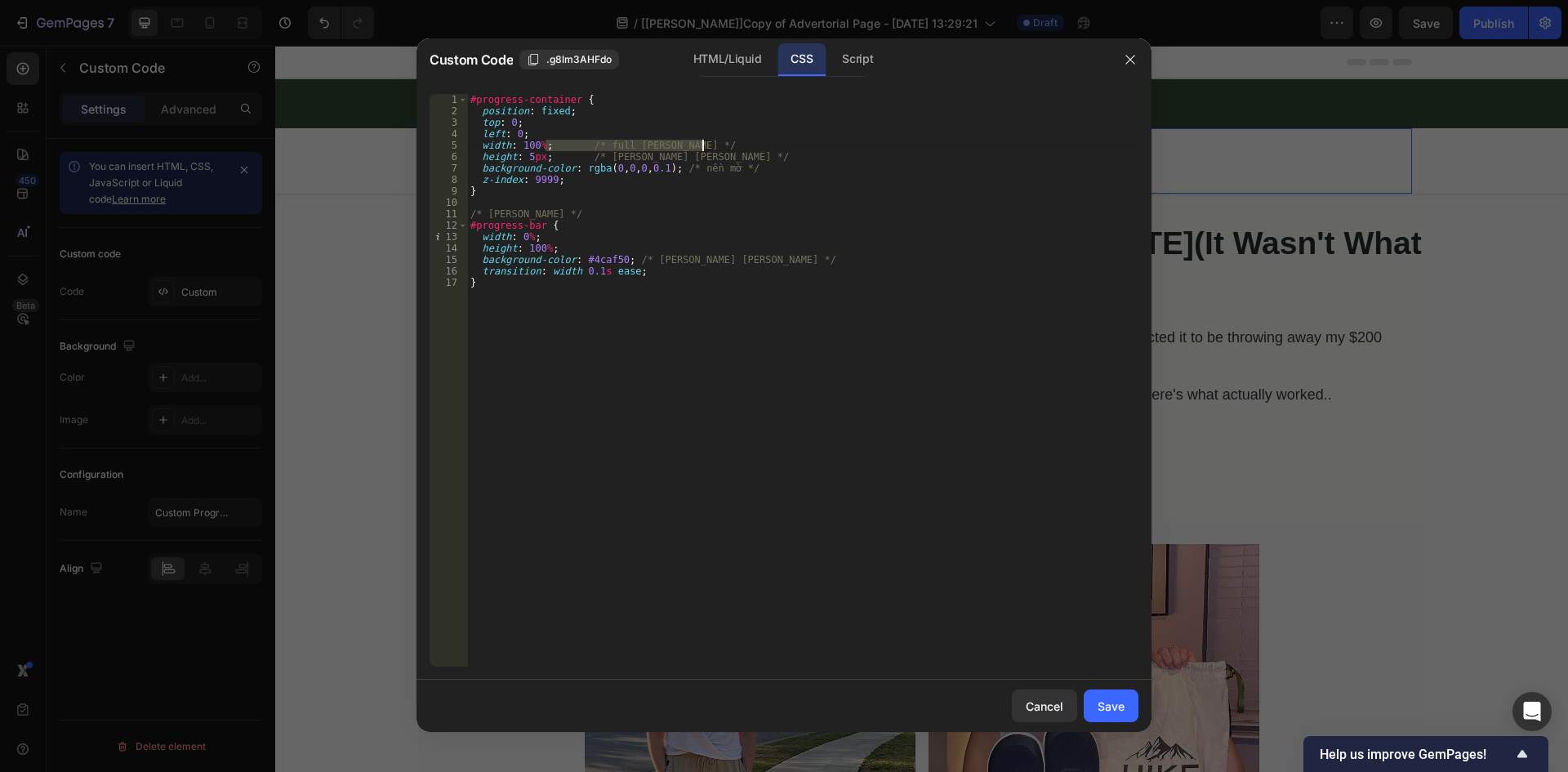
drag, startPoint x: 548, startPoint y: 144, endPoint x: 794, endPoint y: 143, distance: 246.0
click at [794, 143] on div "#progress-container { position : fixed ; top : 0 ; left : 0 ; width : 100 % ; /…" at bounding box center [803, 391] width 672 height 595
drag, startPoint x: 549, startPoint y: 156, endPoint x: 772, endPoint y: 156, distance: 223.0
click at [772, 156] on div "#progress-container { position : fixed ; top : 0 ; left : 0 ; width : 100 % ; h…" at bounding box center [803, 391] width 672 height 595
drag, startPoint x: 665, startPoint y: 168, endPoint x: 794, endPoint y: 166, distance: 129.0
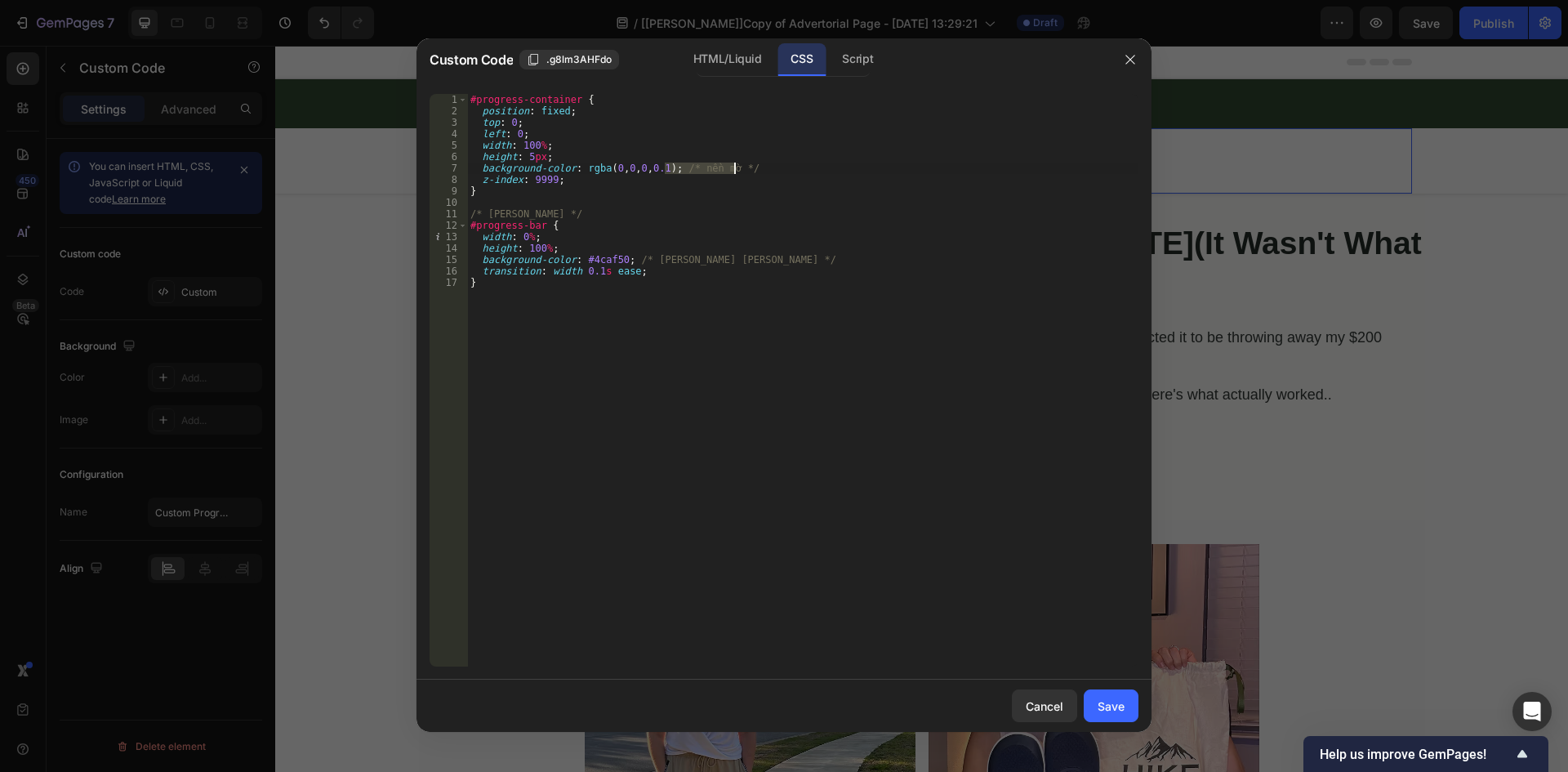
click at [794, 166] on div "#progress-container { position : fixed ; top : 0 ; left : 0 ; width : 100 % ; h…" at bounding box center [803, 391] width 672 height 595
drag, startPoint x: 584, startPoint y: 208, endPoint x: 469, endPoint y: 208, distance: 115.0
click at [469, 208] on div "#progress-container { position : fixed ; top : 0 ; left : 0 ; width : 100 % ; h…" at bounding box center [803, 391] width 672 height 595
type textarea "/* [PERSON_NAME] */"
drag, startPoint x: 625, startPoint y: 246, endPoint x: 822, endPoint y: 246, distance: 197.0
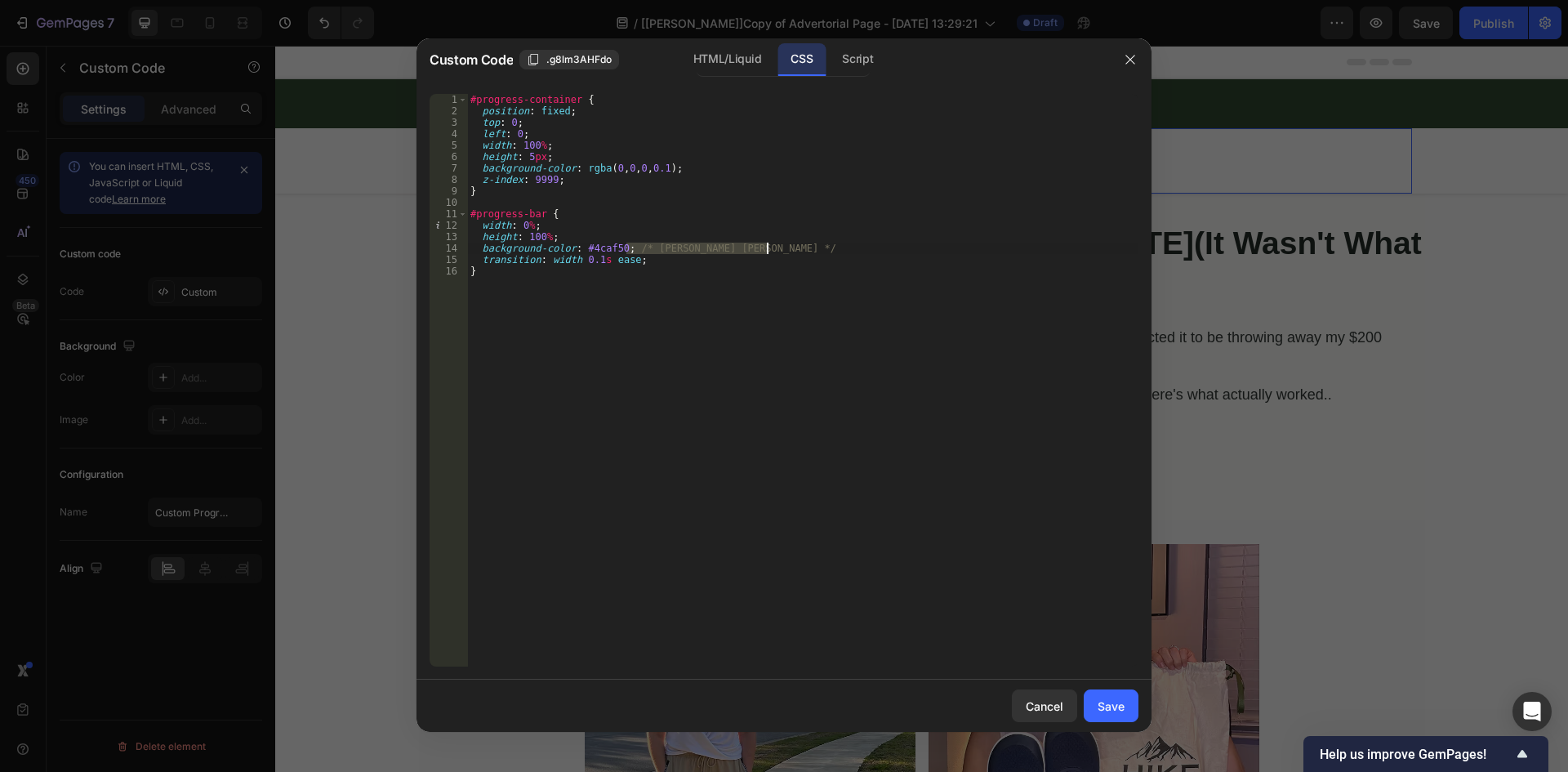
click at [816, 246] on div "#progress-container { position : fixed ; top : 0 ; left : 0 ; width : 100 % ; h…" at bounding box center [803, 391] width 672 height 595
drag, startPoint x: 578, startPoint y: 167, endPoint x: 660, endPoint y: 167, distance: 82.0
click at [660, 167] on div "#progress-container { position : fixed ; top : 0 ; left : 0 ; width : 100 % ; h…" at bounding box center [803, 391] width 672 height 595
paste textarea "#3e6c183d"
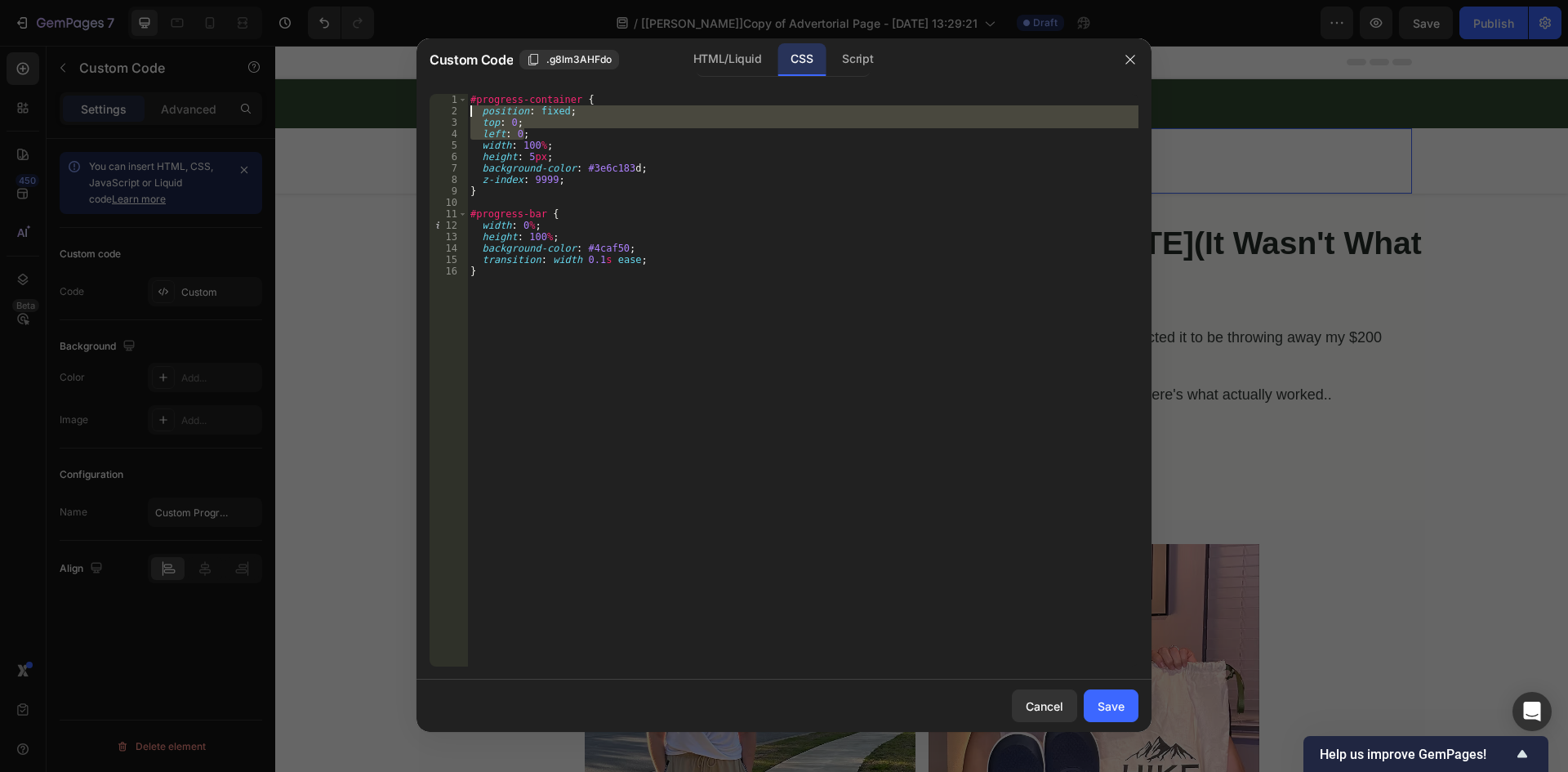
drag, startPoint x: 530, startPoint y: 135, endPoint x: 449, endPoint y: 116, distance: 83.2
click at [449, 116] on div "background-color: #3e6c183d; 1 2 3 4 5 6 7 8 9 10 11 12 13 14 15 16 #progress-c…" at bounding box center [784, 380] width 709 height 573
type textarea "position: fixed; top: 0;"
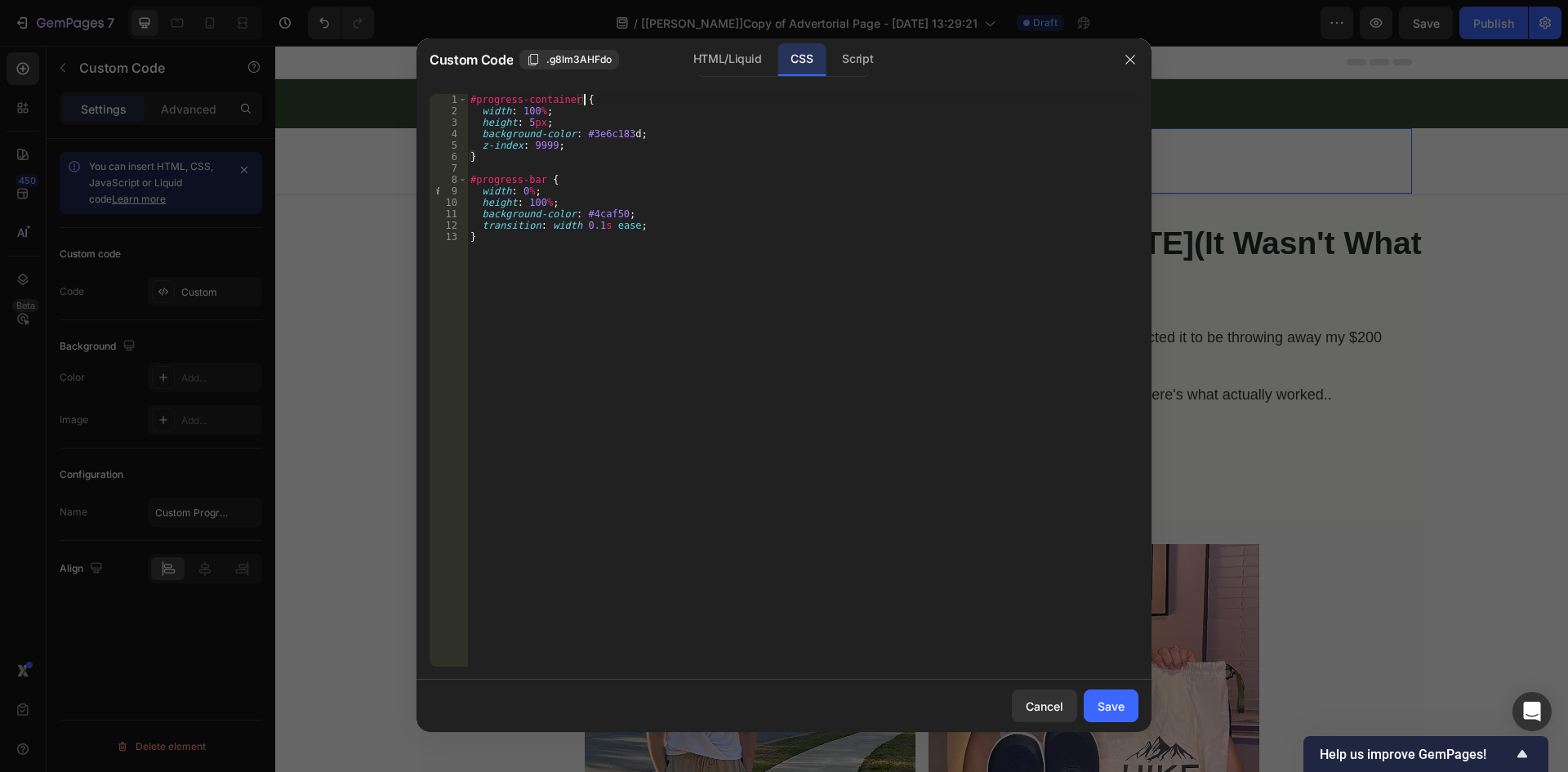
click at [533, 123] on div "#progress-container { width : 100 % ; height : 5 px ; background-color : #3e6c1…" at bounding box center [803, 391] width 672 height 595
paste textarea "10"
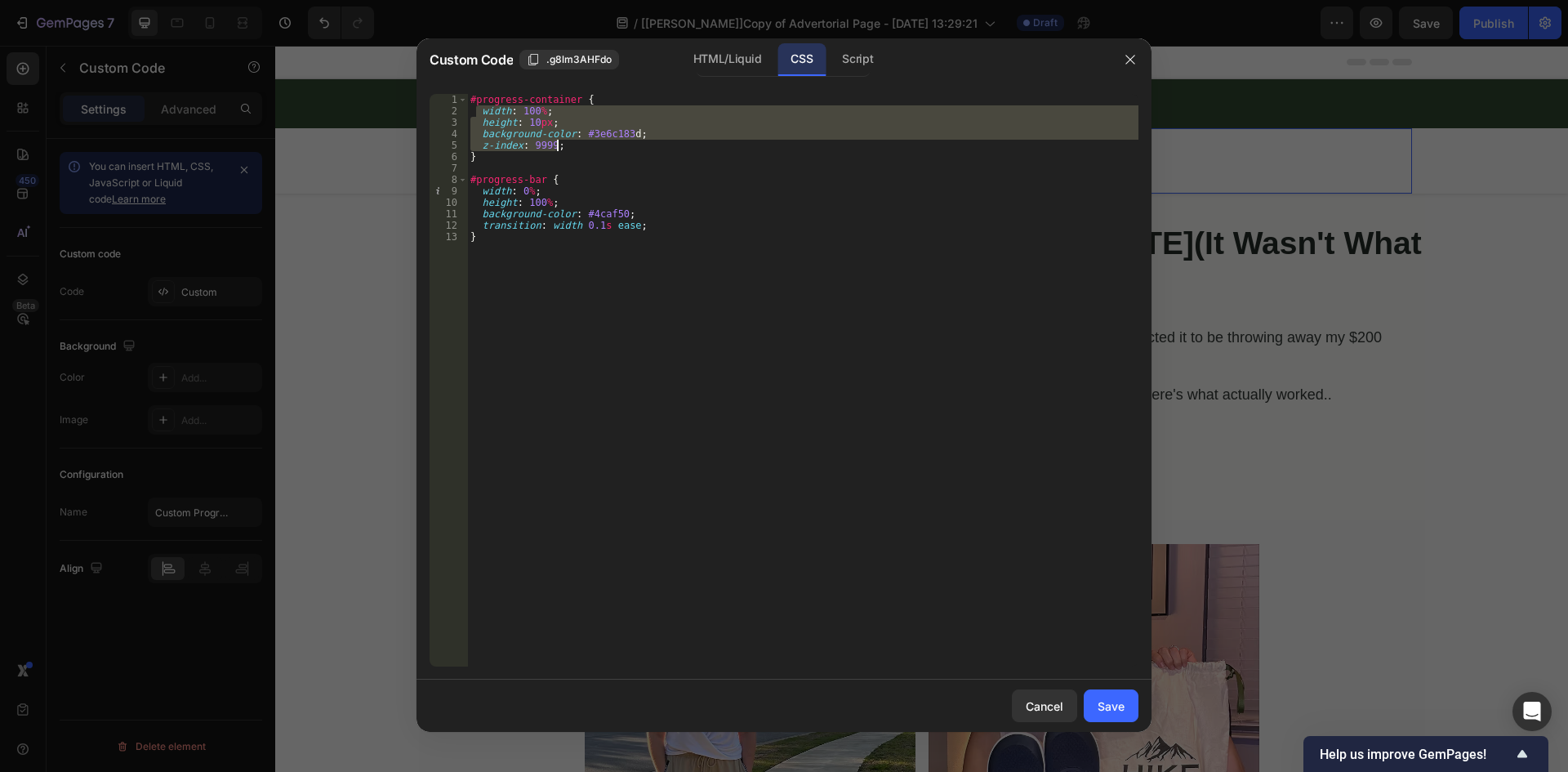
drag, startPoint x: 478, startPoint y: 111, endPoint x: 572, endPoint y: 145, distance: 100.0
click at [572, 145] on div "#progress-container { width : 100 % ; height : 10 px ; background-color : #3e6c…" at bounding box center [803, 391] width 672 height 595
paste textarea "position: relative"
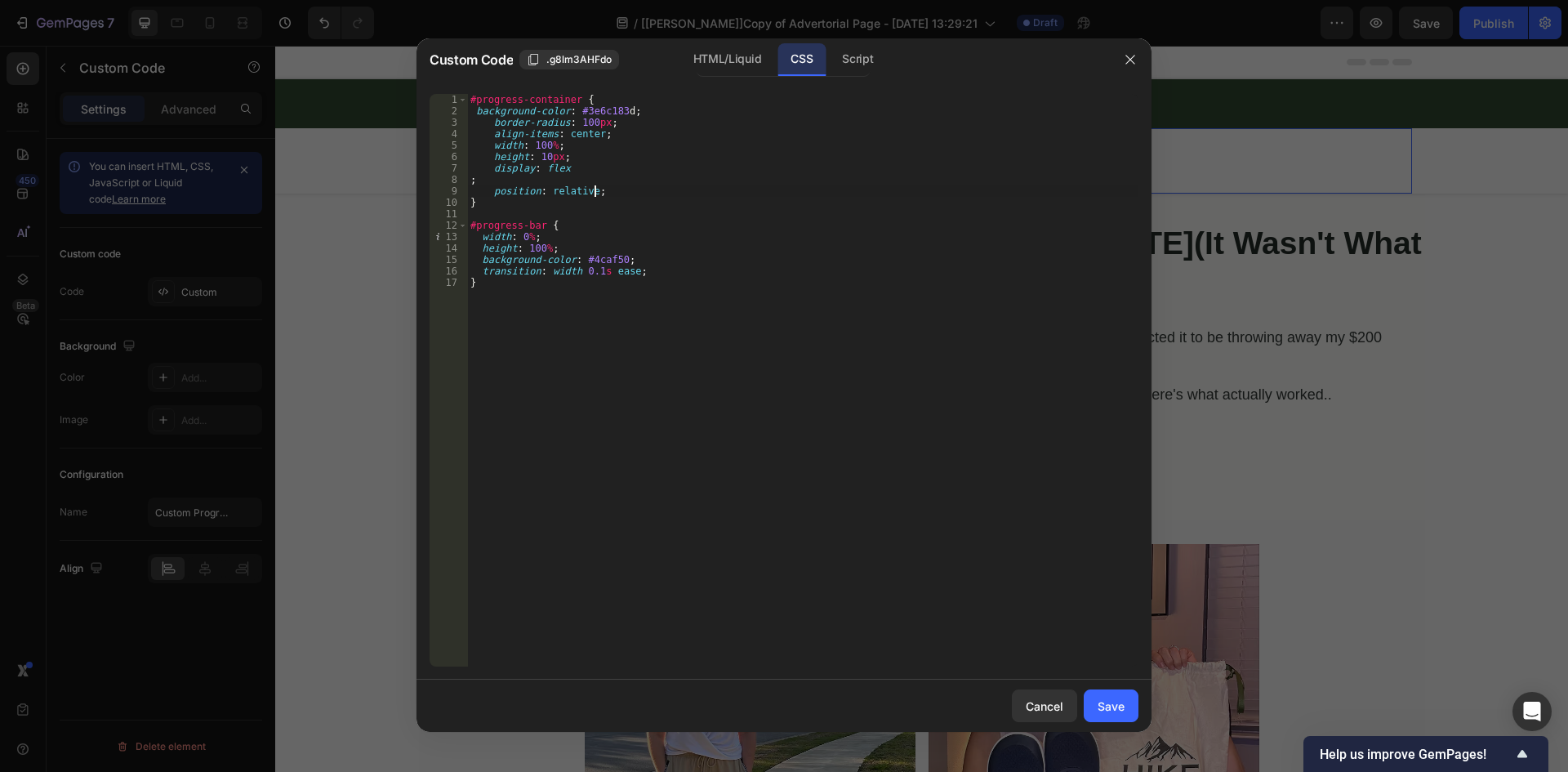
click at [476, 111] on div "#progress-container { background-color : #3e6c183 d ; border-radius : 100 px ; …" at bounding box center [803, 391] width 672 height 595
click at [471, 180] on div "#progress-container { background-color : #3e6c183 d ; border-radius : 100 px ; …" at bounding box center [803, 391] width 672 height 595
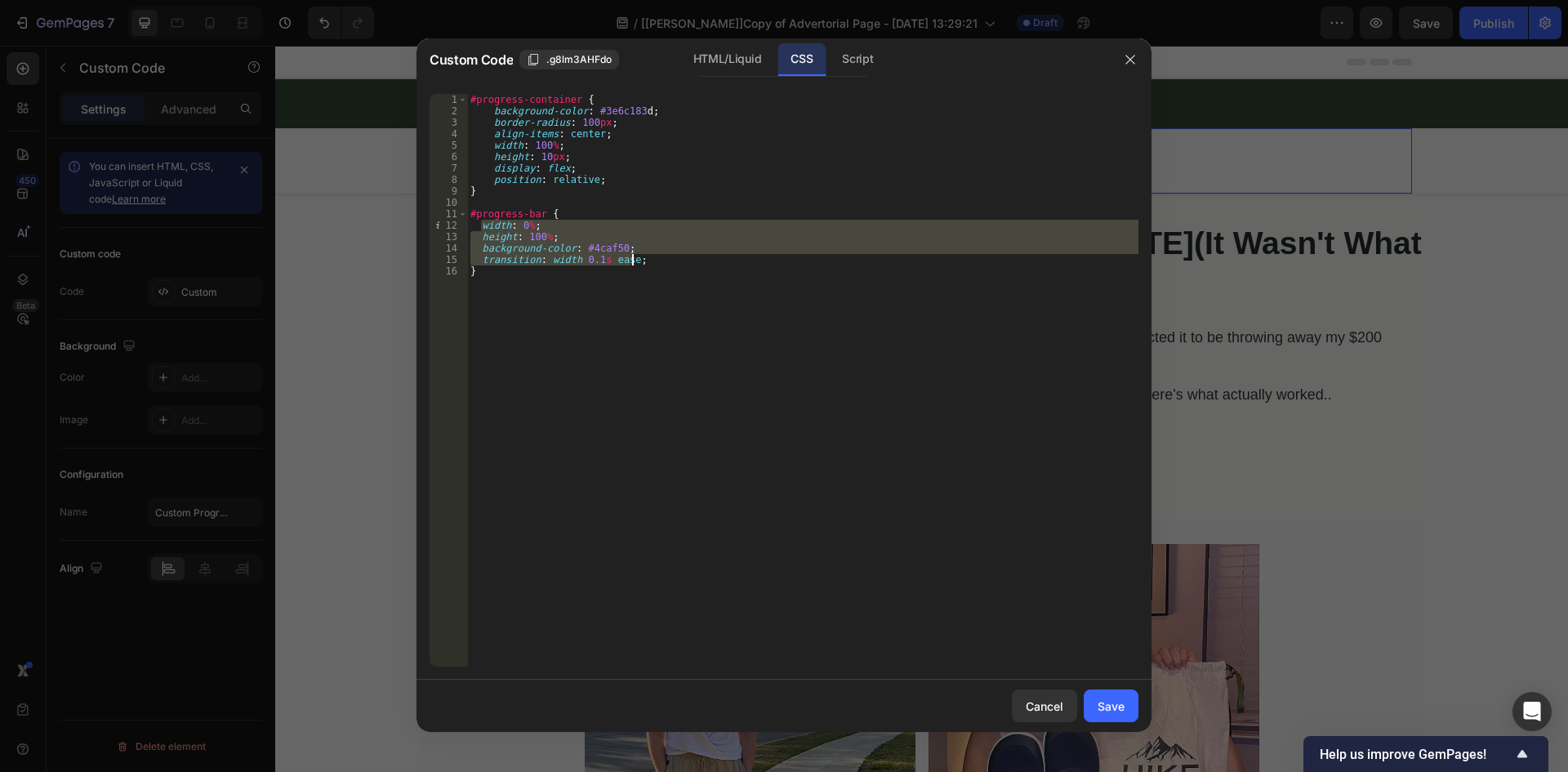
drag, startPoint x: 483, startPoint y: 226, endPoint x: 638, endPoint y: 259, distance: 158.5
click at [638, 259] on div "#progress-container { background-color : #3e6c183 d ; border-radius : 100 px ; …" at bounding box center [803, 391] width 672 height 595
paste textarea "inset: auto 0%"
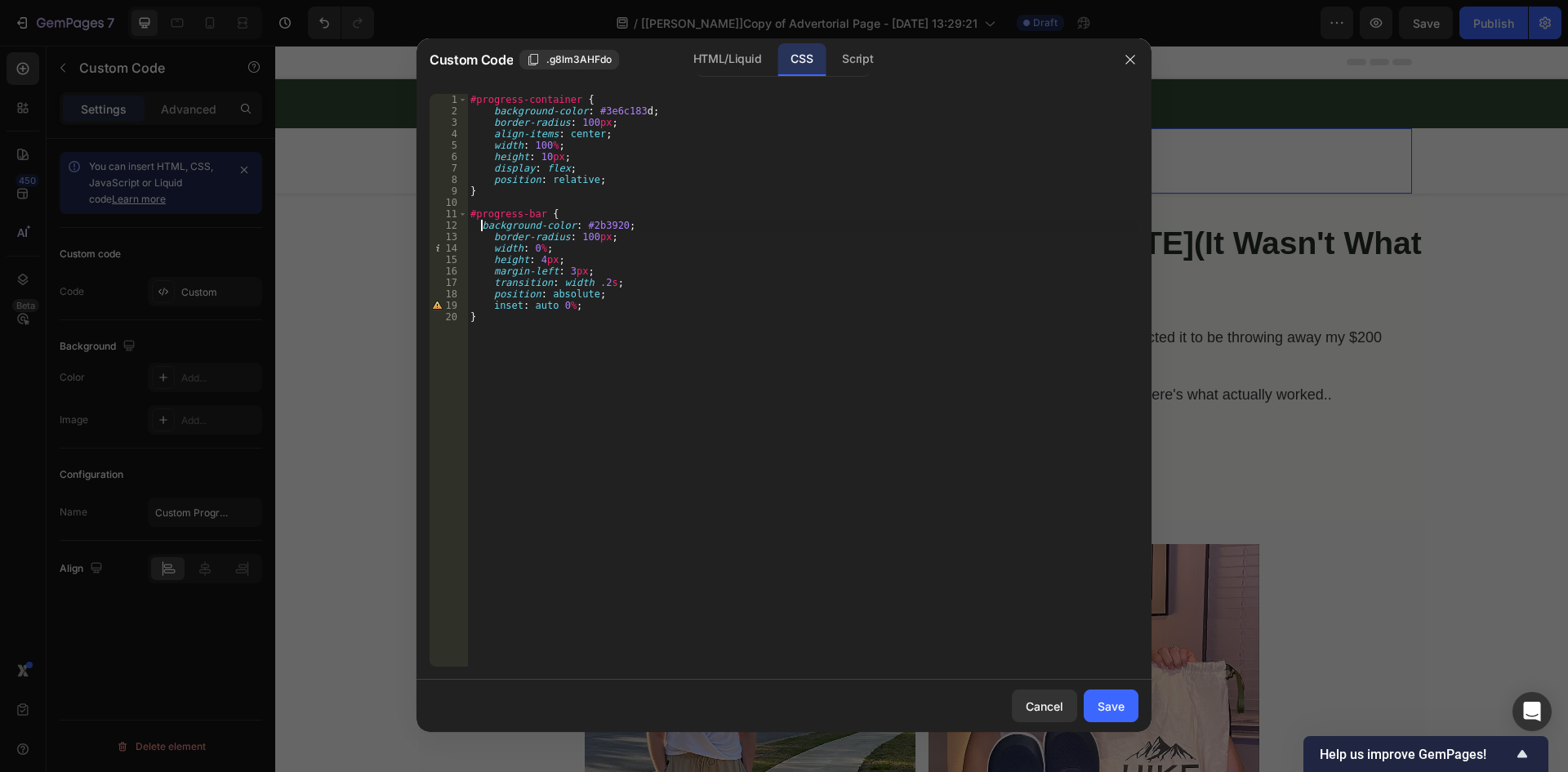
click at [481, 228] on div "#progress-container { background-color : #3e6c183 d ; border-radius : 100 px ; …" at bounding box center [803, 391] width 672 height 595
click at [616, 319] on div "#progress-container { background-color : #3e6c183 d ; border-radius : 100 px ; …" at bounding box center [803, 391] width 672 height 595
type textarea "}"
click at [865, 60] on div "Script" at bounding box center [857, 60] width 57 height 33
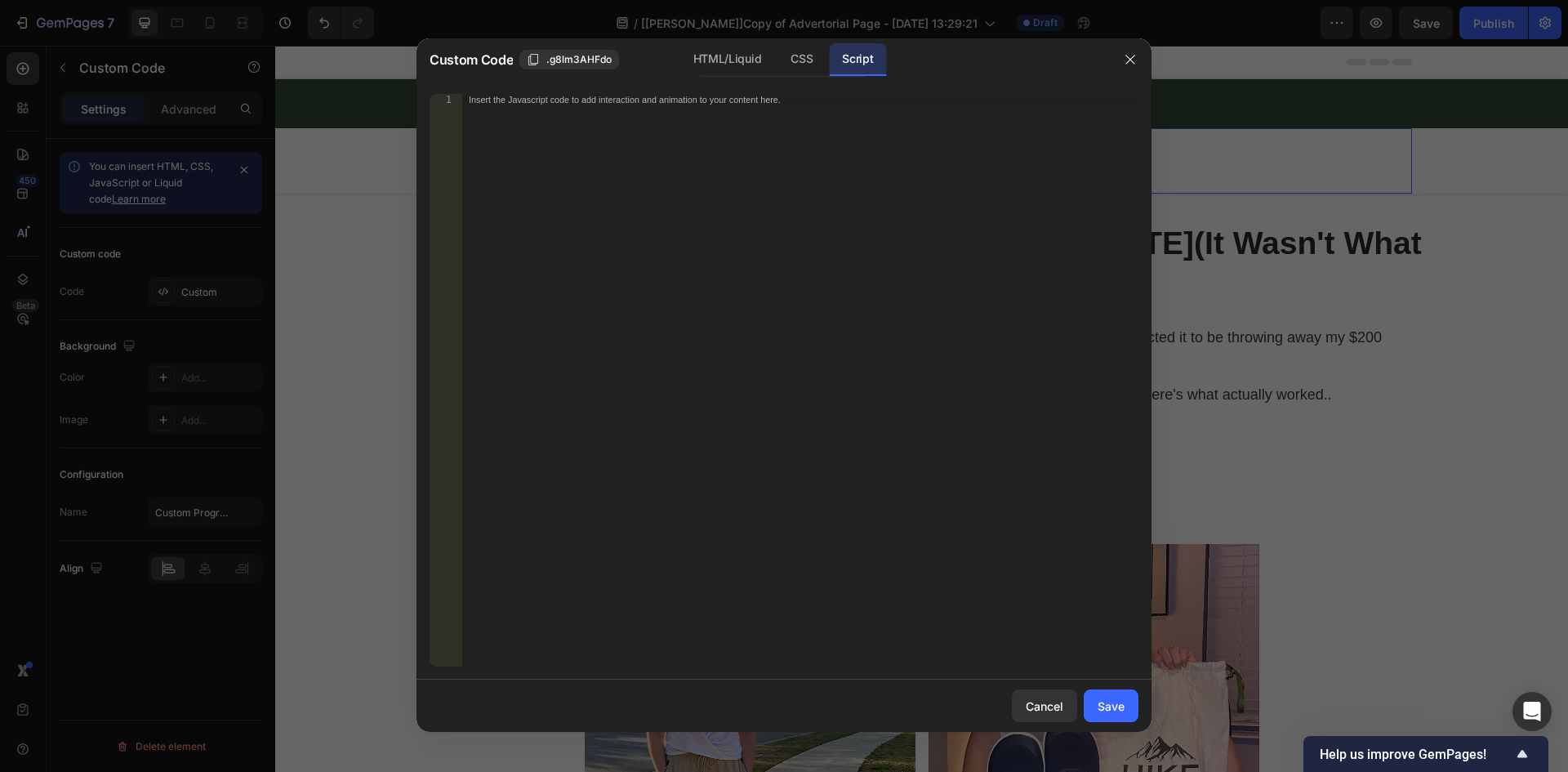
click at [757, 183] on div "Insert the Javascript code to add interaction and animation to your content her…" at bounding box center [800, 391] width 676 height 595
paste textarea "document.addEventListener('DOMContentLoaded', updateProgressBar);"
type textarea "document.addEventListener('DOMContentLoaded', updateProgressBar);"
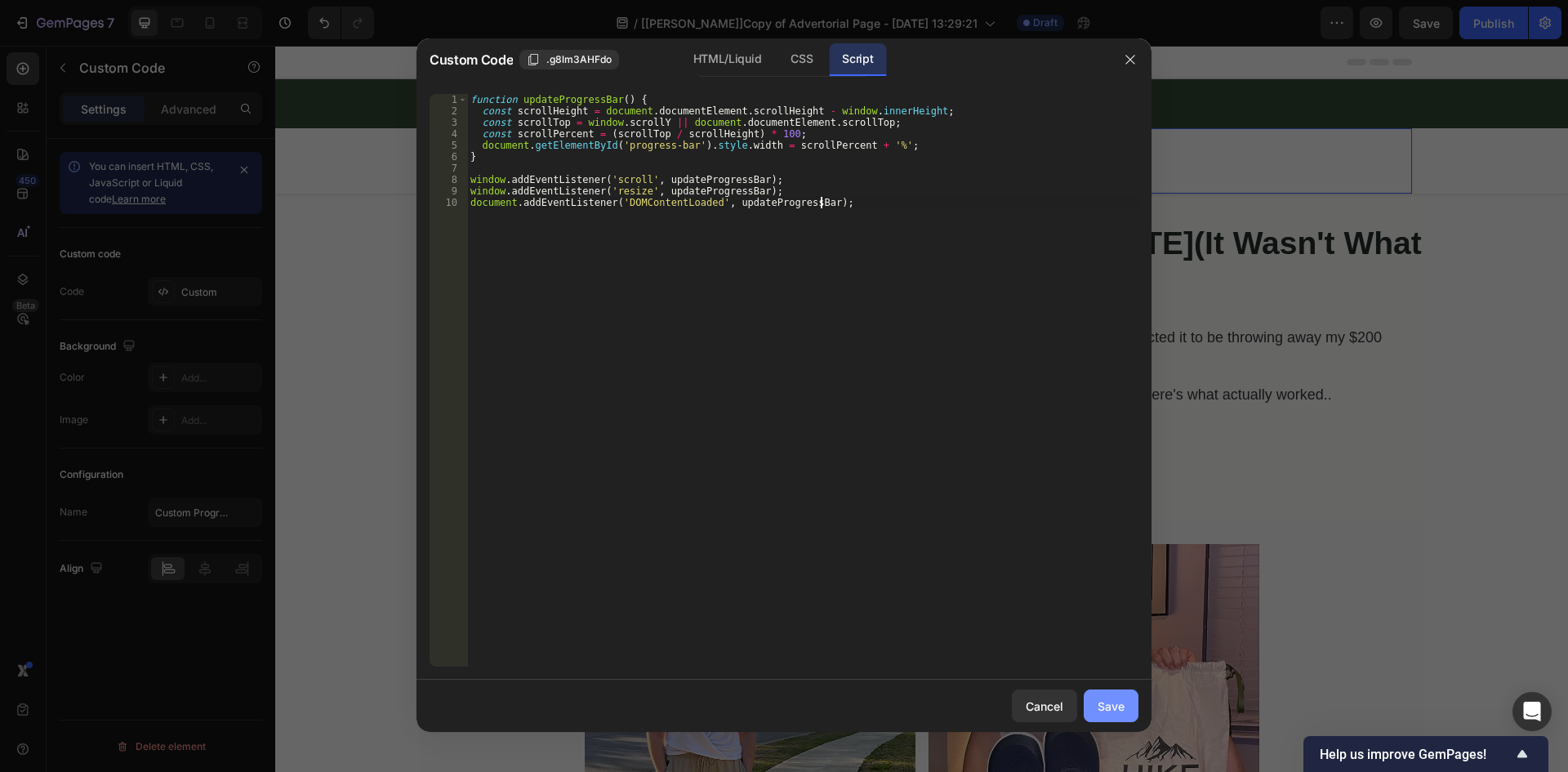
click at [1112, 700] on div "Save" at bounding box center [1111, 706] width 27 height 17
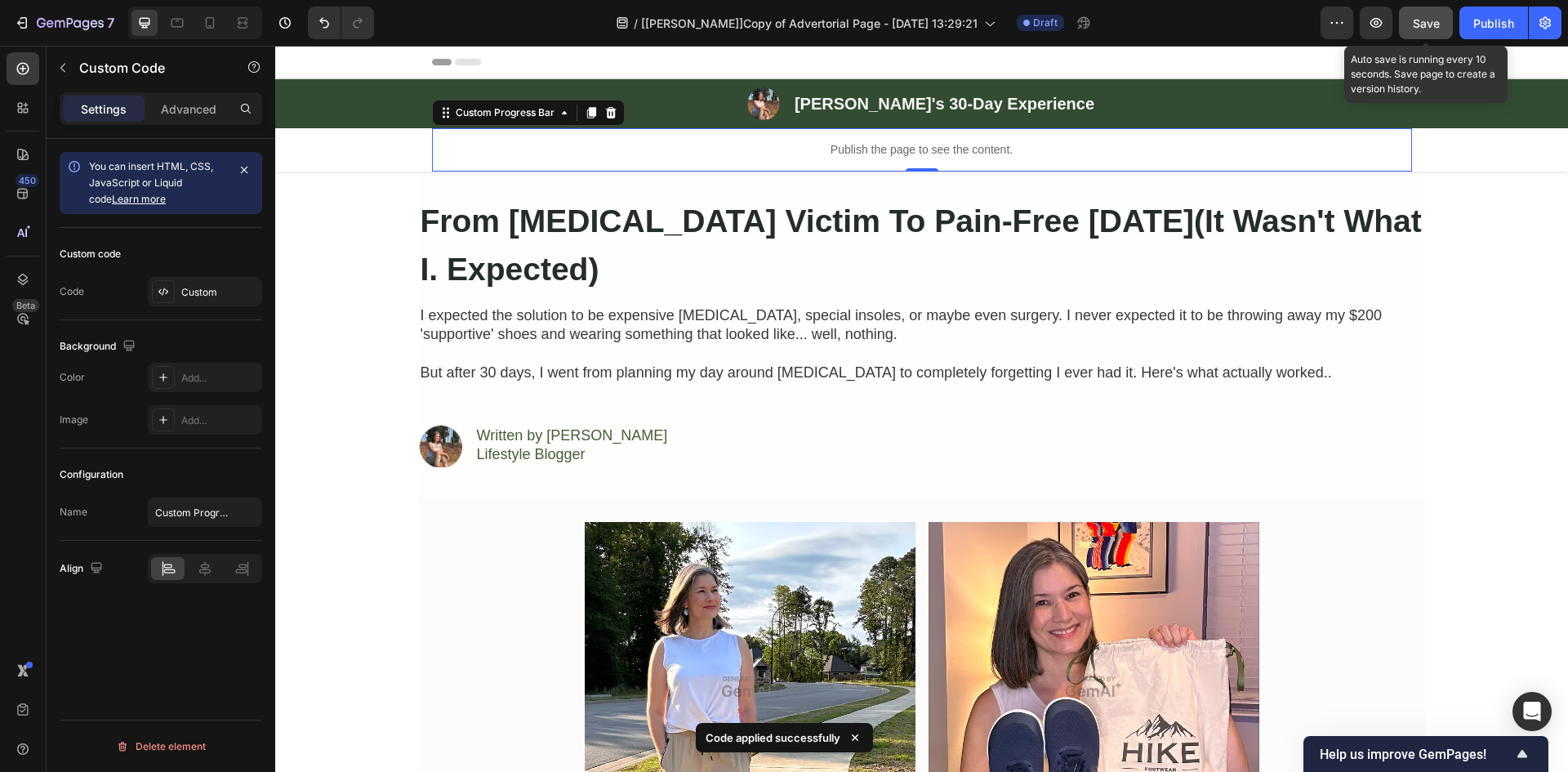
click at [1417, 21] on span "Save" at bounding box center [1426, 23] width 27 height 14
click at [1385, 27] on button "button" at bounding box center [1376, 23] width 33 height 33
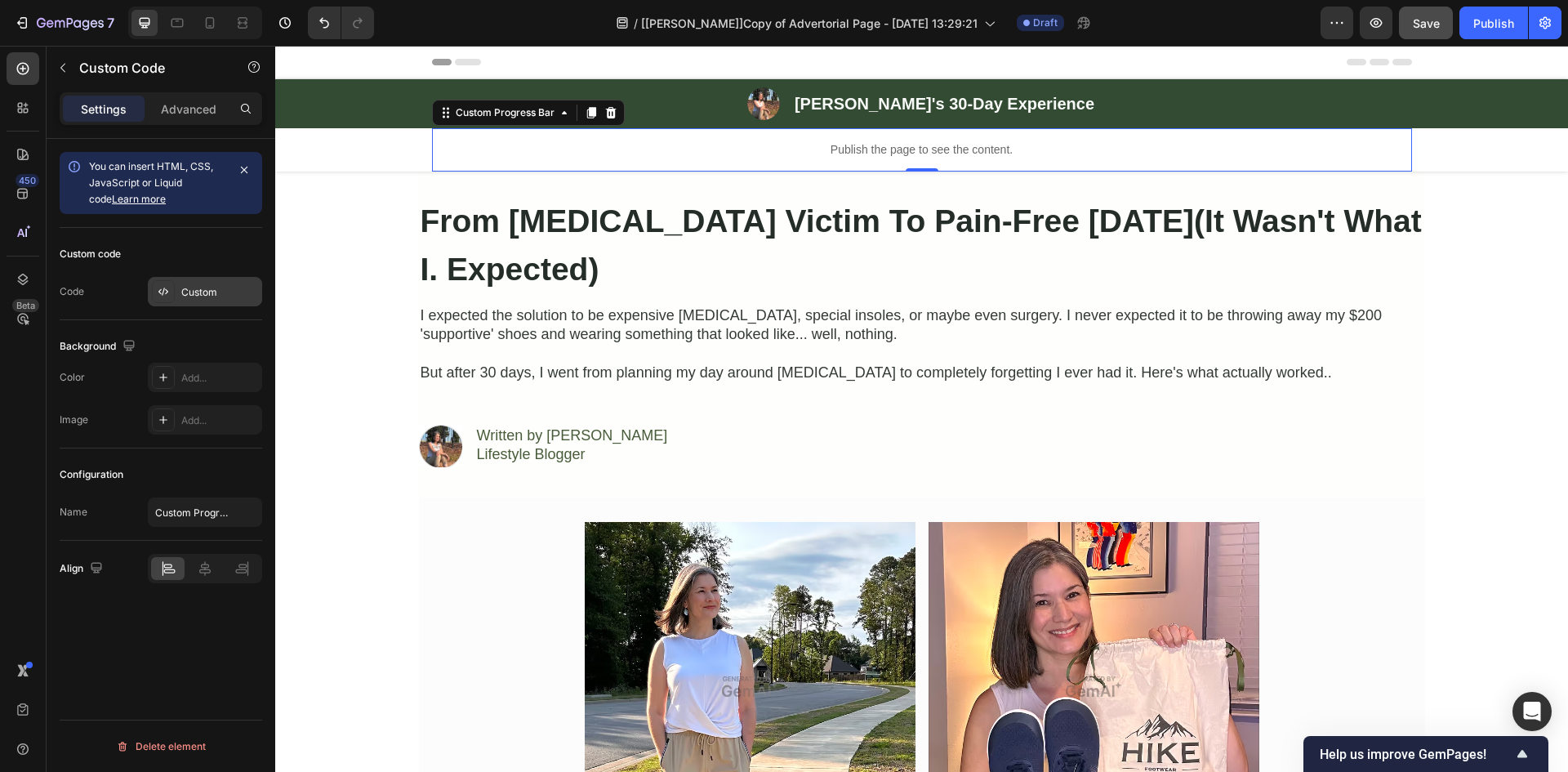
click at [202, 279] on div "Custom" at bounding box center [205, 291] width 115 height 29
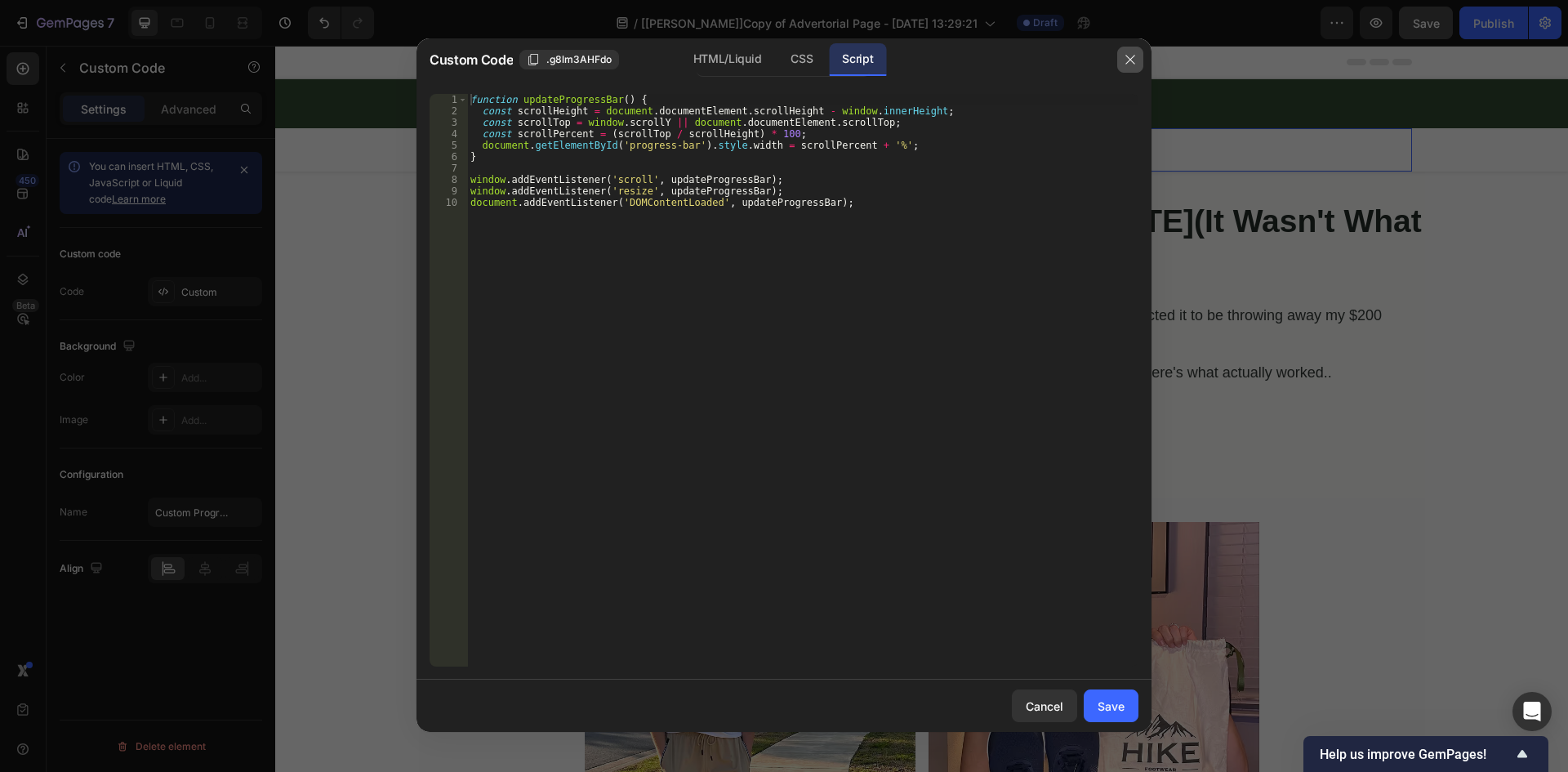
click at [1134, 56] on icon "button" at bounding box center [1130, 59] width 13 height 13
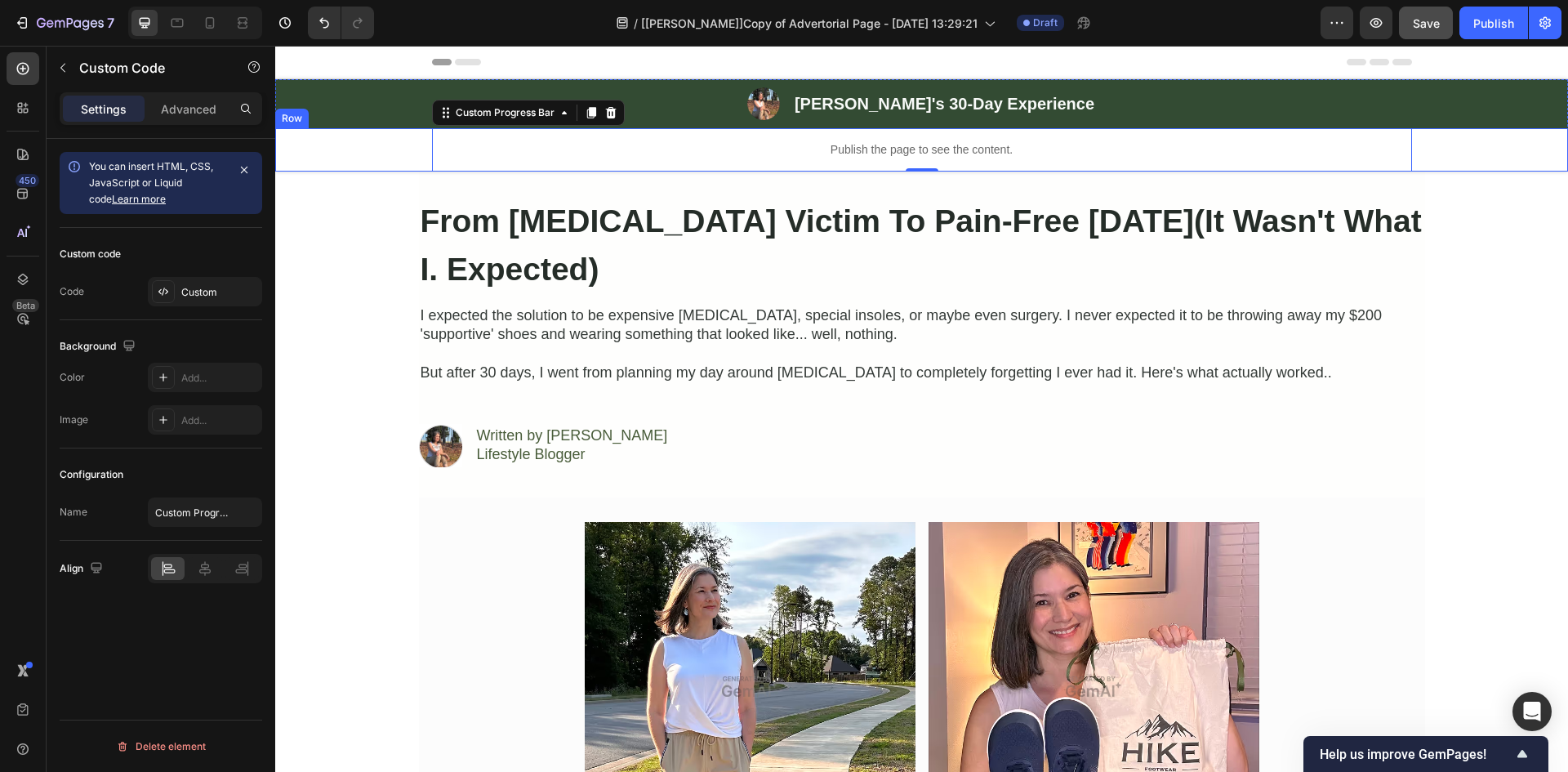
click at [376, 155] on div "Publish the page to see the content. Custom Progress Bar 0 Row" at bounding box center [921, 150] width 1292 height 44
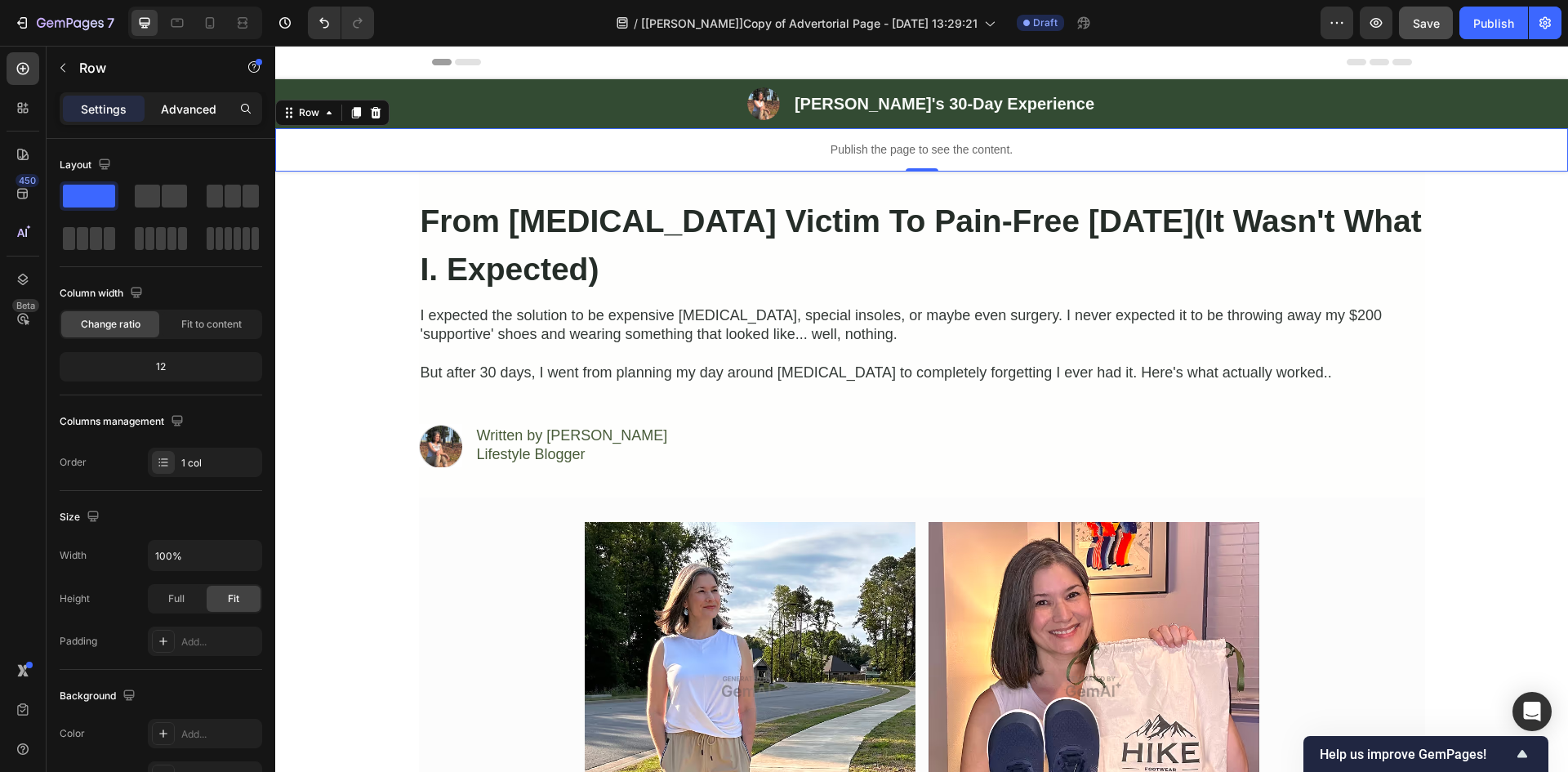
click at [195, 118] on div "Advanced" at bounding box center [188, 108] width 82 height 26
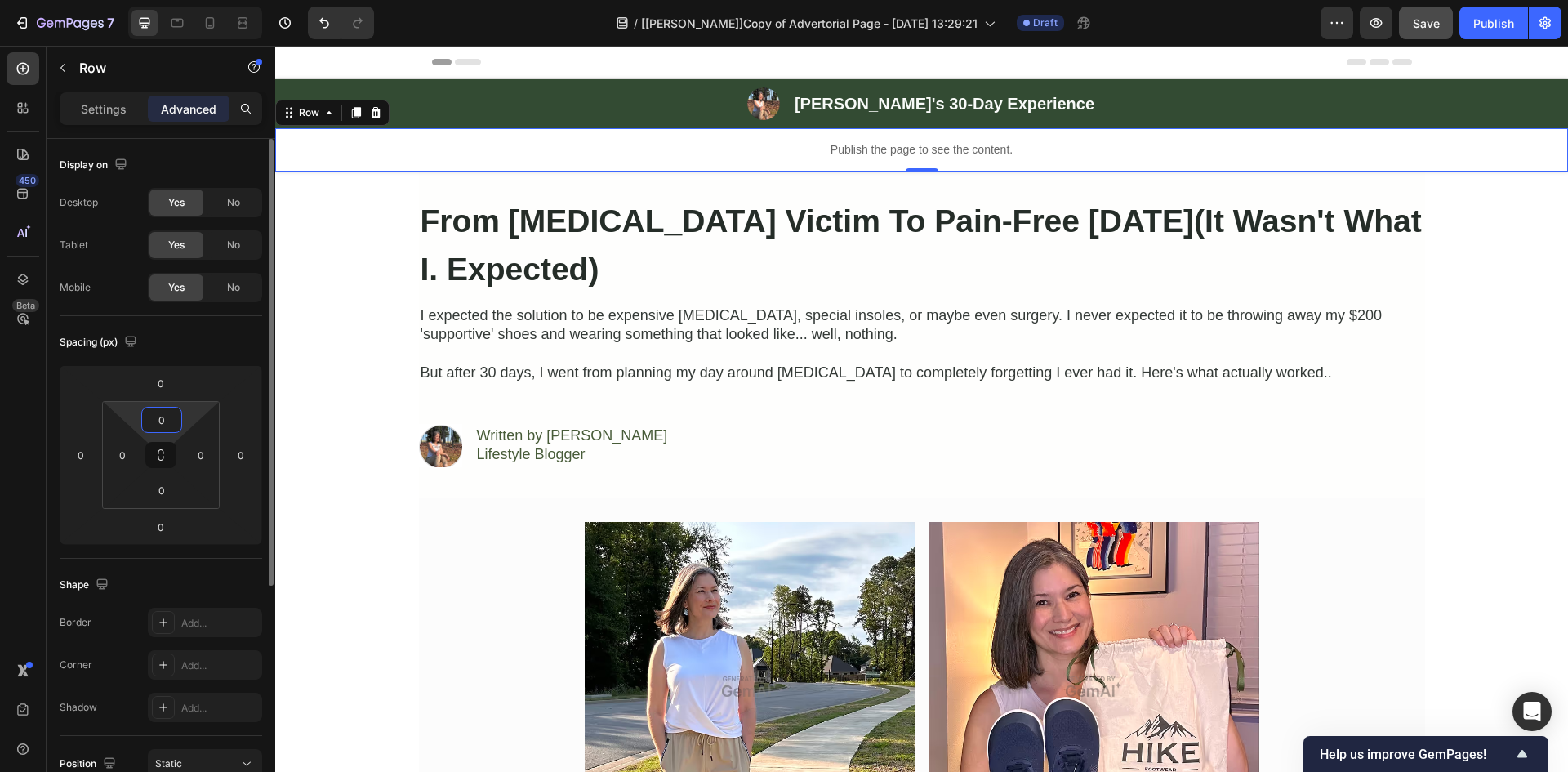
click at [166, 421] on input "0" at bounding box center [162, 420] width 33 height 25
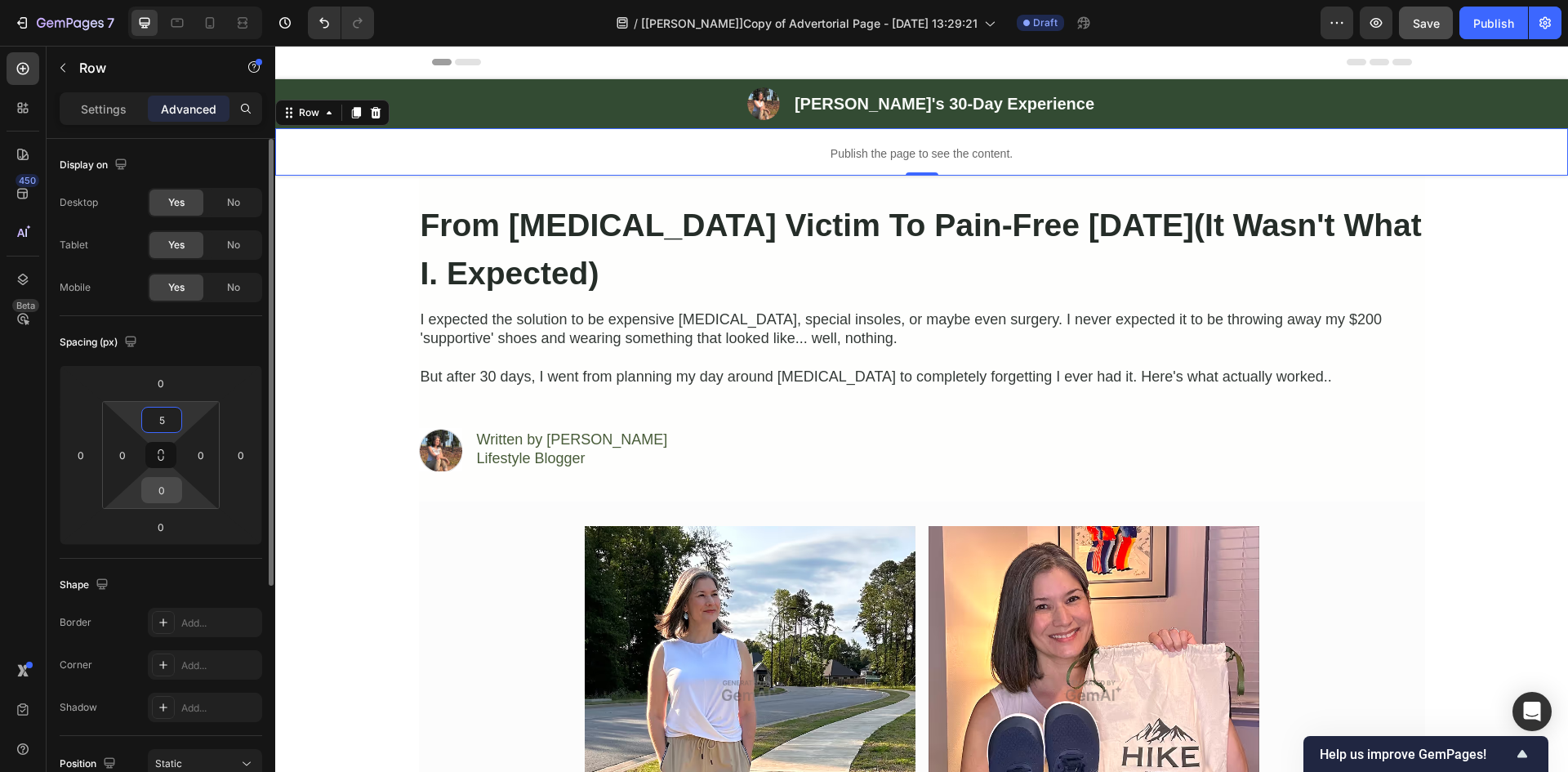
type input "5"
click at [157, 489] on input "0" at bounding box center [162, 490] width 33 height 25
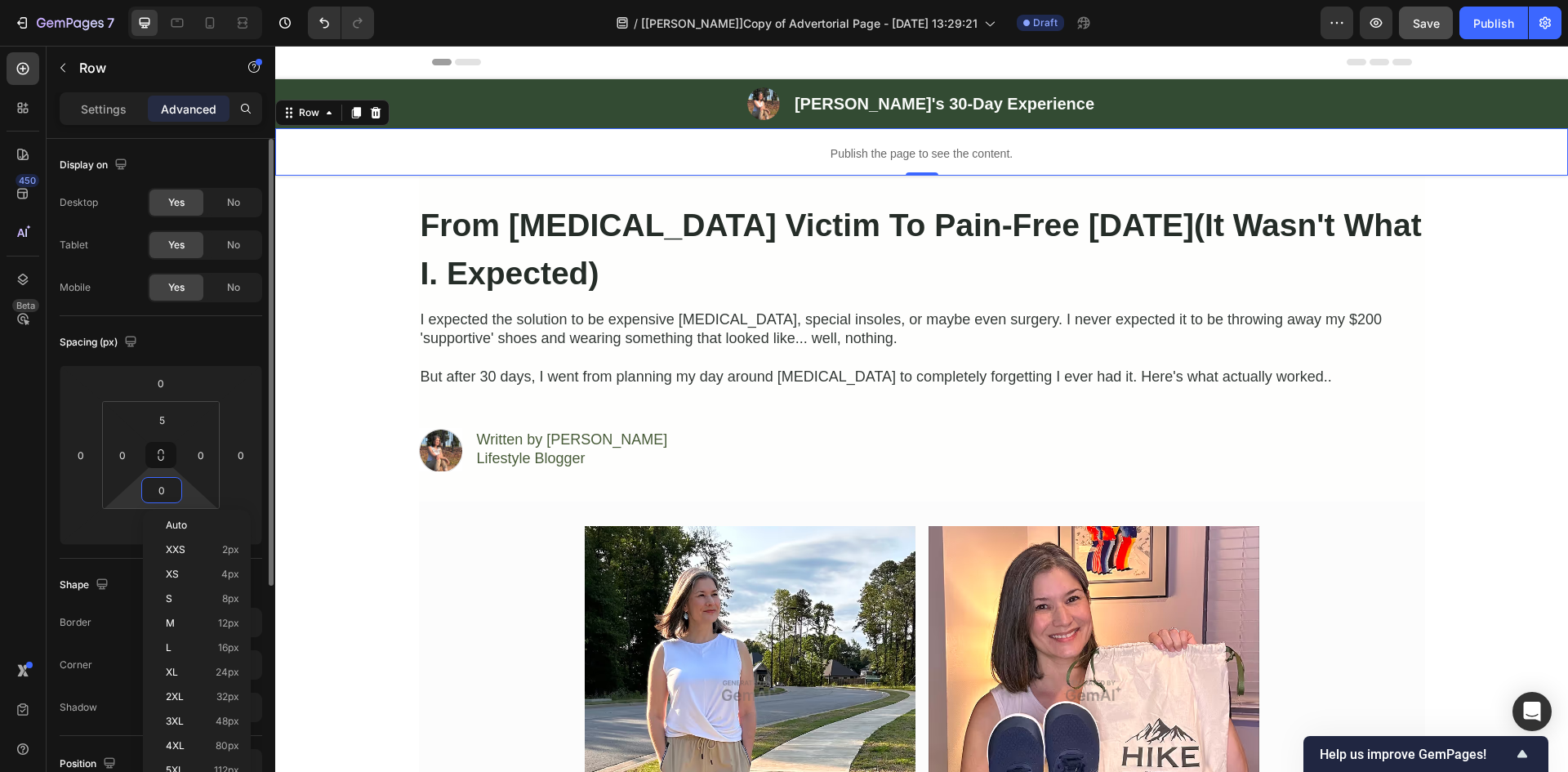
type input "5"
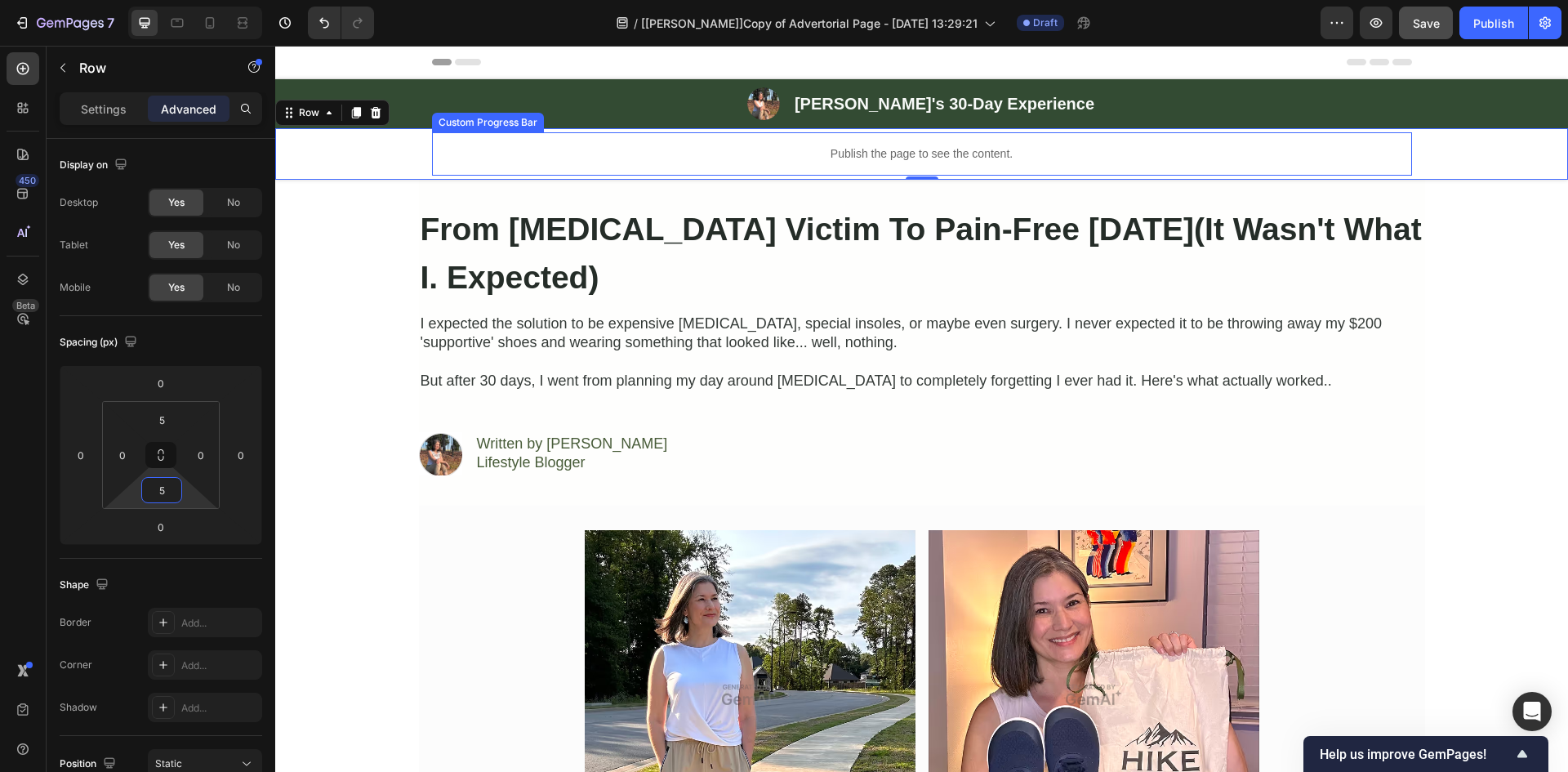
click at [845, 154] on p "Publish the page to see the content." at bounding box center [922, 154] width 980 height 17
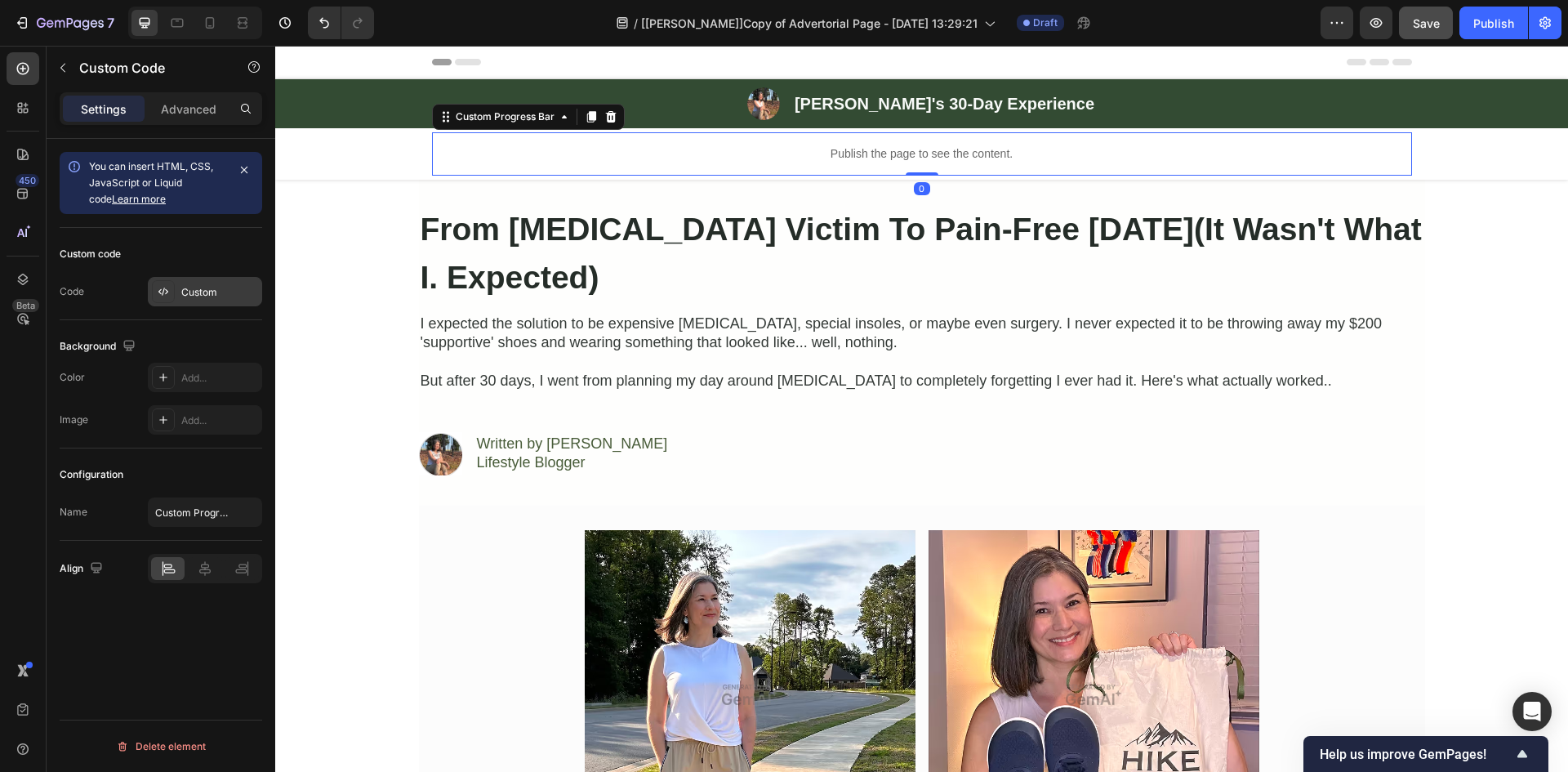
click at [187, 286] on div "Custom" at bounding box center [219, 292] width 76 height 15
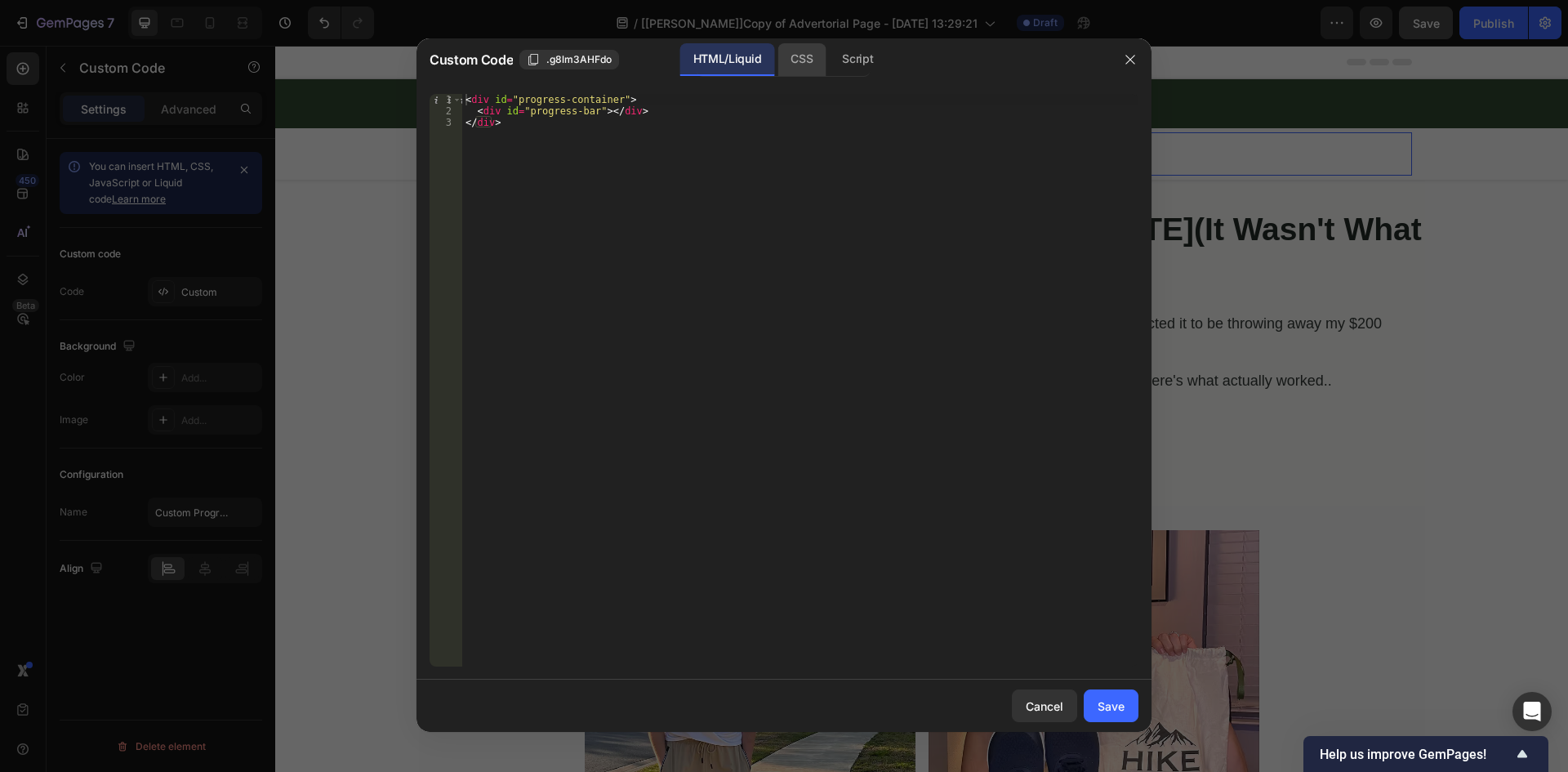
click at [783, 52] on div "CSS" at bounding box center [801, 60] width 48 height 33
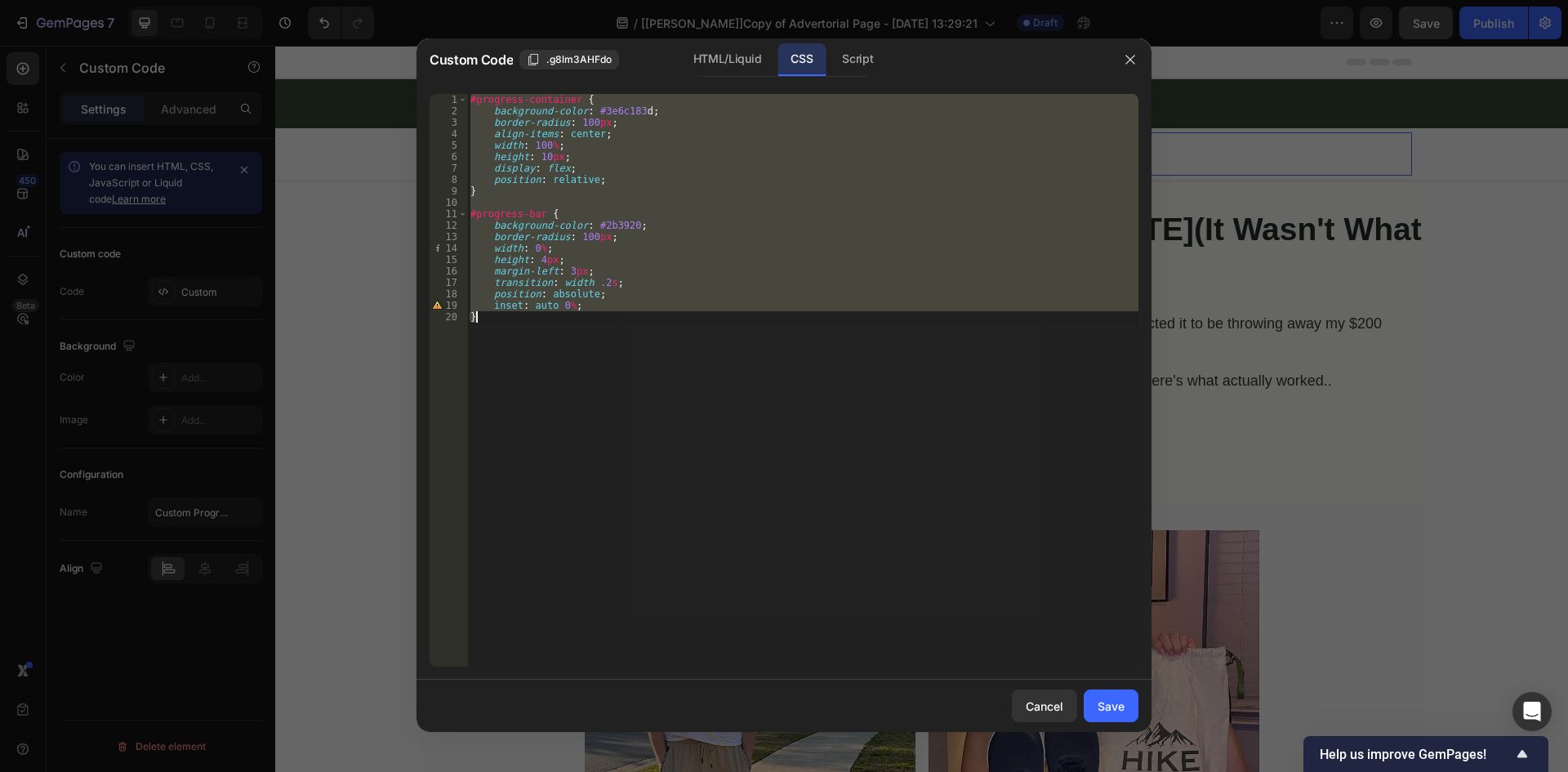
click at [637, 117] on div "#progress-container { background-color : #3e6c183 d ; border-radius : 100 px ; …" at bounding box center [803, 380] width 672 height 573
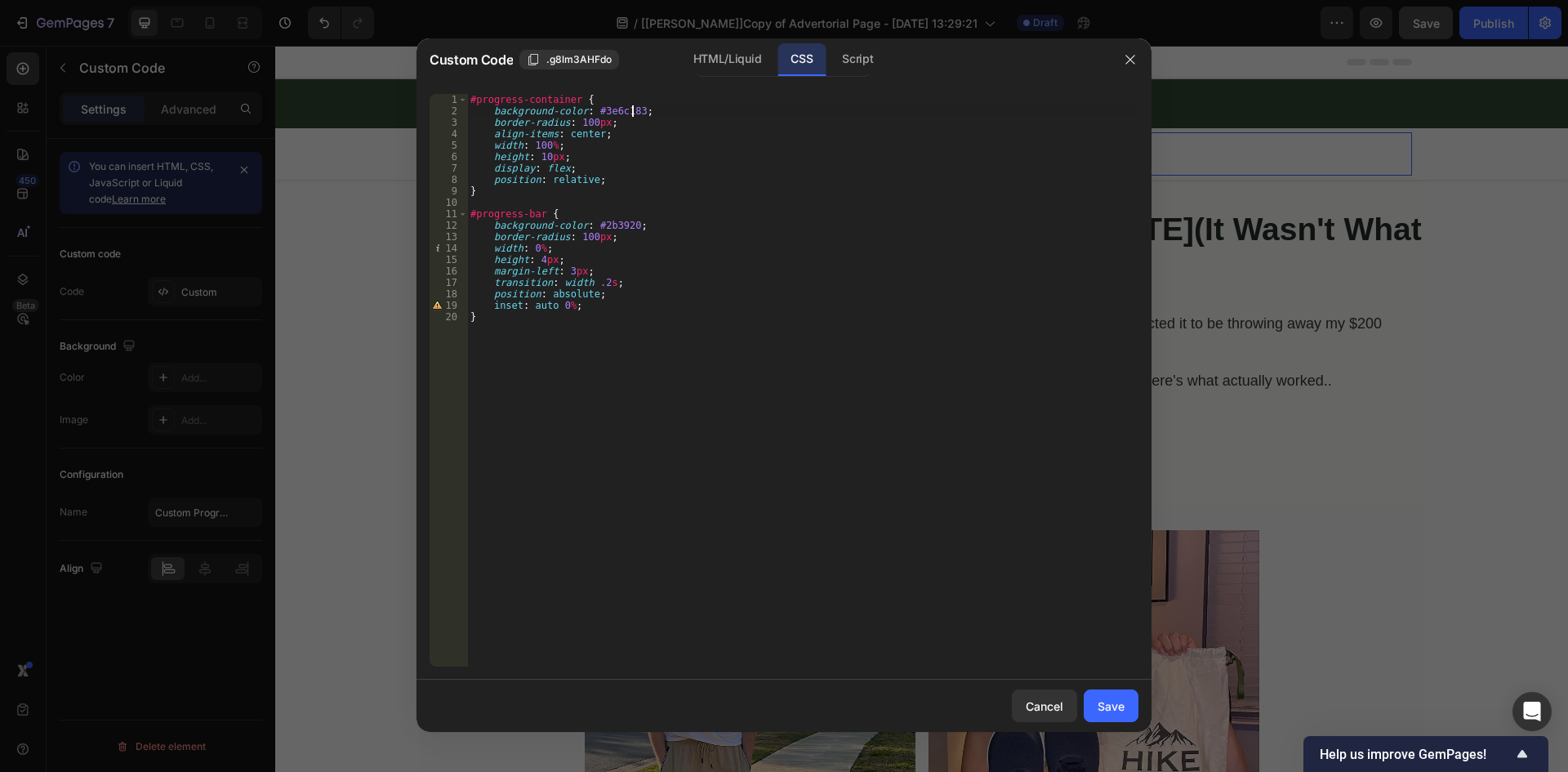
scroll to position [0, 13]
type textarea "background-color: #3e6c183d;"
click at [1108, 710] on div "Save" at bounding box center [1111, 706] width 27 height 17
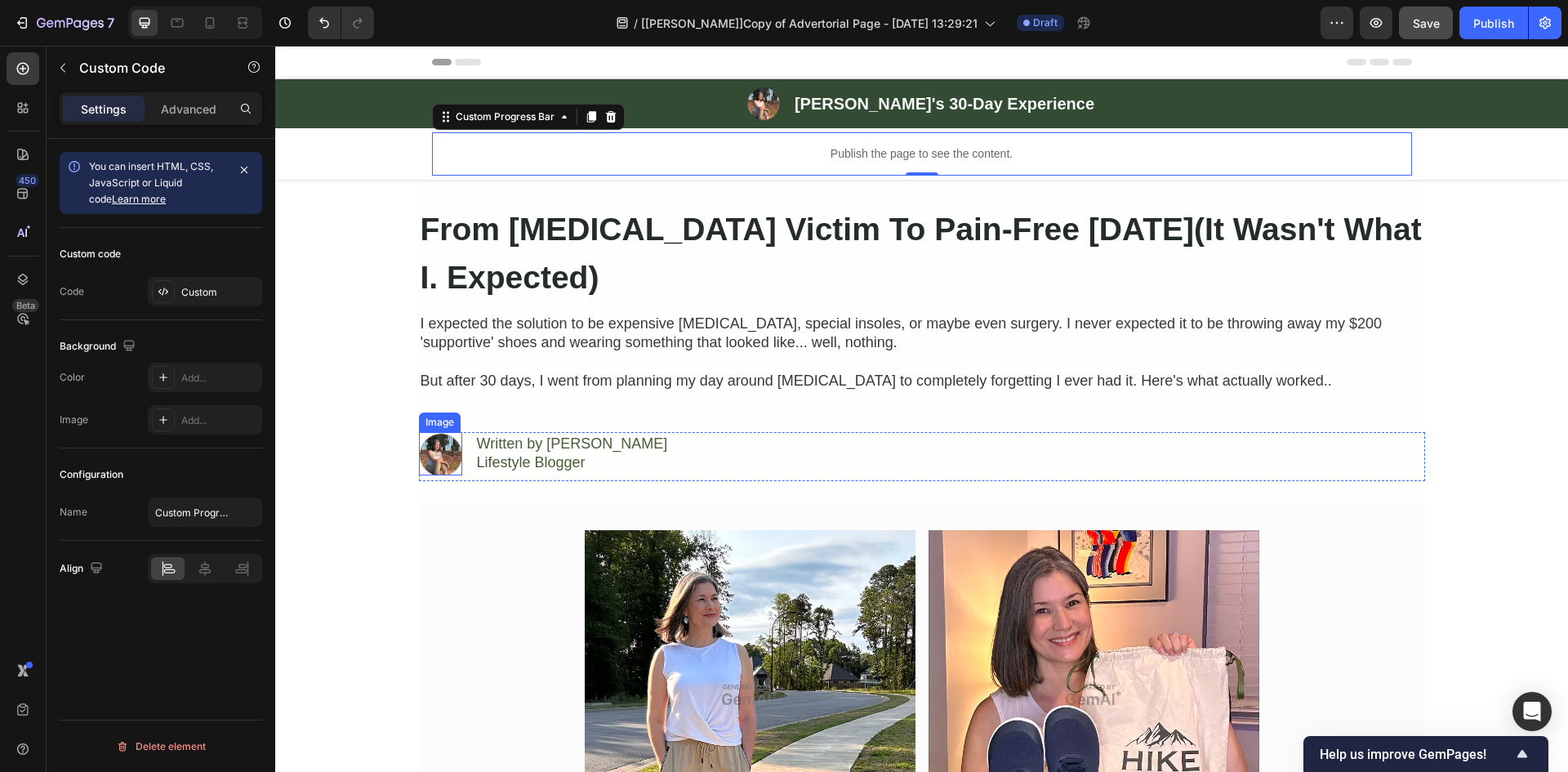
click at [441, 449] on img at bounding box center [440, 454] width 44 height 44
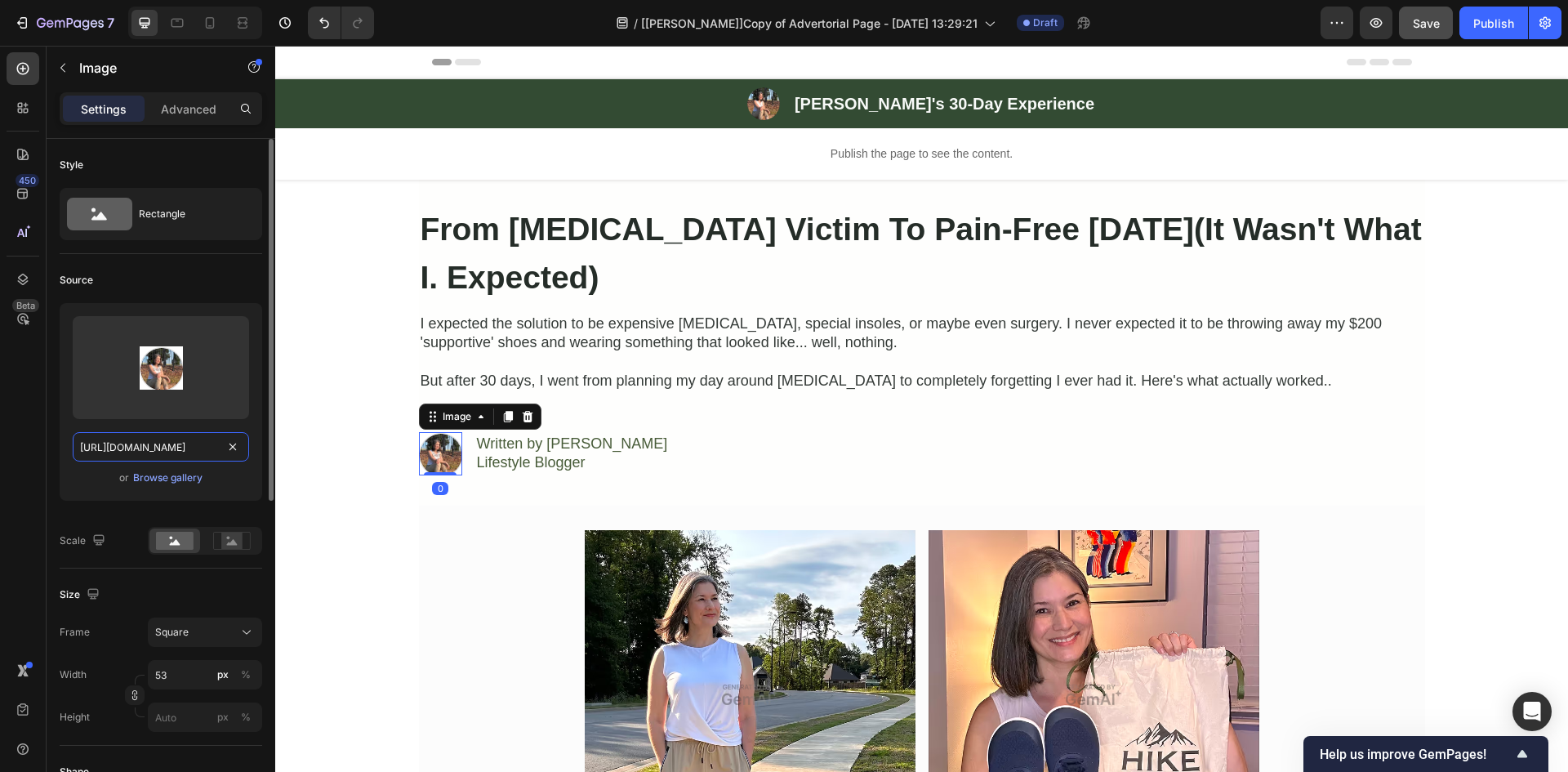
click at [163, 442] on input "[URL][DOMAIN_NAME]" at bounding box center [161, 447] width 177 height 29
click at [780, 108] on img at bounding box center [764, 104] width 33 height 33
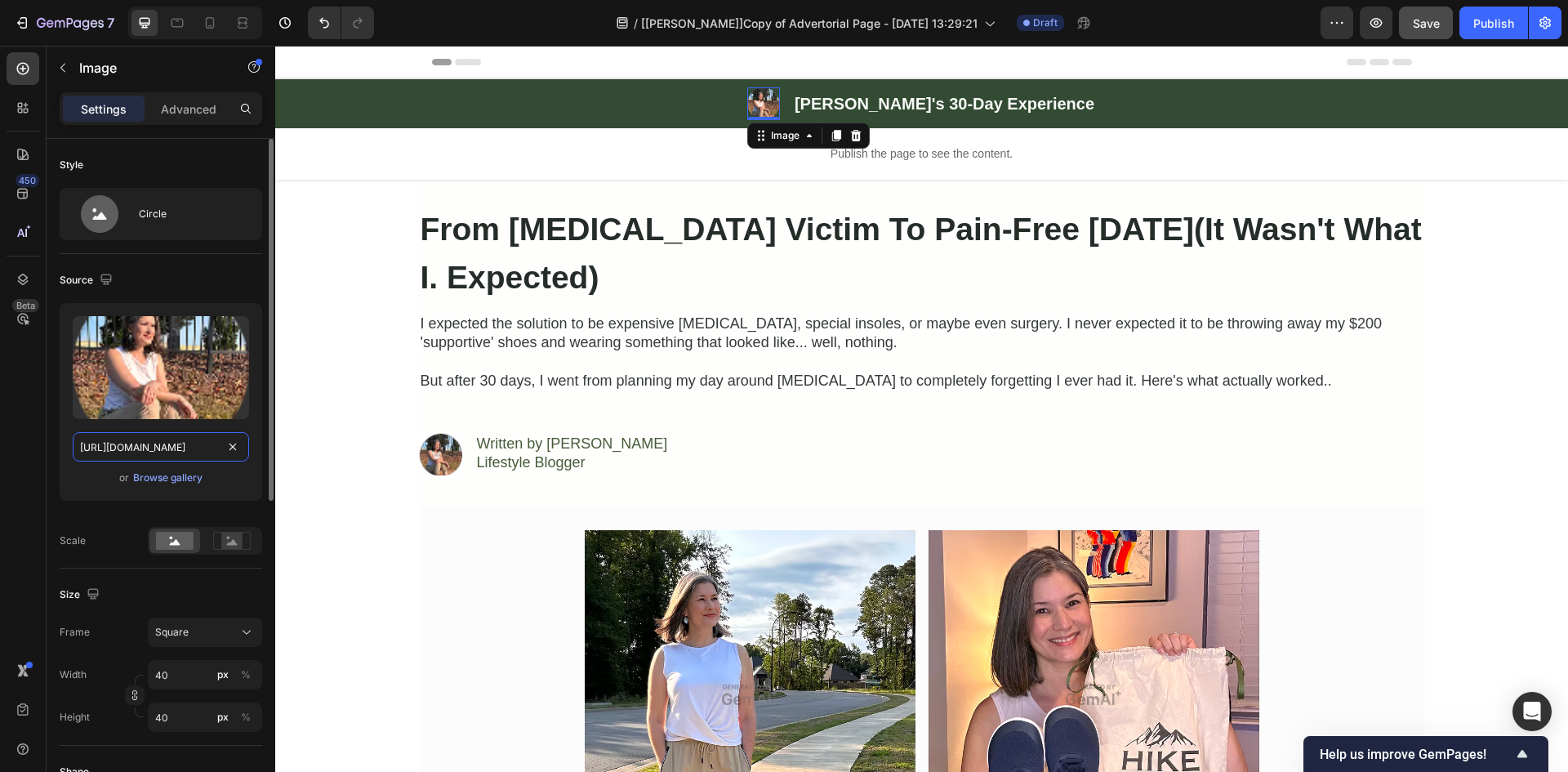
click at [160, 442] on input "[URL][DOMAIN_NAME]" at bounding box center [161, 447] width 177 height 29
paste input "[DOMAIN_NAME][URL]"
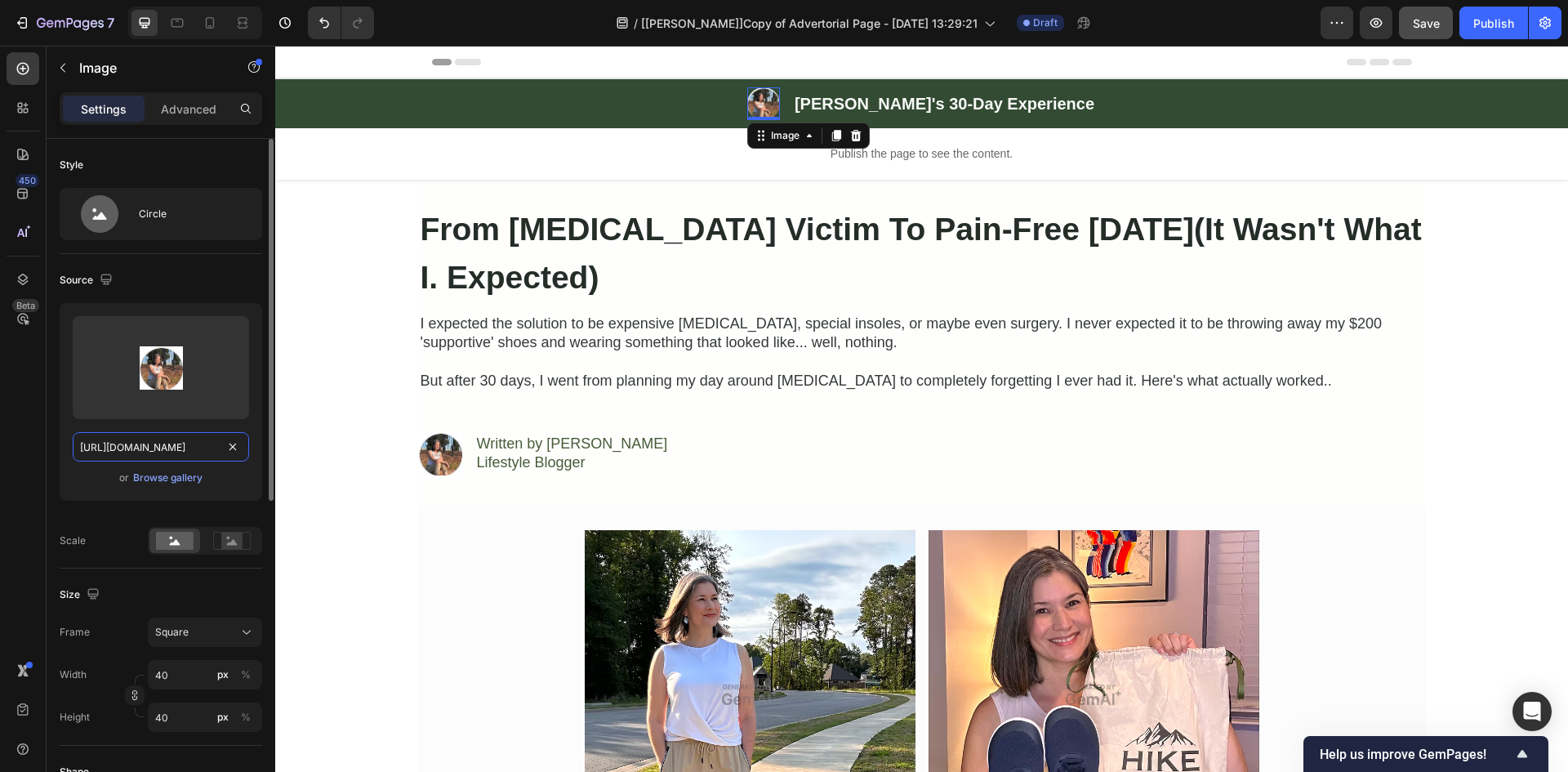
scroll to position [0, 457]
type input "[URL][DOMAIN_NAME]"
click at [228, 261] on div "Source Upload Image [URL][DOMAIN_NAME] or Browse gallery Scale" at bounding box center [160, 411] width 203 height 314
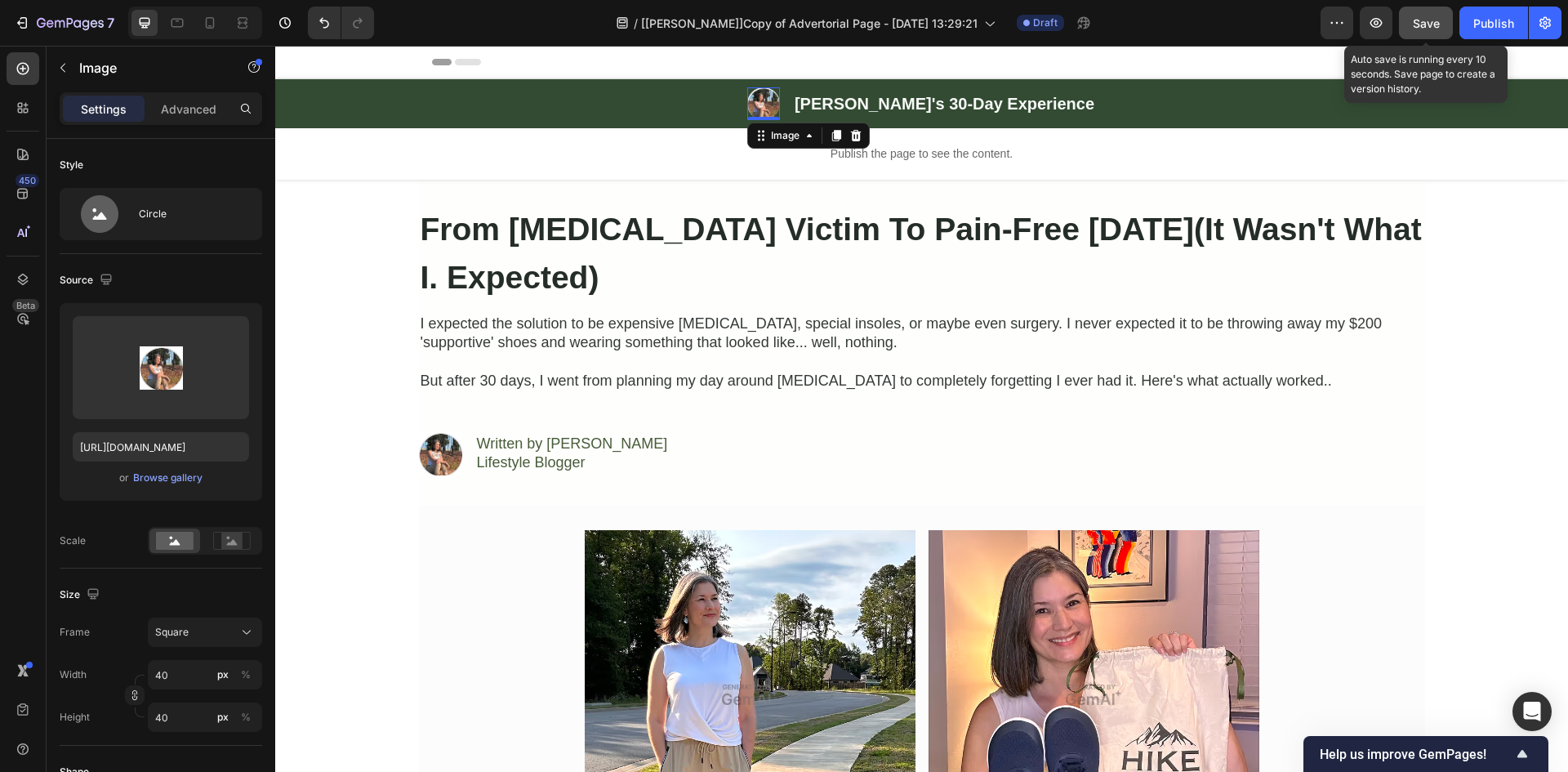
click at [1434, 21] on span "Save" at bounding box center [1426, 23] width 27 height 14
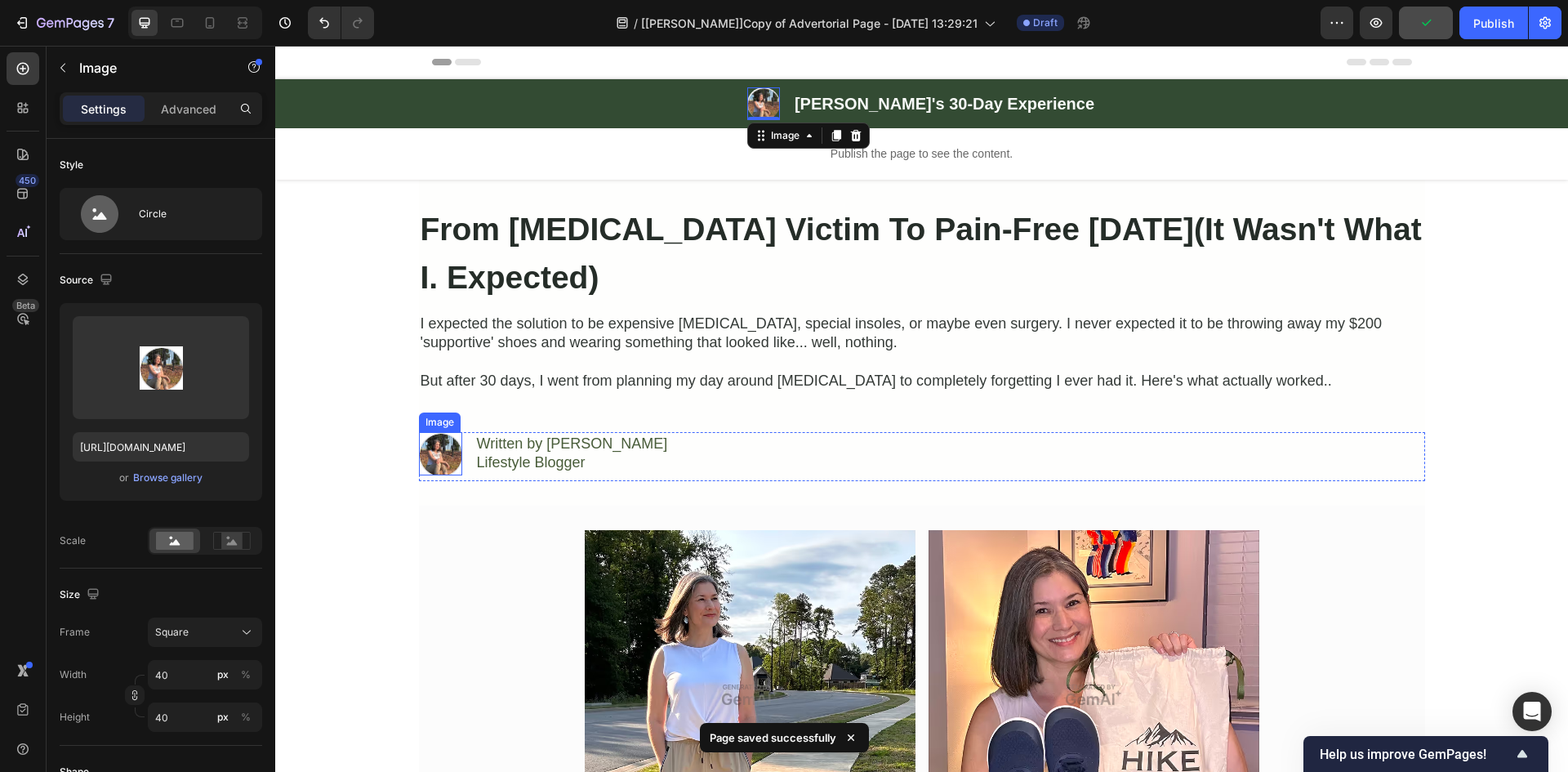
click at [433, 448] on img at bounding box center [440, 454] width 44 height 44
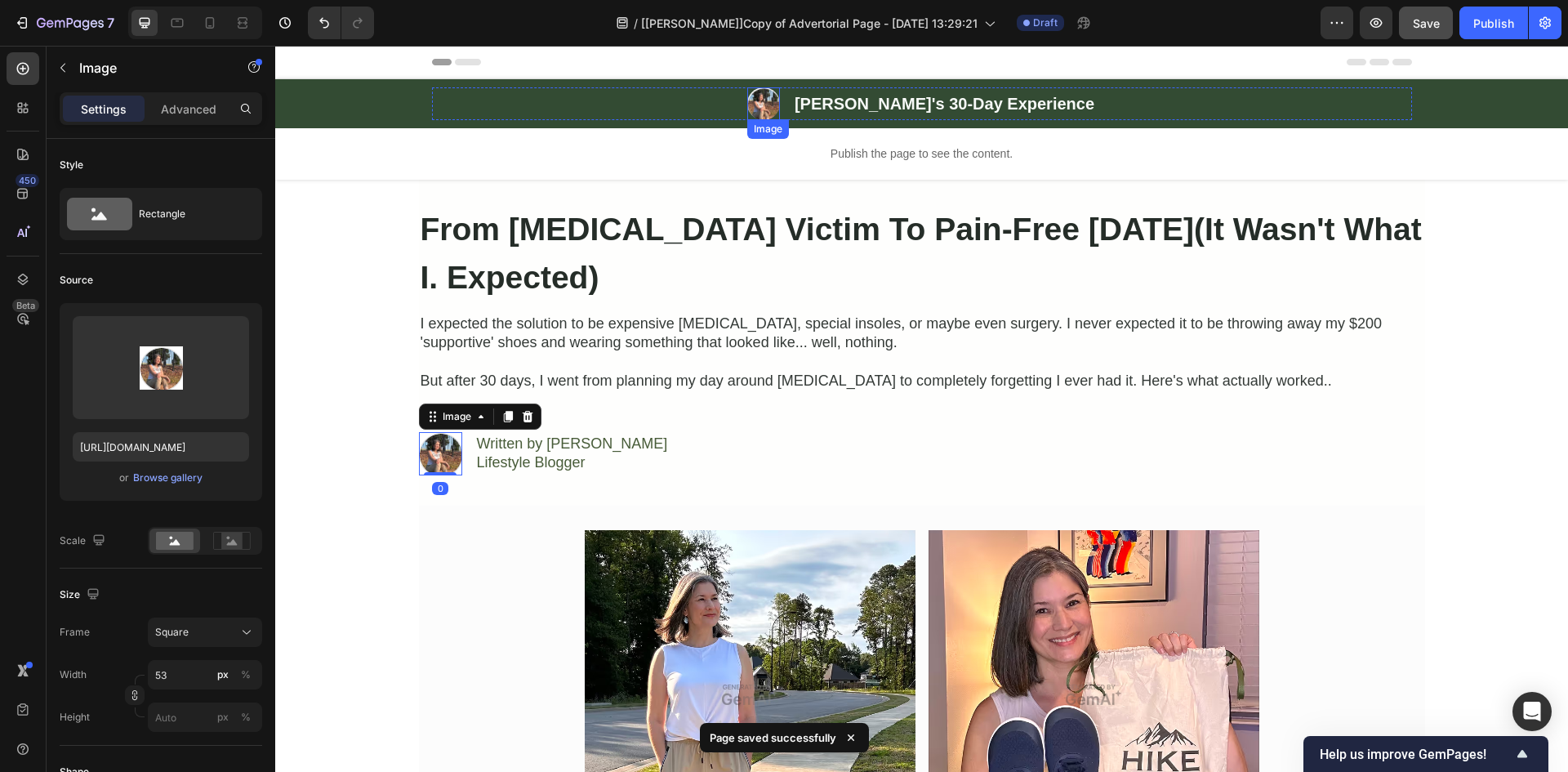
click at [780, 105] on img at bounding box center [764, 104] width 33 height 33
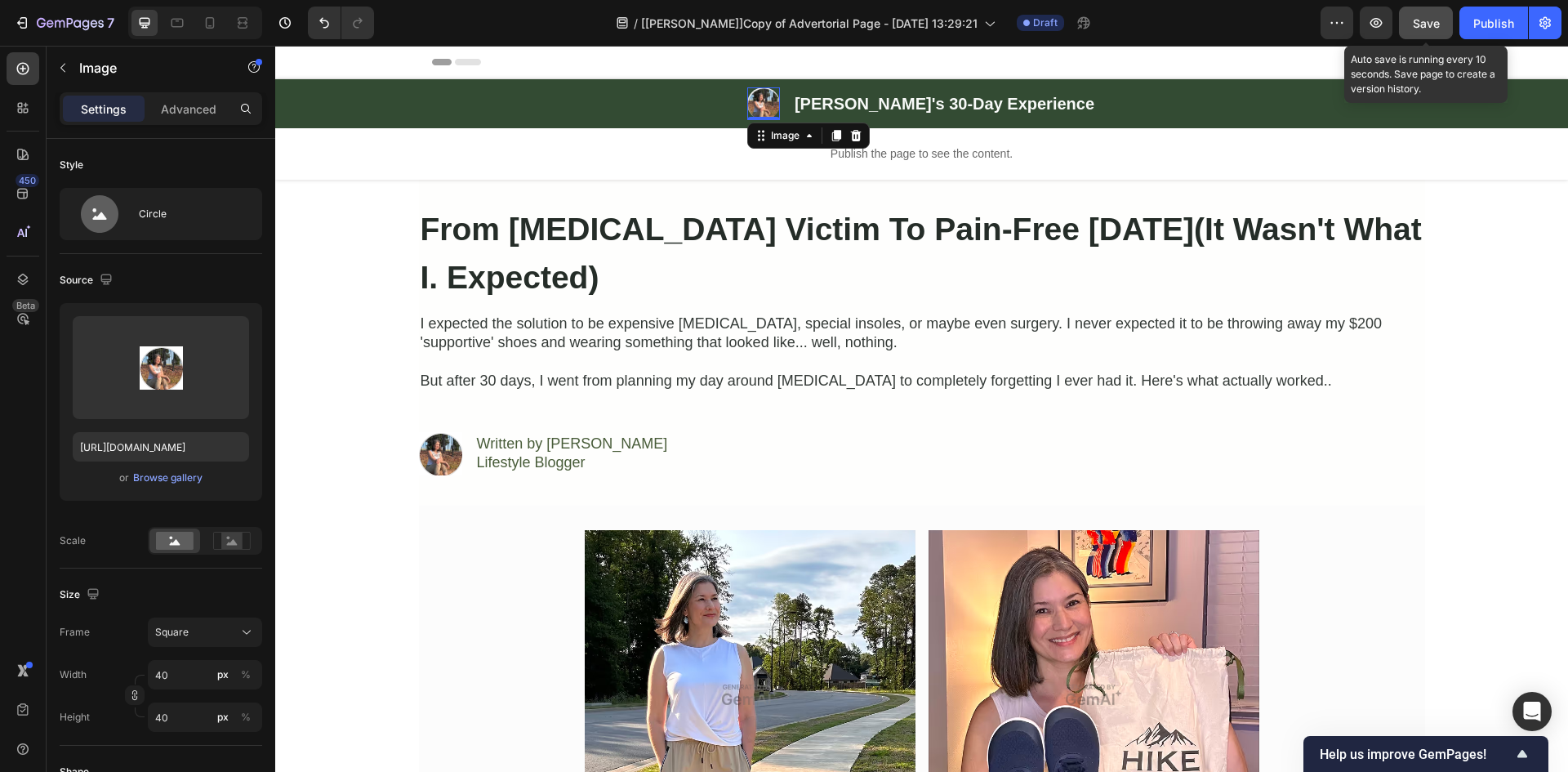
click at [1405, 18] on button "Save" at bounding box center [1425, 23] width 54 height 33
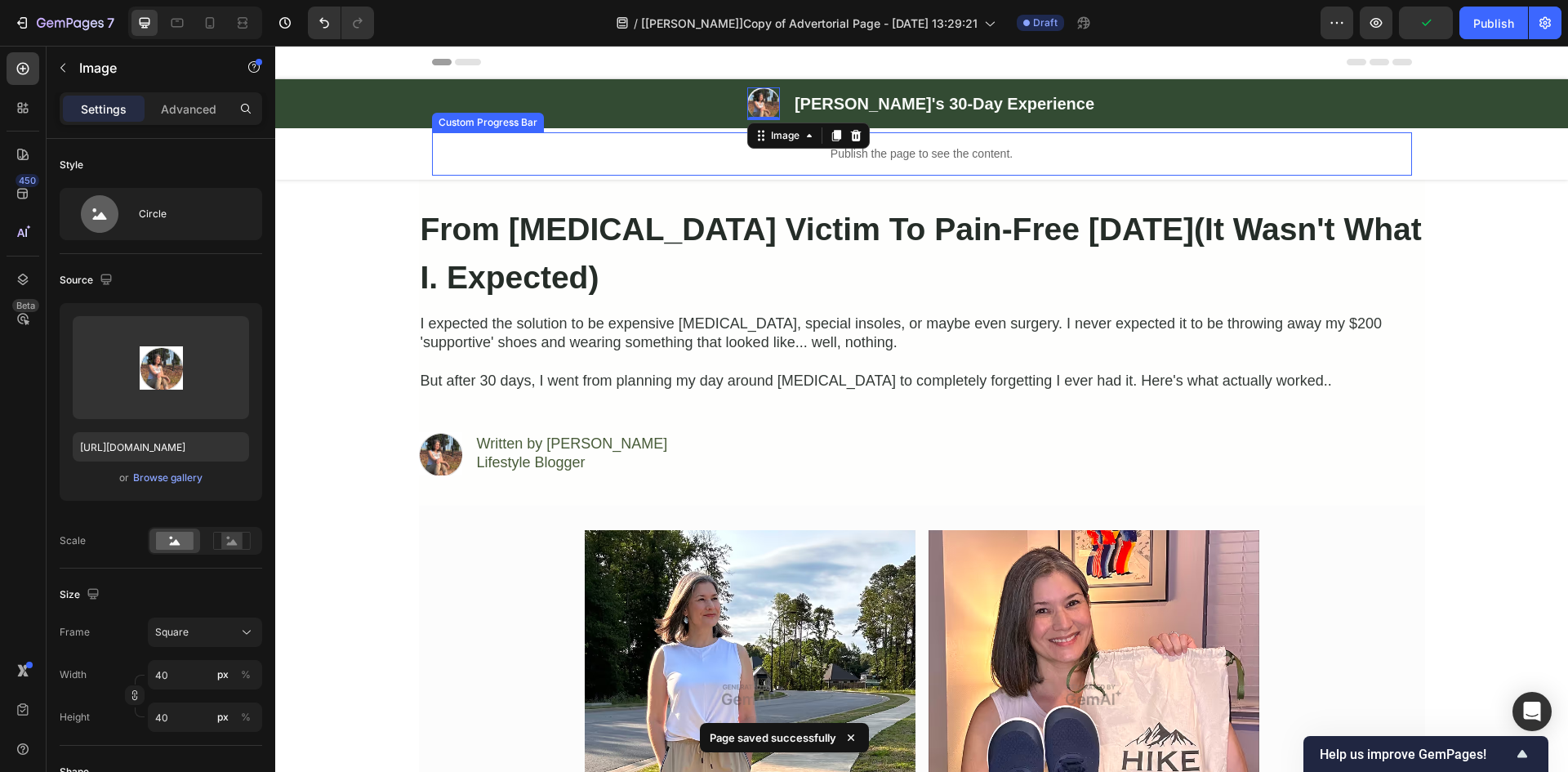
click at [898, 160] on p "Publish the page to see the content." at bounding box center [922, 154] width 980 height 17
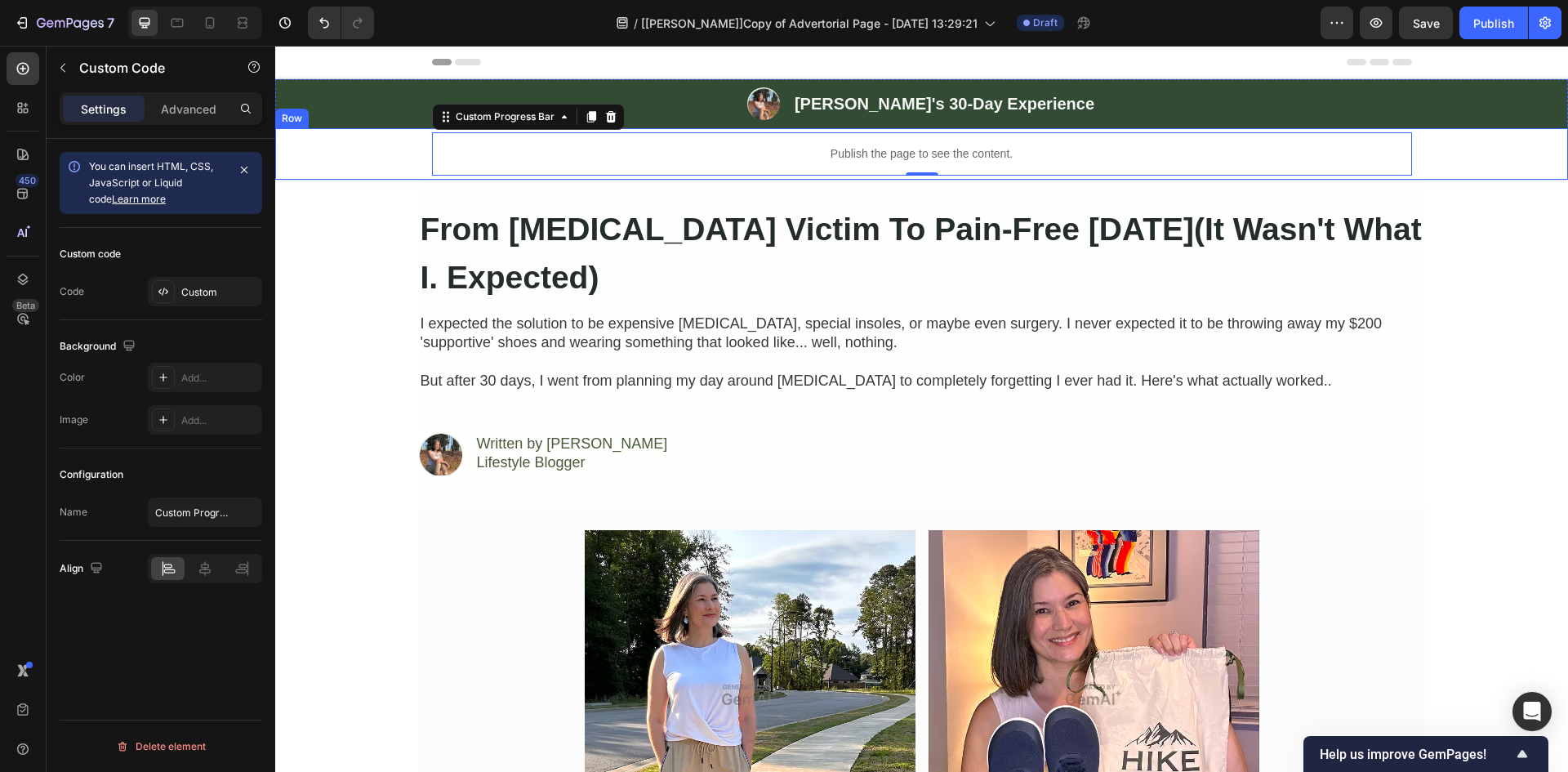
click at [417, 147] on div "Publish the page to see the content. Custom Progress Bar 0 Row" at bounding box center [921, 154] width 1292 height 44
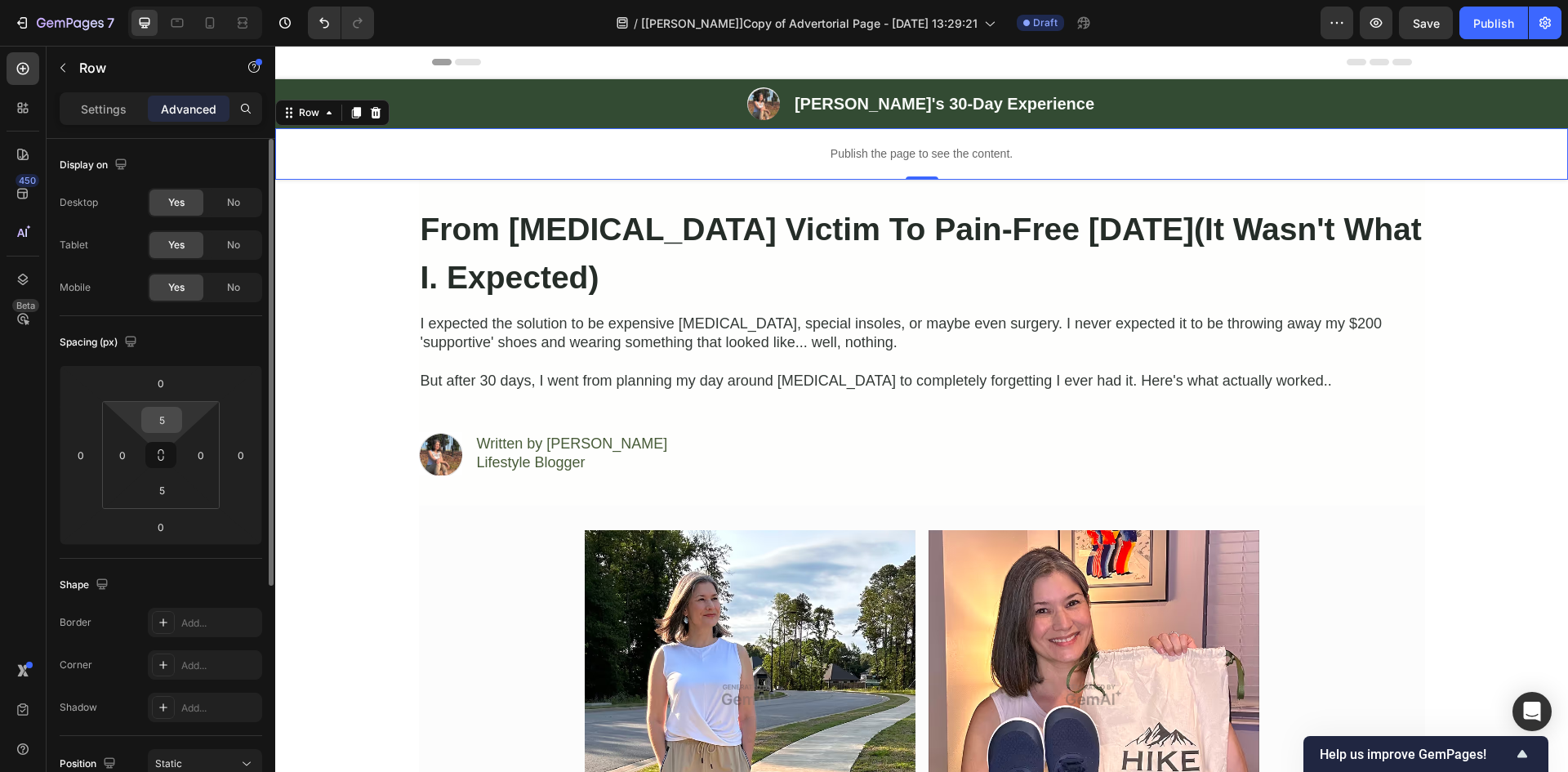
click at [157, 425] on input "5" at bounding box center [162, 420] width 33 height 25
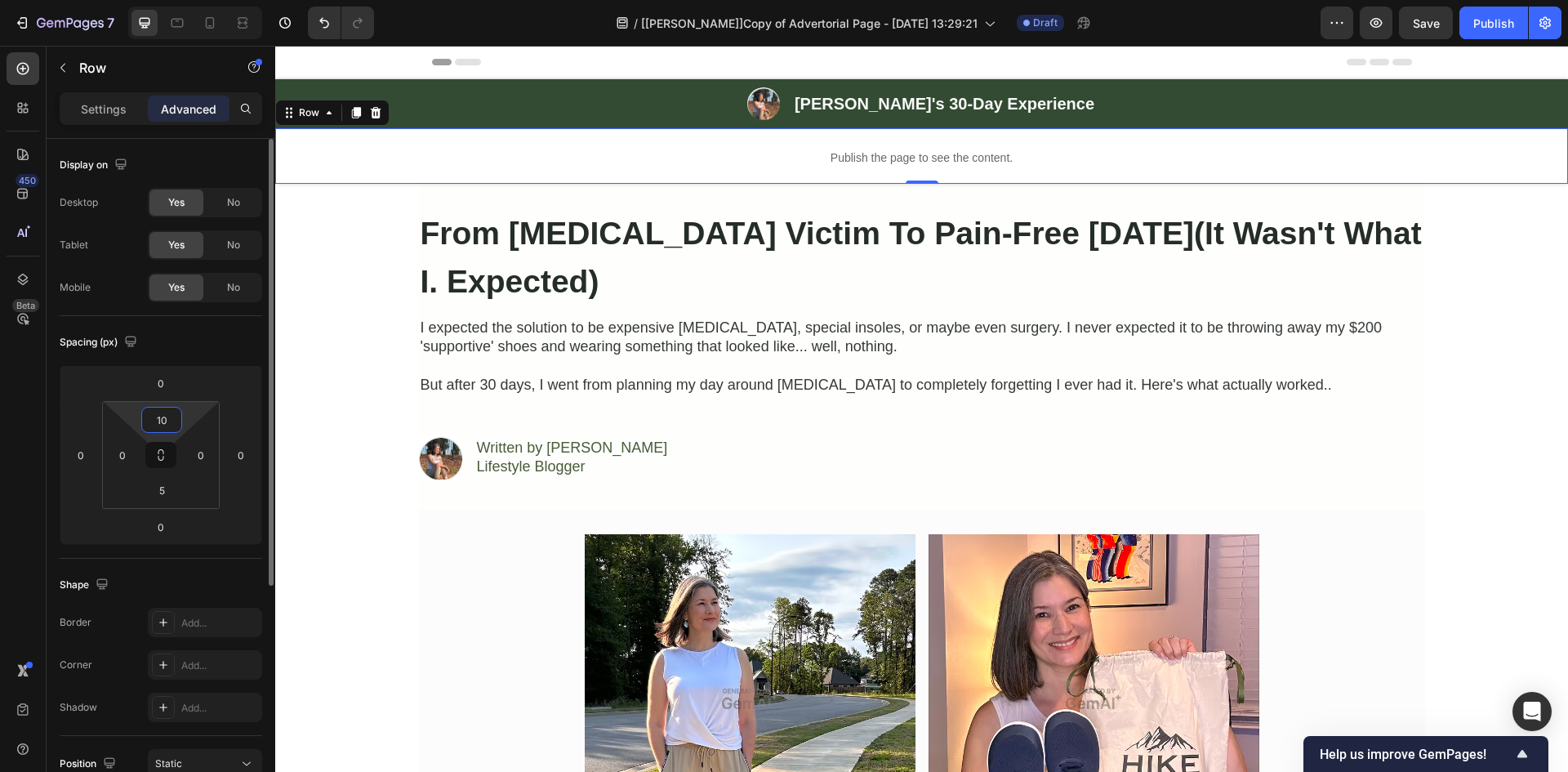
type input "10"
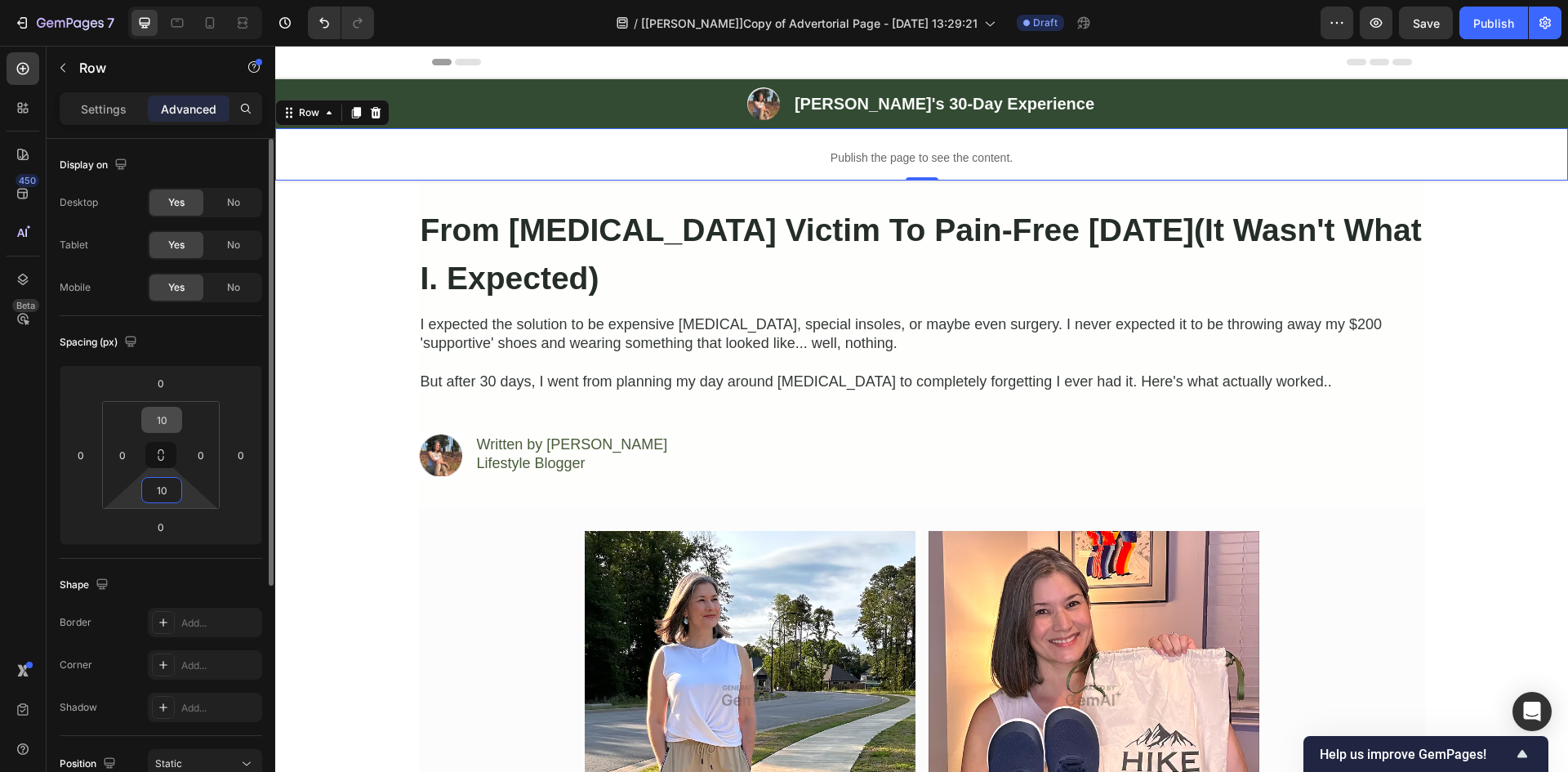
type input "10"
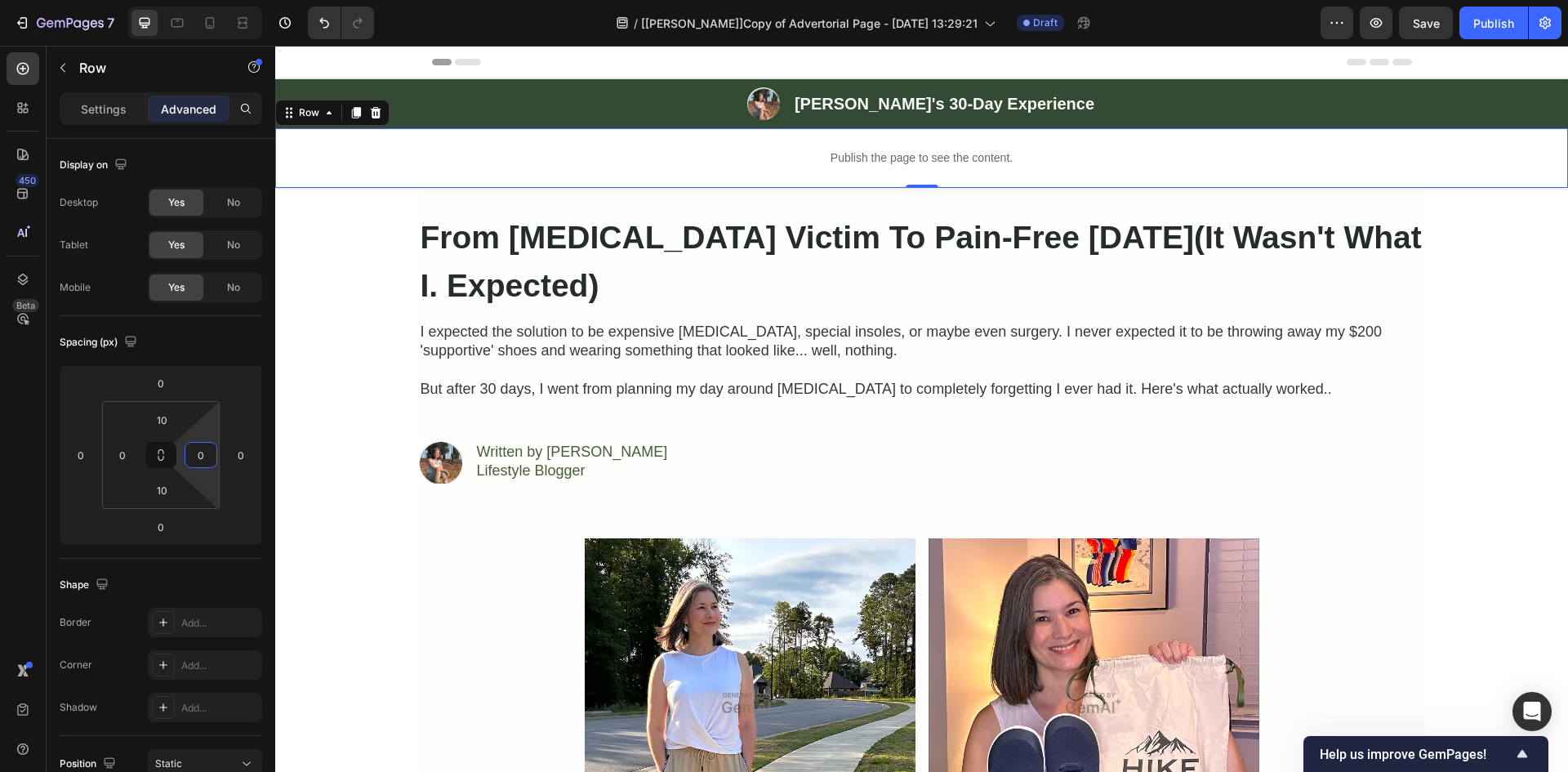
click at [1419, 15] on div "Save" at bounding box center [1426, 23] width 27 height 17
click at [904, 163] on p "Publish the page to see the content." at bounding box center [922, 157] width 980 height 17
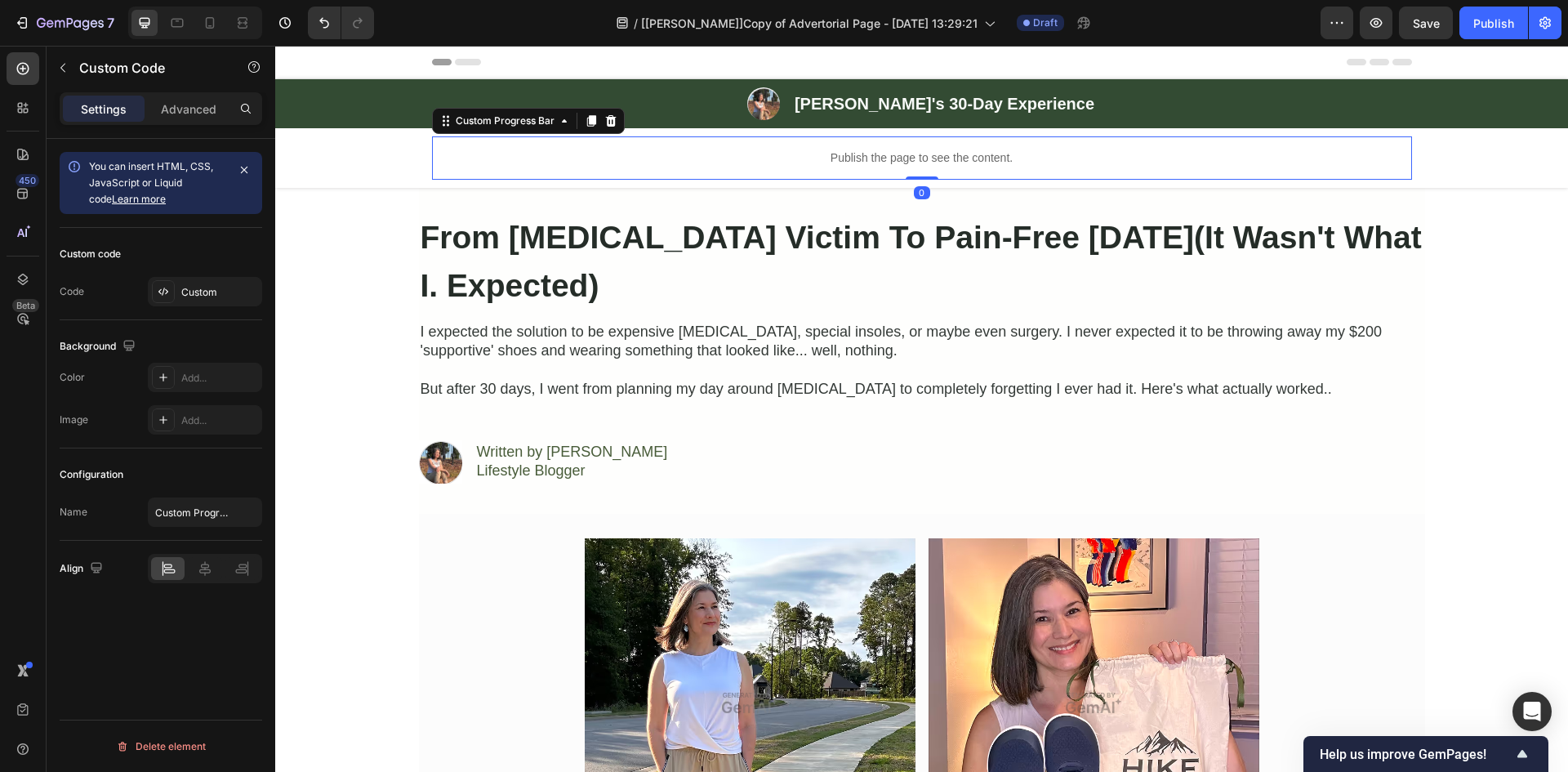
click at [205, 307] on div "Custom code Code Custom" at bounding box center [160, 273] width 203 height 92
click at [203, 290] on div "Custom" at bounding box center [219, 292] width 76 height 15
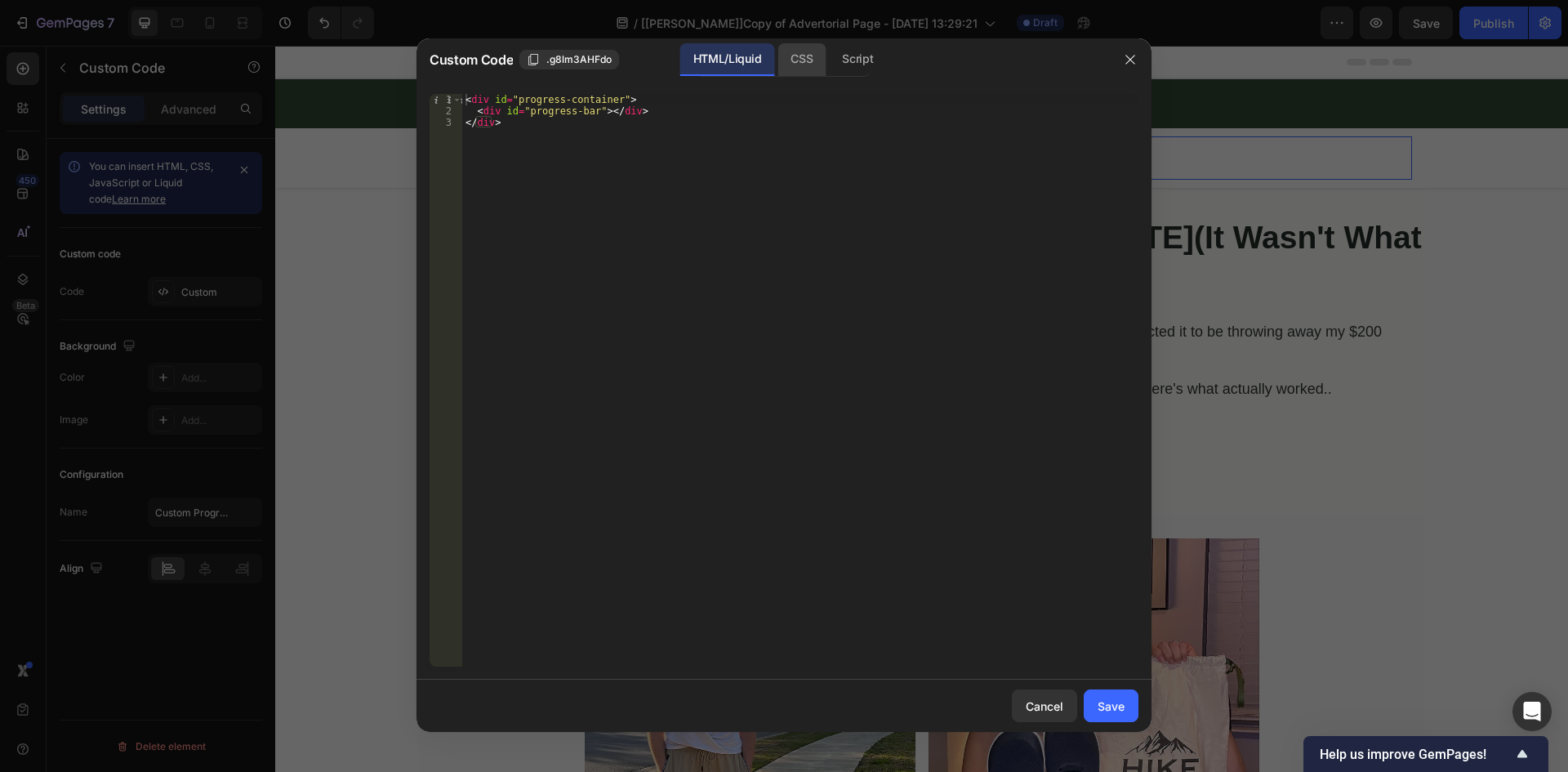
click at [804, 68] on div "CSS" at bounding box center [801, 60] width 48 height 33
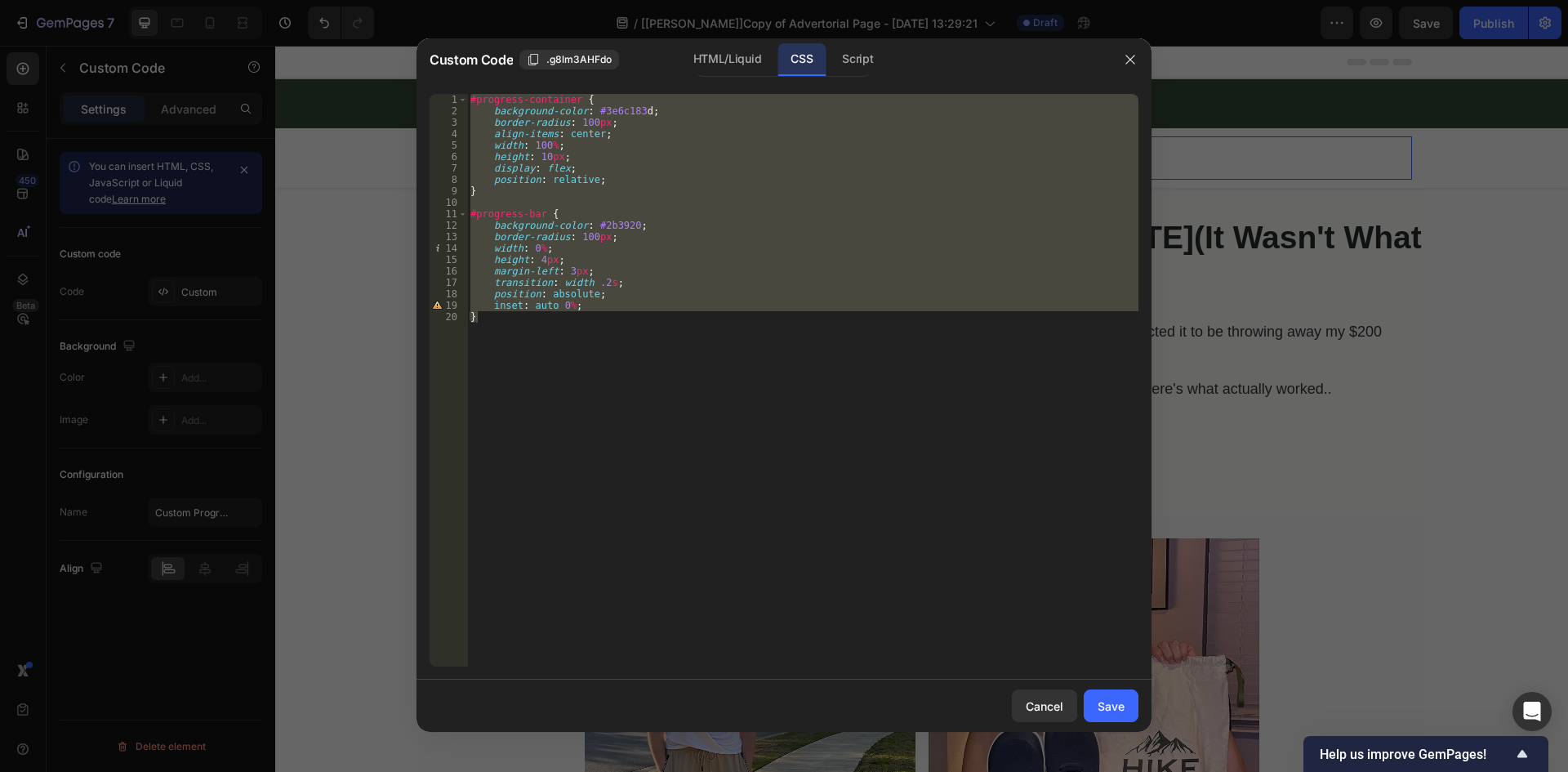
click at [612, 297] on div "#progress-container { background-color : #3e6c183 d ; border-radius : 100 px ; …" at bounding box center [803, 380] width 672 height 573
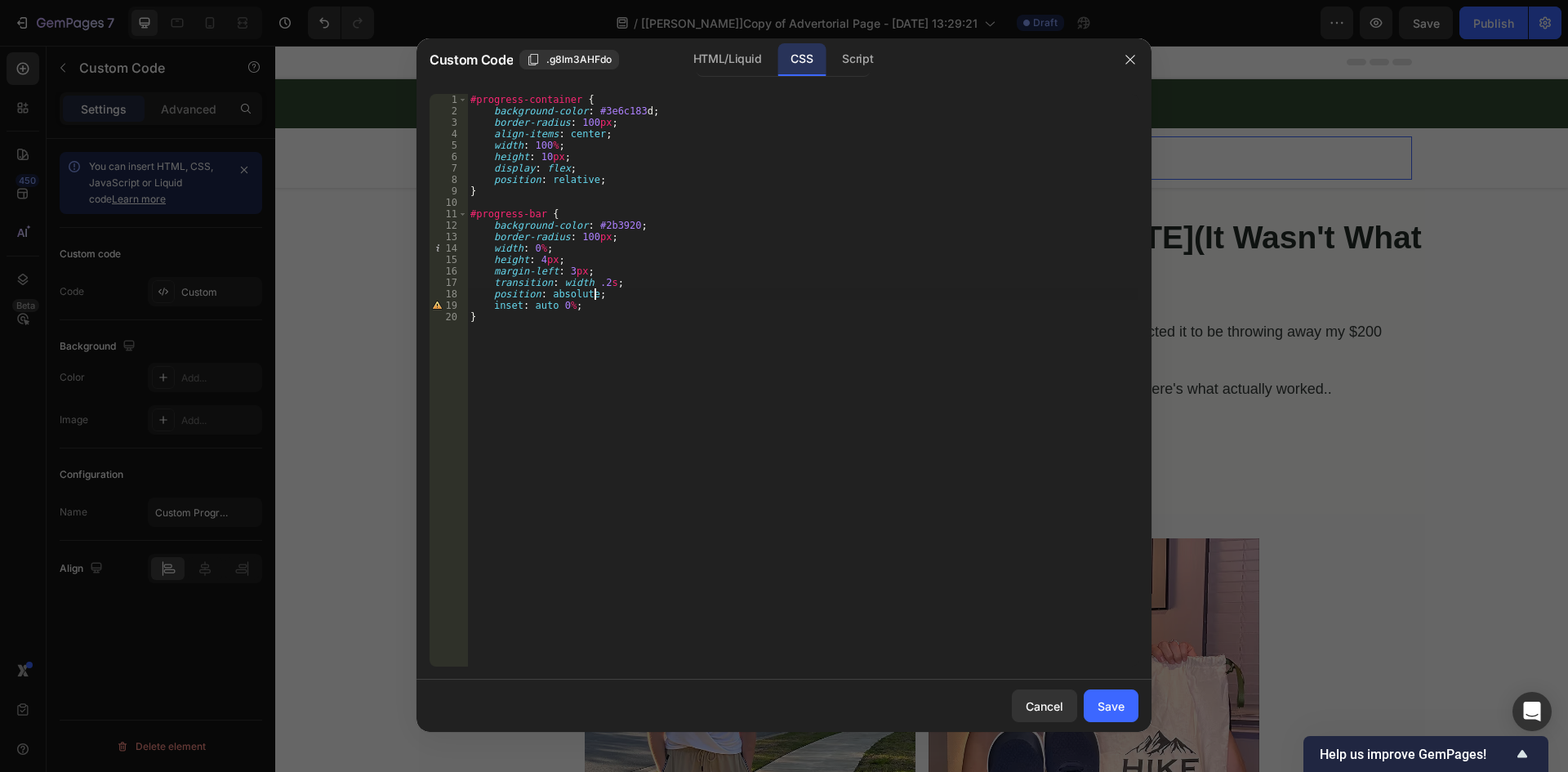
click at [608, 304] on div "#progress-container { background-color : #3e6c183 d ; border-radius : 100 px ; …" at bounding box center [803, 391] width 672 height 595
type textarea "inset: auto 0%;"
type textarea "display: block !;"
click at [1109, 696] on button "Save" at bounding box center [1111, 706] width 55 height 33
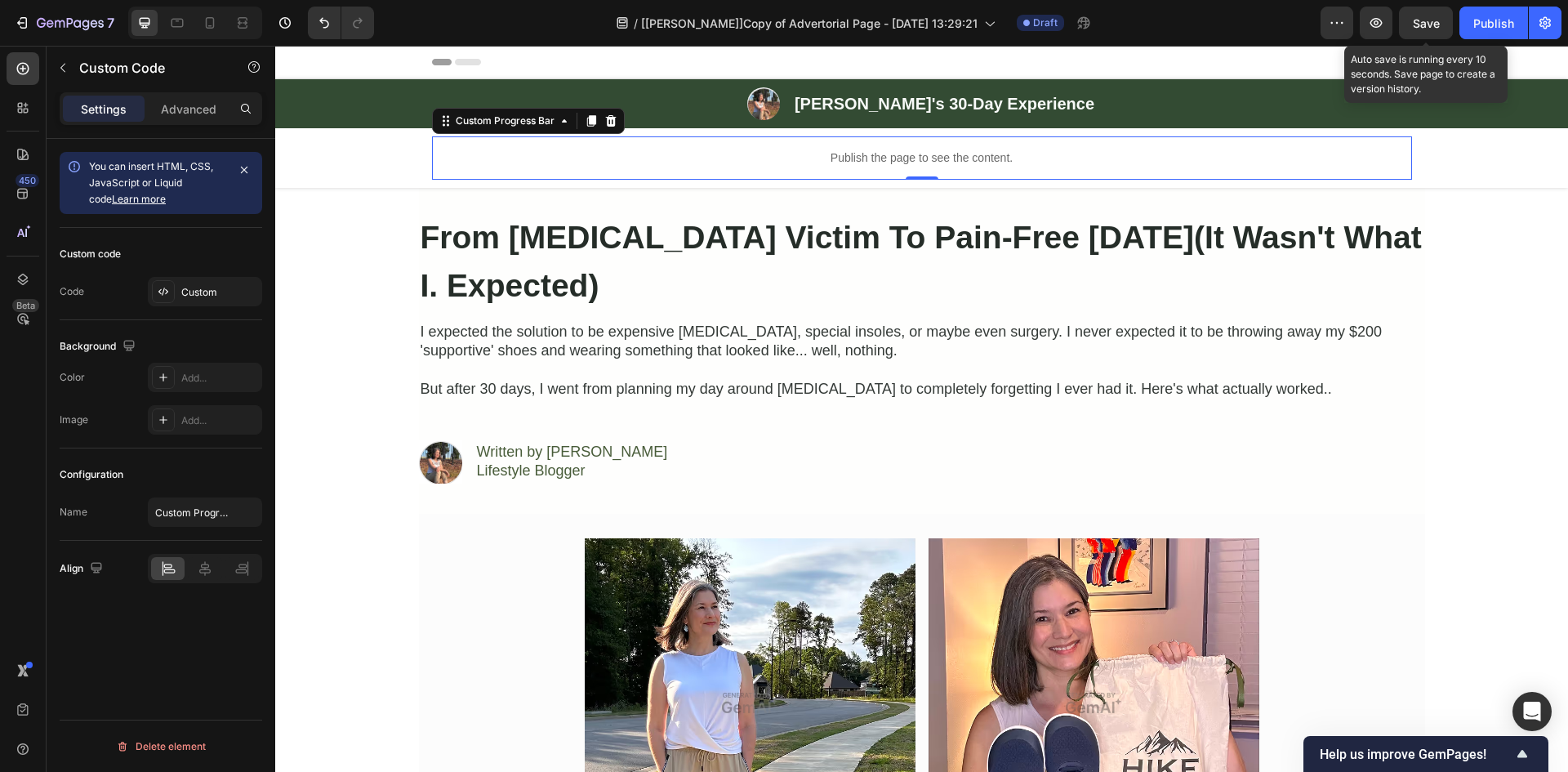
click at [1419, 21] on span "Save" at bounding box center [1426, 23] width 27 height 14
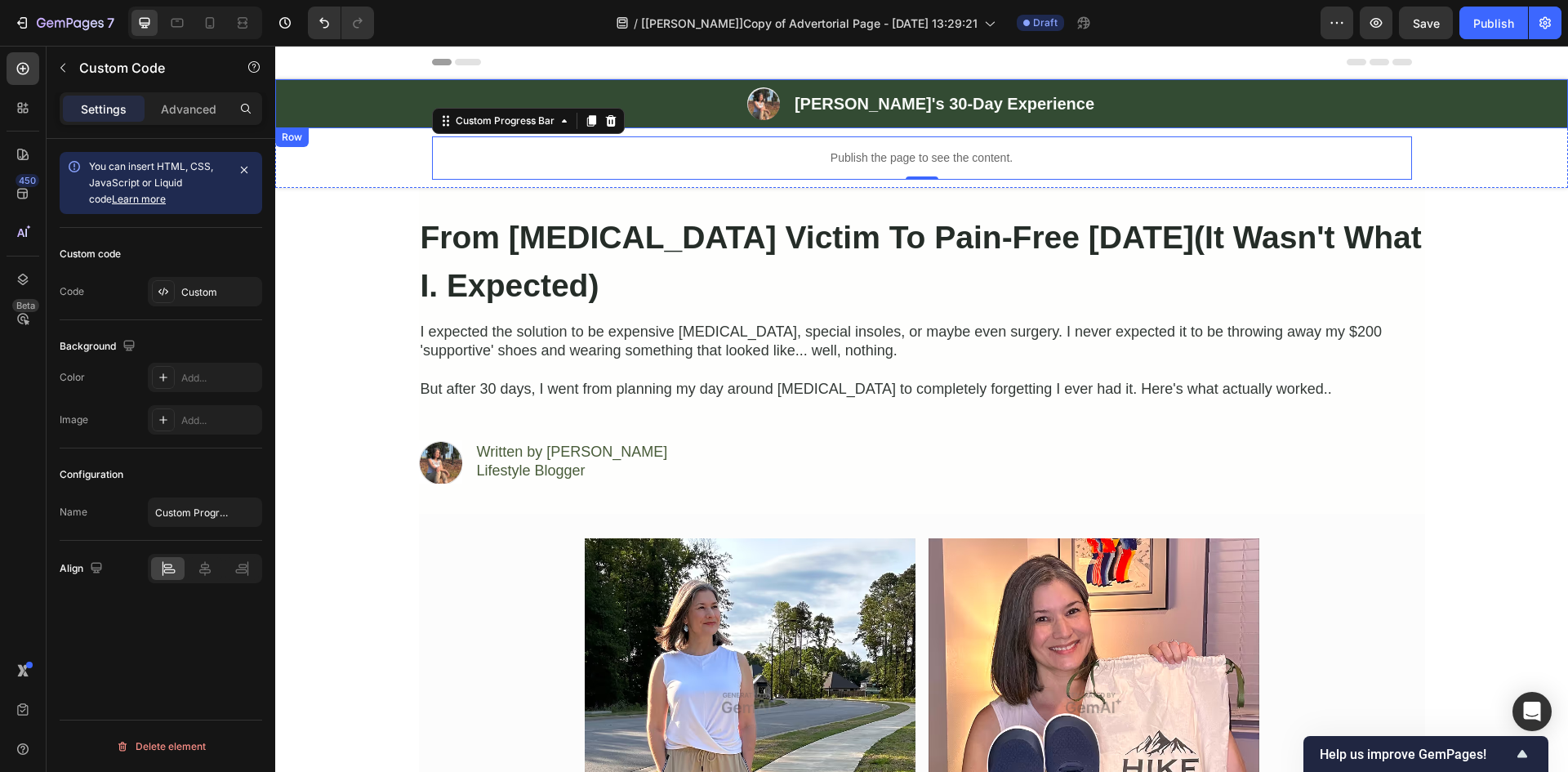
click at [342, 107] on div "Image ⁠⁠⁠⁠⁠⁠⁠ [PERSON_NAME]'s 30-Day Experience Heading Row" at bounding box center [921, 104] width 1292 height 33
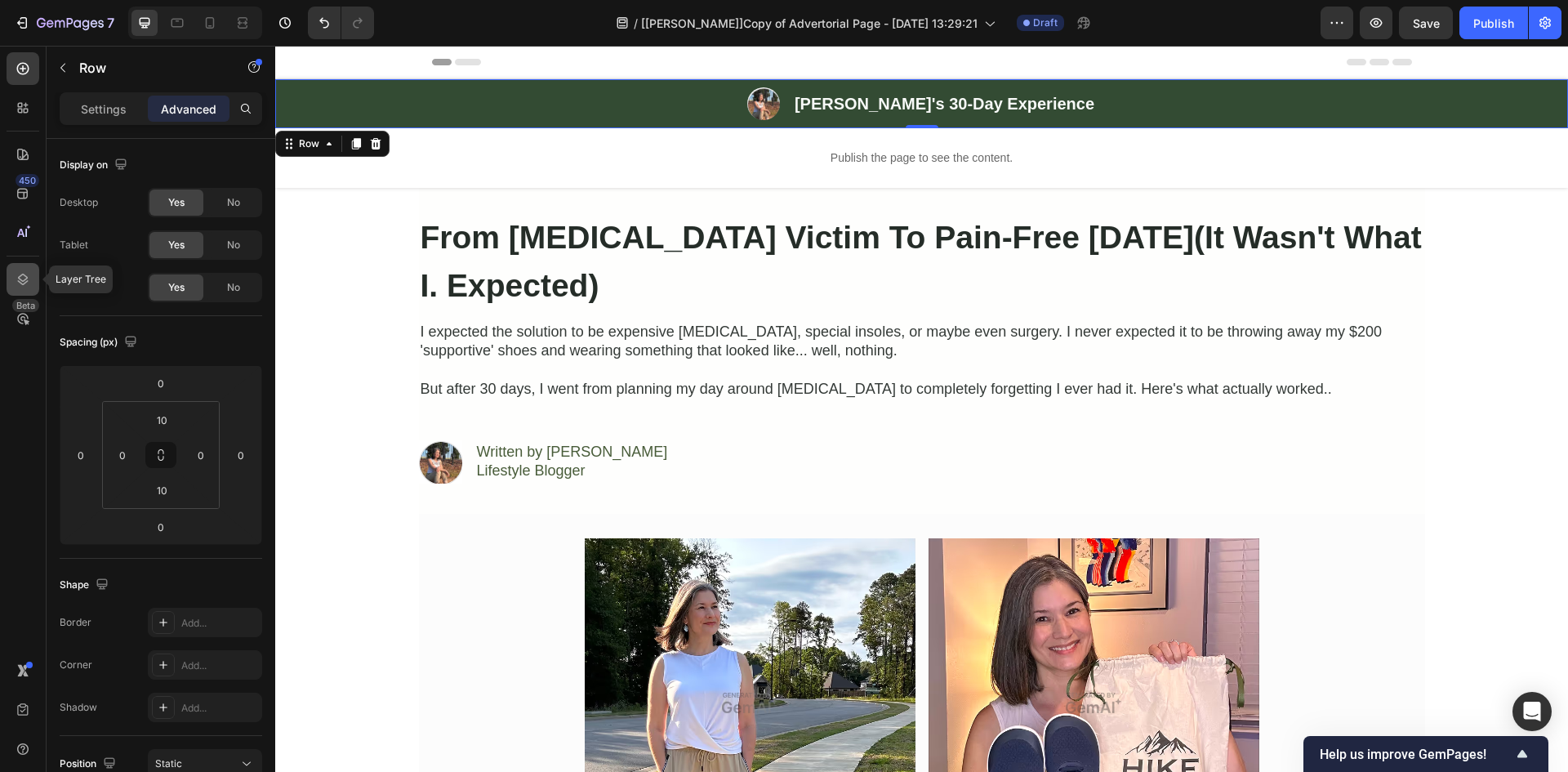
click at [22, 276] on icon at bounding box center [23, 279] width 16 height 16
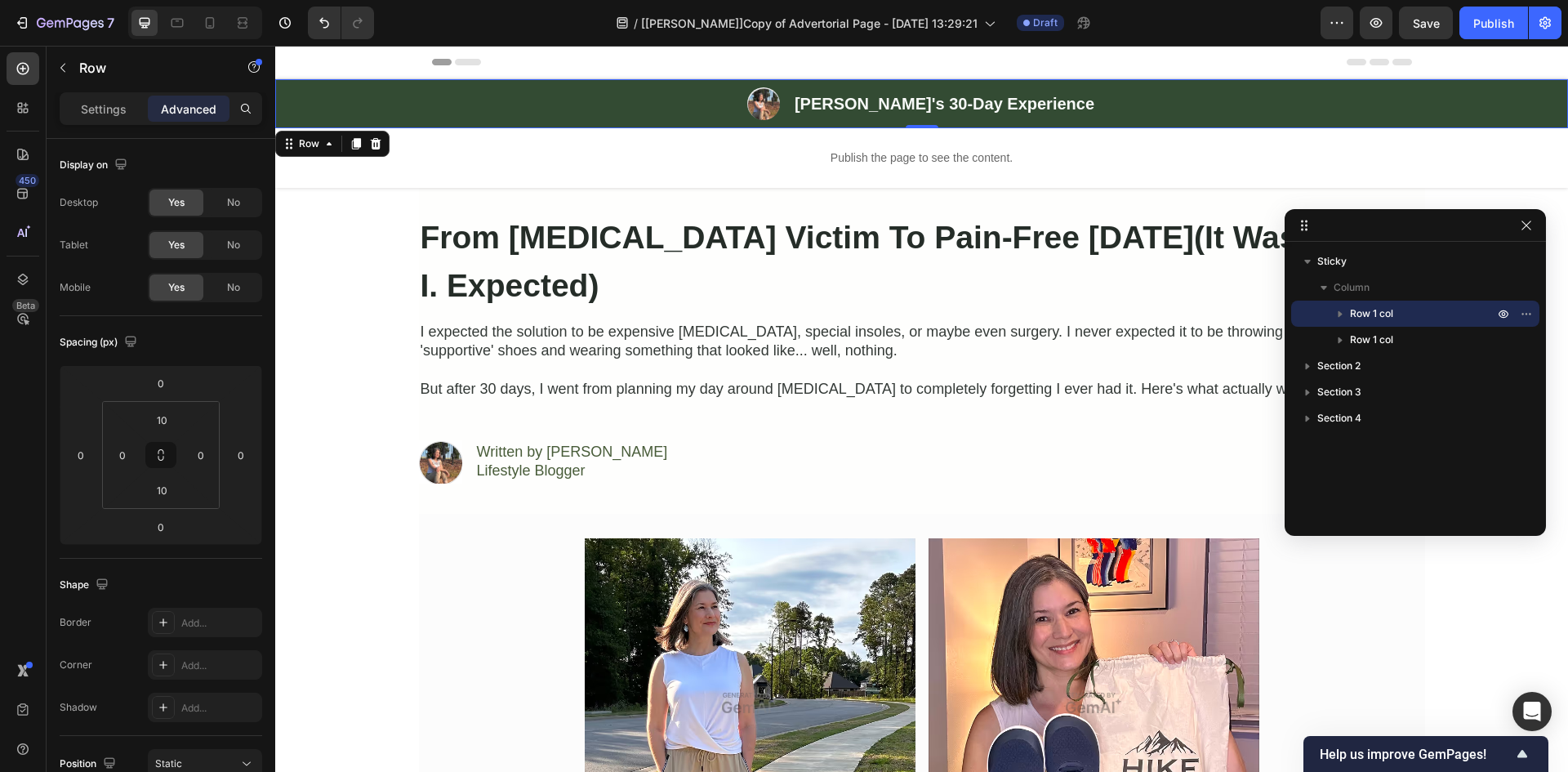
drag, startPoint x: 918, startPoint y: 95, endPoint x: 1385, endPoint y: 226, distance: 485.0
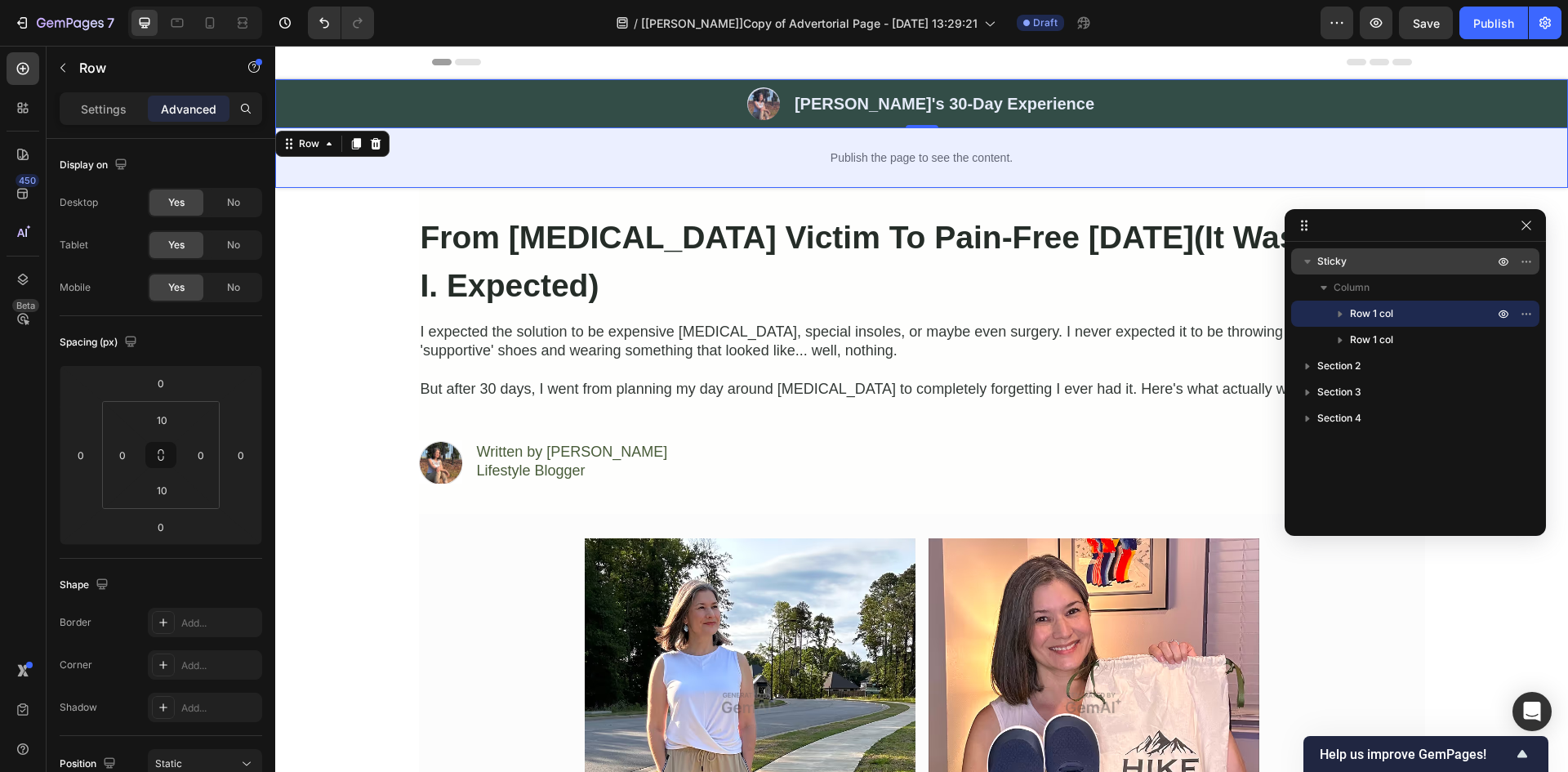
click at [1330, 257] on span "Sticky" at bounding box center [1331, 261] width 29 height 16
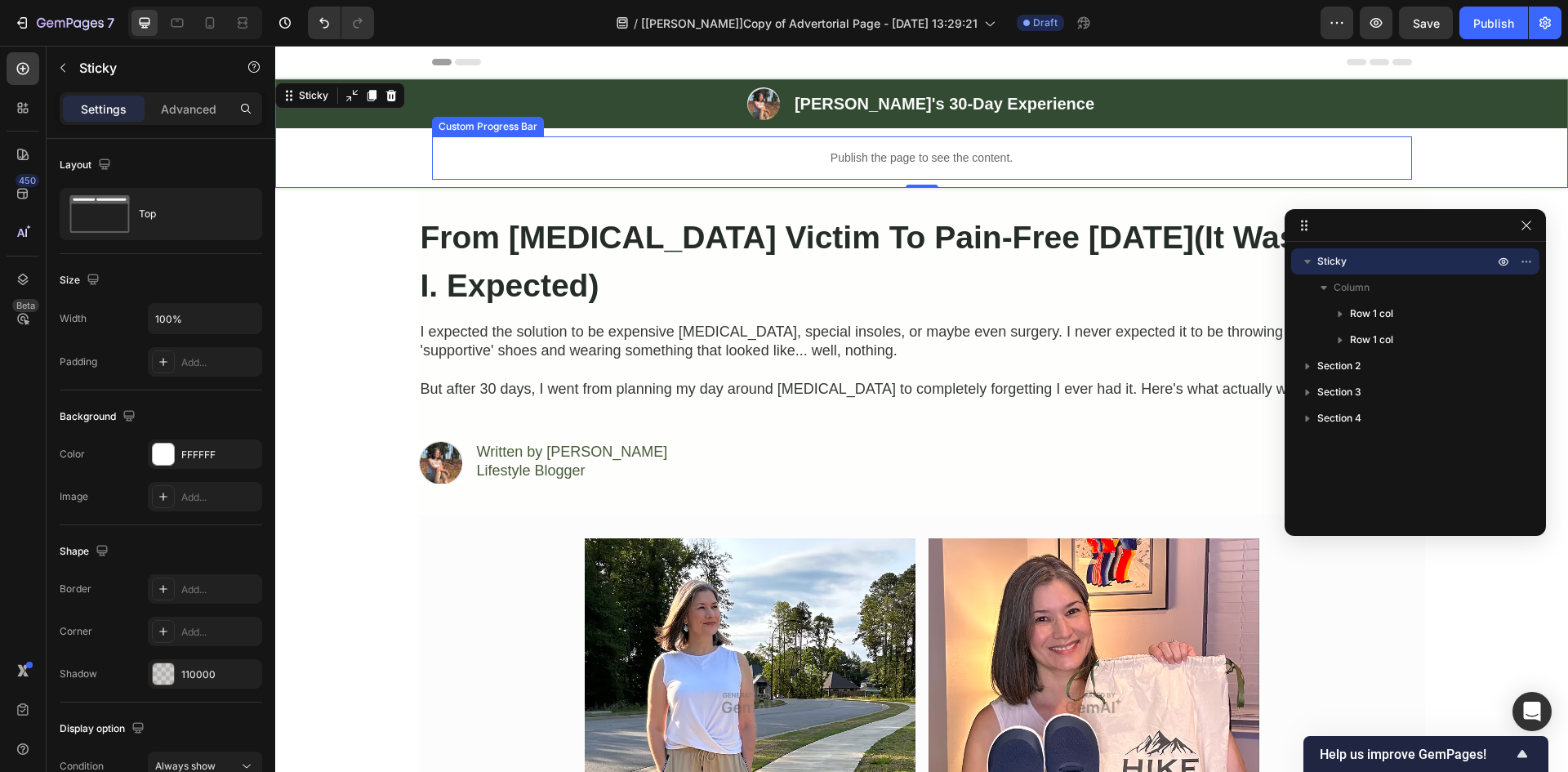
click at [616, 155] on p "Publish the page to see the content." at bounding box center [922, 157] width 980 height 17
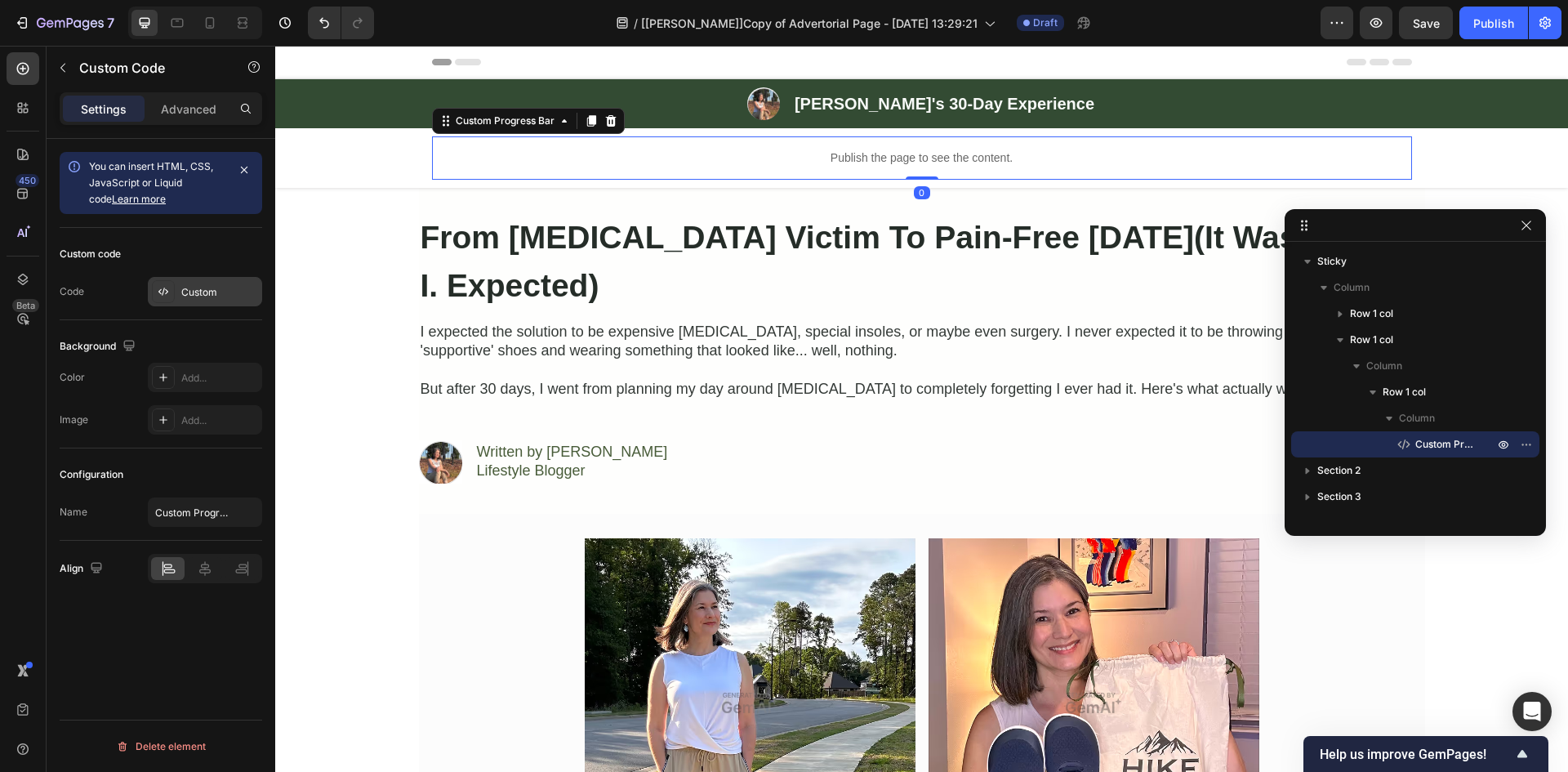
click at [202, 295] on div "Custom" at bounding box center [219, 292] width 76 height 15
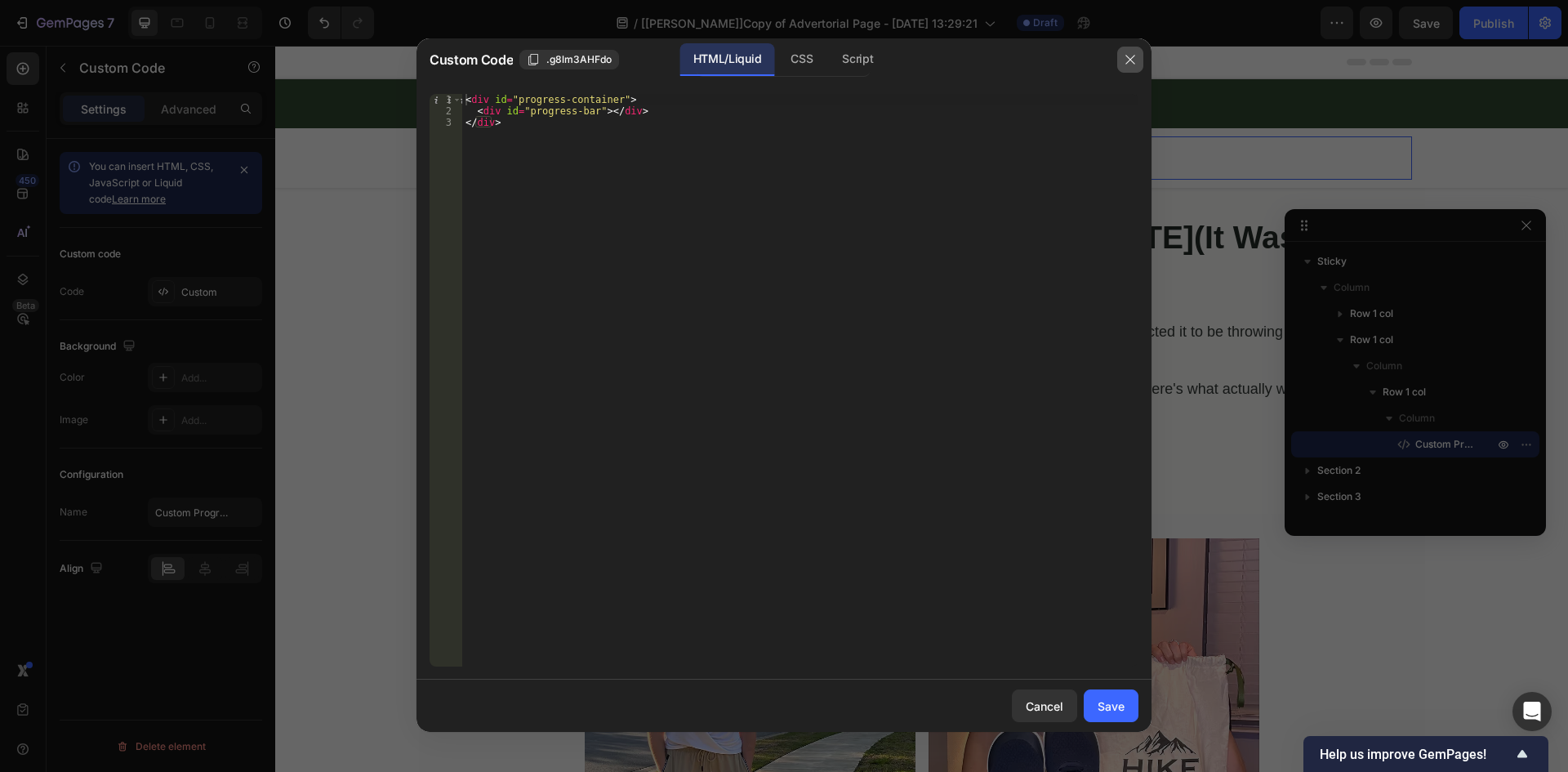
click at [1137, 50] on button "button" at bounding box center [1129, 59] width 26 height 26
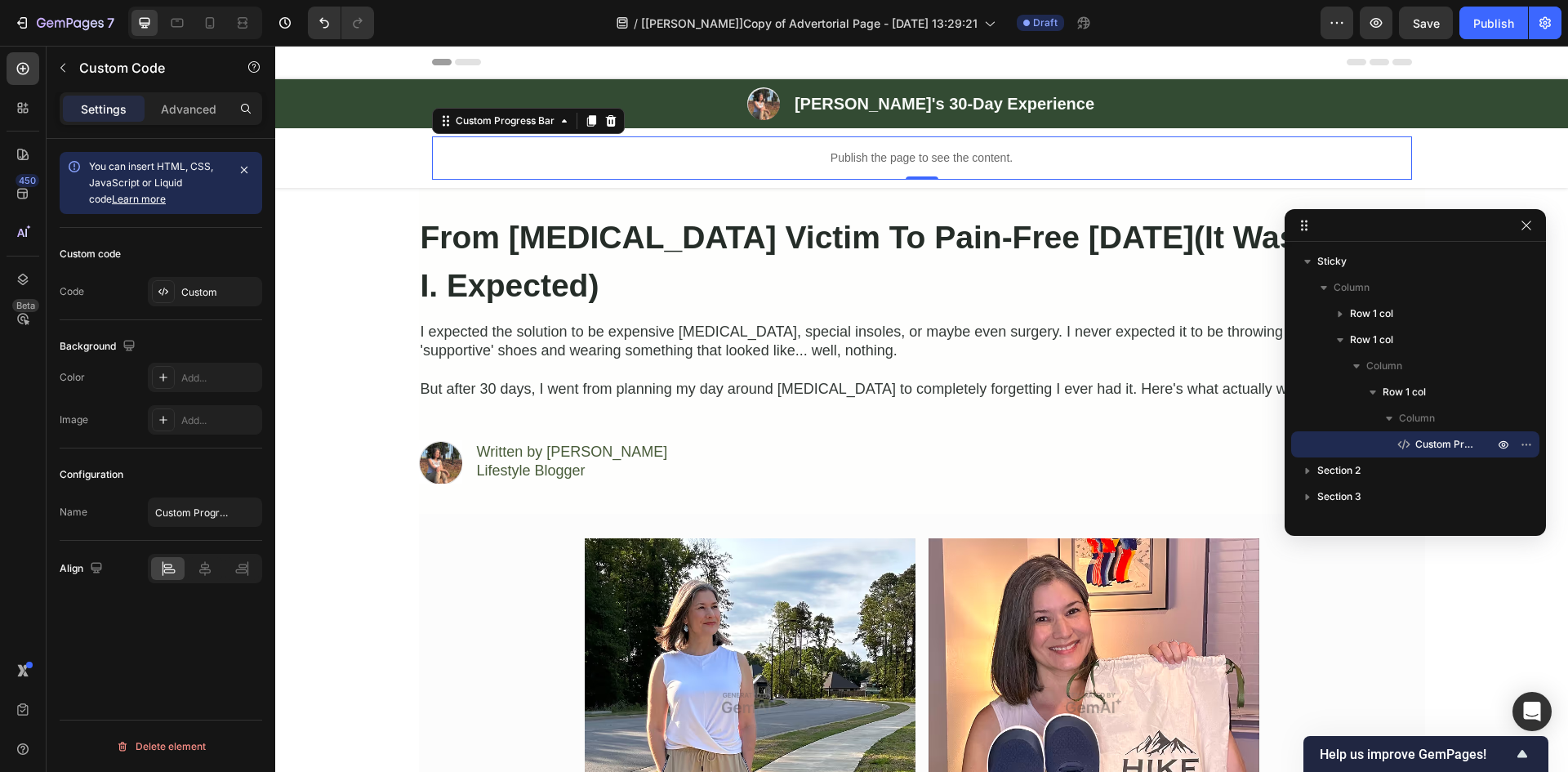
click at [904, 165] on p "Publish the page to see the content." at bounding box center [922, 157] width 980 height 17
click at [199, 293] on div "Custom" at bounding box center [219, 292] width 76 height 15
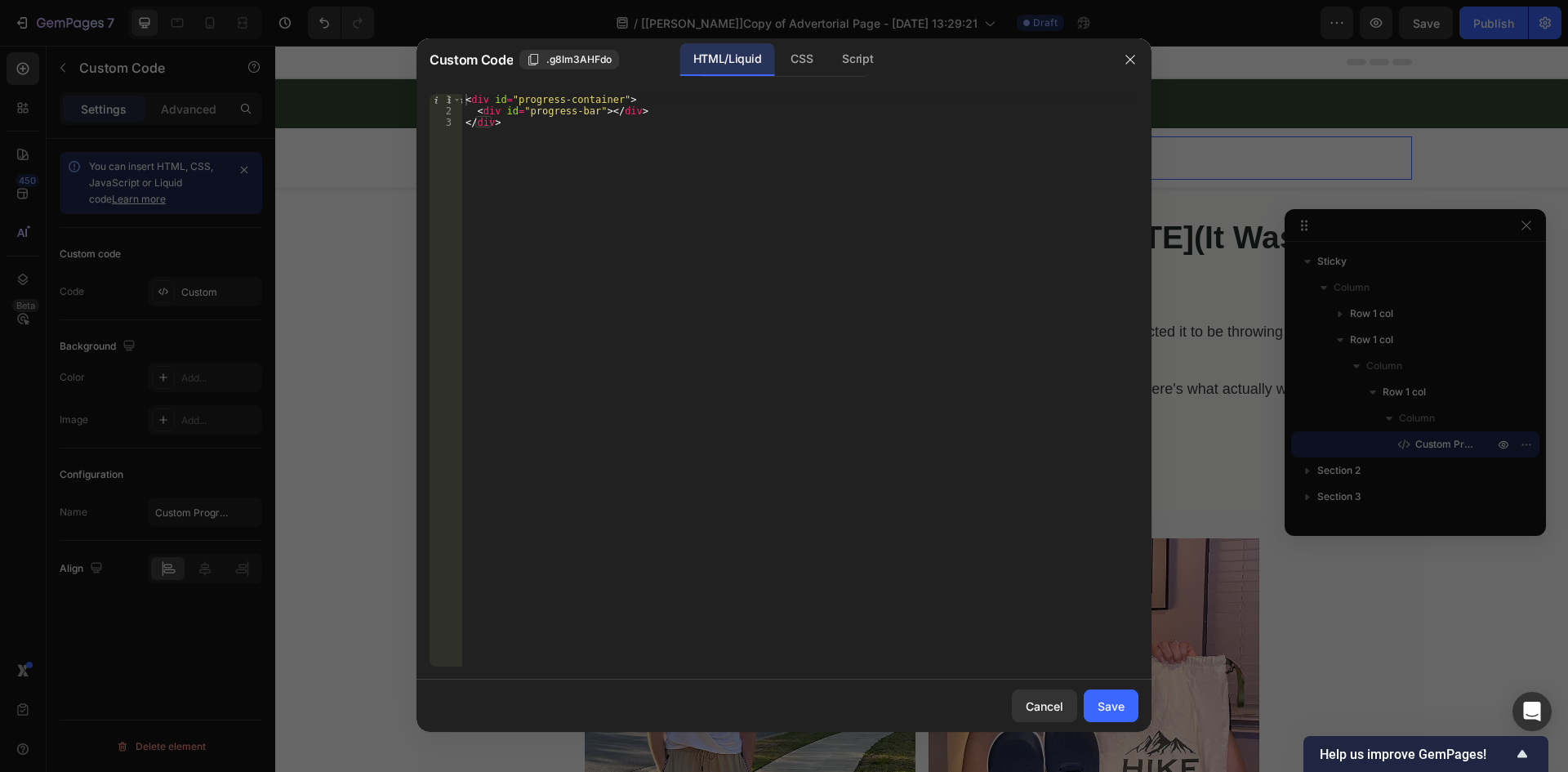
click at [817, 38] on div "Custom Code .g8lm3AHFdo HTML/Liquid CSS Script" at bounding box center [763, 59] width 693 height 43
click at [803, 56] on div "CSS" at bounding box center [801, 60] width 48 height 33
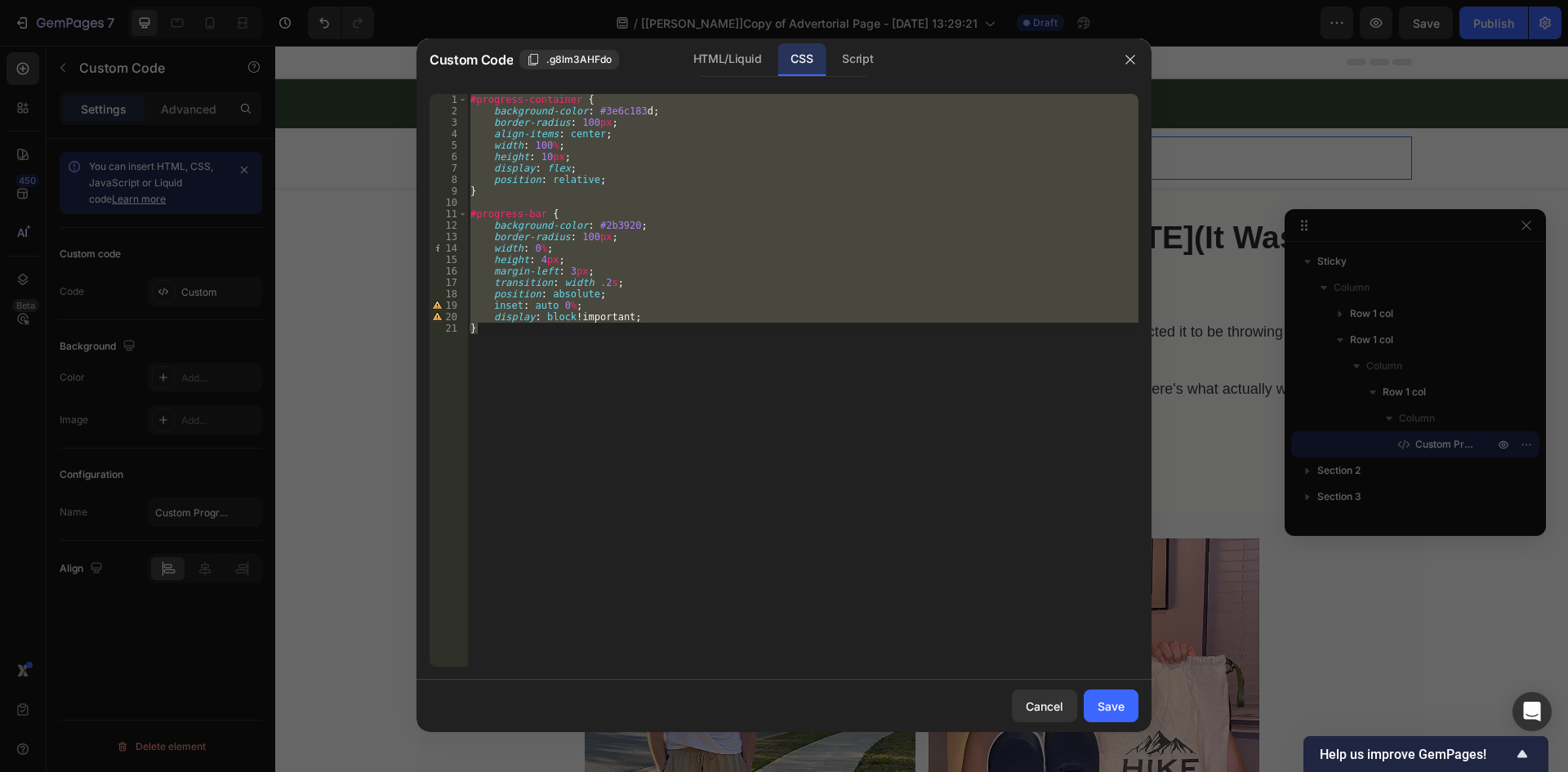
click at [666, 343] on div "#progress-container { background-color : #3e6c183 d ; border-radius : 100 px ; …" at bounding box center [803, 380] width 672 height 573
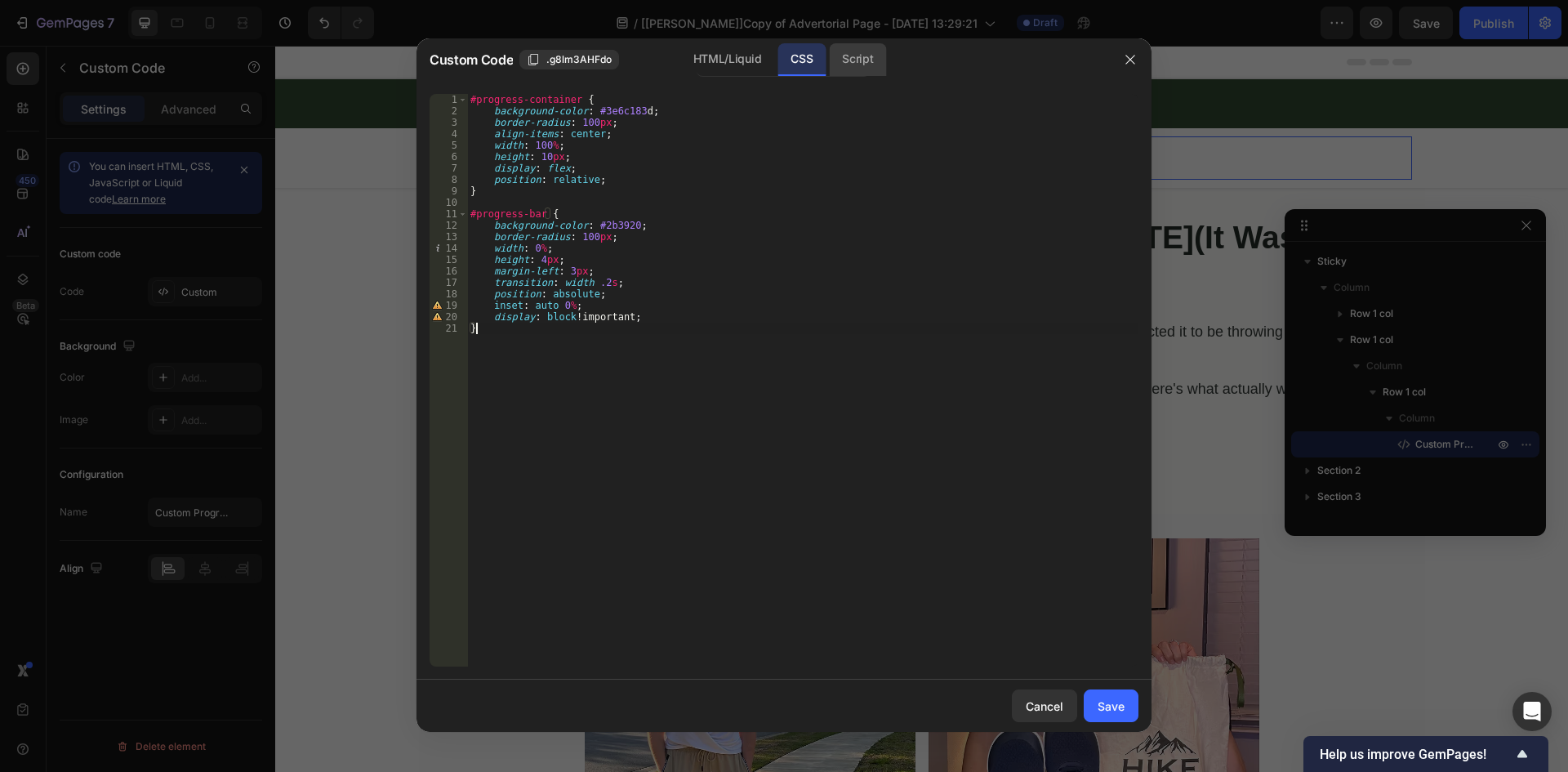
click at [851, 62] on div "Script" at bounding box center [857, 60] width 57 height 33
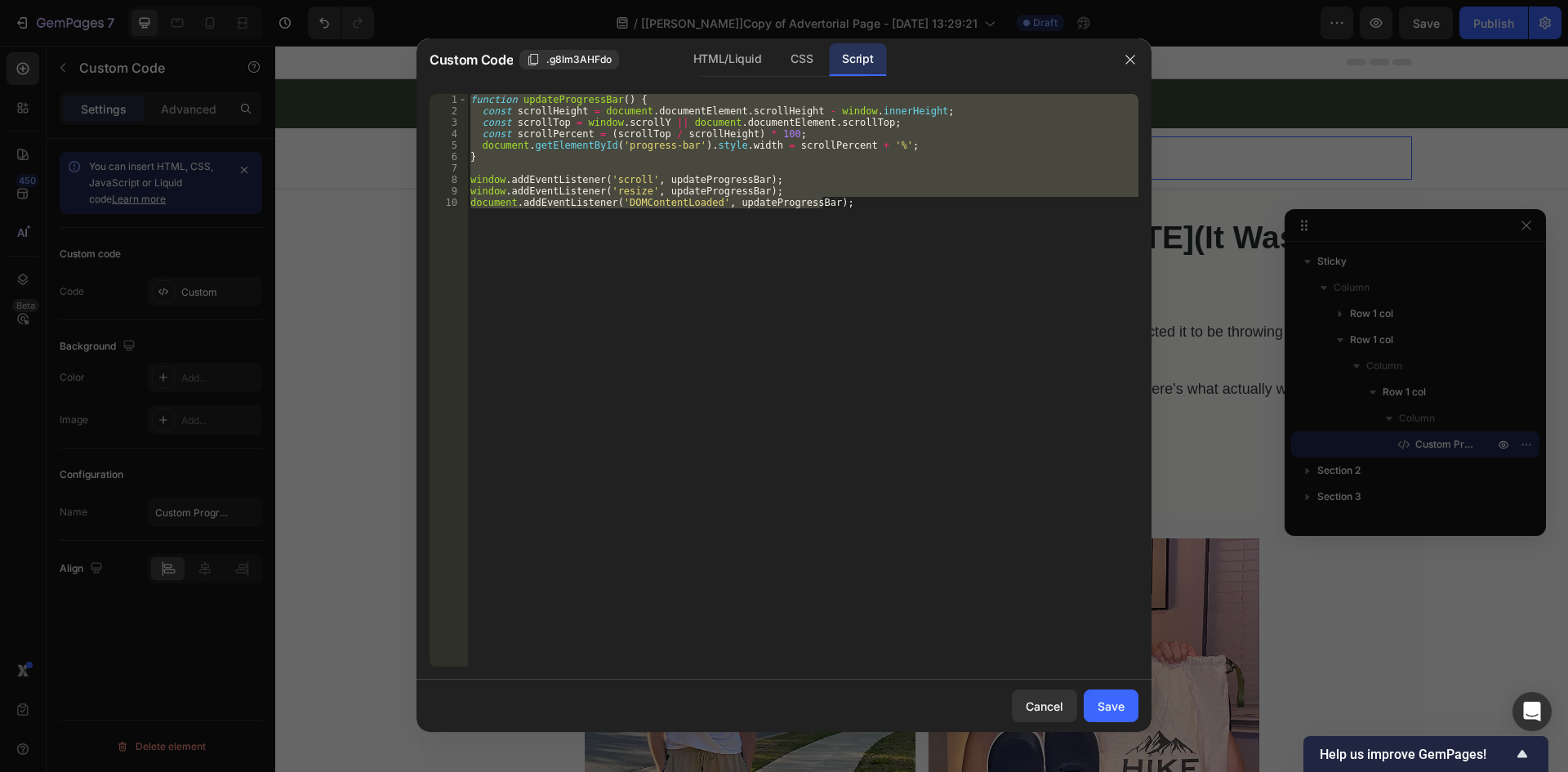
click at [655, 361] on div "function updateProgressBar ( ) { const scrollHeight = document . documentElemen…" at bounding box center [803, 380] width 672 height 573
type textarea "document.addEventListener('DOMContentLoaded', updateProgressBar);"
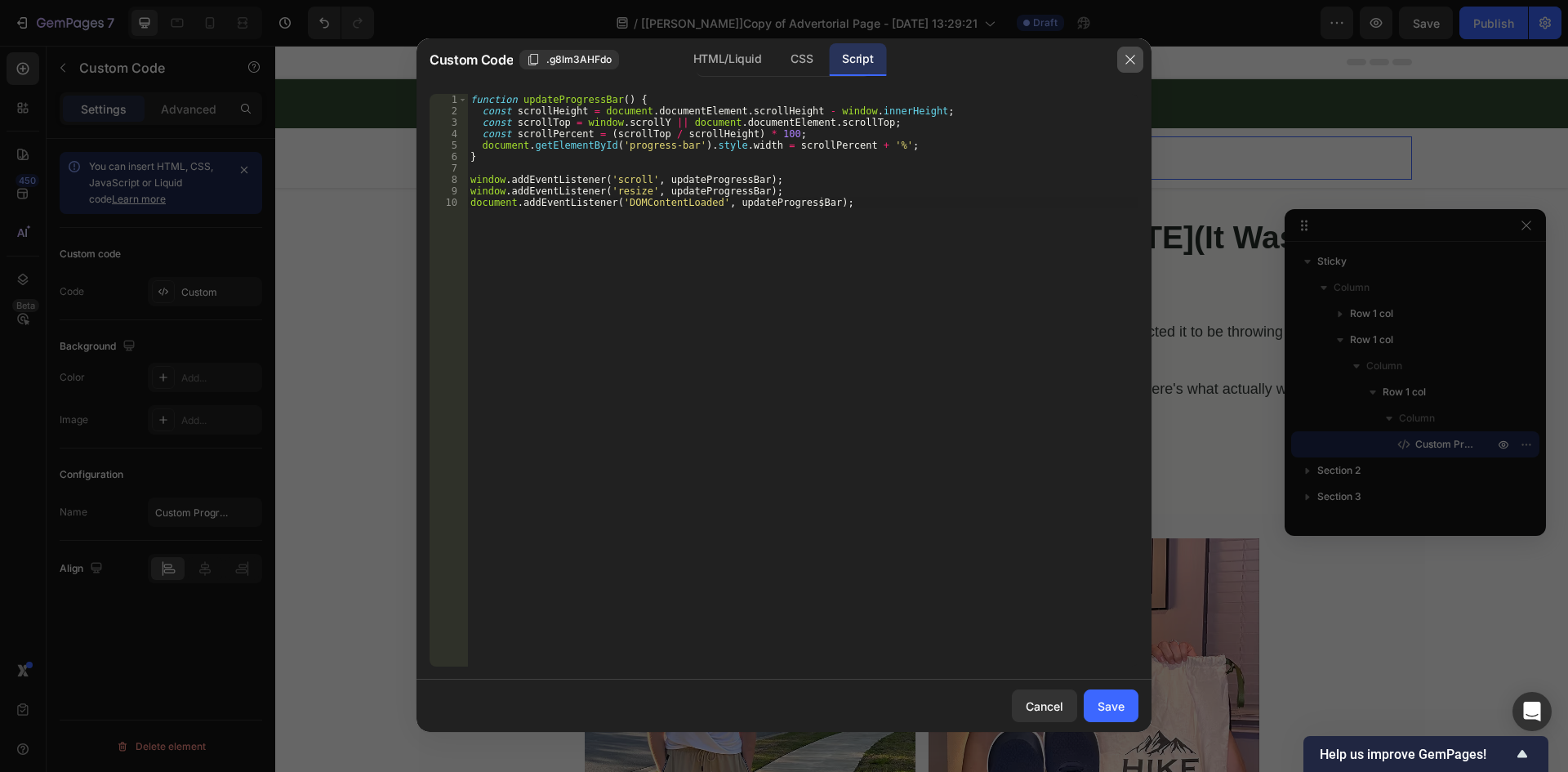
click at [1136, 64] on icon "button" at bounding box center [1130, 59] width 13 height 13
